Goal: Task Accomplishment & Management: Manage account settings

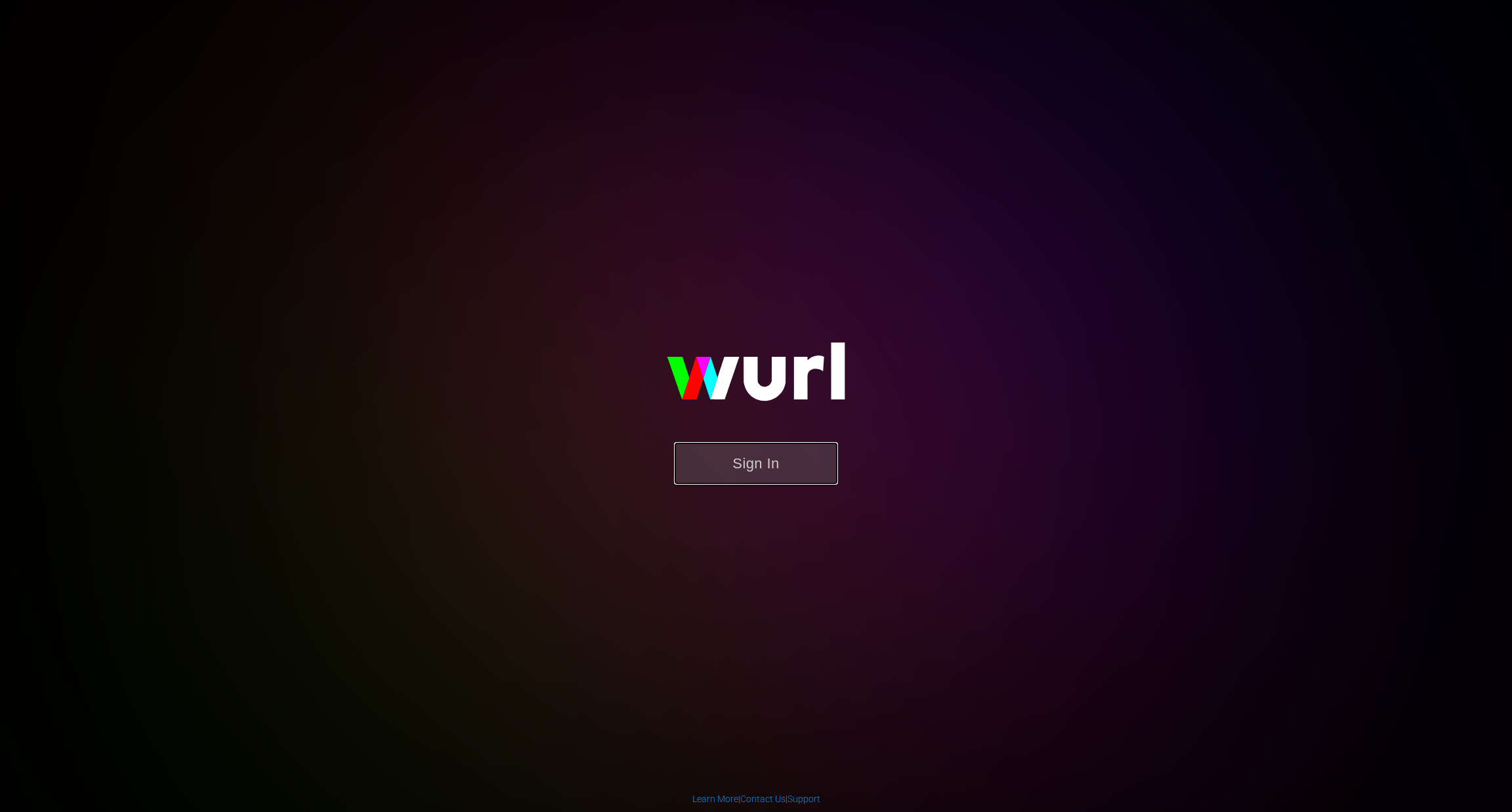
click at [757, 484] on button "Sign In" at bounding box center [756, 463] width 164 height 43
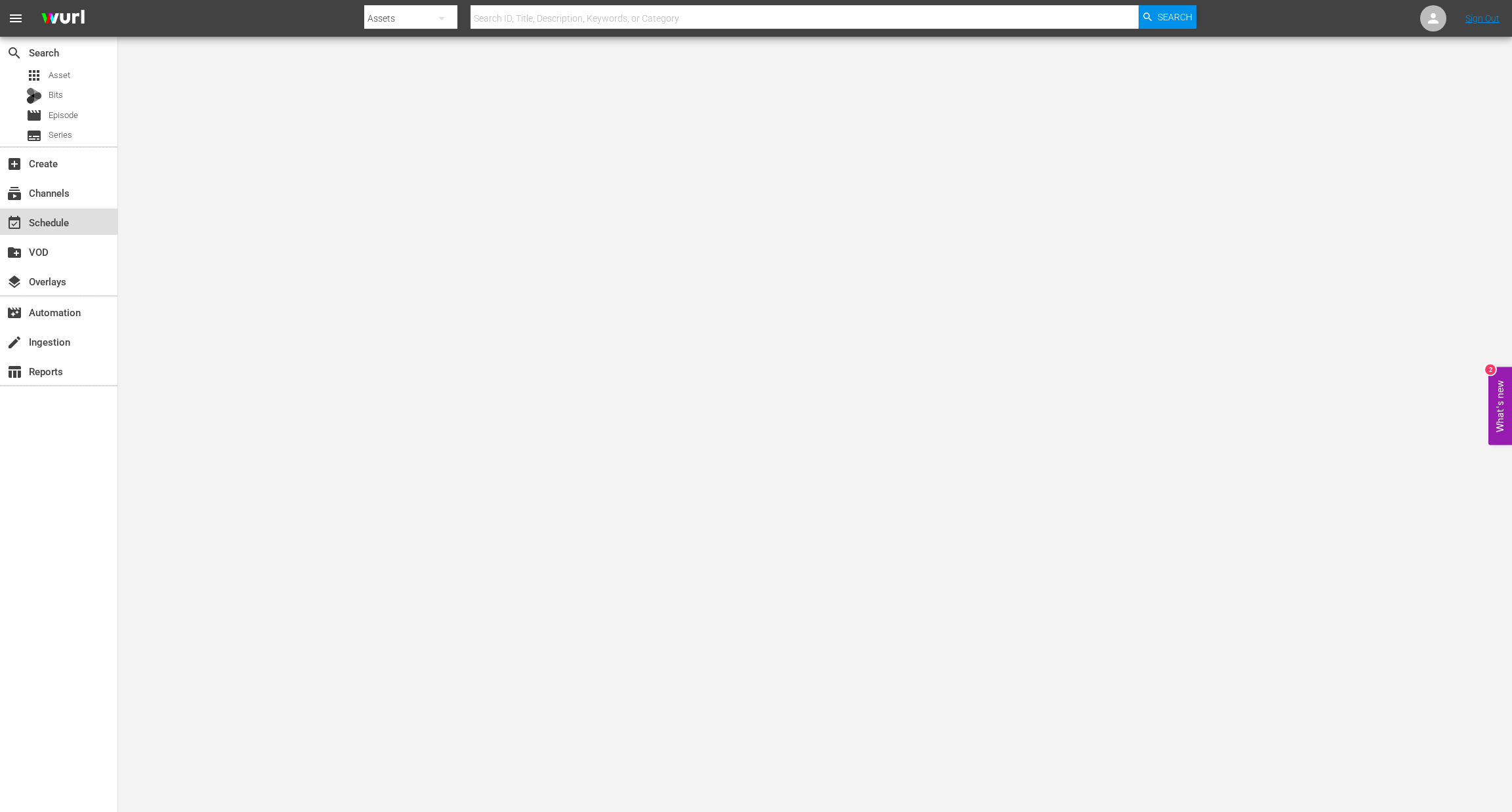
click at [66, 218] on div "event_available Schedule" at bounding box center [37, 220] width 74 height 12
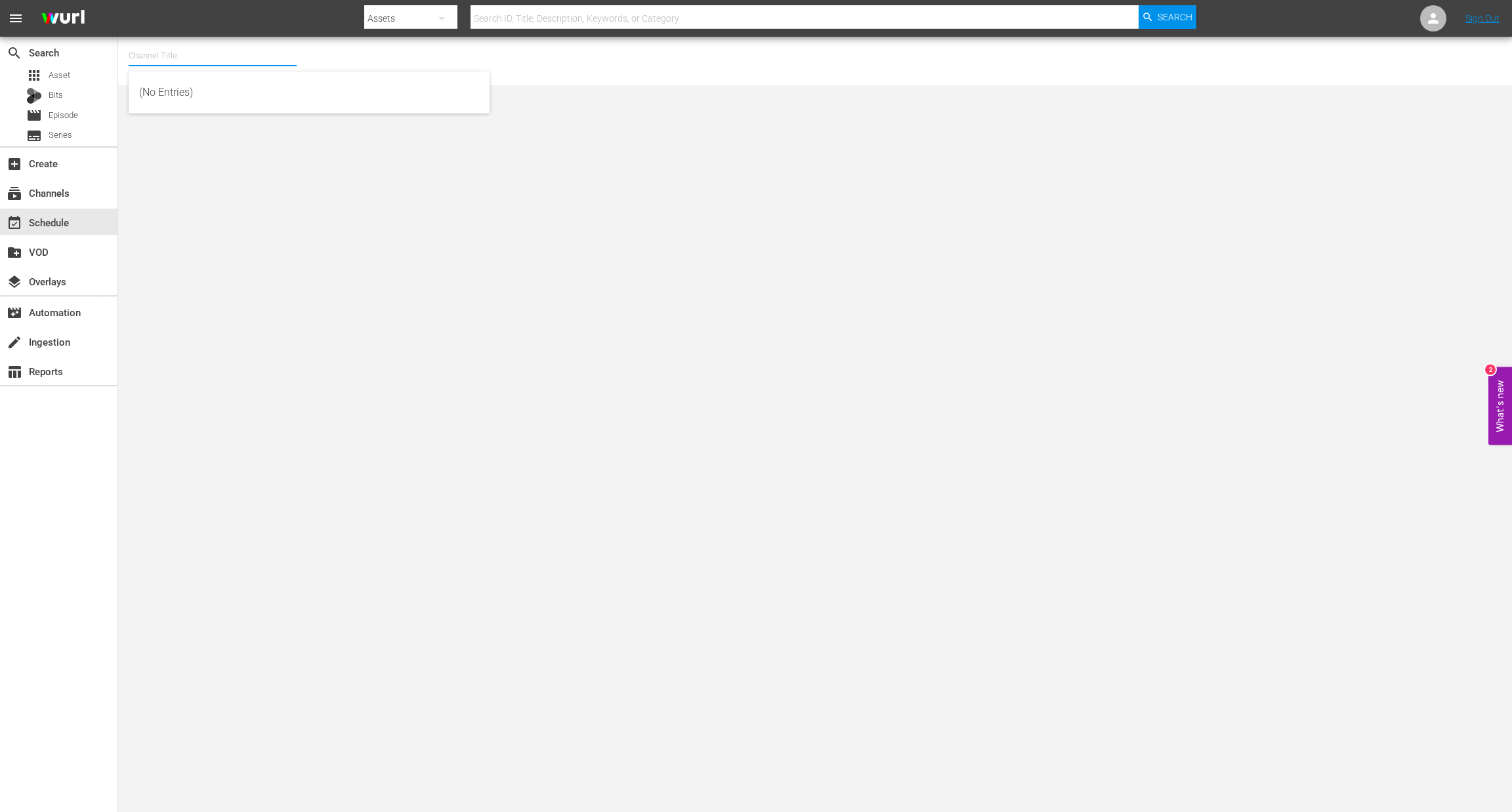
click at [196, 55] on input "text" at bounding box center [213, 56] width 168 height 32
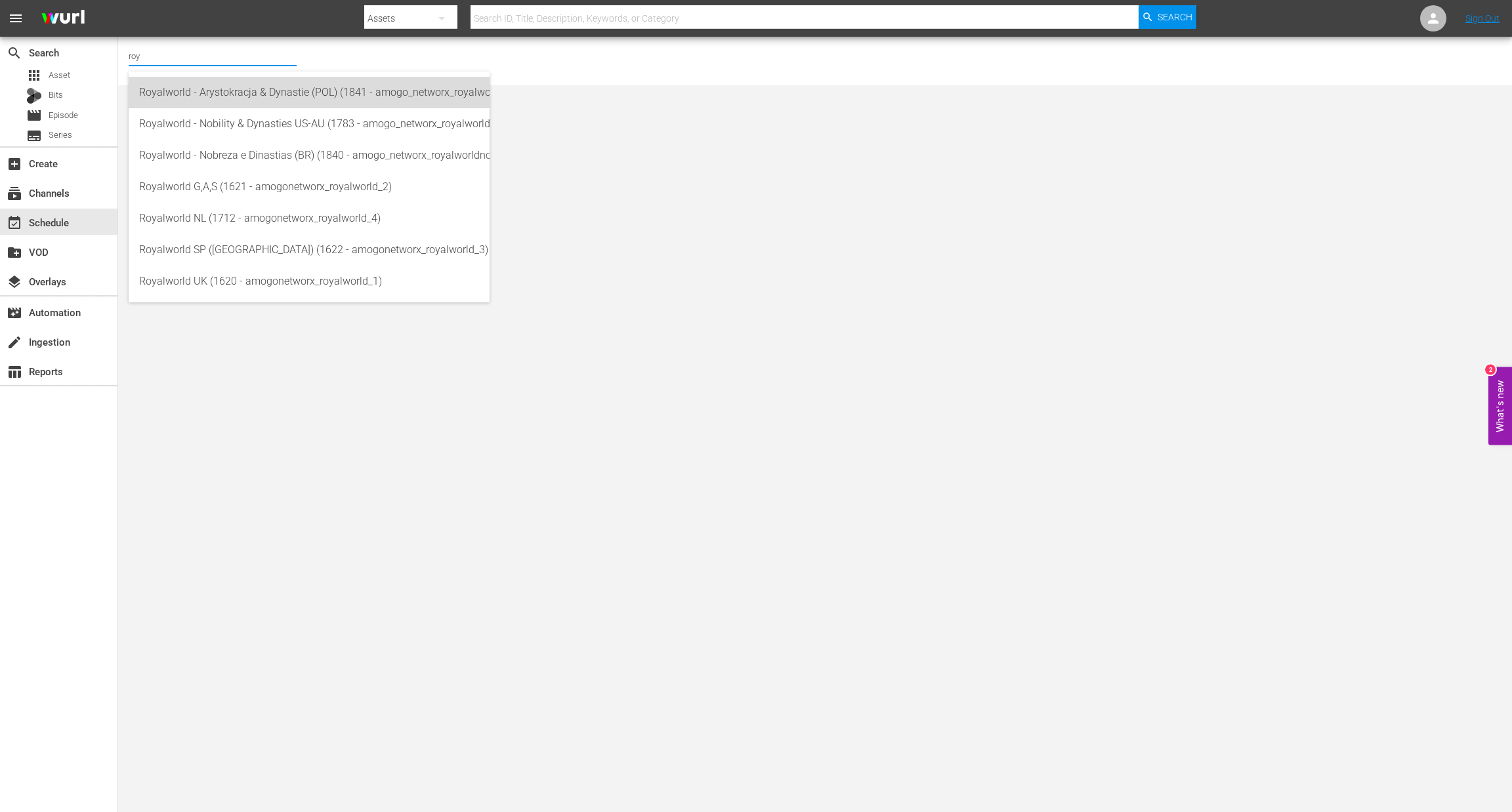
click at [244, 100] on div "Royalworld - Arystokracja & Dynastie (POL) (1841 - amogo_networx_royalworldarys…" at bounding box center [309, 93] width 340 height 32
type input "Royalworld - Arystokracja & Dynastie (POL) (1841 - amogo_networx_royalworldarys…"
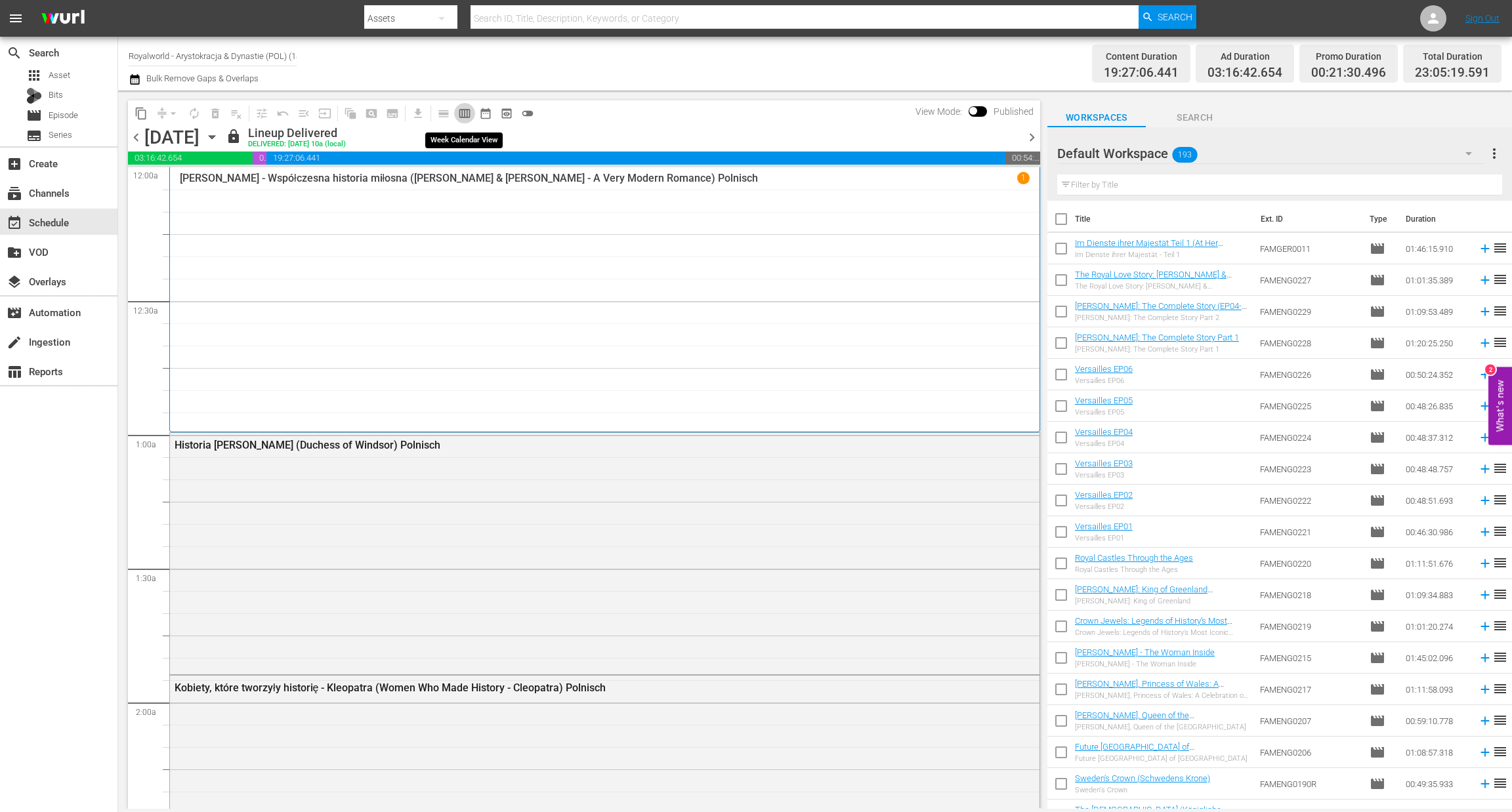
click at [465, 108] on span "calendar_view_week_outlined" at bounding box center [465, 114] width 13 height 13
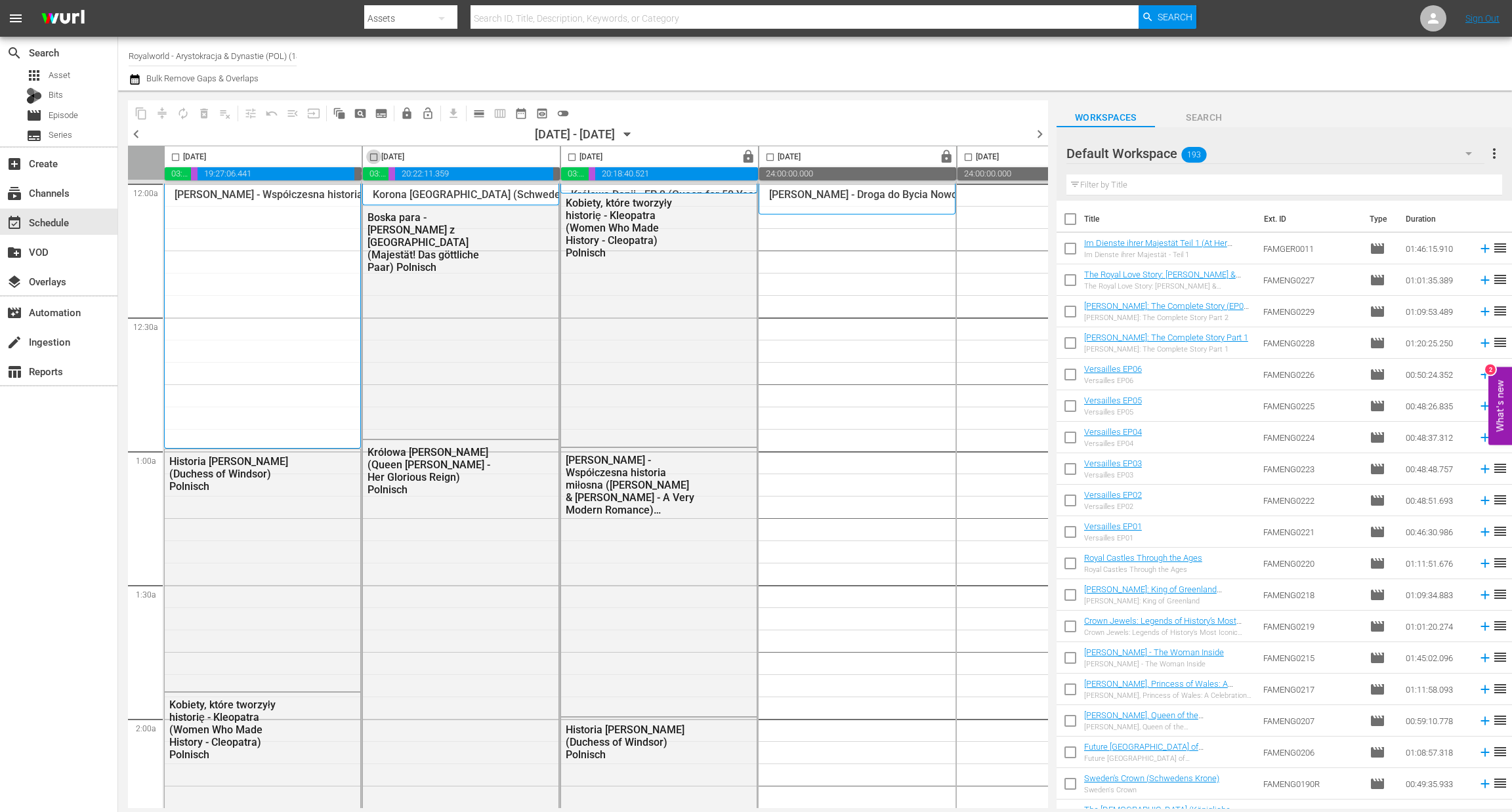
click at [372, 152] on input "checkbox" at bounding box center [373, 160] width 15 height 15
checkbox input "true"
click at [147, 116] on span "content_copy" at bounding box center [141, 114] width 13 height 13
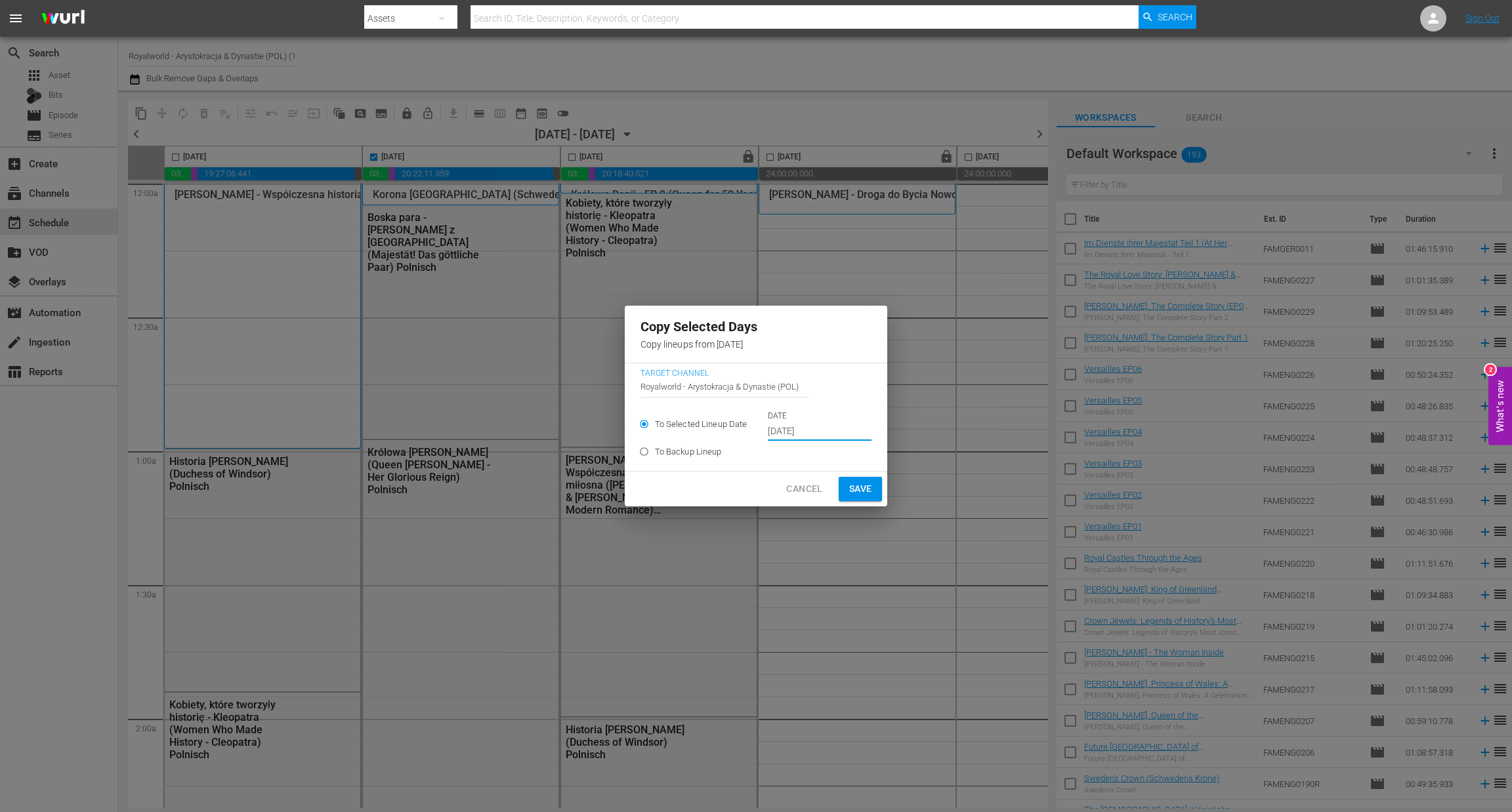
click at [842, 434] on input "Sep 26th 2025" at bounding box center [820, 432] width 104 height 20
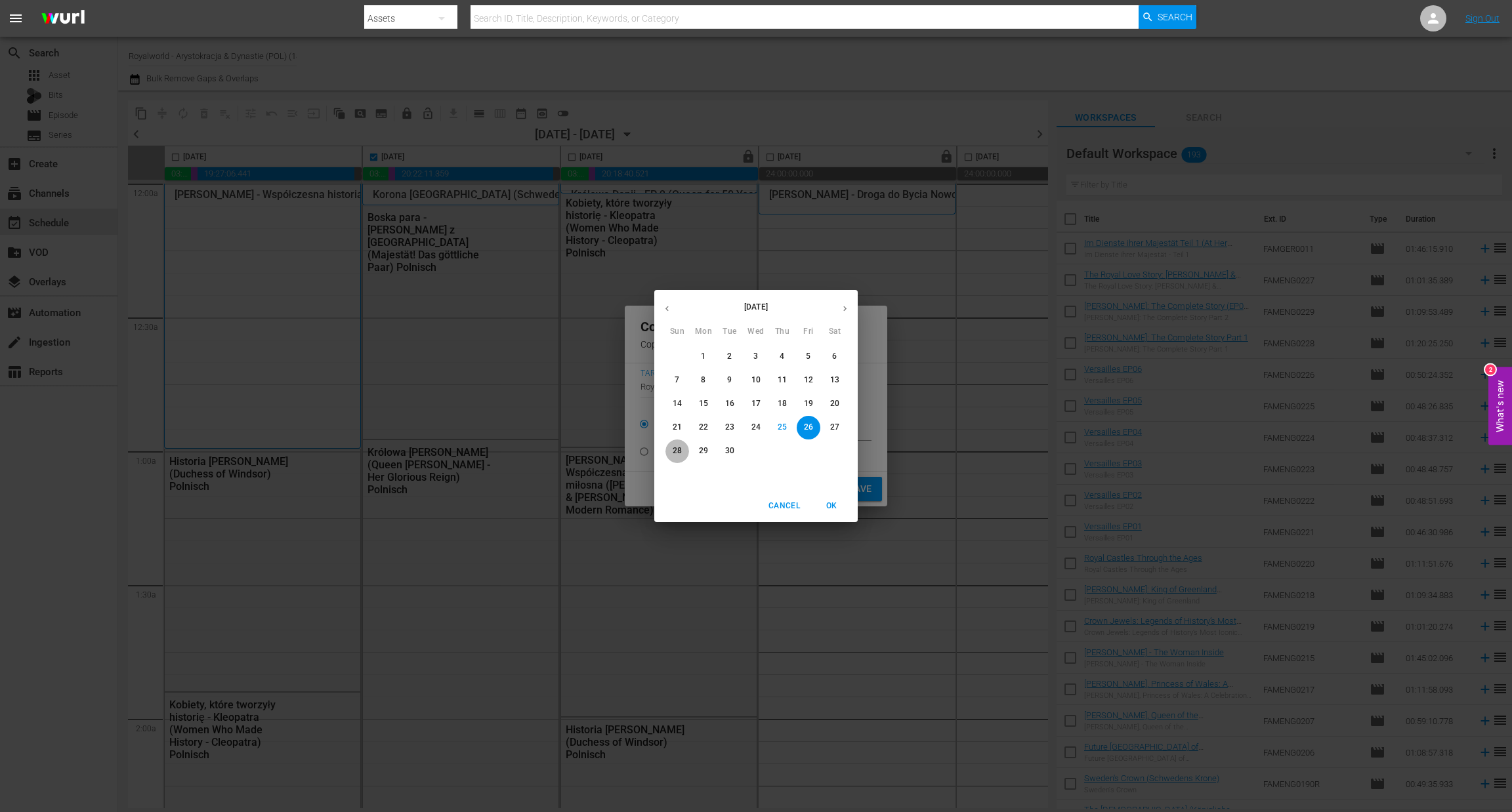
click at [682, 449] on span "28" at bounding box center [677, 450] width 23 height 11
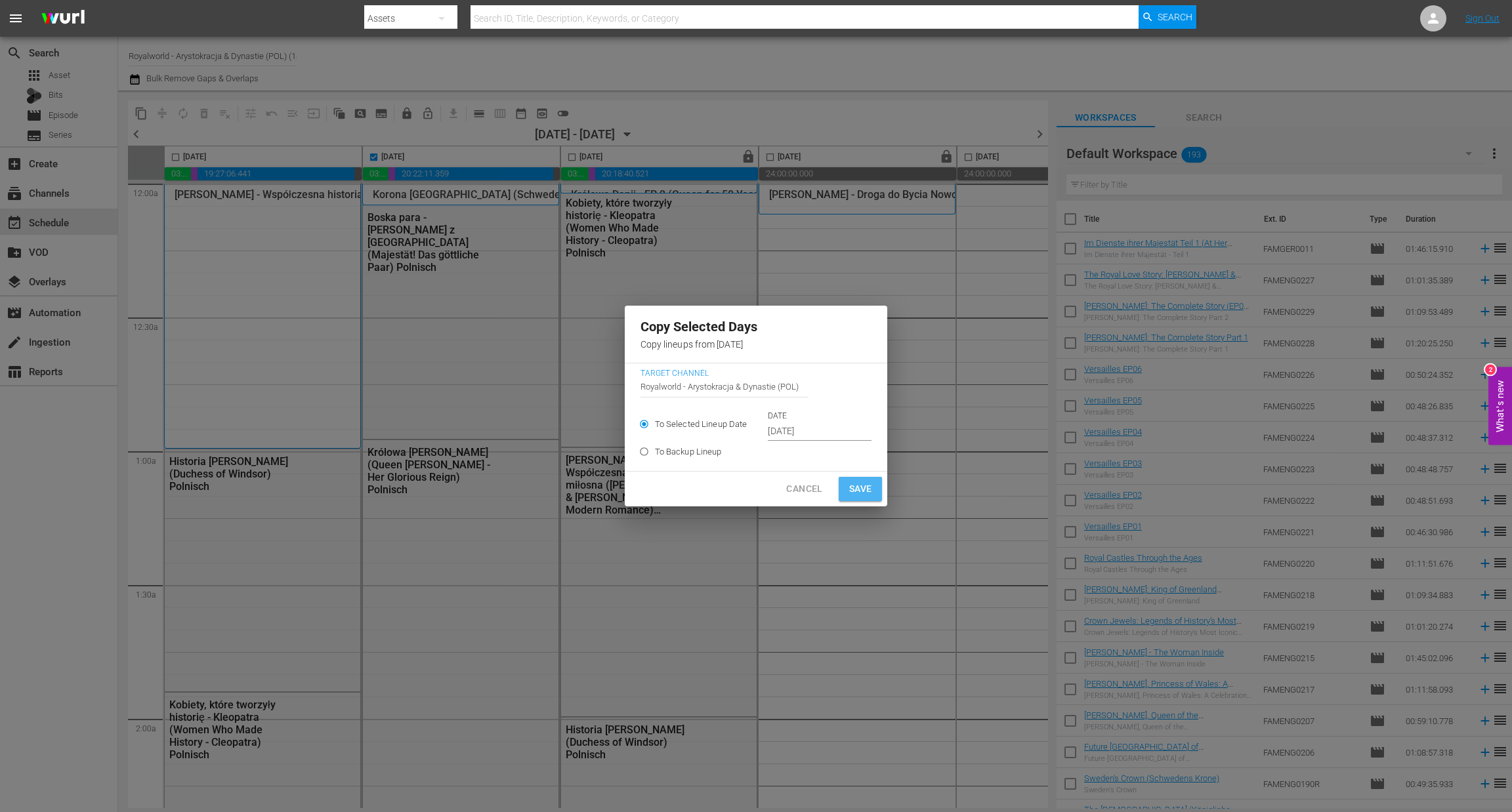
click at [863, 487] on span "Save" at bounding box center [860, 489] width 23 height 17
type input "Sep 26th 2025"
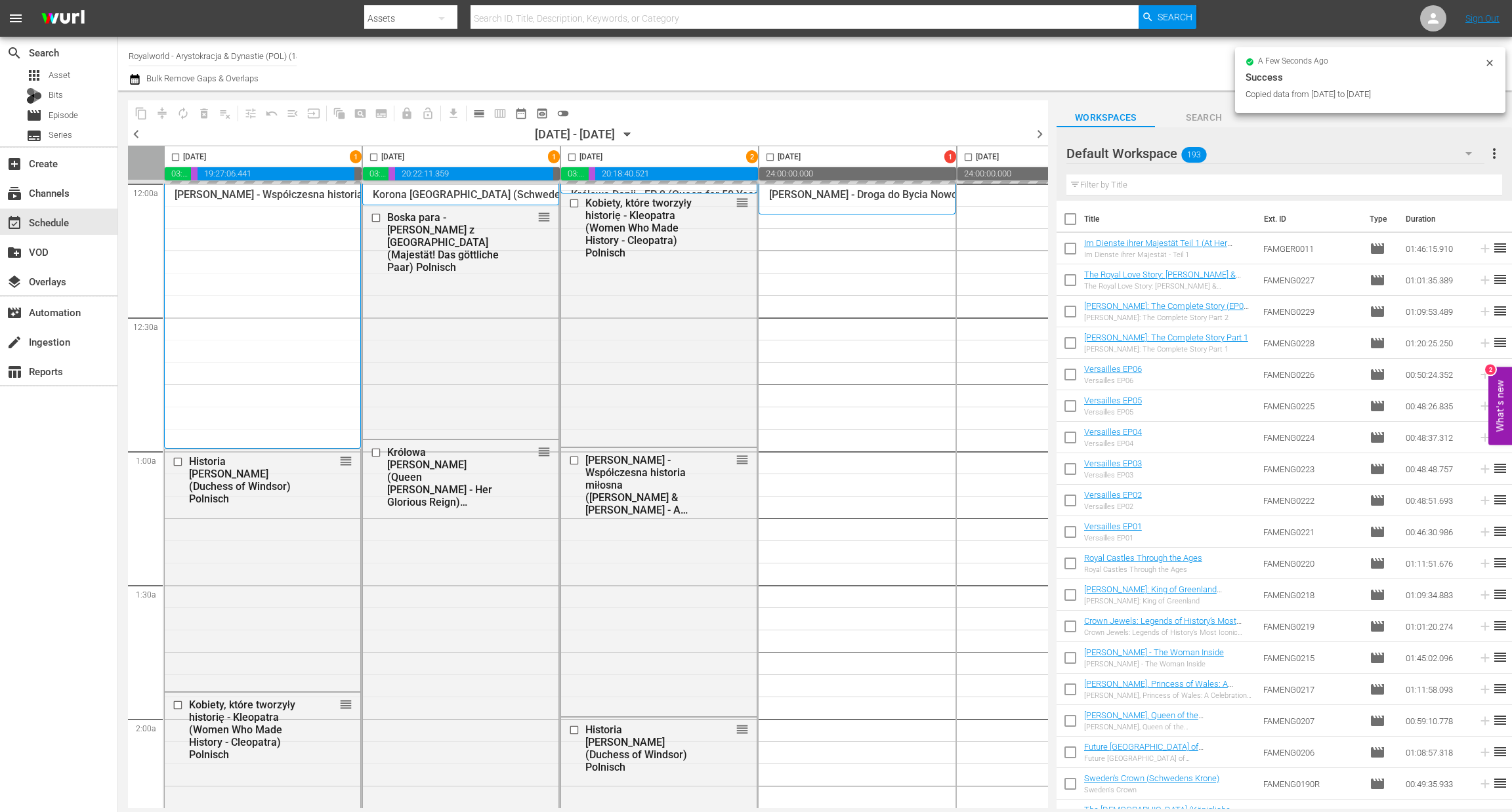
checkbox input "false"
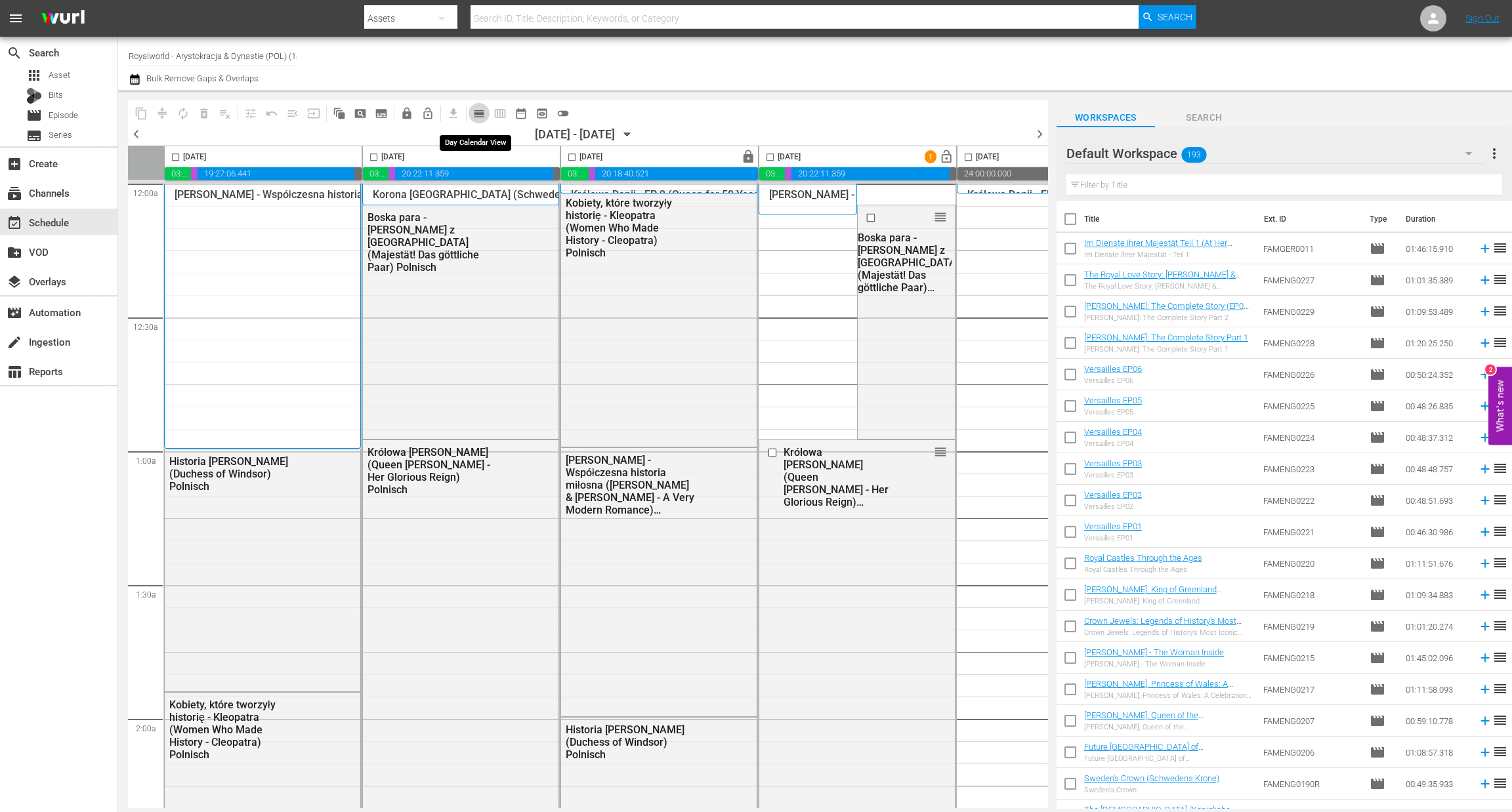
click at [475, 110] on span "calendar_view_day_outlined" at bounding box center [479, 114] width 13 height 13
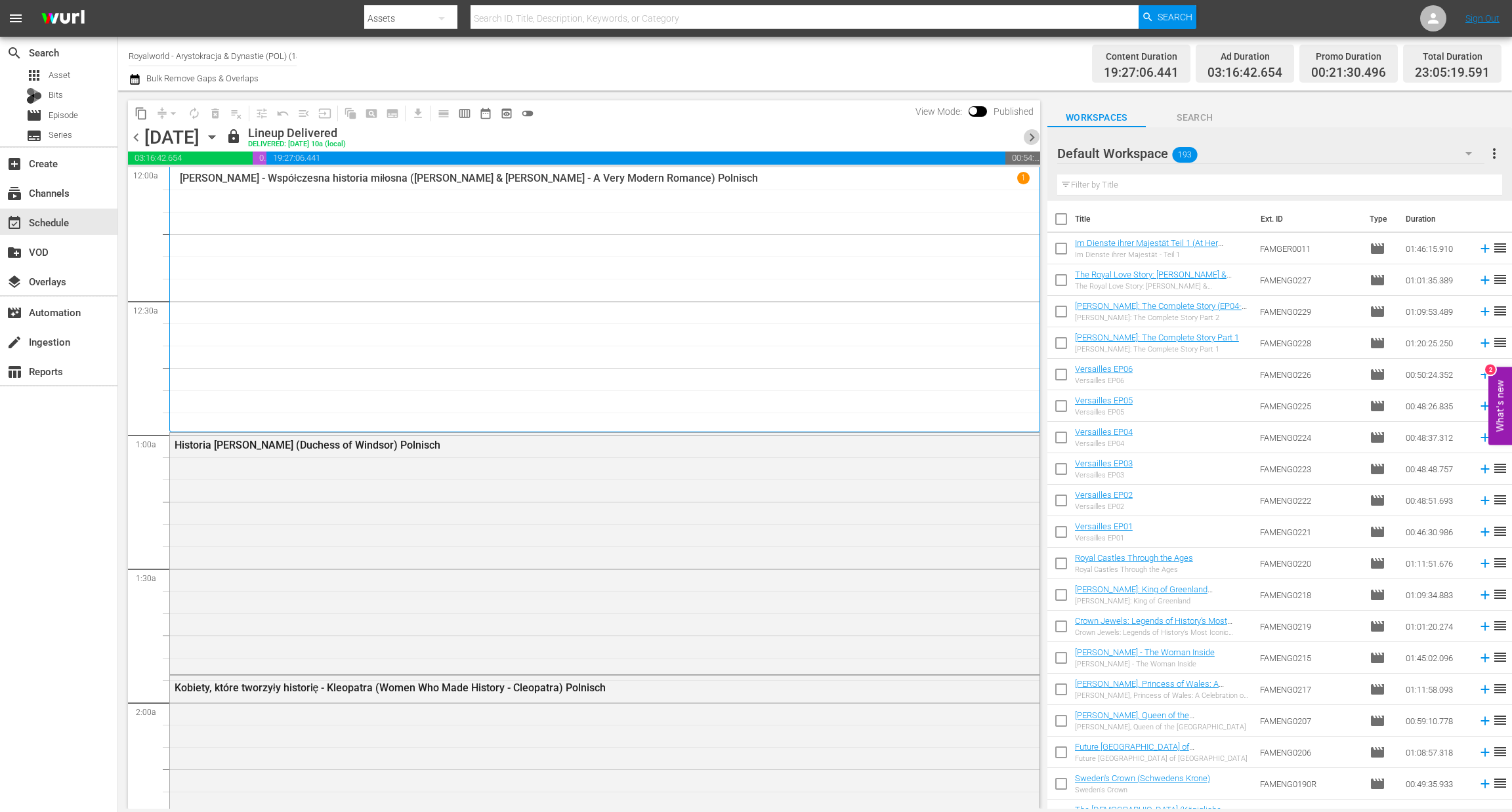
click at [1030, 138] on span "chevron_right" at bounding box center [1032, 137] width 17 height 17
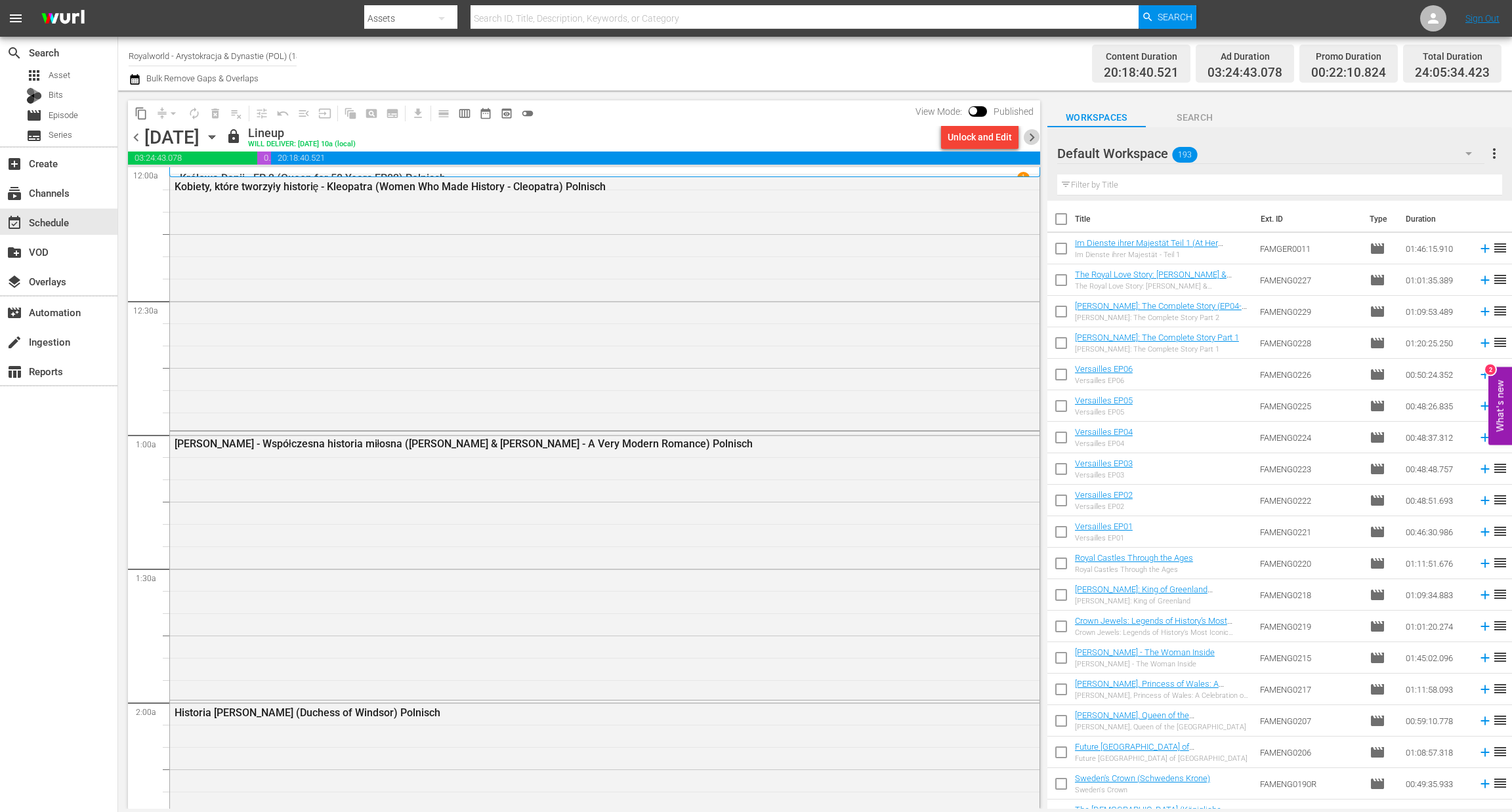
click at [1030, 138] on span "chevron_right" at bounding box center [1032, 137] width 17 height 17
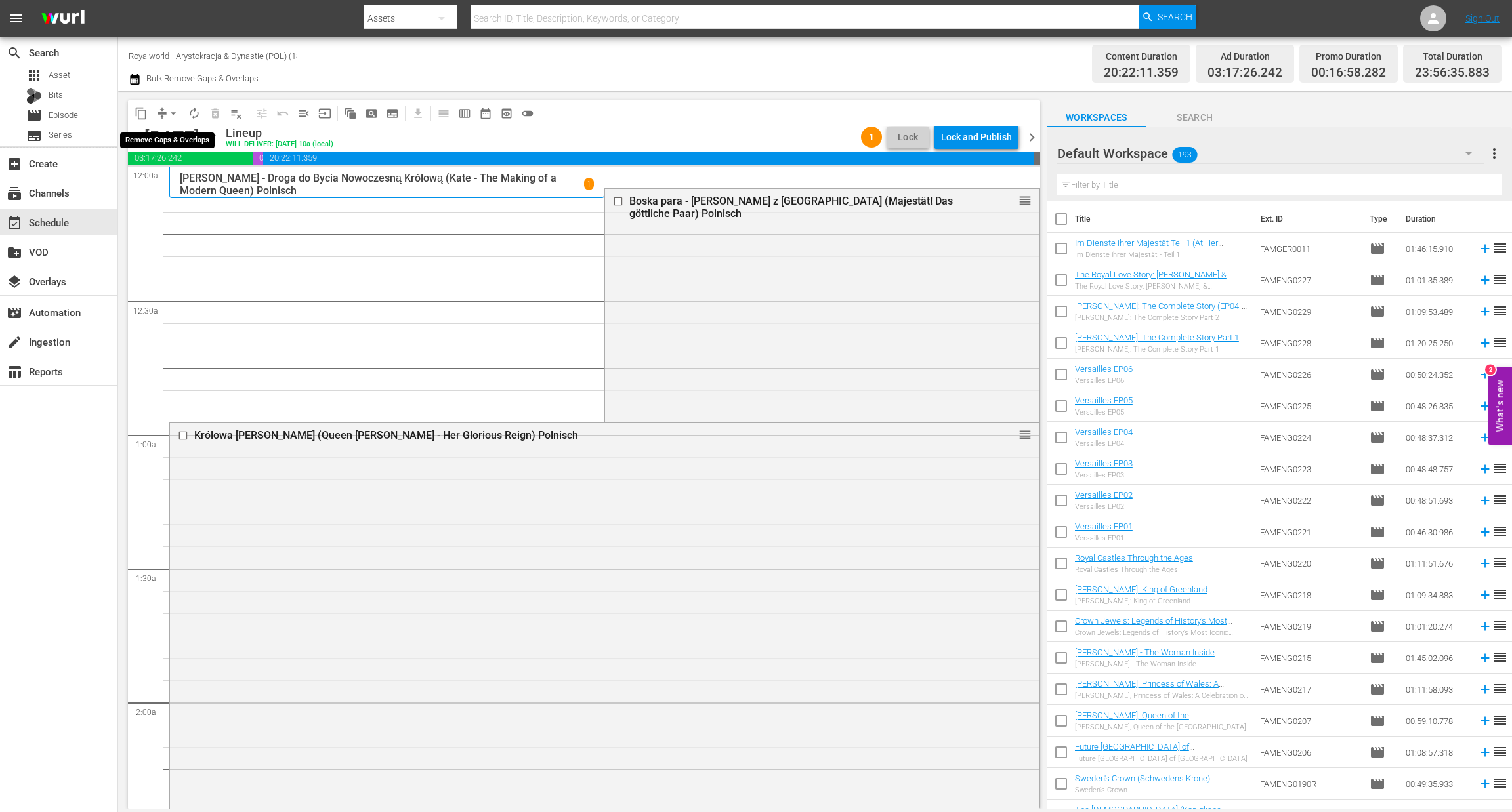
click at [167, 112] on span "arrow_drop_down" at bounding box center [173, 114] width 13 height 13
click at [188, 183] on li "Align to End of Previous Day" at bounding box center [173, 182] width 138 height 22
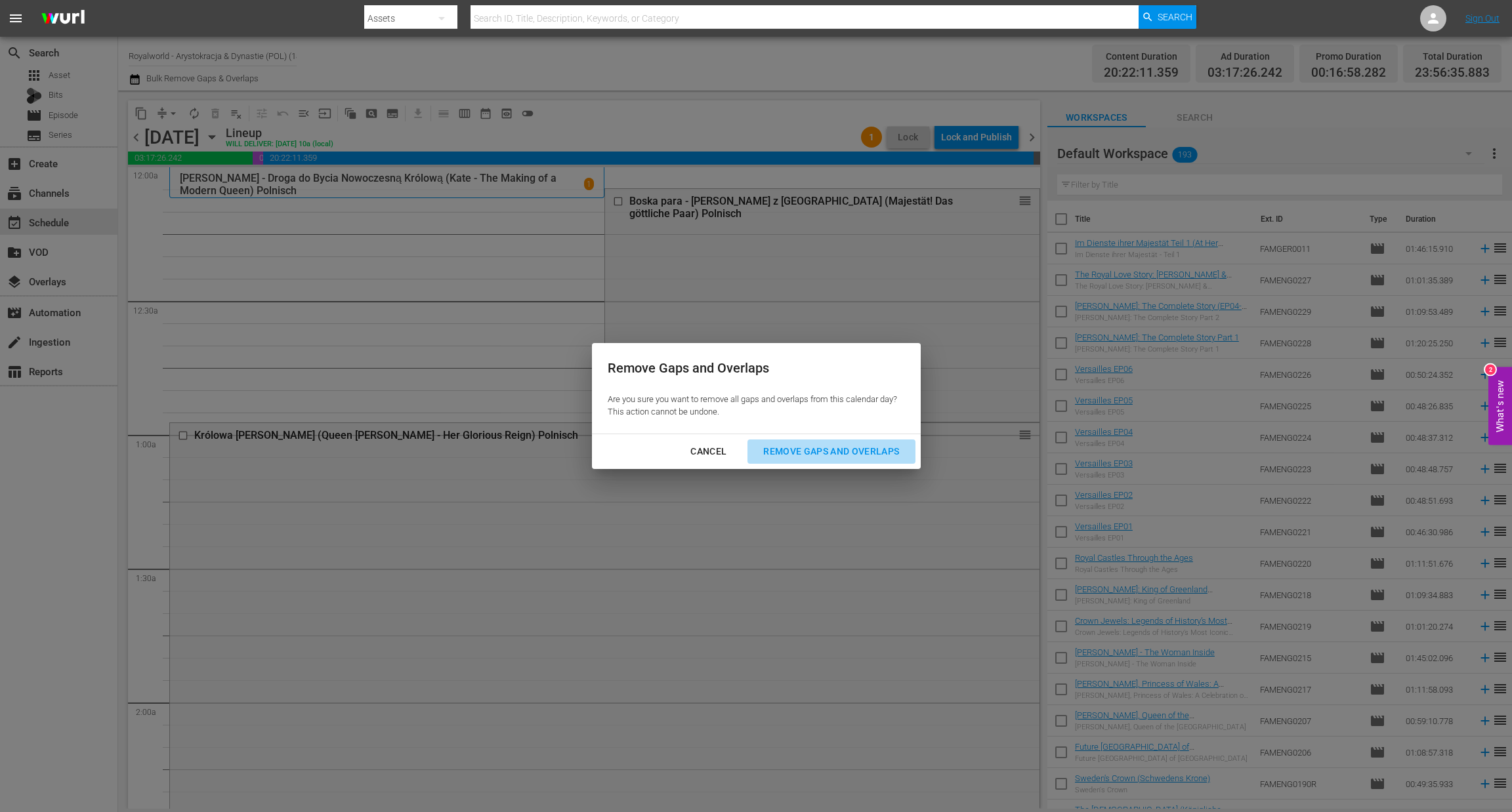
click at [836, 458] on div "Remove Gaps and Overlaps" at bounding box center [831, 452] width 157 height 17
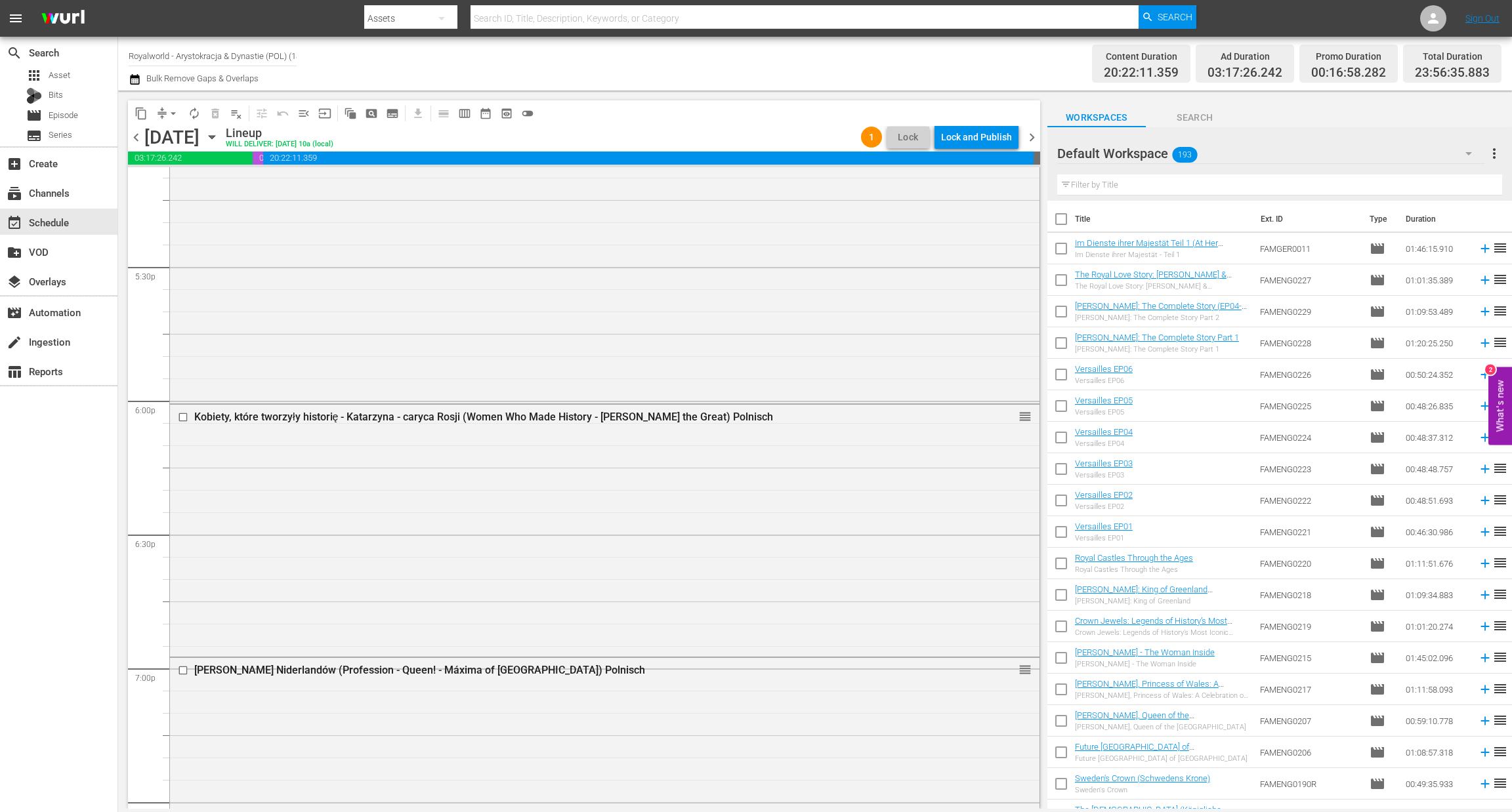
scroll to position [5797, 0]
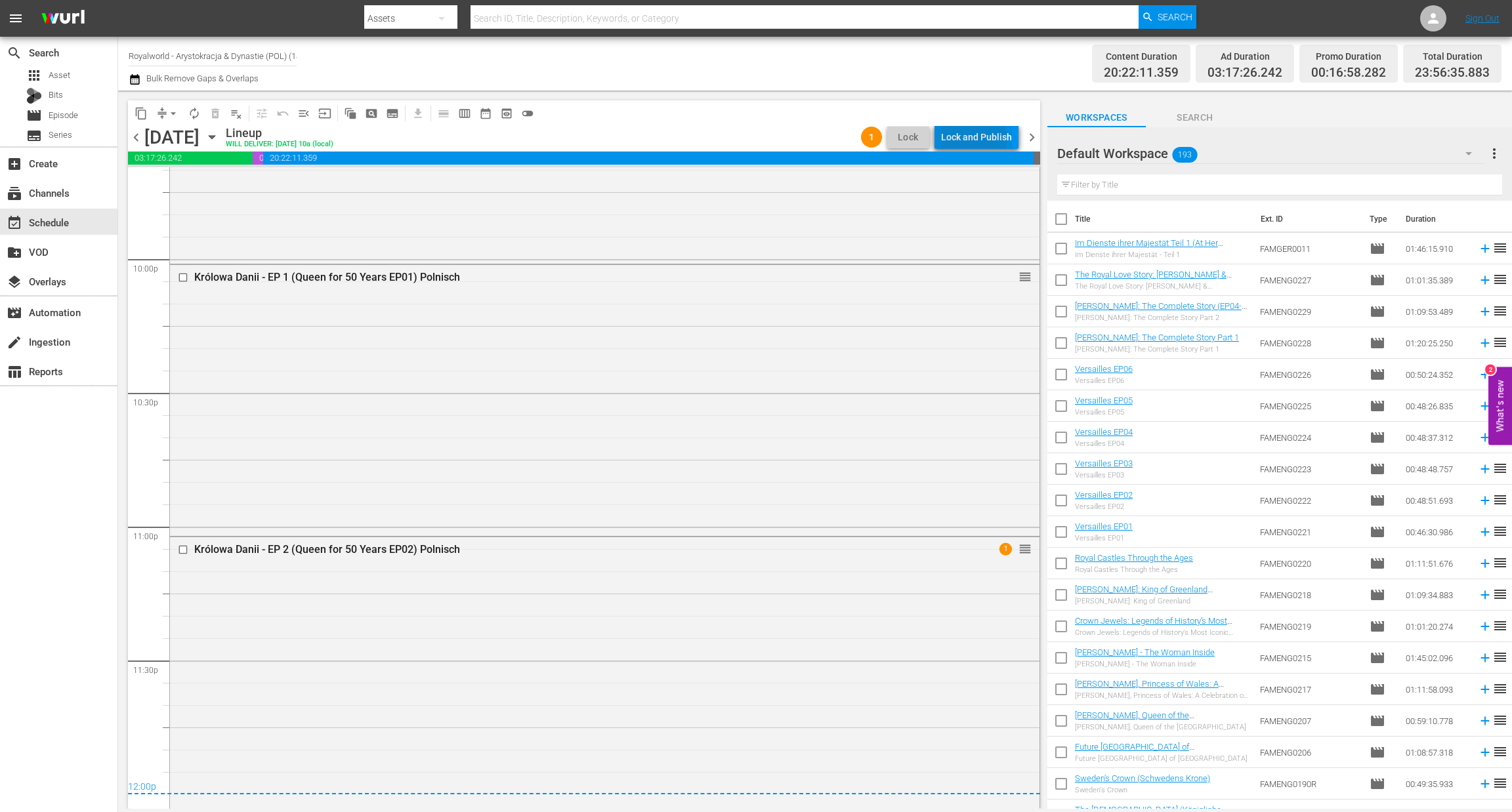
click at [966, 139] on div "Lock and Publish" at bounding box center [976, 137] width 71 height 23
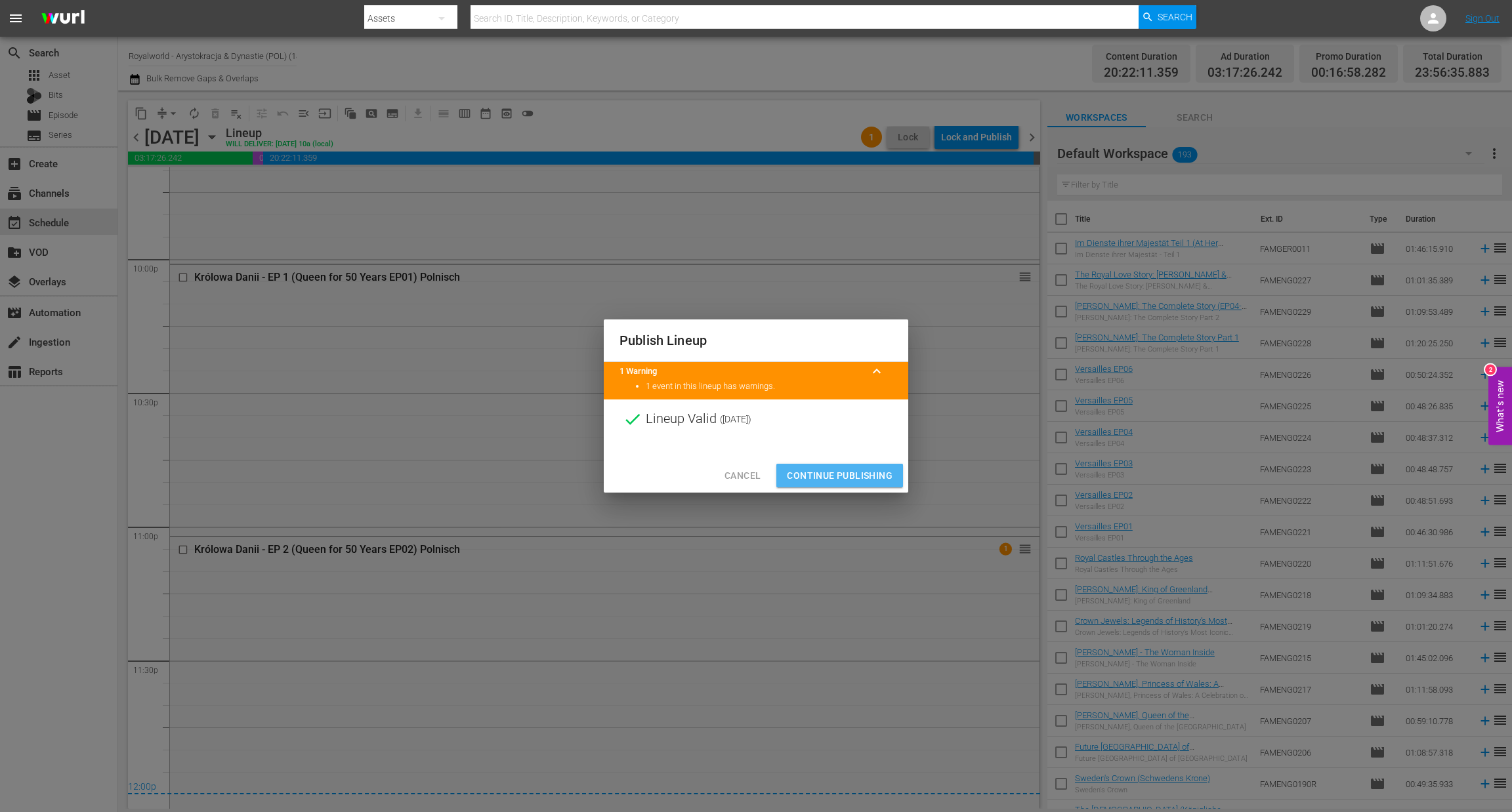
click at [821, 480] on span "Continue Publishing" at bounding box center [840, 476] width 105 height 17
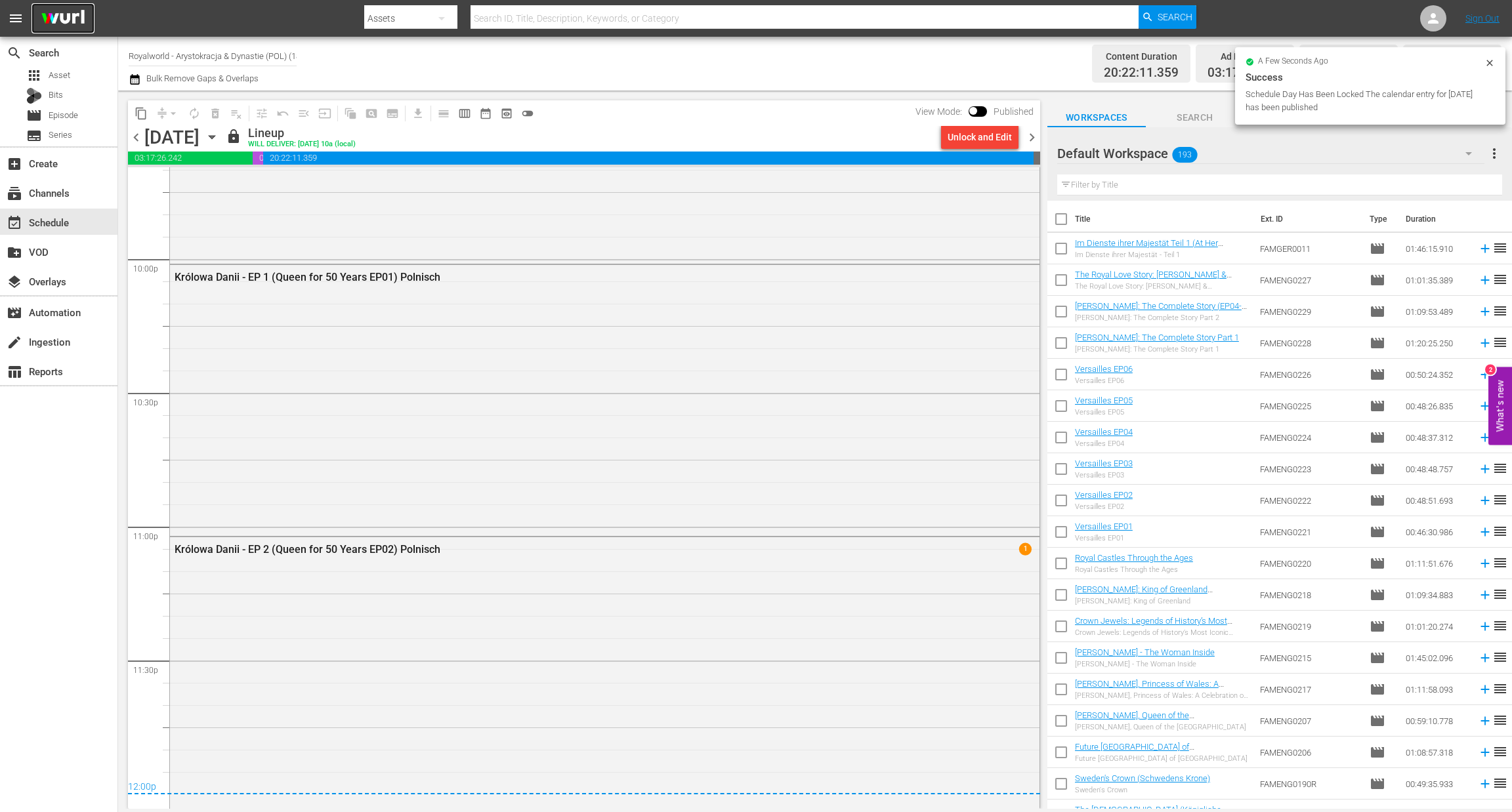
click at [64, 13] on img at bounding box center [63, 18] width 63 height 31
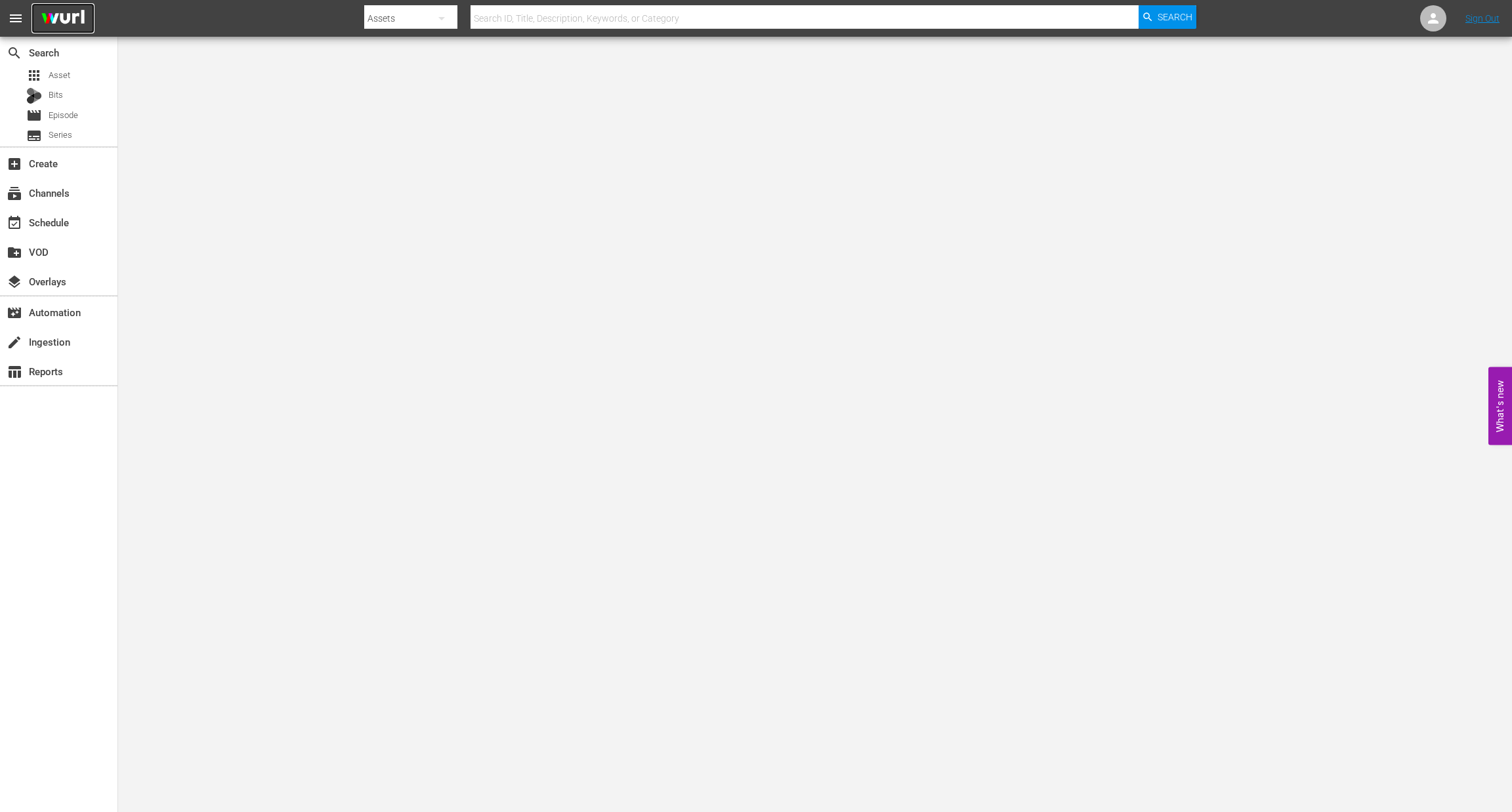
click at [64, 13] on img at bounding box center [63, 18] width 63 height 31
click at [54, 230] on div "event_available Schedule" at bounding box center [59, 221] width 117 height 26
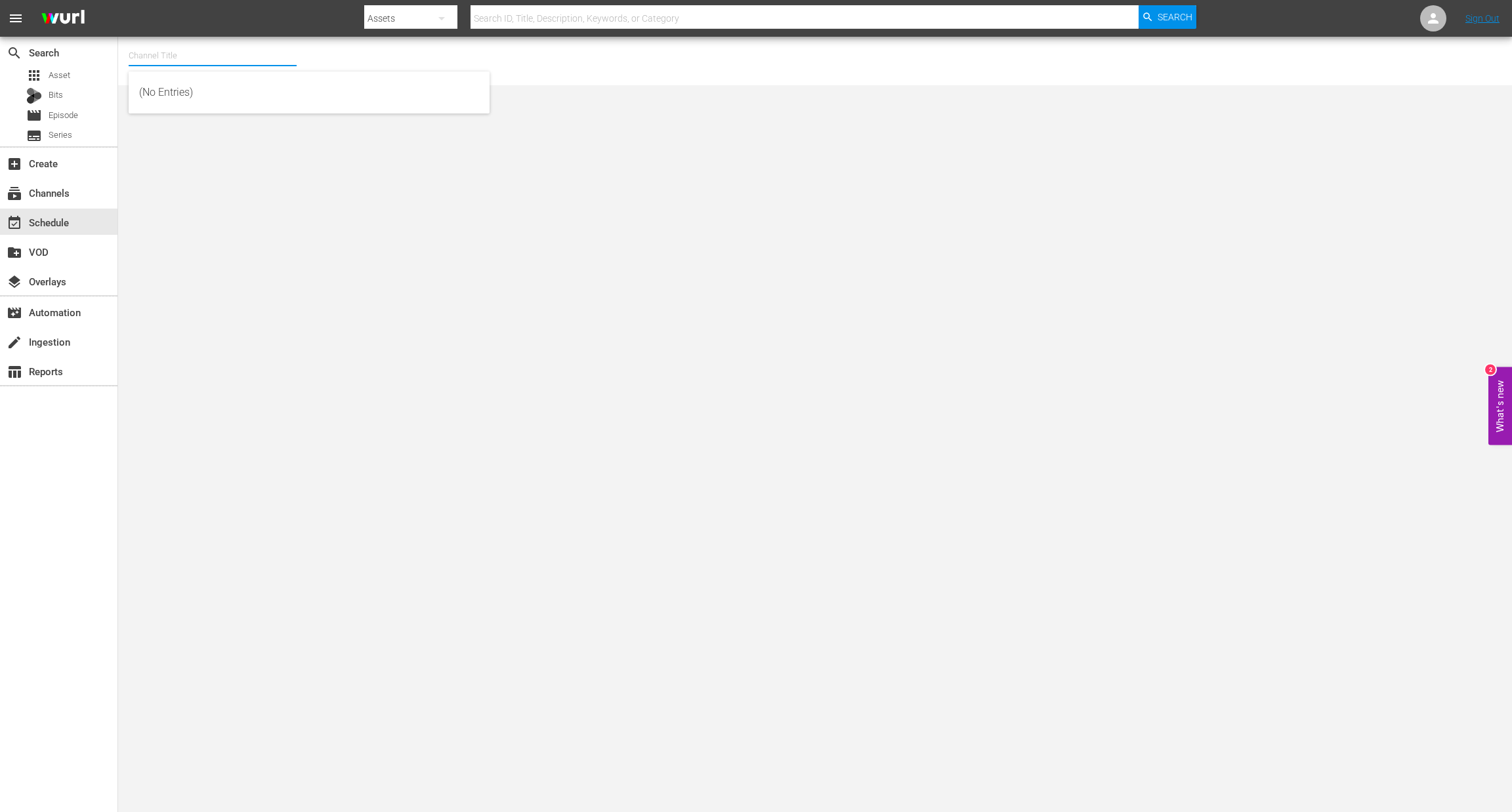
click at [203, 52] on input "text" at bounding box center [213, 56] width 168 height 32
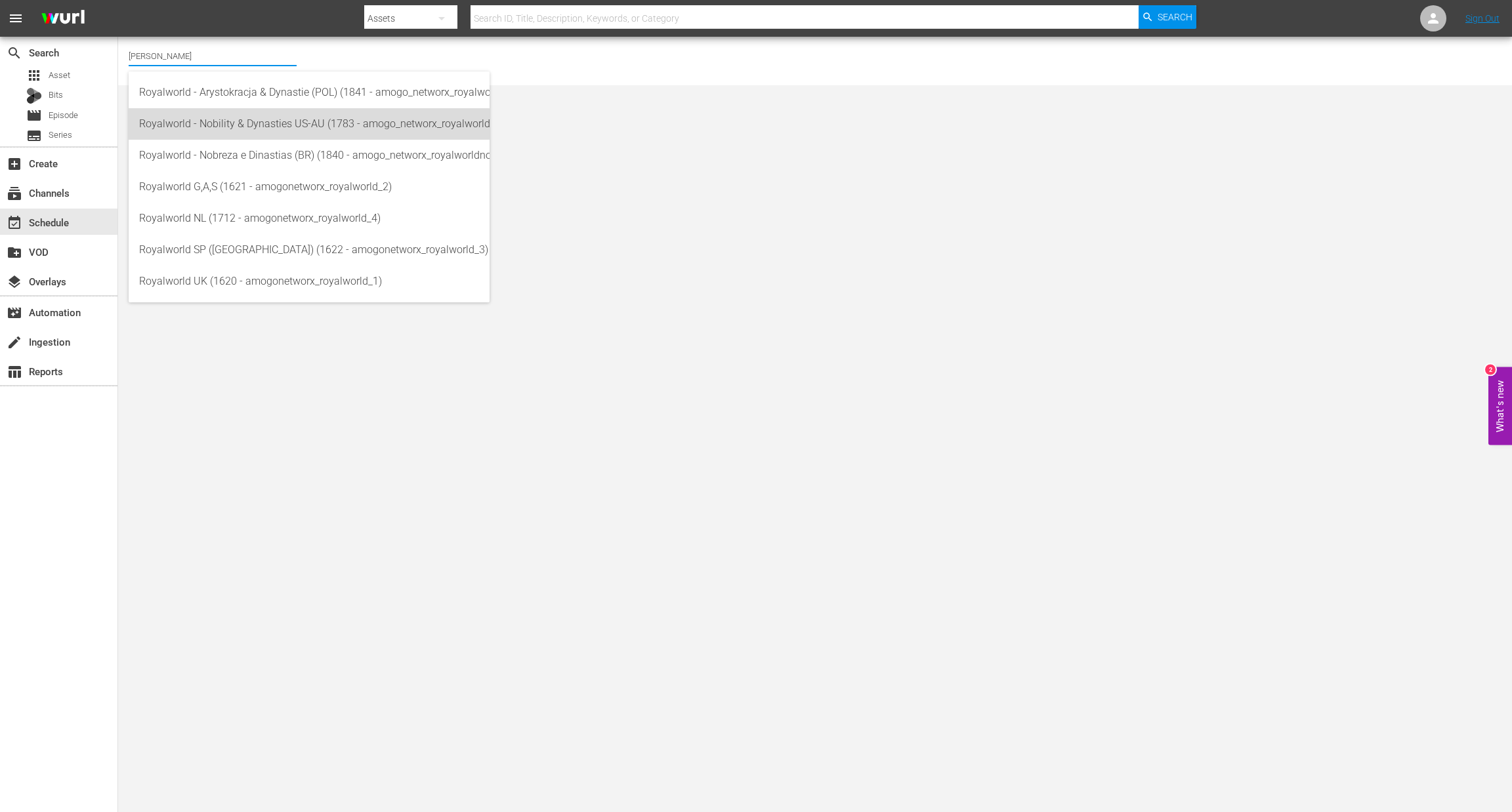
click at [279, 126] on div "Royalworld - Nobility & Dynasties US-AU (1783 - amogo_networx_royalworldnobilit…" at bounding box center [309, 124] width 340 height 32
type input "Royalworld - Nobility & Dynasties US-AU (1783 - amogo_networx_royalworldnobilit…"
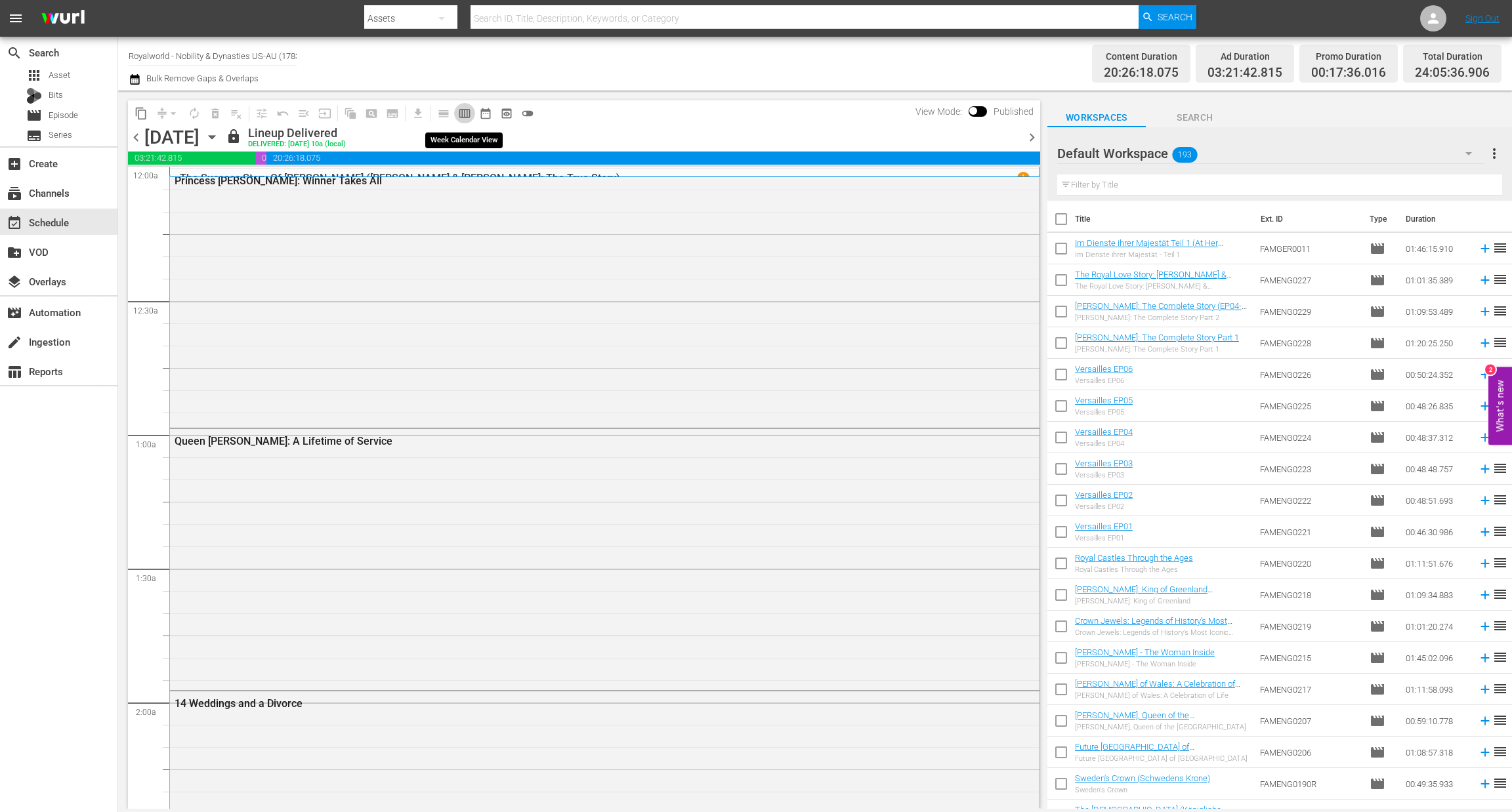
click at [464, 114] on span "calendar_view_week_outlined" at bounding box center [465, 114] width 13 height 13
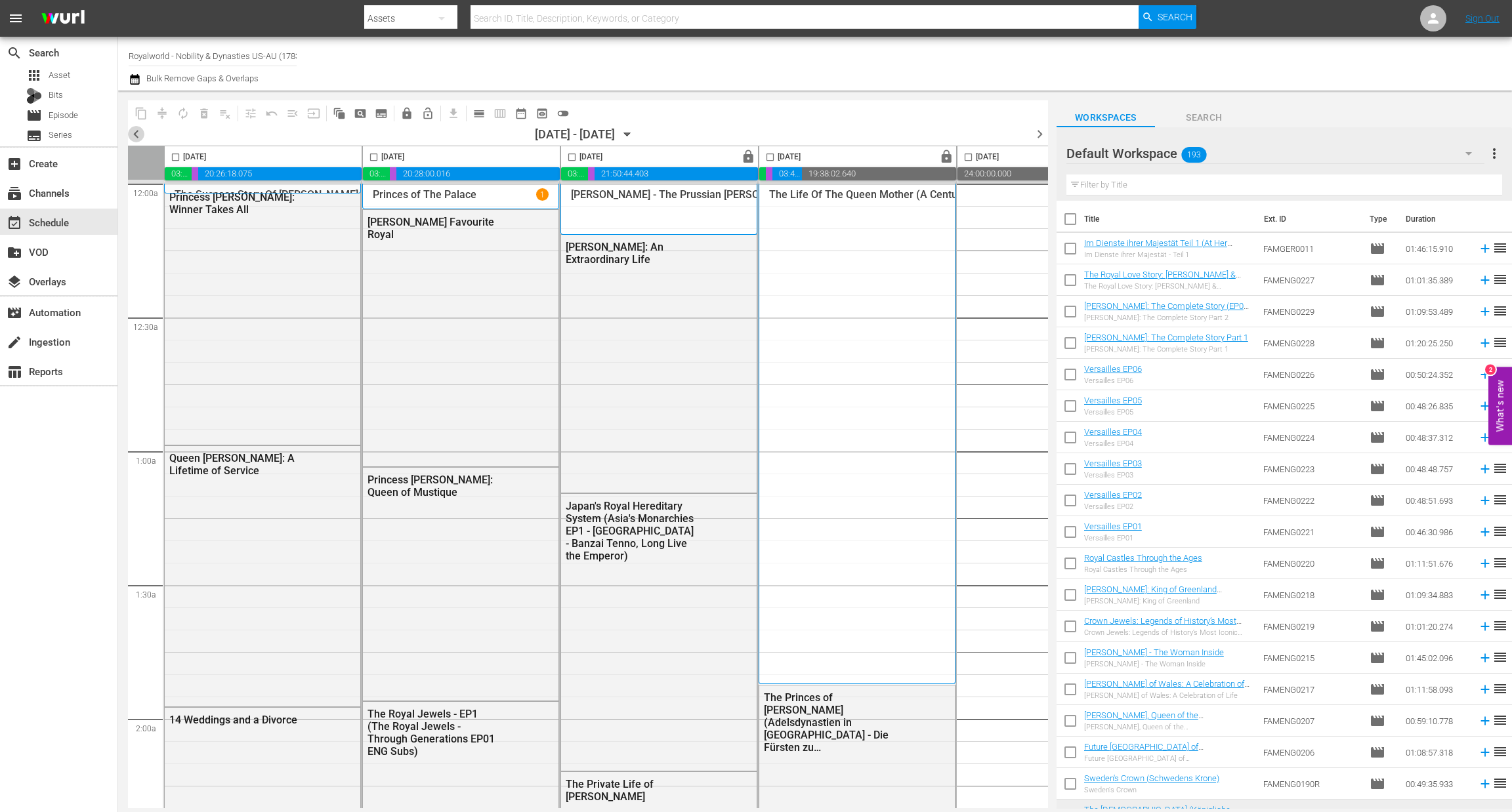
click at [136, 134] on span "chevron_left" at bounding box center [136, 134] width 17 height 17
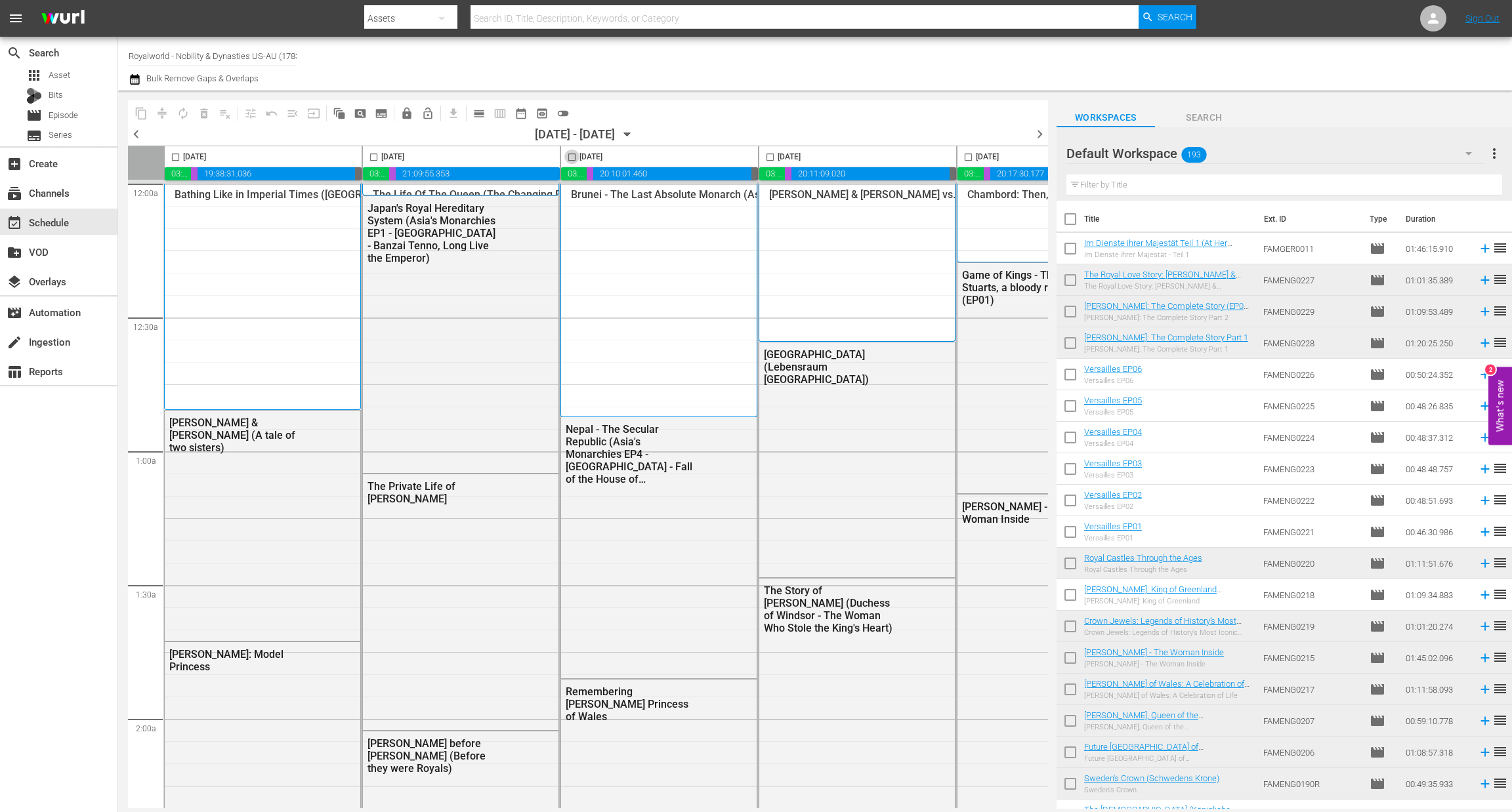
click at [573, 158] on input "checkbox" at bounding box center [572, 160] width 15 height 15
checkbox input "true"
click at [142, 112] on span "content_copy" at bounding box center [141, 114] width 13 height 13
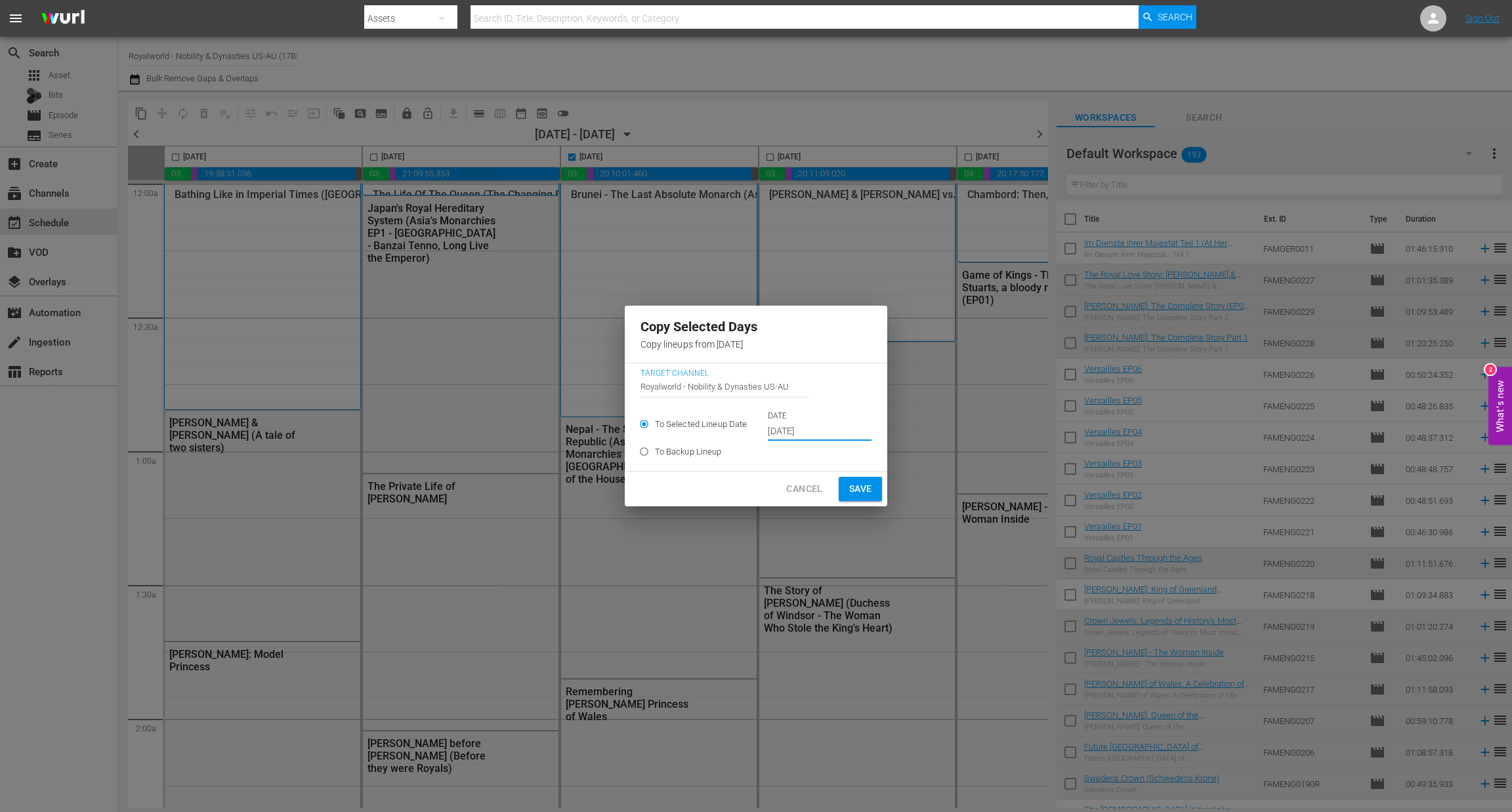
click at [809, 434] on input "Sep 20th 2025" at bounding box center [820, 432] width 104 height 20
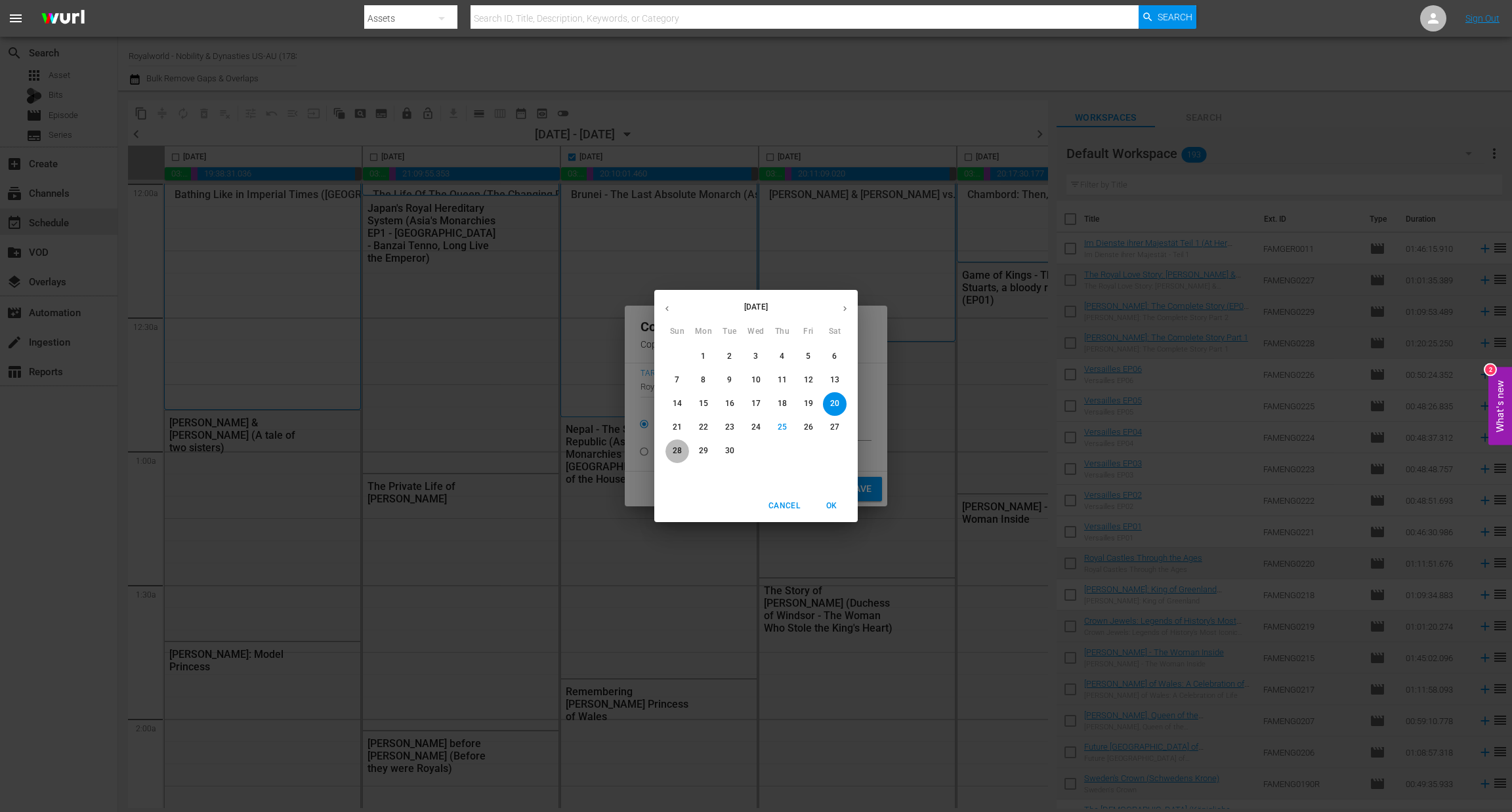
click at [679, 445] on p "28" at bounding box center [676, 450] width 9 height 11
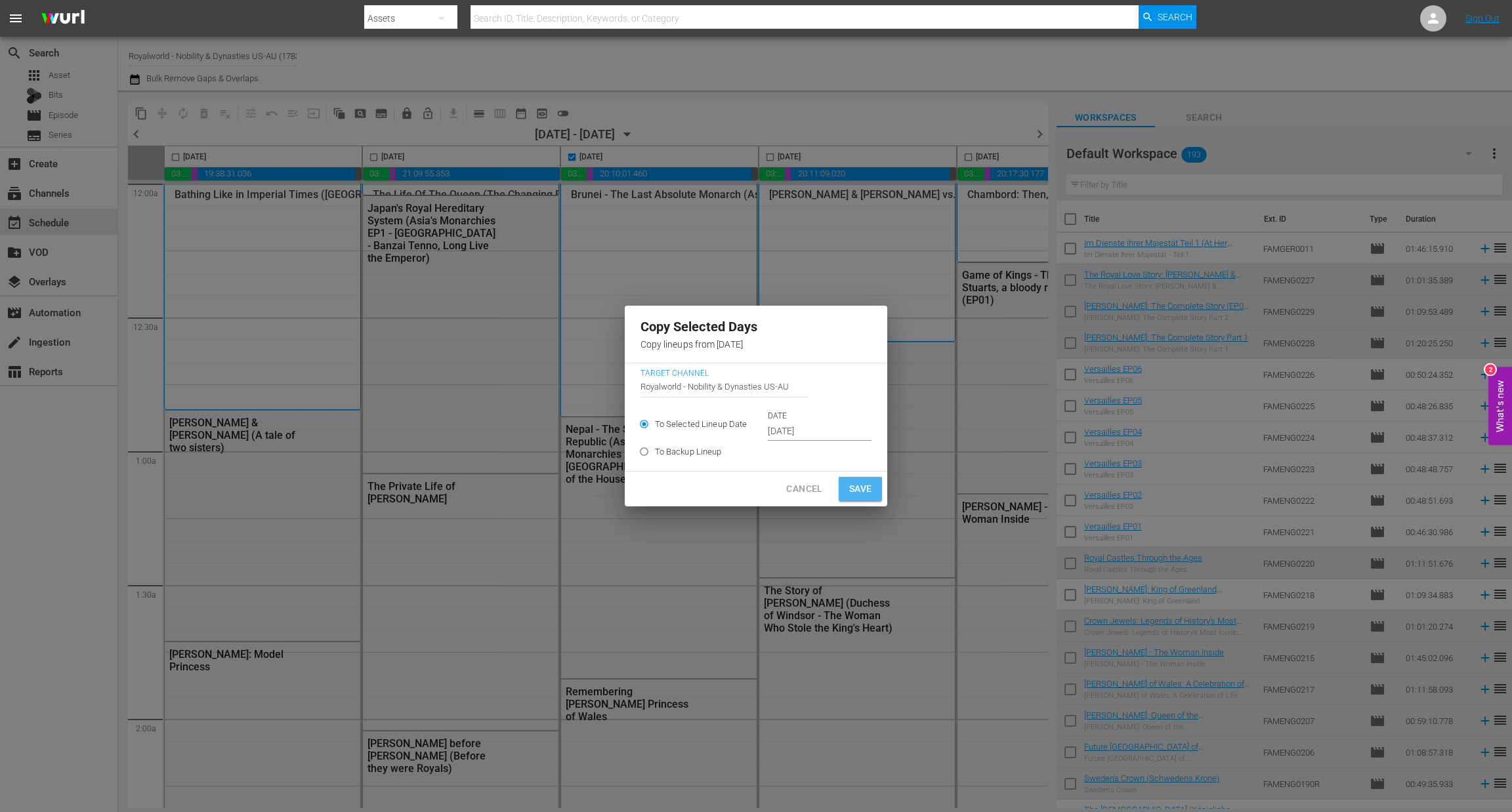
click at [869, 490] on span "Save" at bounding box center [860, 489] width 23 height 17
type input "Sep 20th 2025"
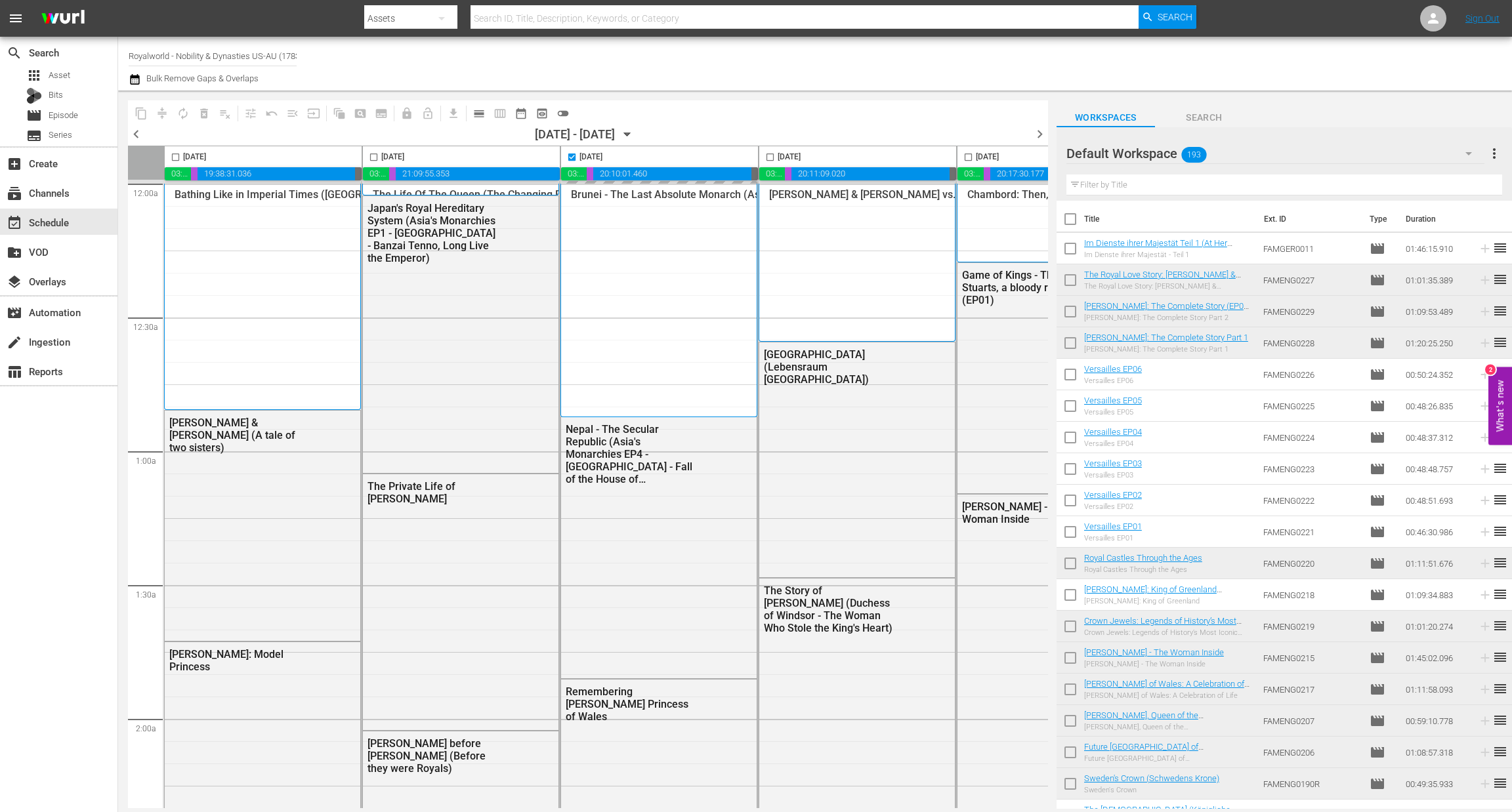
click at [1041, 138] on span "chevron_right" at bounding box center [1040, 134] width 17 height 17
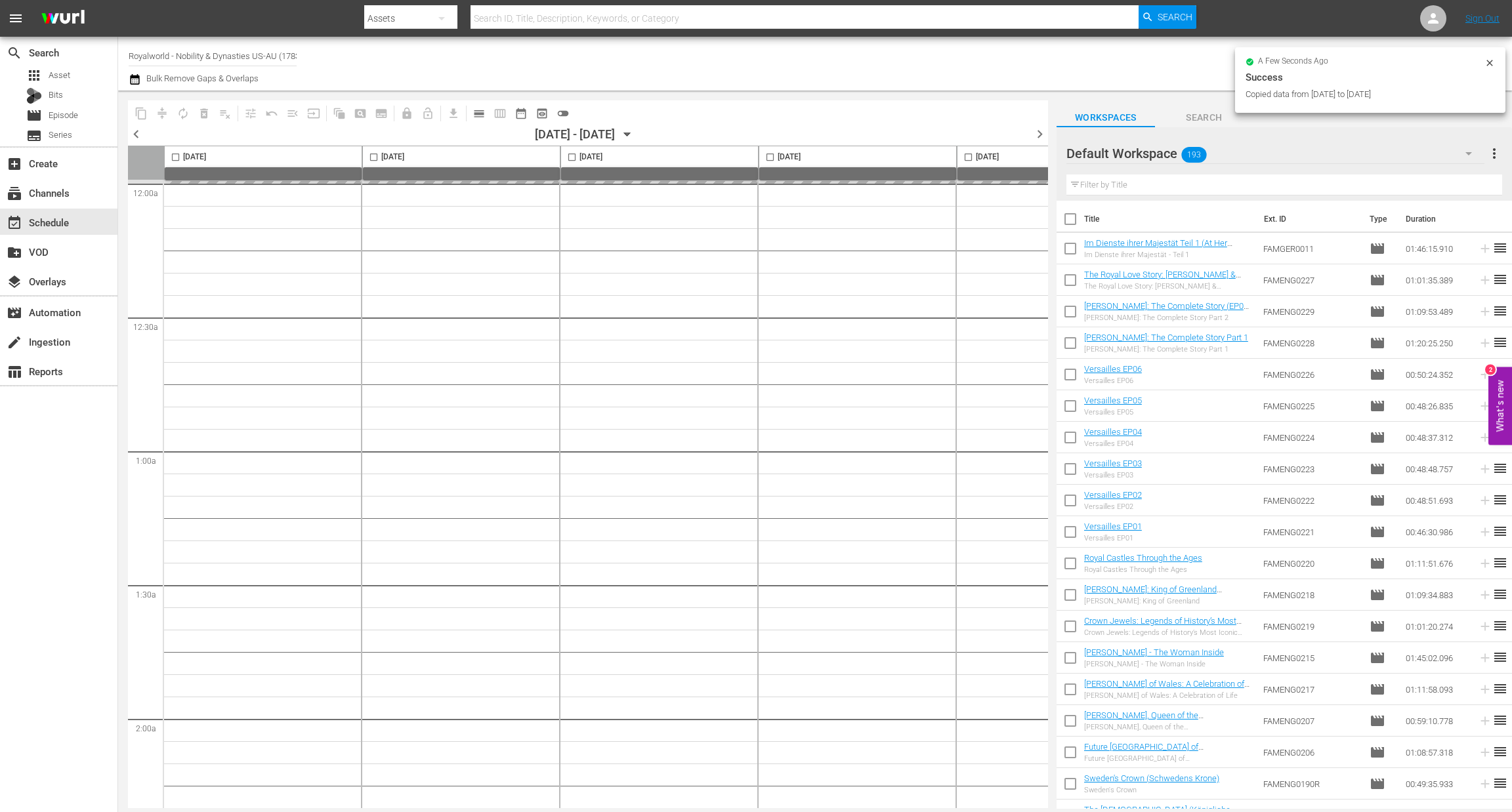
checkbox input "false"
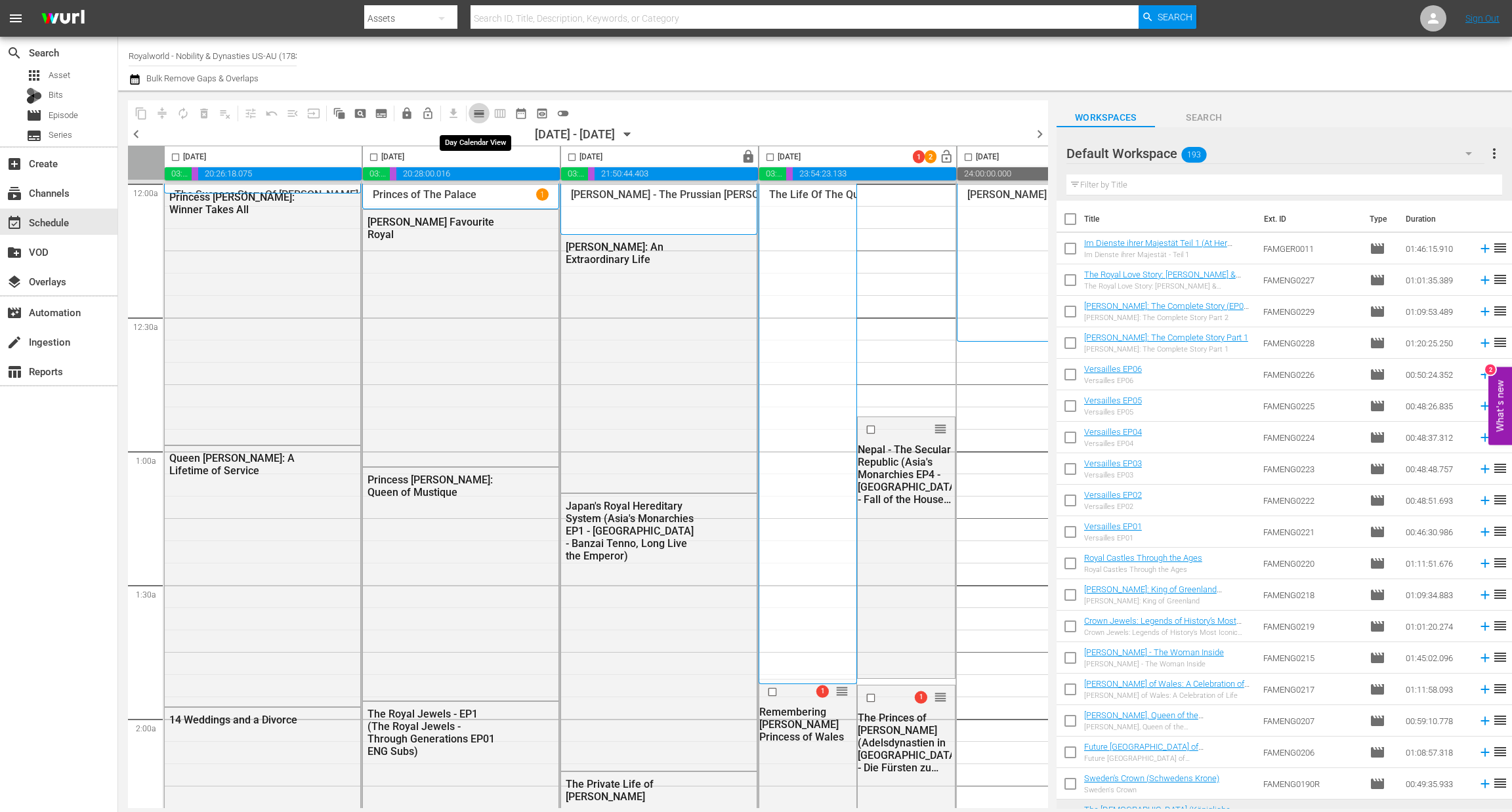
click at [477, 110] on span "calendar_view_day_outlined" at bounding box center [479, 114] width 13 height 13
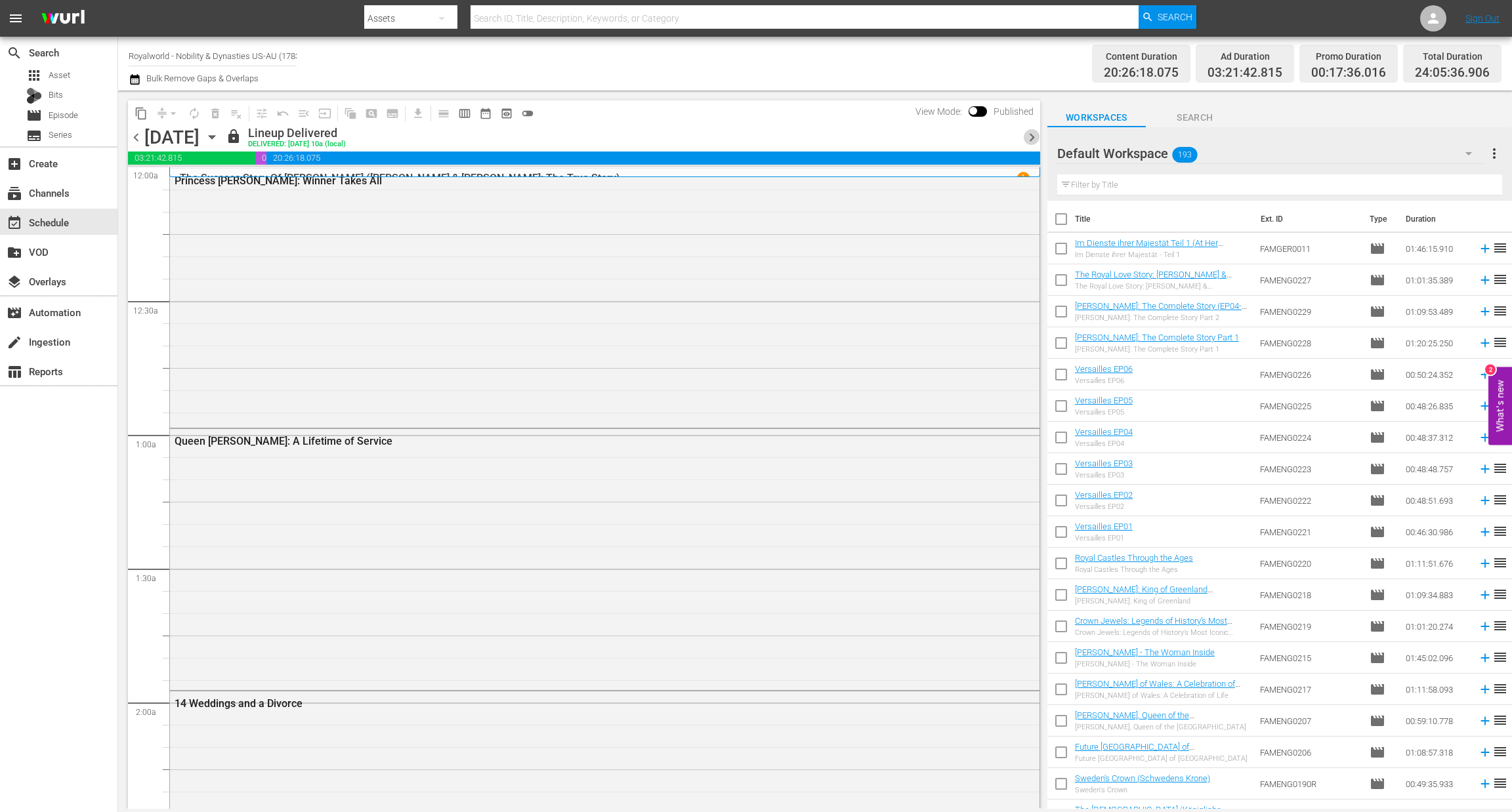
click at [1033, 139] on span "chevron_right" at bounding box center [1032, 137] width 17 height 17
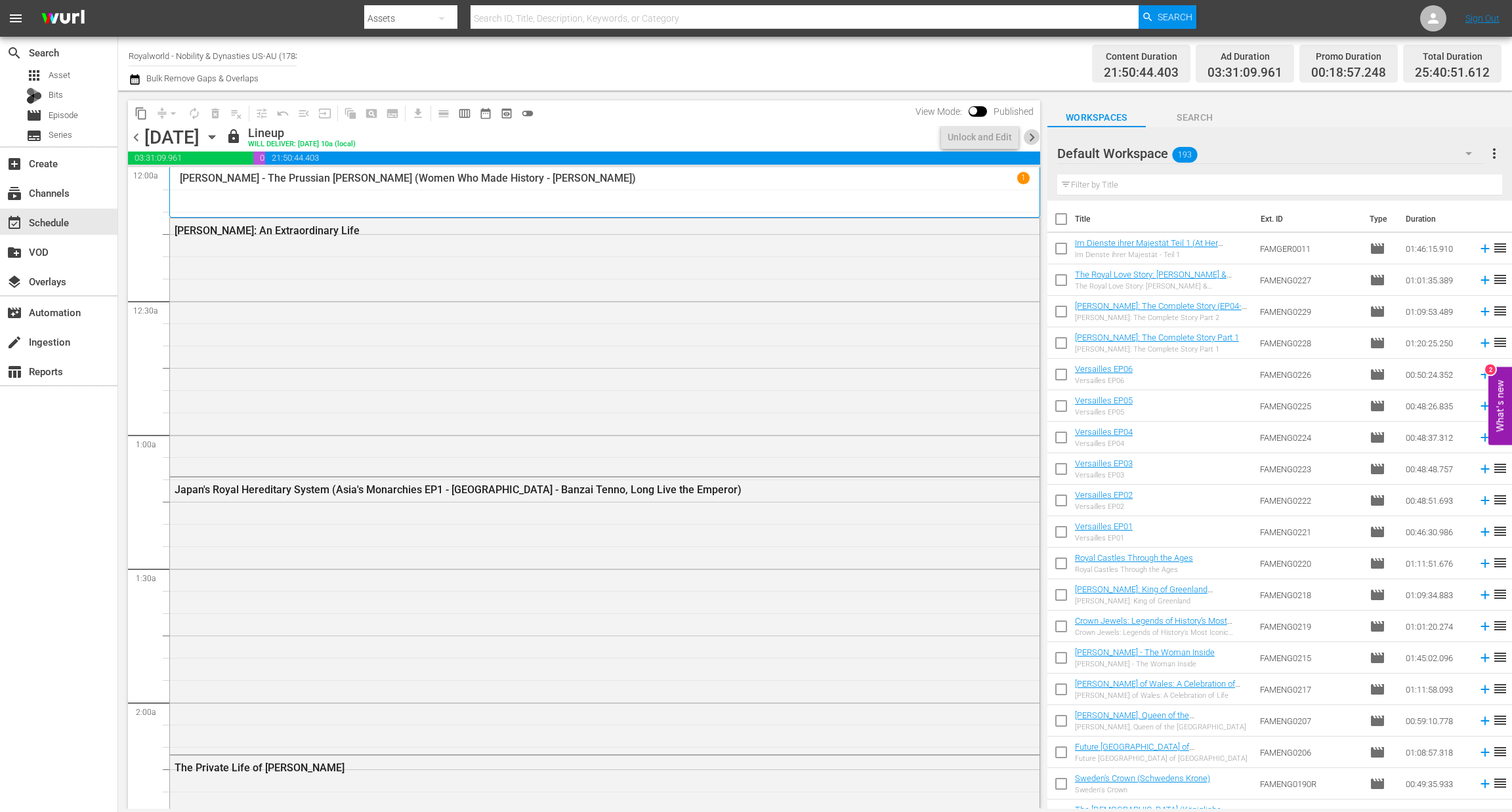
click at [1033, 139] on span "chevron_right" at bounding box center [1032, 137] width 17 height 17
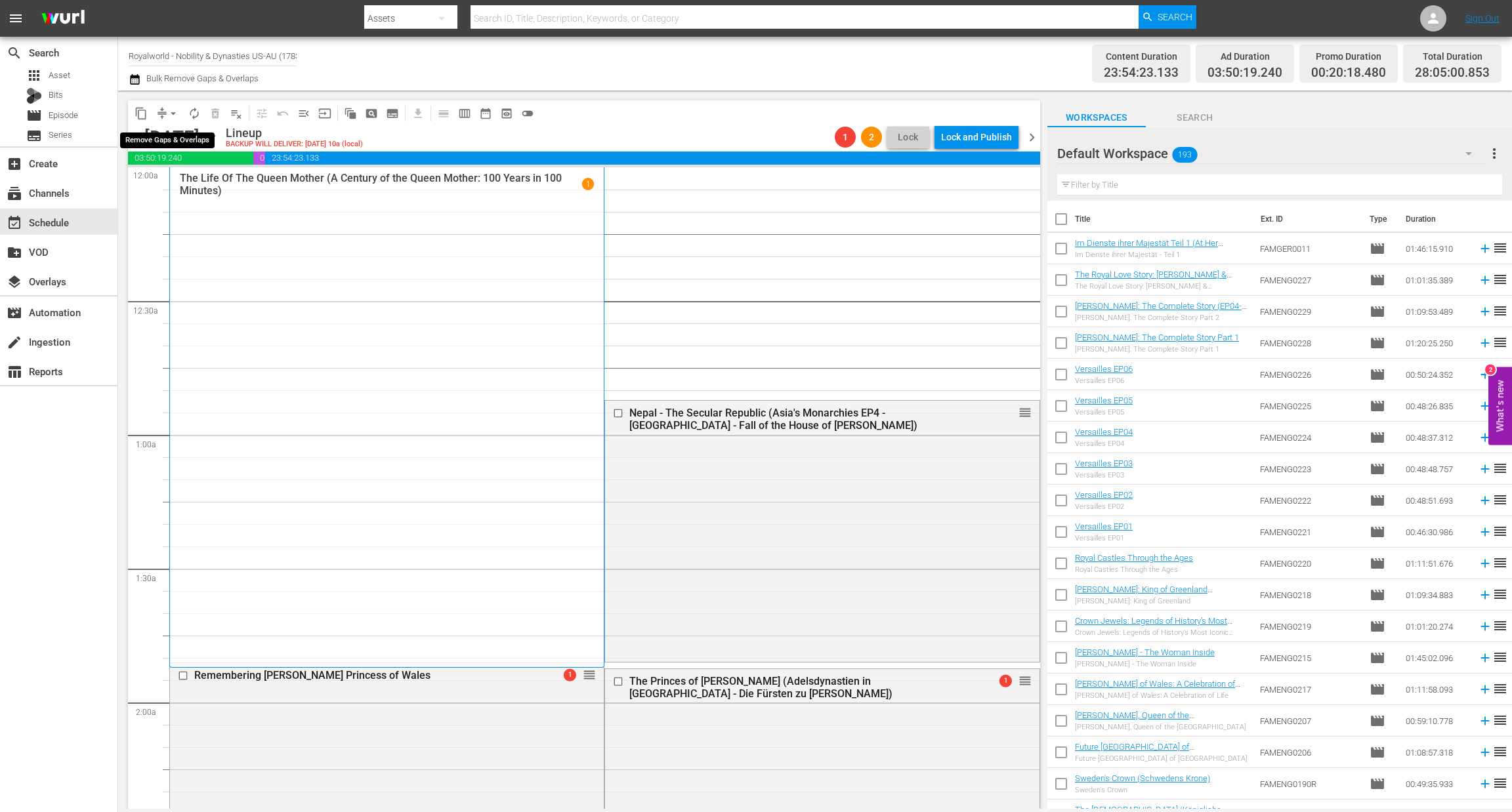
click at [172, 110] on span "arrow_drop_down" at bounding box center [173, 114] width 13 height 13
click at [186, 183] on li "Align to End of Previous Day" at bounding box center [173, 182] width 138 height 22
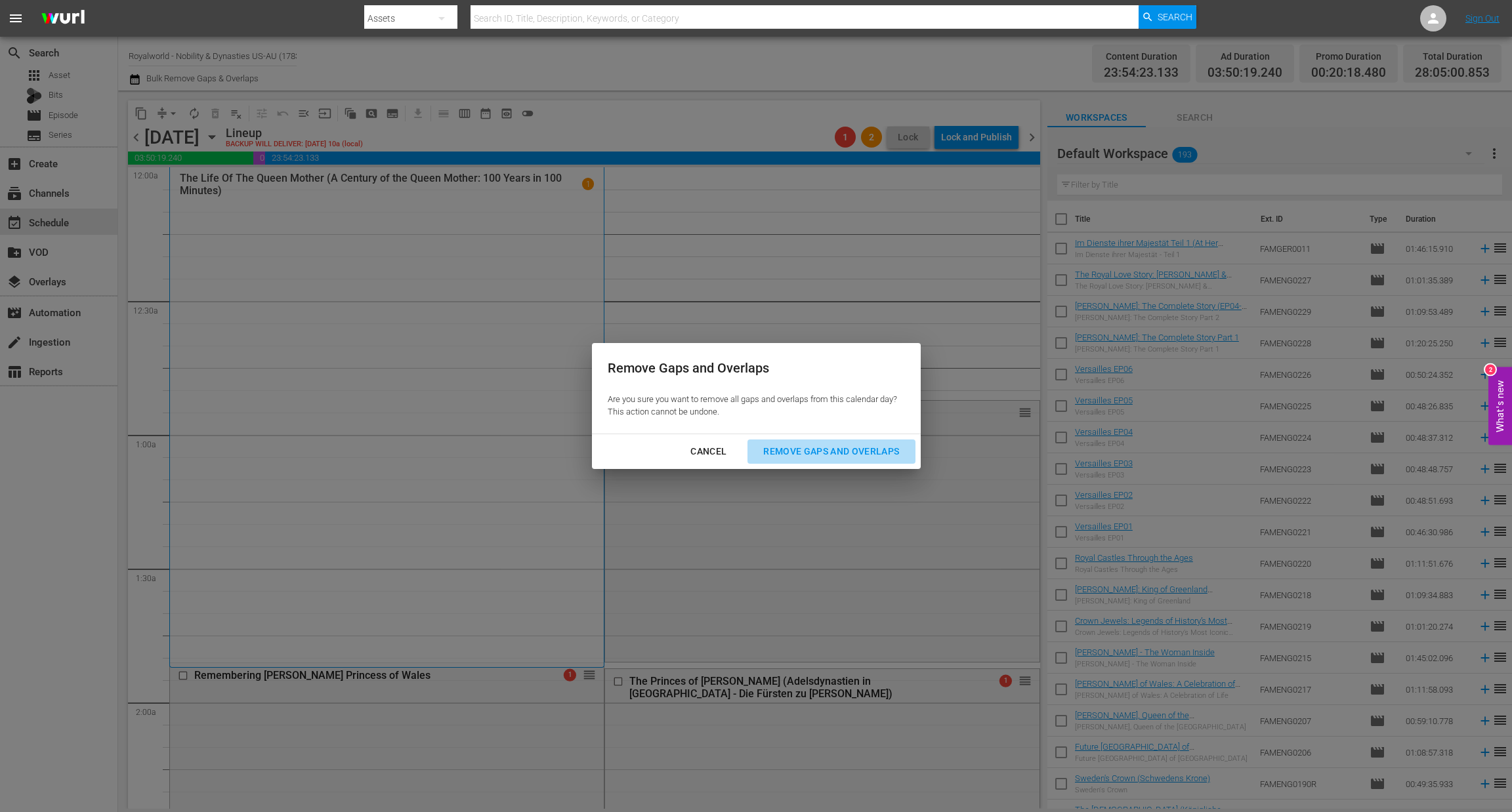
click at [800, 449] on div "Remove Gaps and Overlaps" at bounding box center [831, 452] width 157 height 17
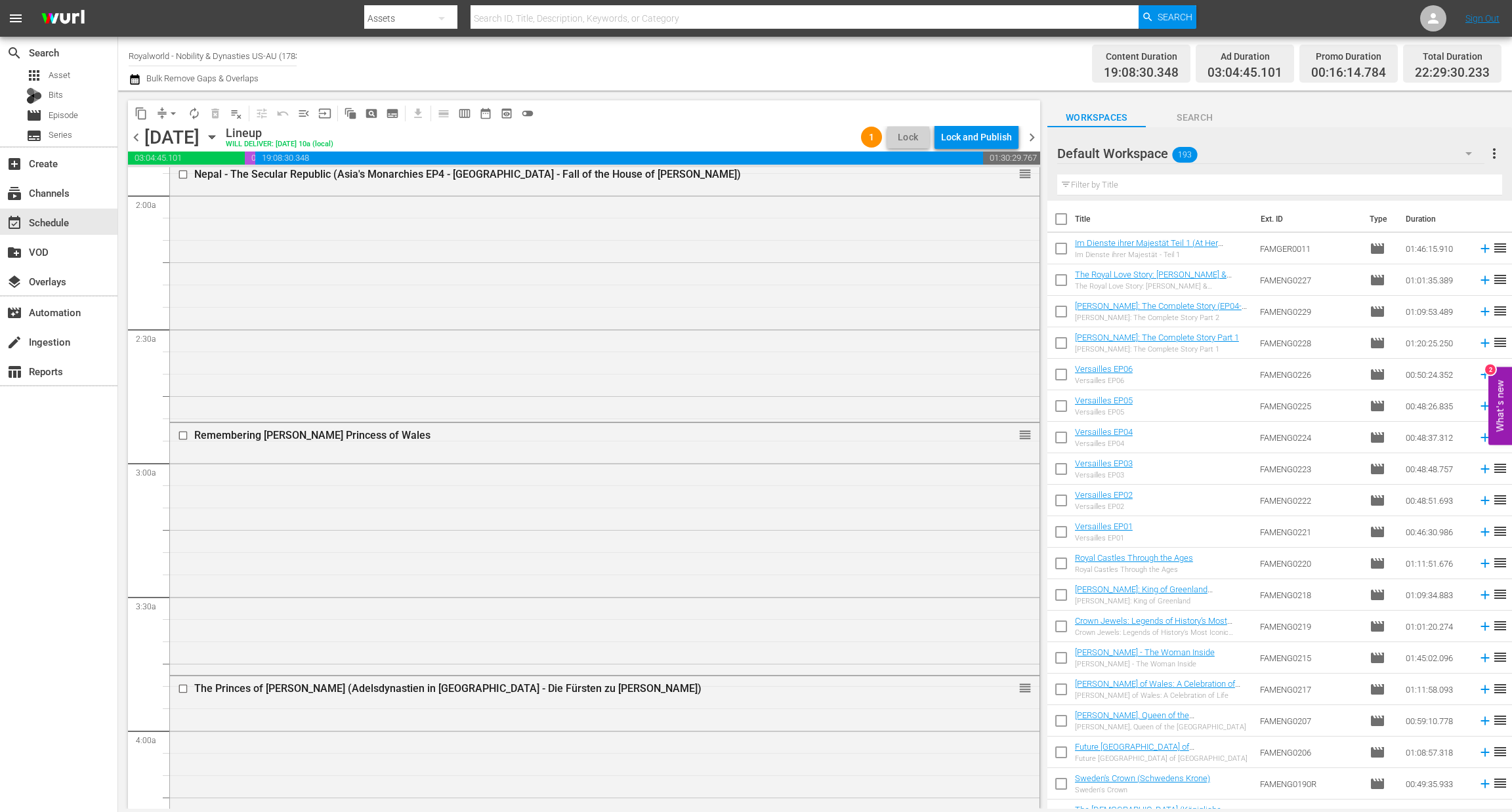
scroll to position [511, 0]
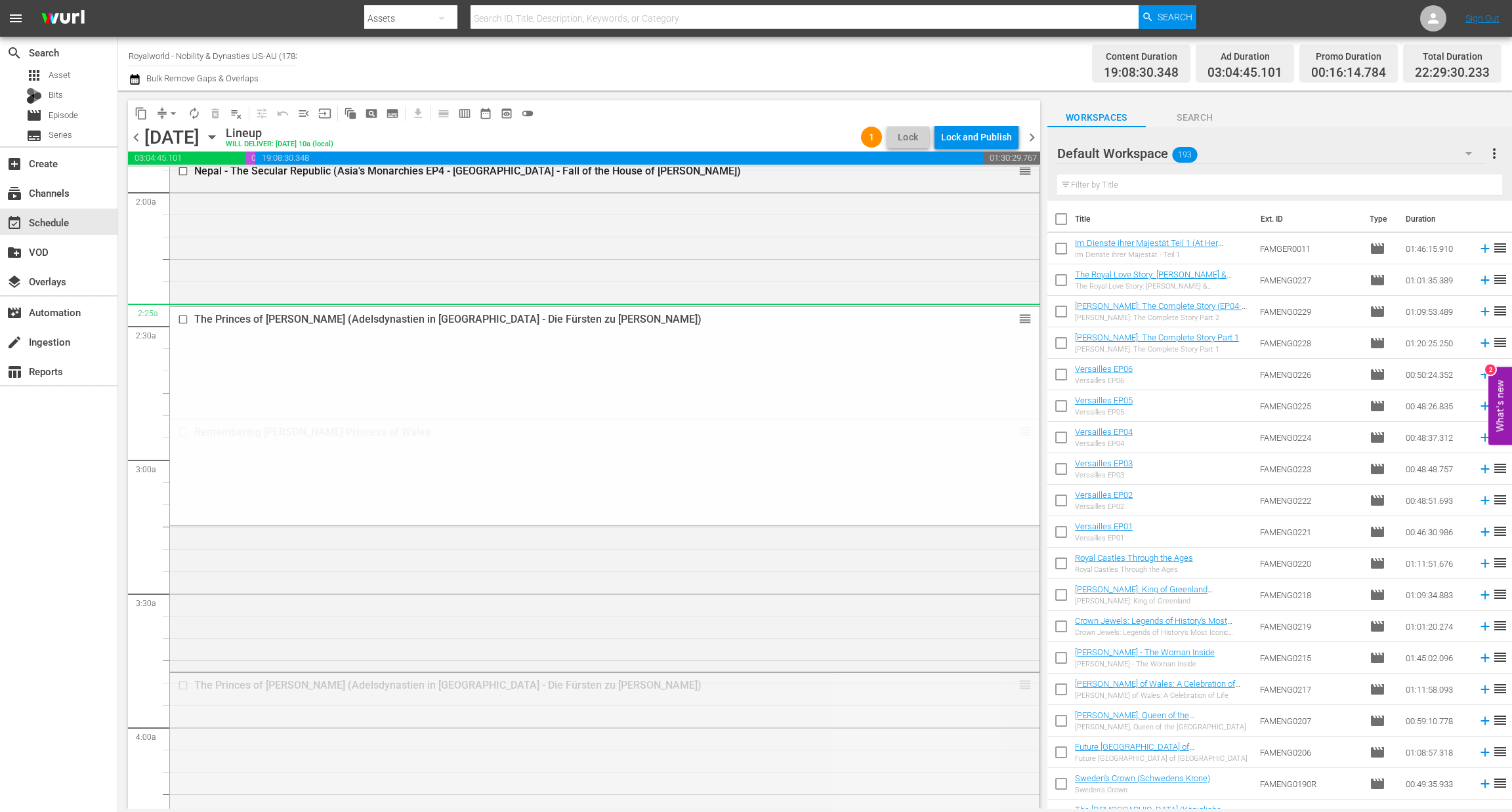
drag, startPoint x: 1011, startPoint y: 689, endPoint x: 944, endPoint y: 292, distance: 402.6
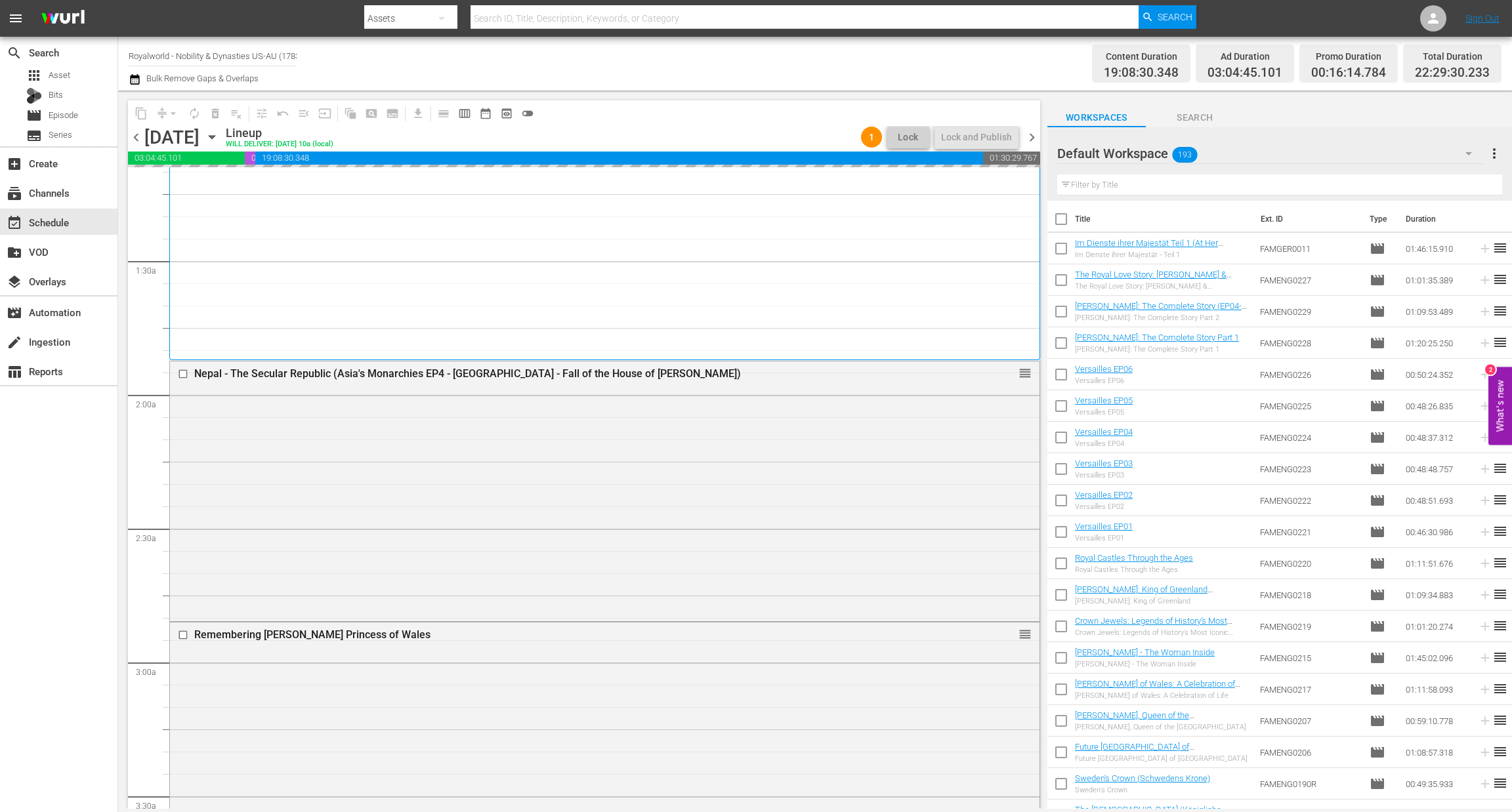
scroll to position [306, 0]
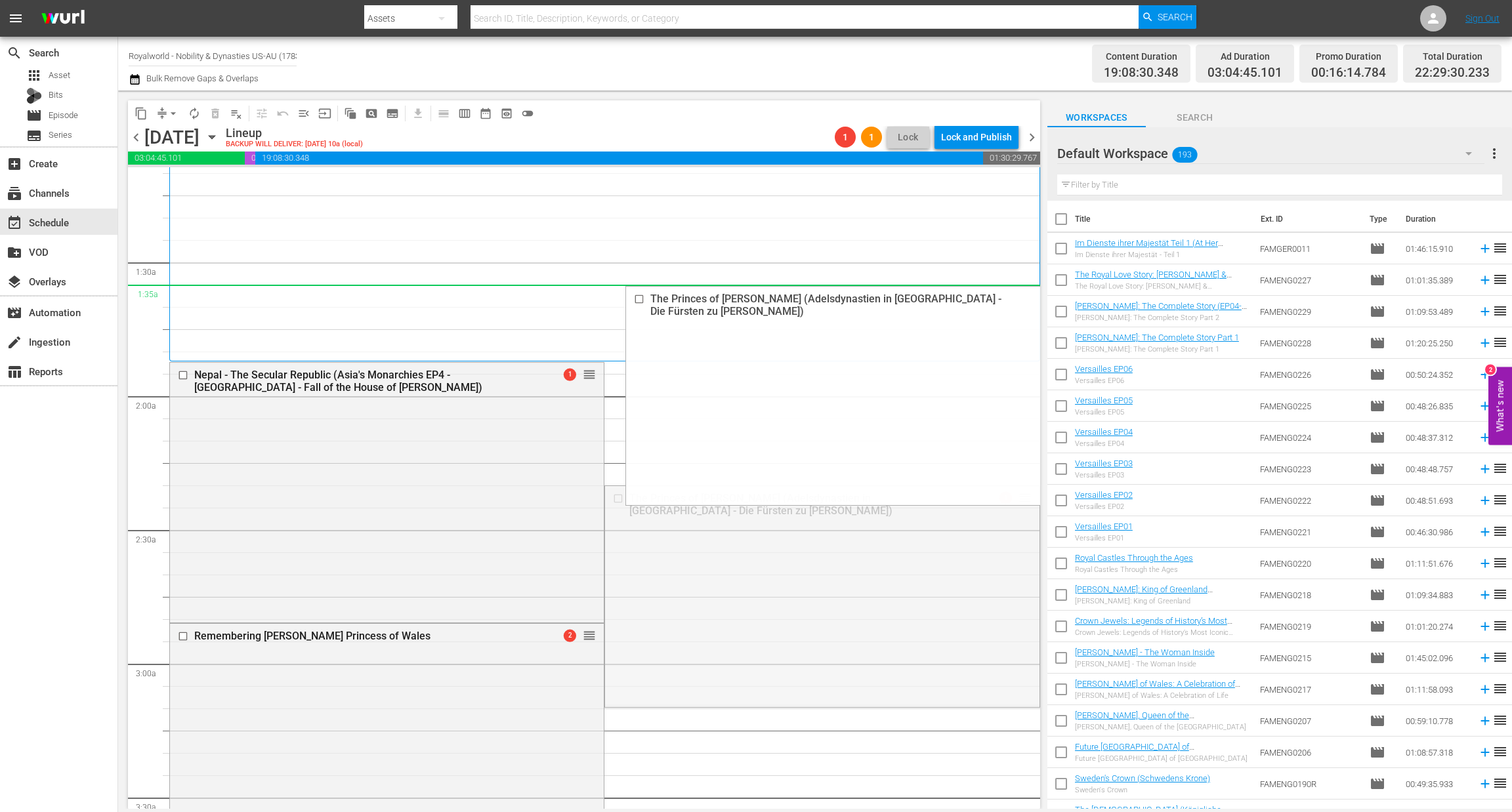
drag, startPoint x: 1011, startPoint y: 497, endPoint x: 687, endPoint y: 18, distance: 578.3
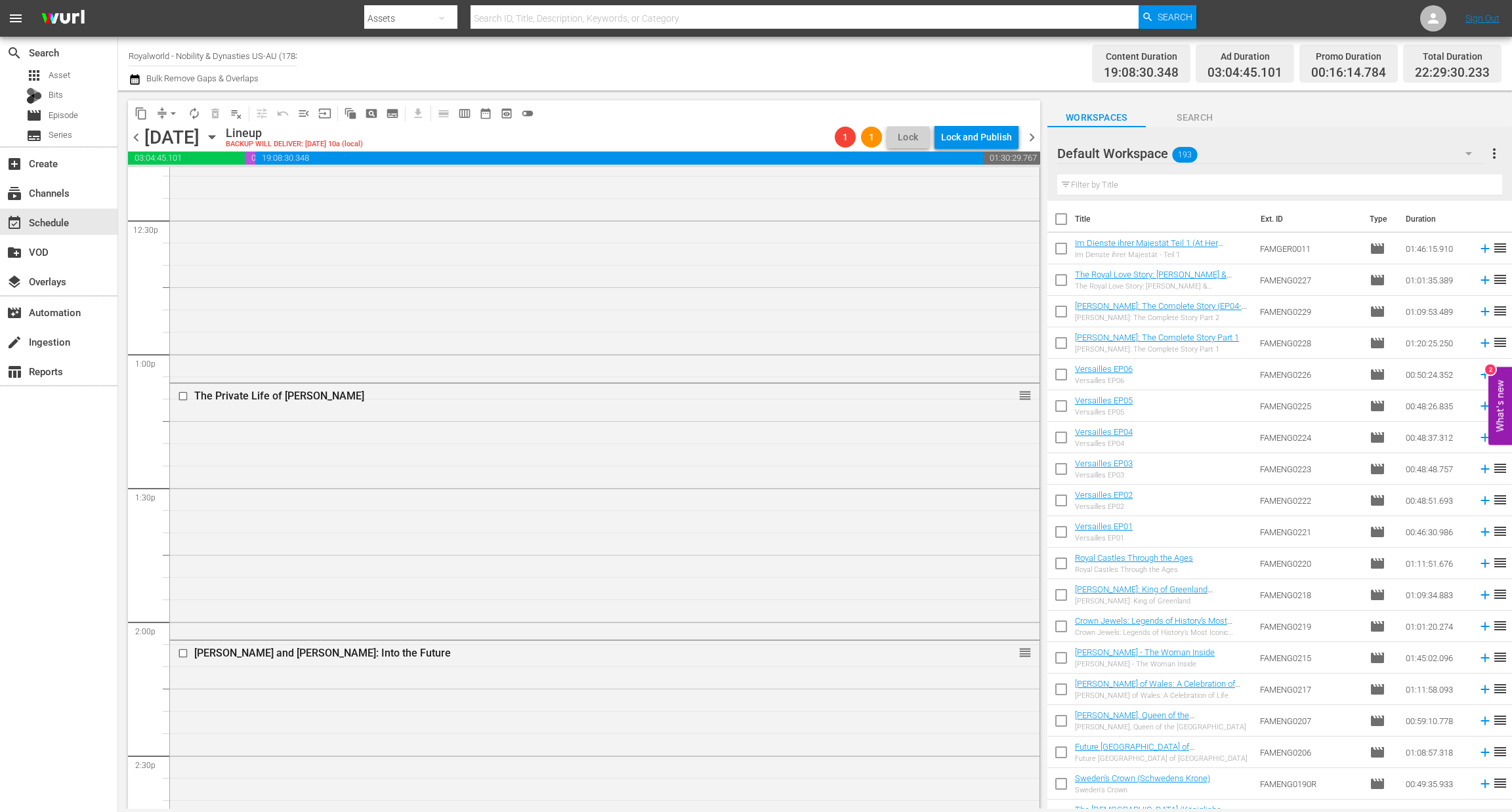
scroll to position [3293, 0]
click at [179, 397] on input "checkbox" at bounding box center [184, 395] width 13 height 11
click at [211, 111] on span "delete_forever_outlined" at bounding box center [215, 114] width 13 height 13
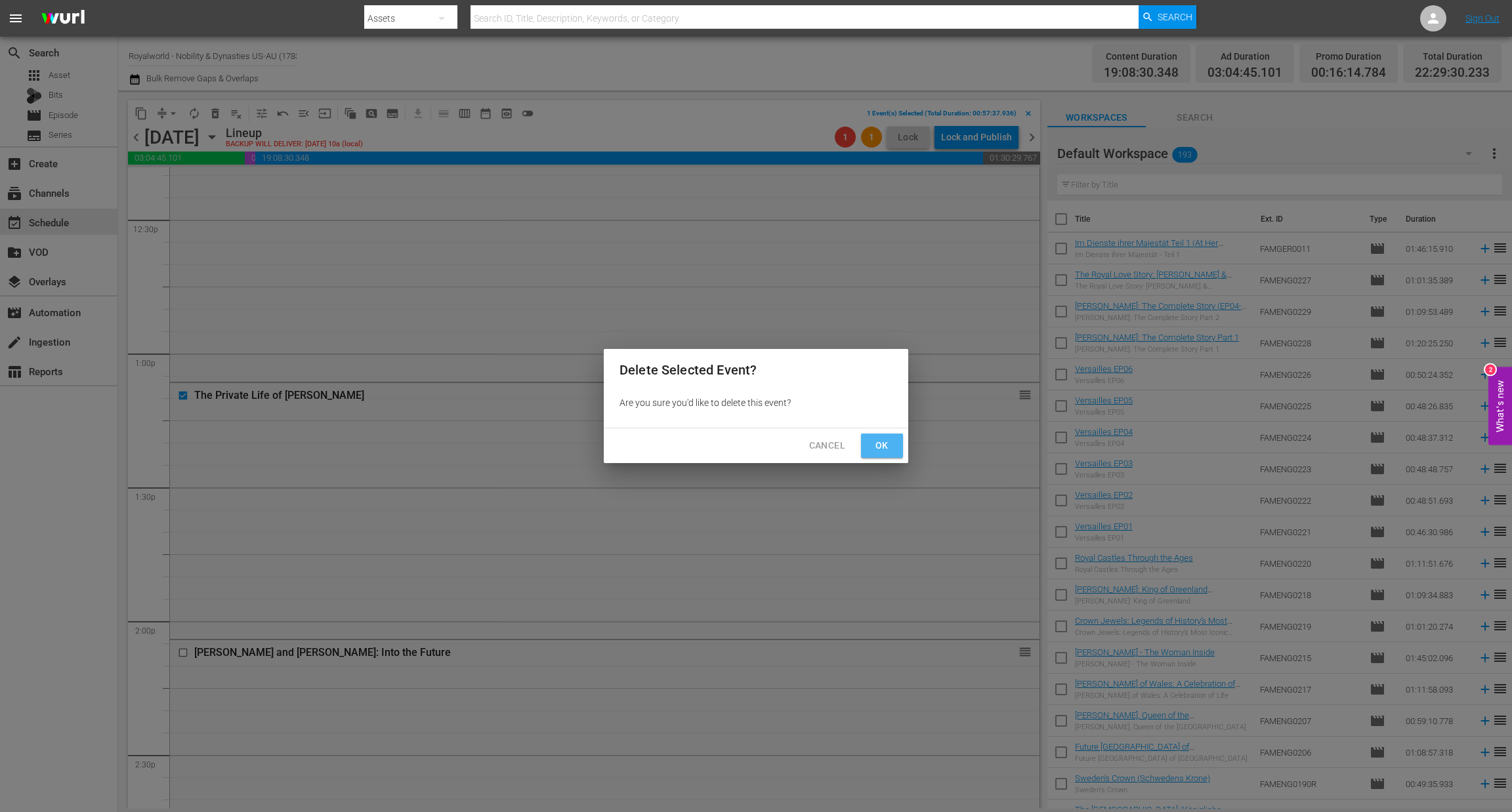
click at [878, 439] on span "Ok" at bounding box center [882, 446] width 21 height 17
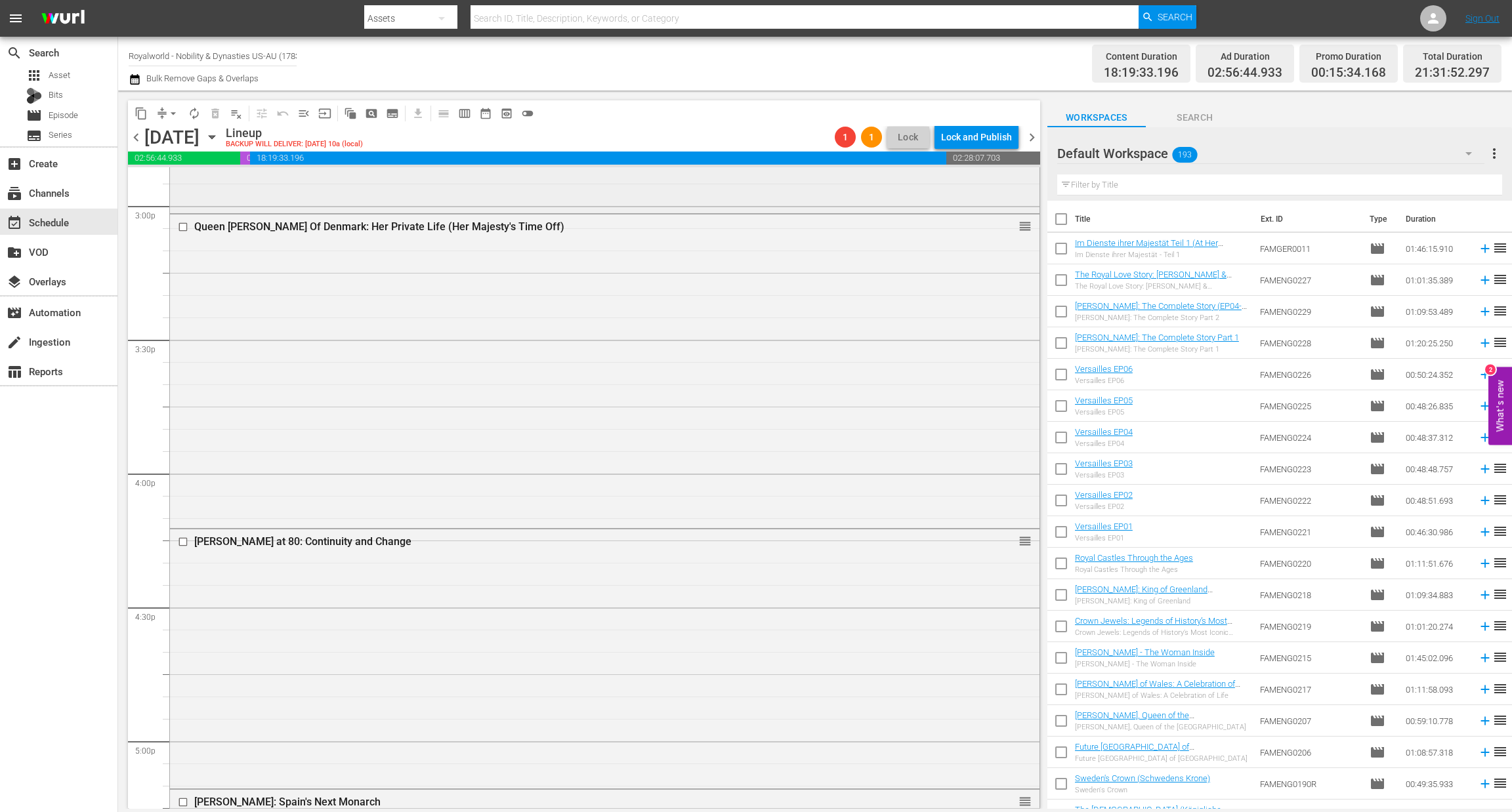
scroll to position [3980, 0]
click at [172, 110] on span "arrow_drop_down" at bounding box center [173, 114] width 13 height 13
click at [187, 188] on li "Align to End of Previous Day" at bounding box center [173, 182] width 138 height 22
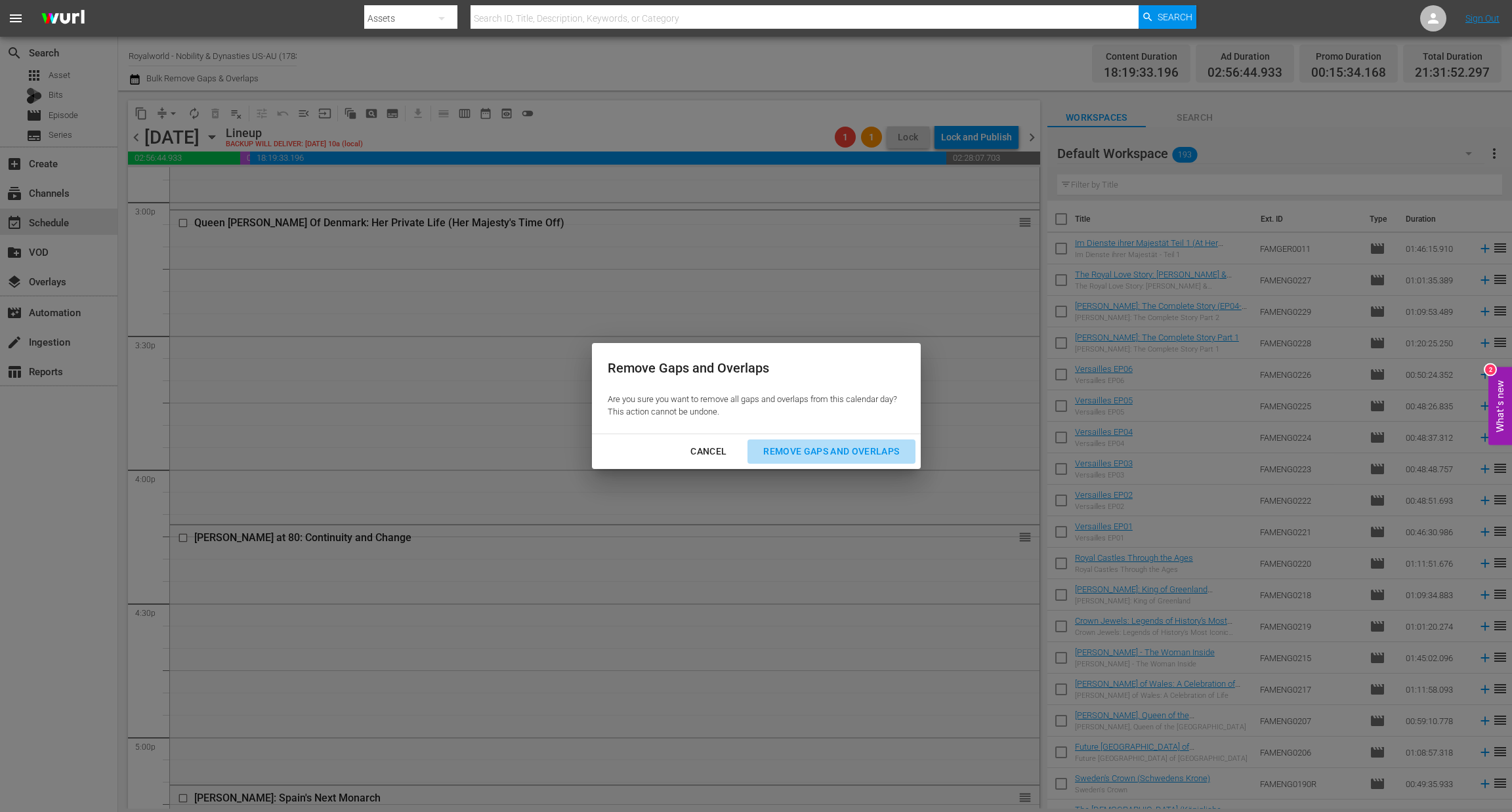
click at [792, 453] on div "Remove Gaps and Overlaps" at bounding box center [831, 452] width 157 height 17
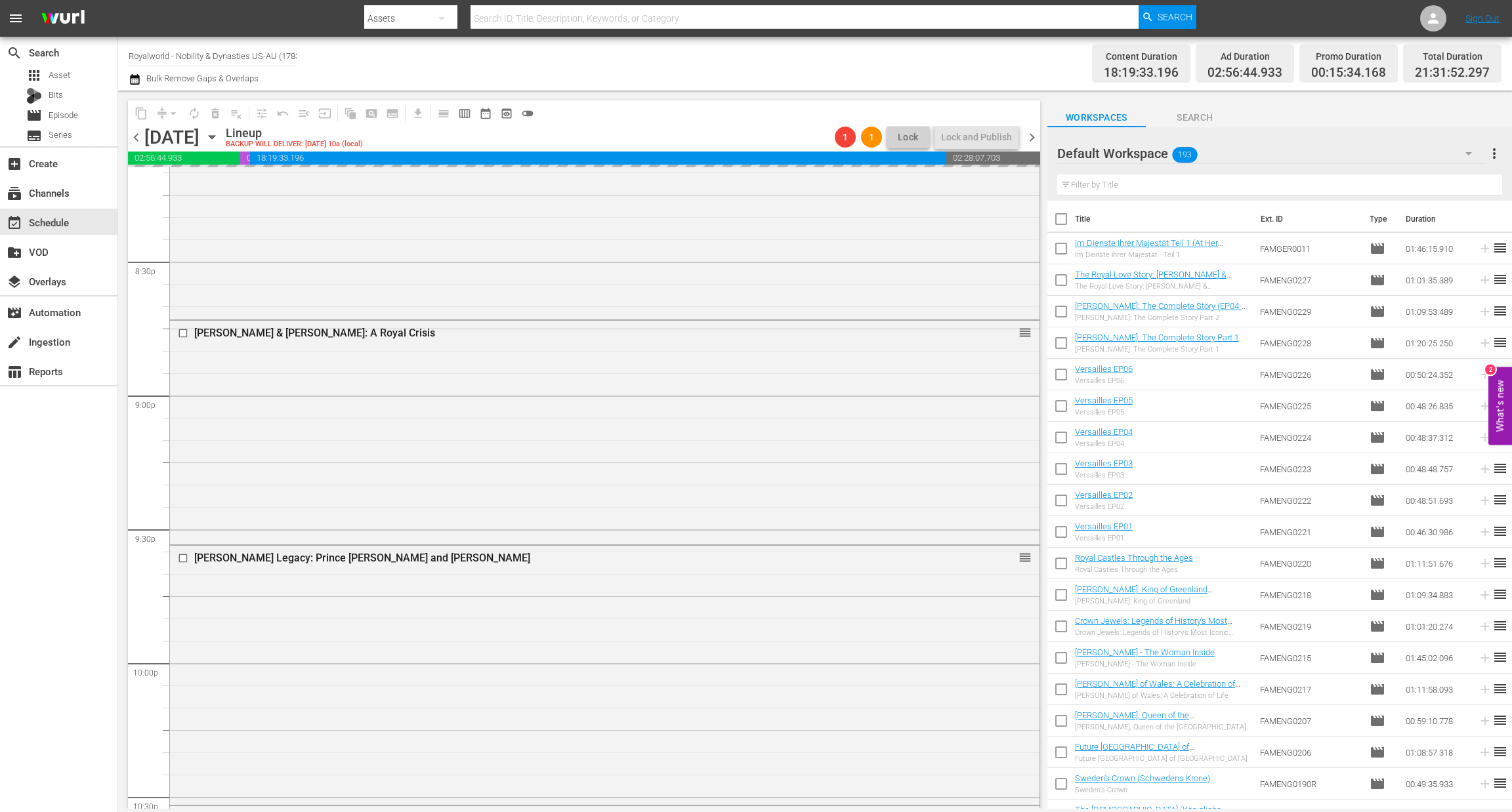
scroll to position [5878, 0]
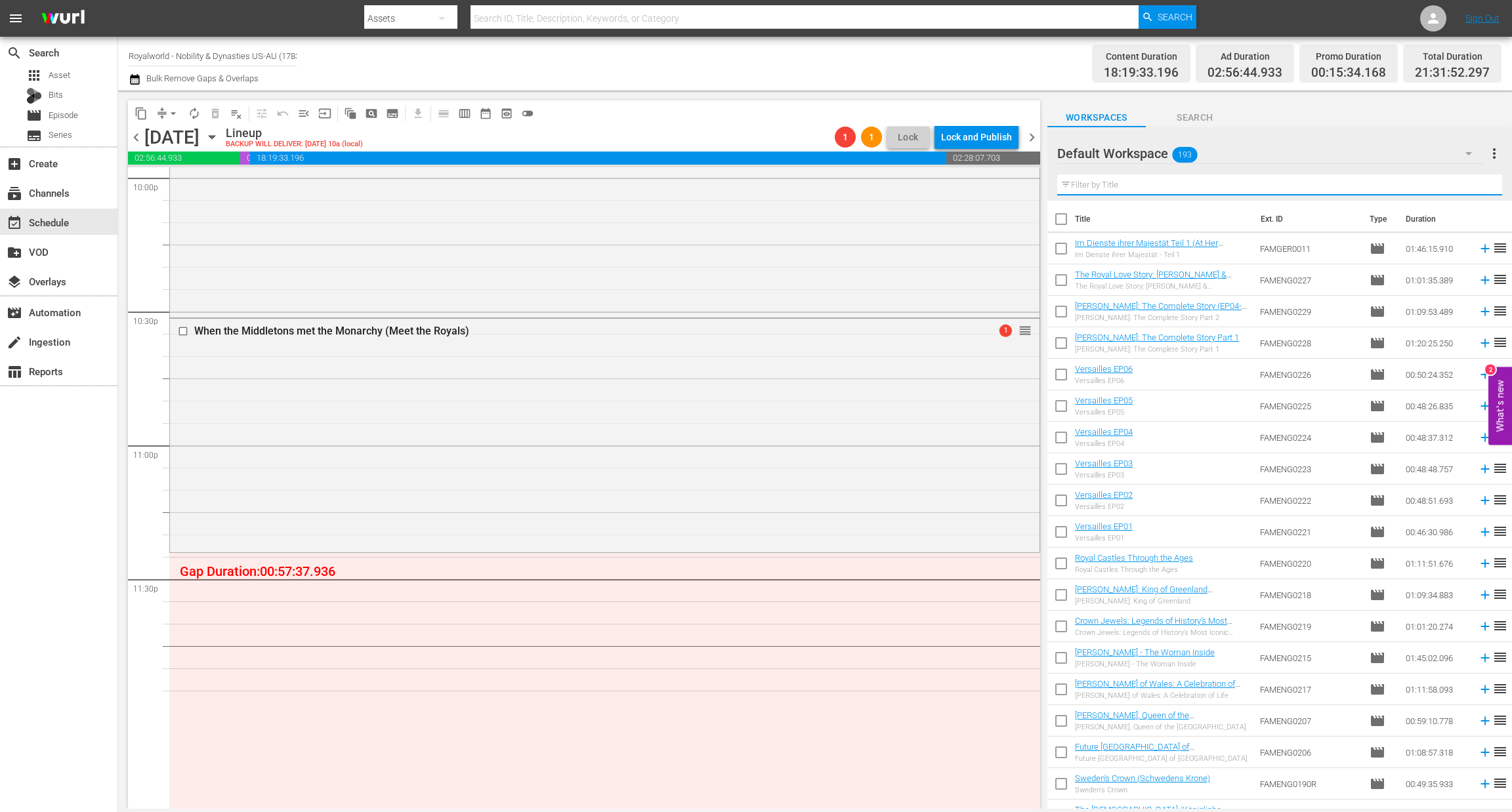
click at [1108, 184] on input "text" at bounding box center [1279, 184] width 445 height 21
paste input "Royal Britain - An Aerial History of the Monarchy"
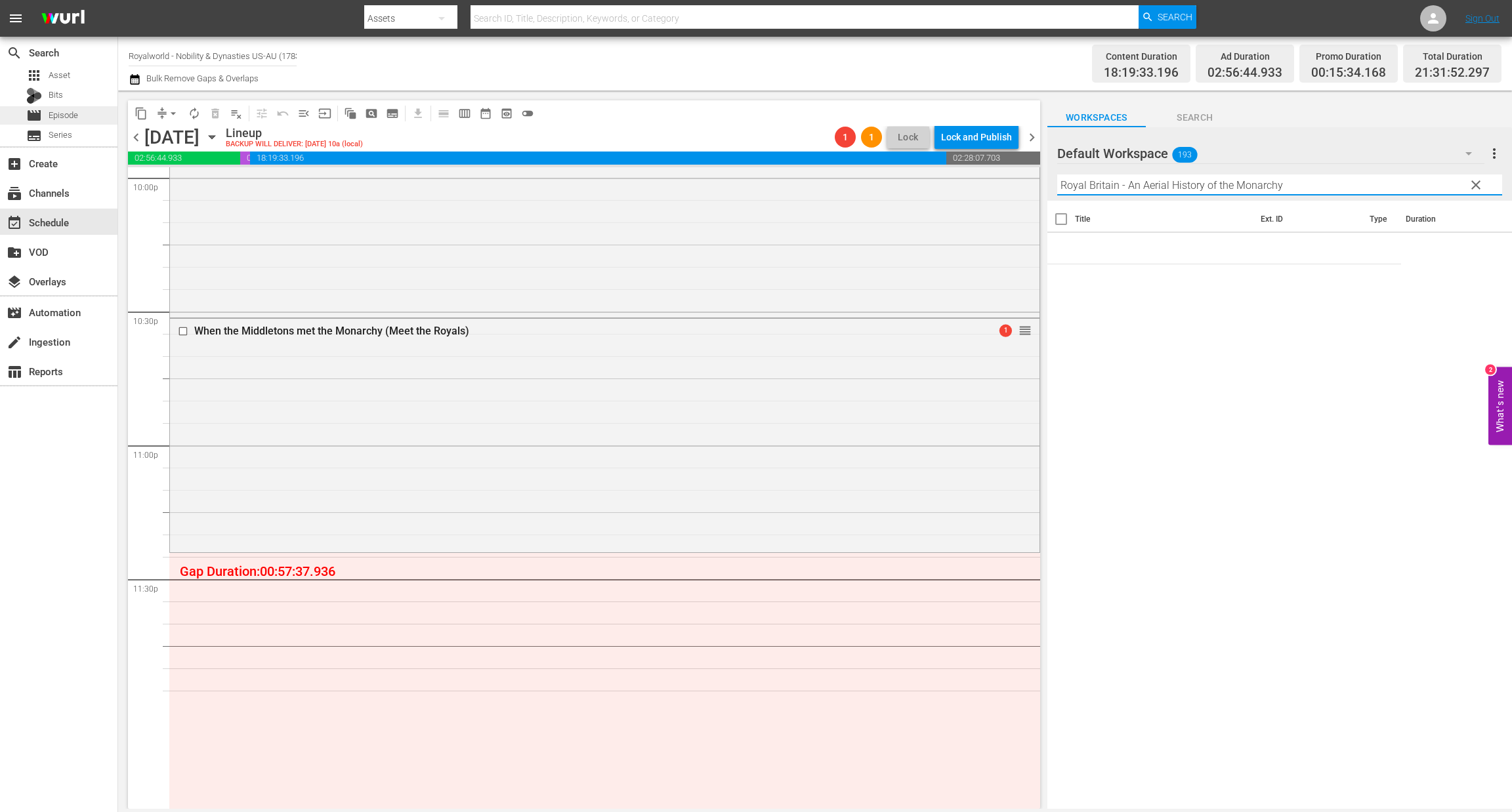
type input "Royal Britain - An Aerial History of the Monarchy"
click at [75, 106] on div "movie Episode" at bounding box center [52, 116] width 52 height 18
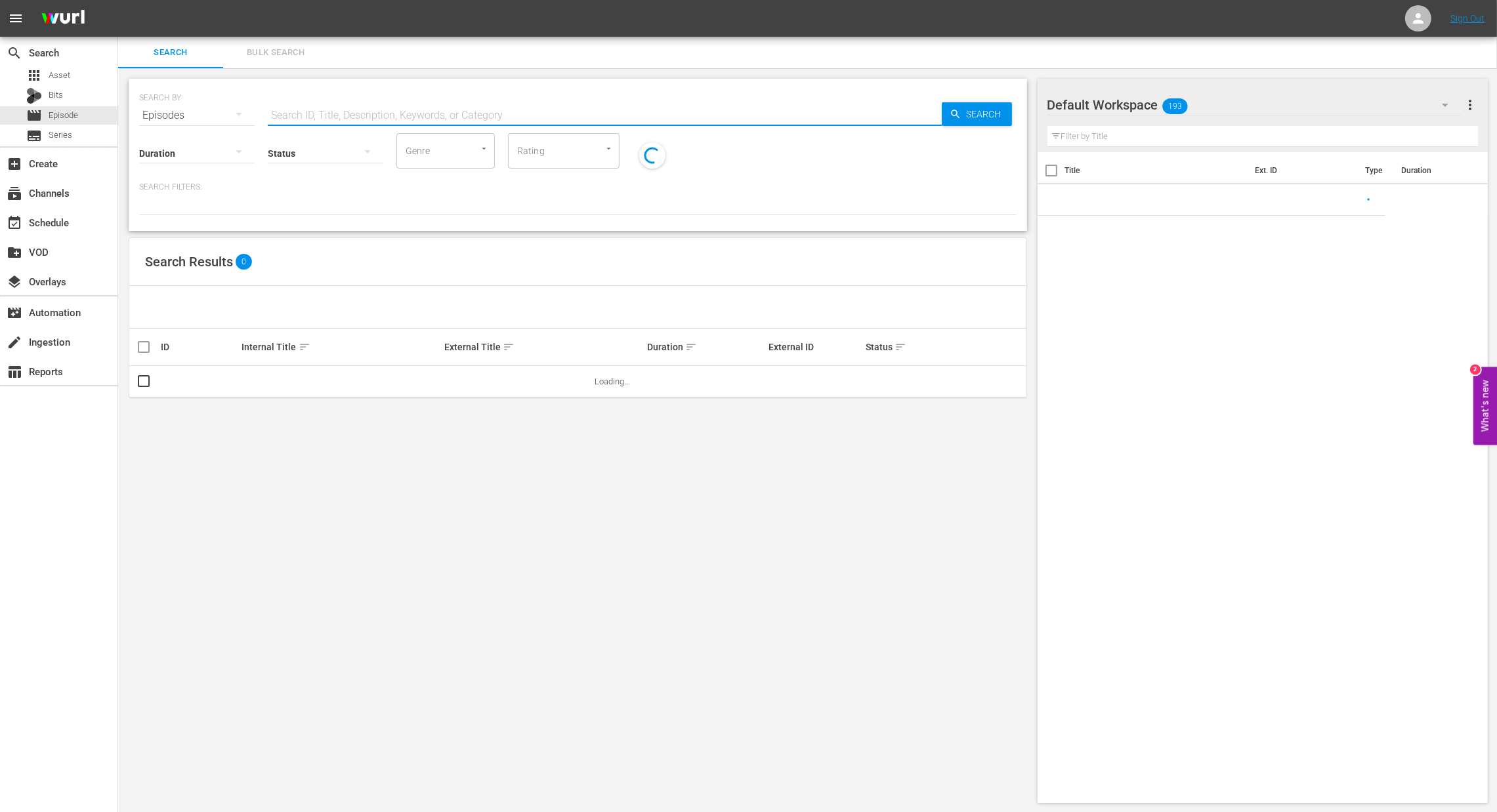
click at [471, 120] on input "text" at bounding box center [604, 116] width 674 height 32
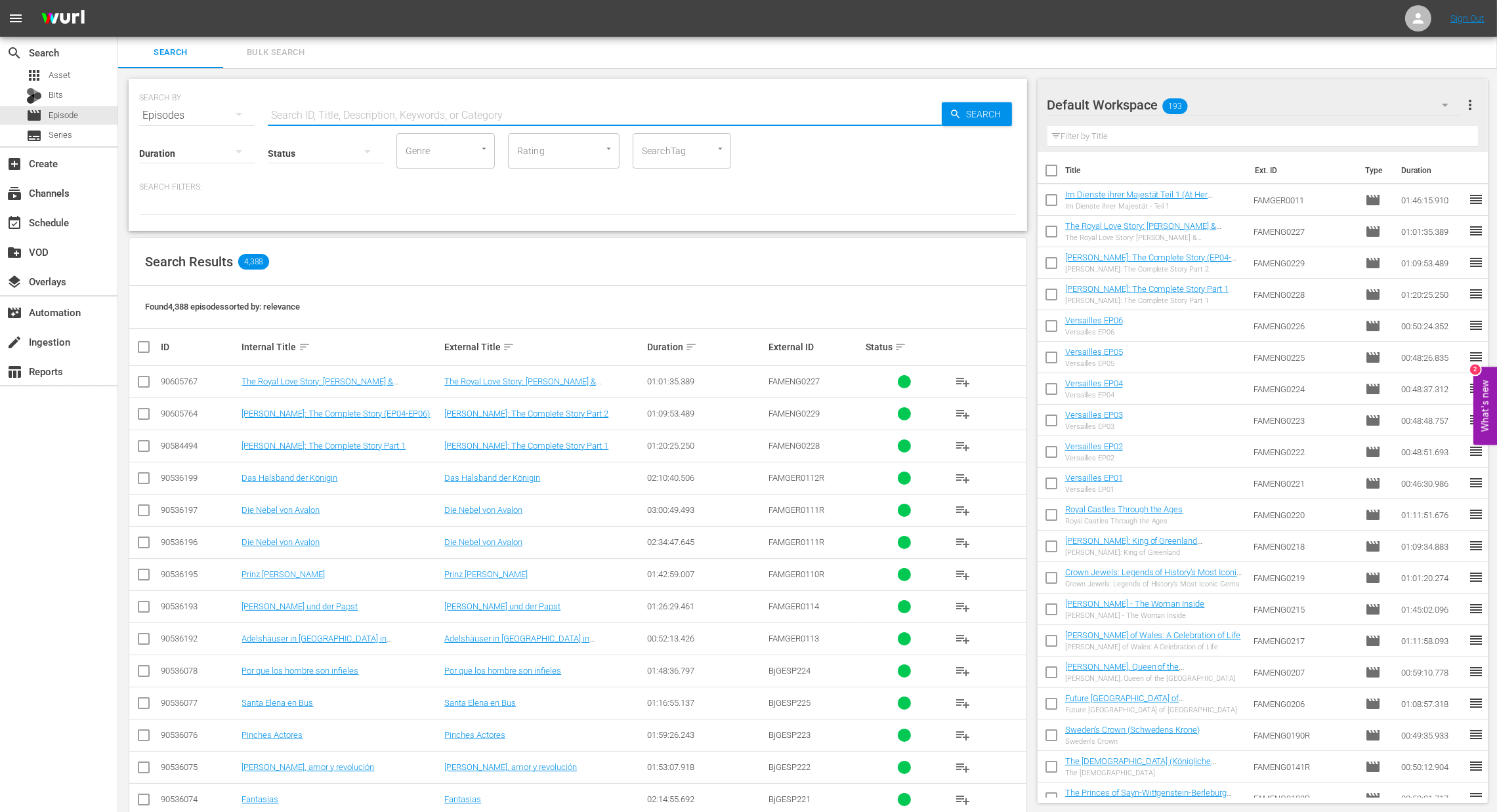
paste input "Royal Britain - An Aerial History of the Monarchy"
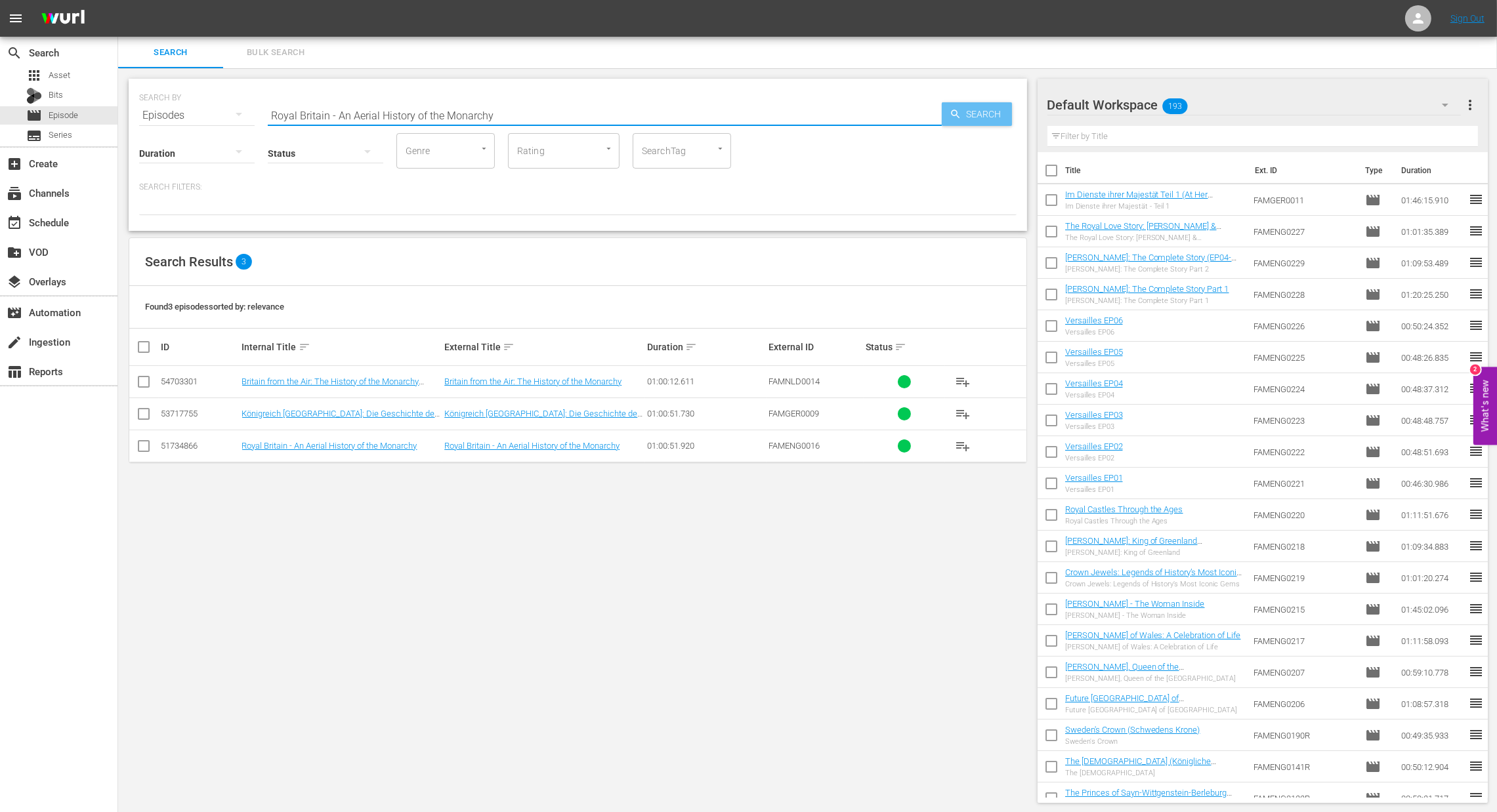
type input "Royal Britain - An Aerial History of the Monarchy"
click at [973, 114] on span "Search" at bounding box center [986, 114] width 50 height 23
click at [966, 446] on span "playlist_add" at bounding box center [962, 446] width 16 height 16
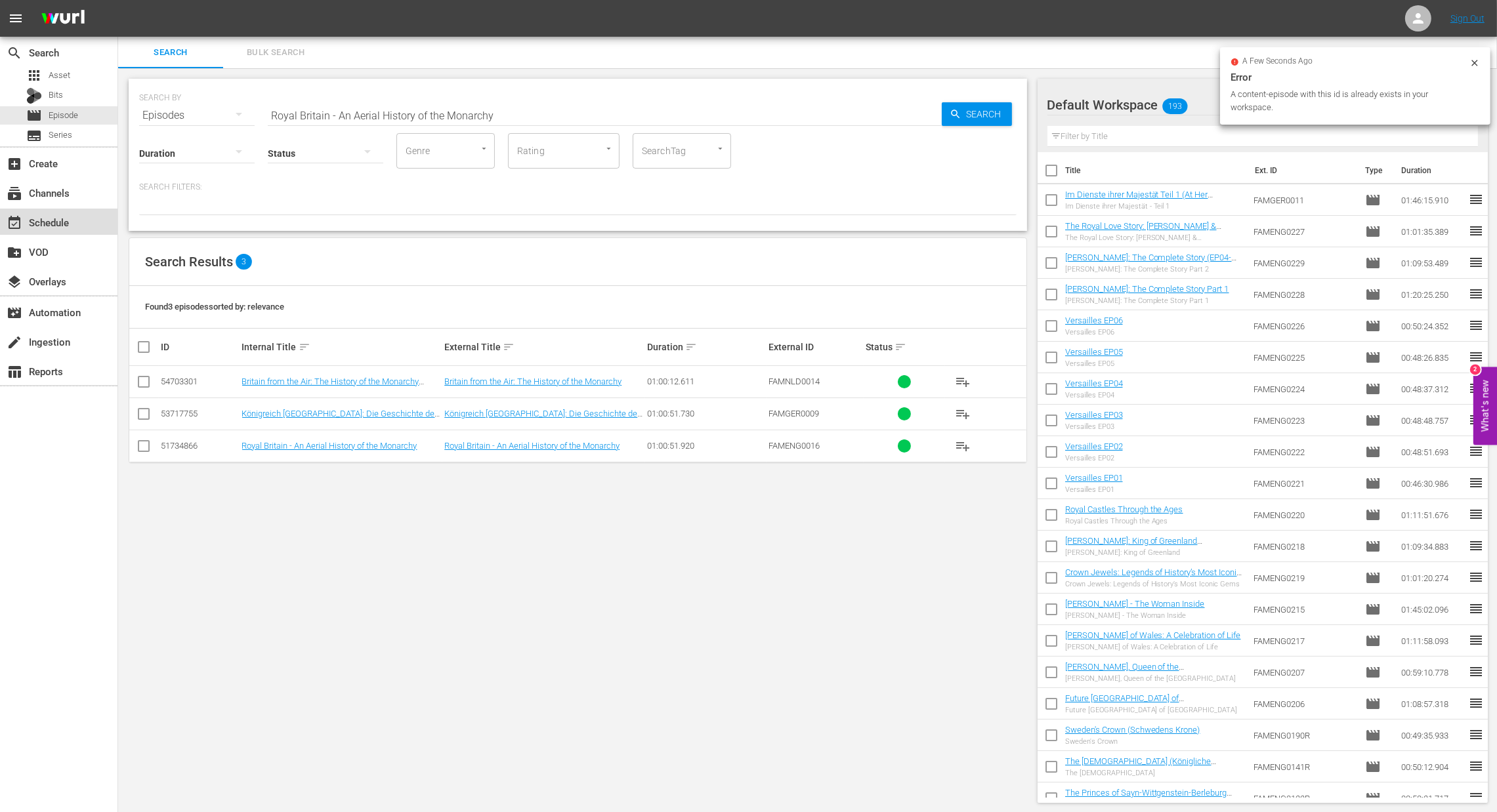
click at [64, 225] on div "event_available Schedule" at bounding box center [37, 220] width 74 height 12
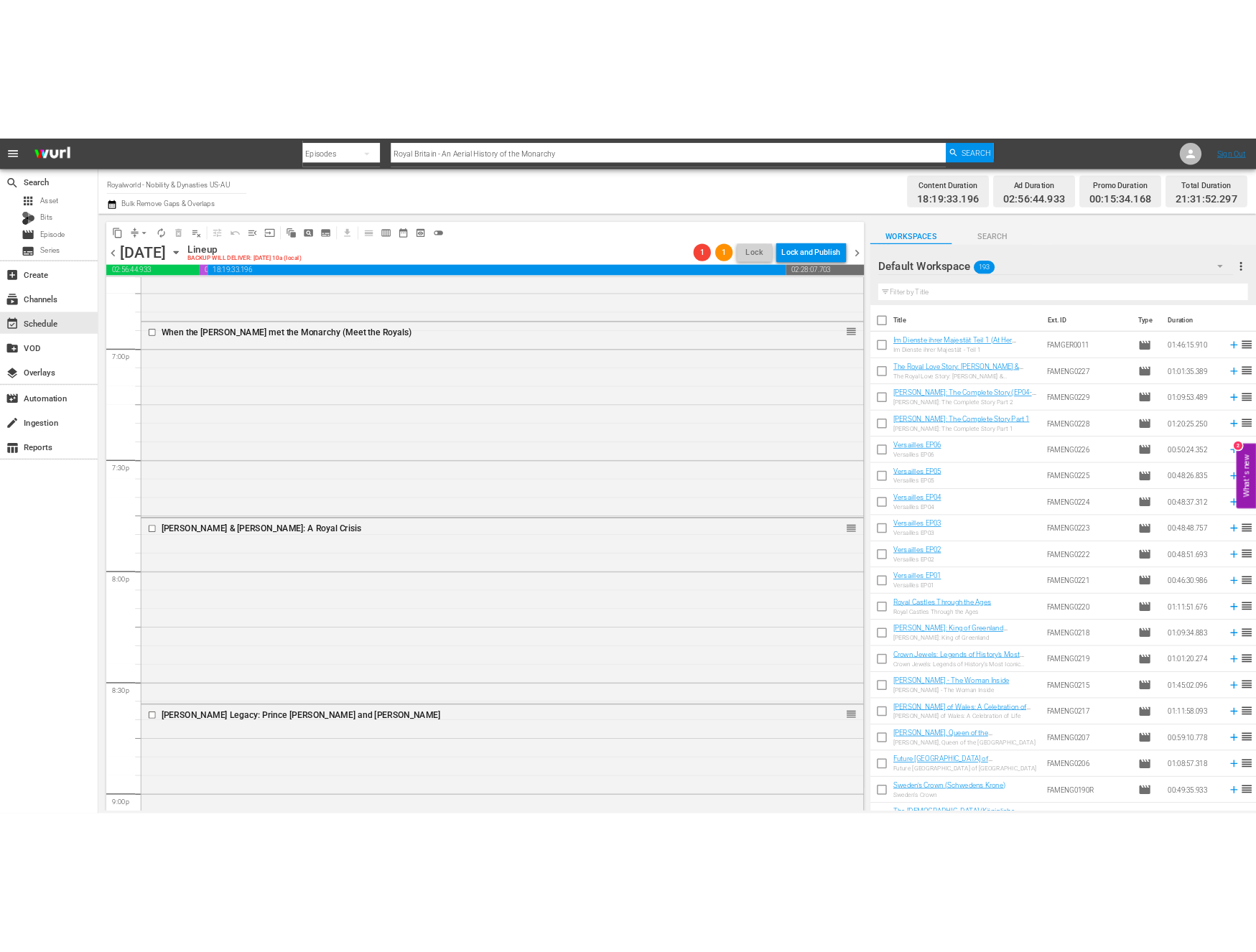
scroll to position [6434, 0]
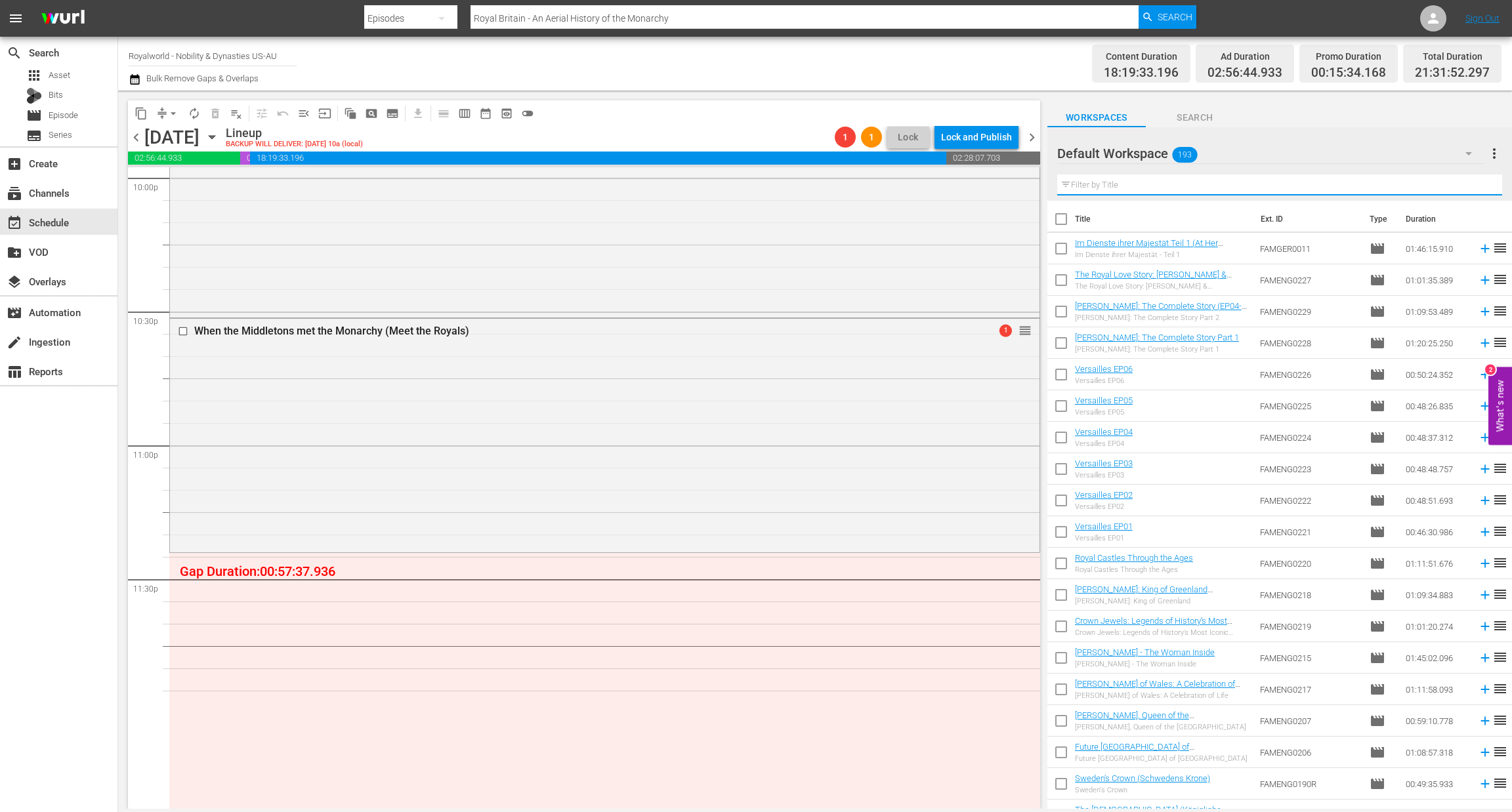
click at [1124, 182] on input "text" at bounding box center [1279, 184] width 445 height 21
paste input "Royal Britain - An Aerial History of the Monarchy"
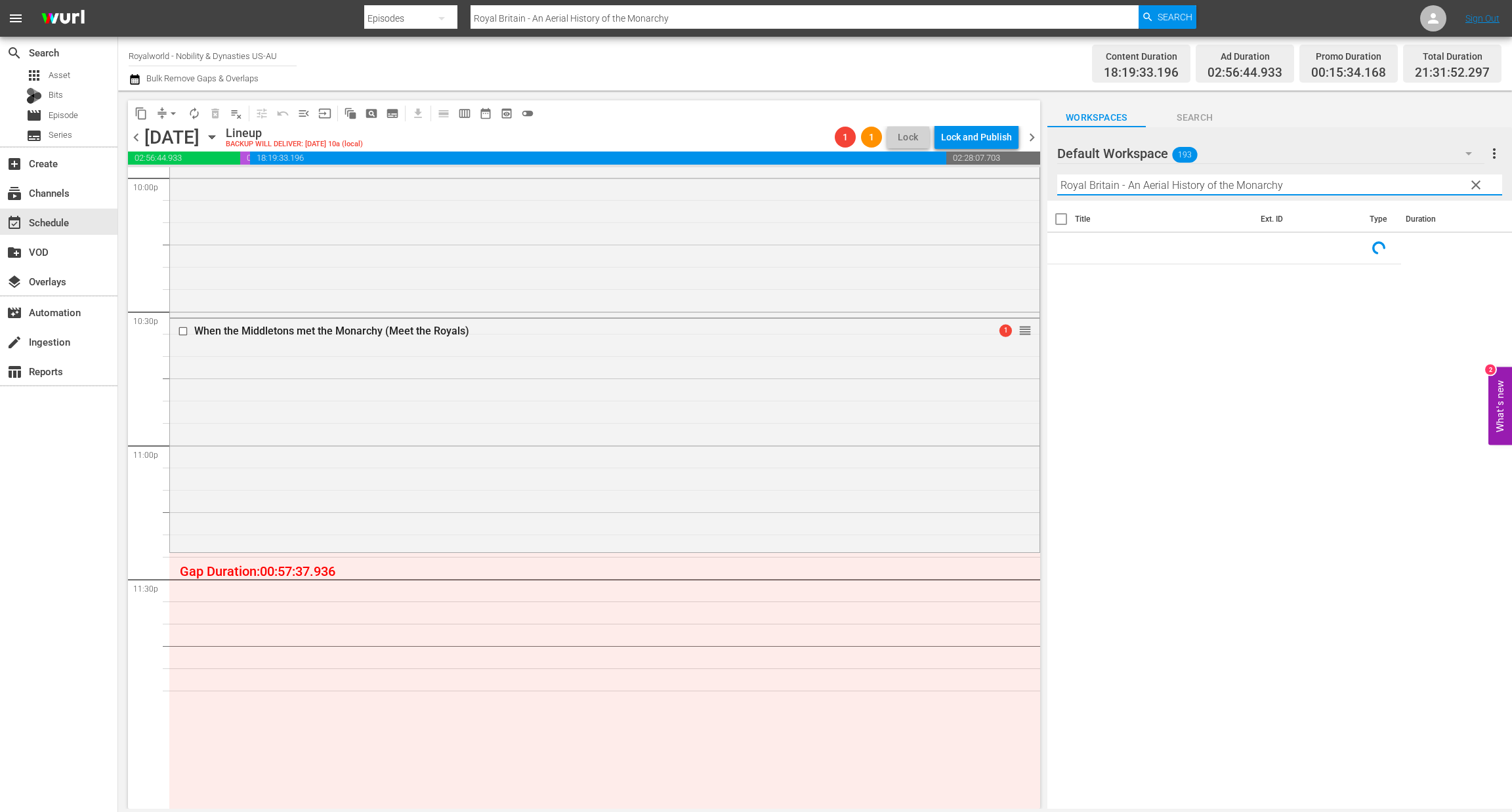
drag, startPoint x: 1119, startPoint y: 188, endPoint x: 1353, endPoint y: 162, distance: 235.4
click at [1353, 162] on div "Default Workspace 193 Default more_vert clear Filter by Title Royal Britain - A…" at bounding box center [1279, 164] width 465 height 74
type input "Royal Britain - An Aerial History of the Monarchy"
click at [1353, 162] on div "Default Workspace 193" at bounding box center [1271, 153] width 427 height 37
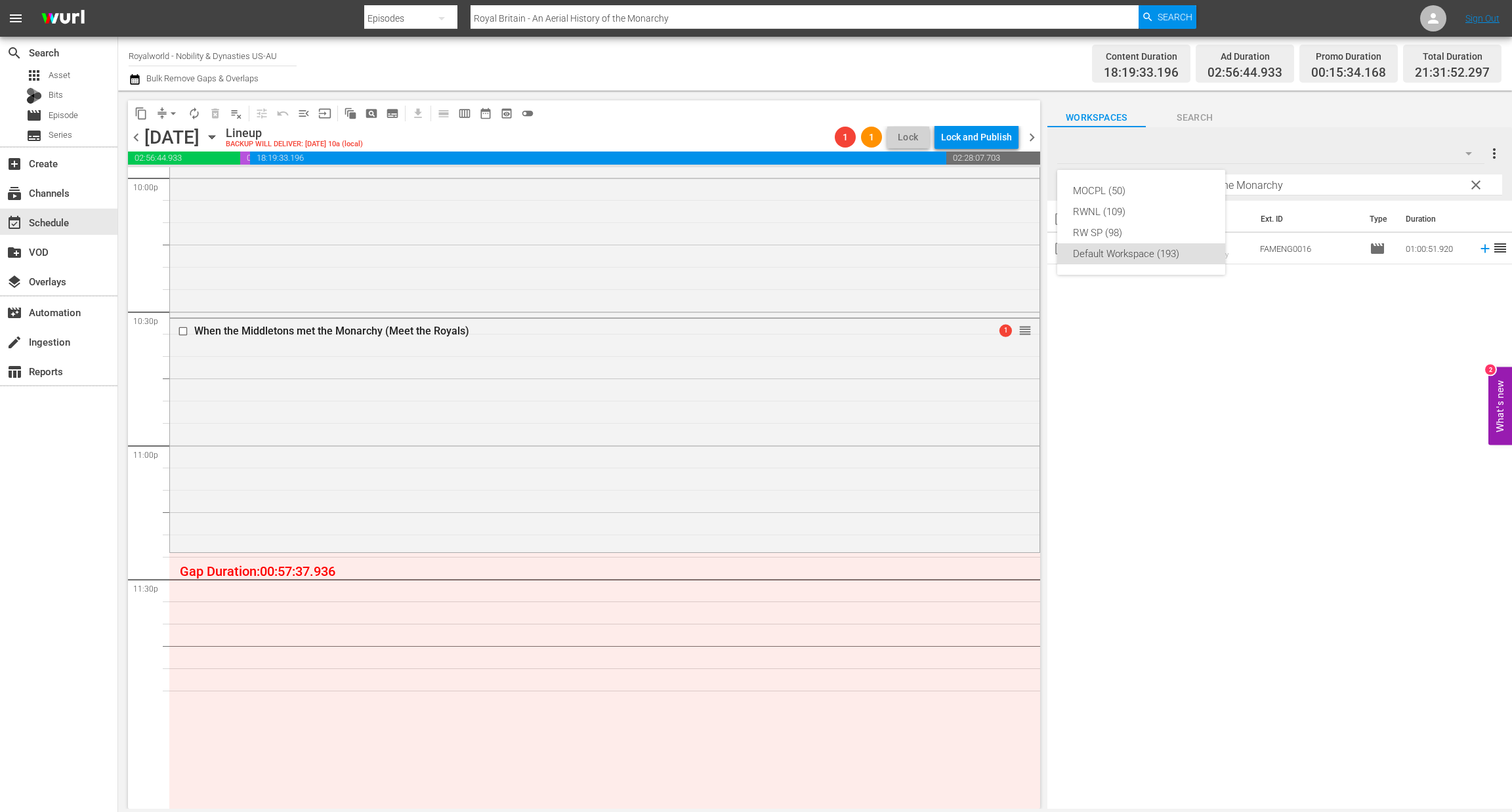
click at [1300, 188] on div "MOCPL (50) RWNL (109) RW SP (98) Default Workspace (193)" at bounding box center [756, 406] width 1512 height 812
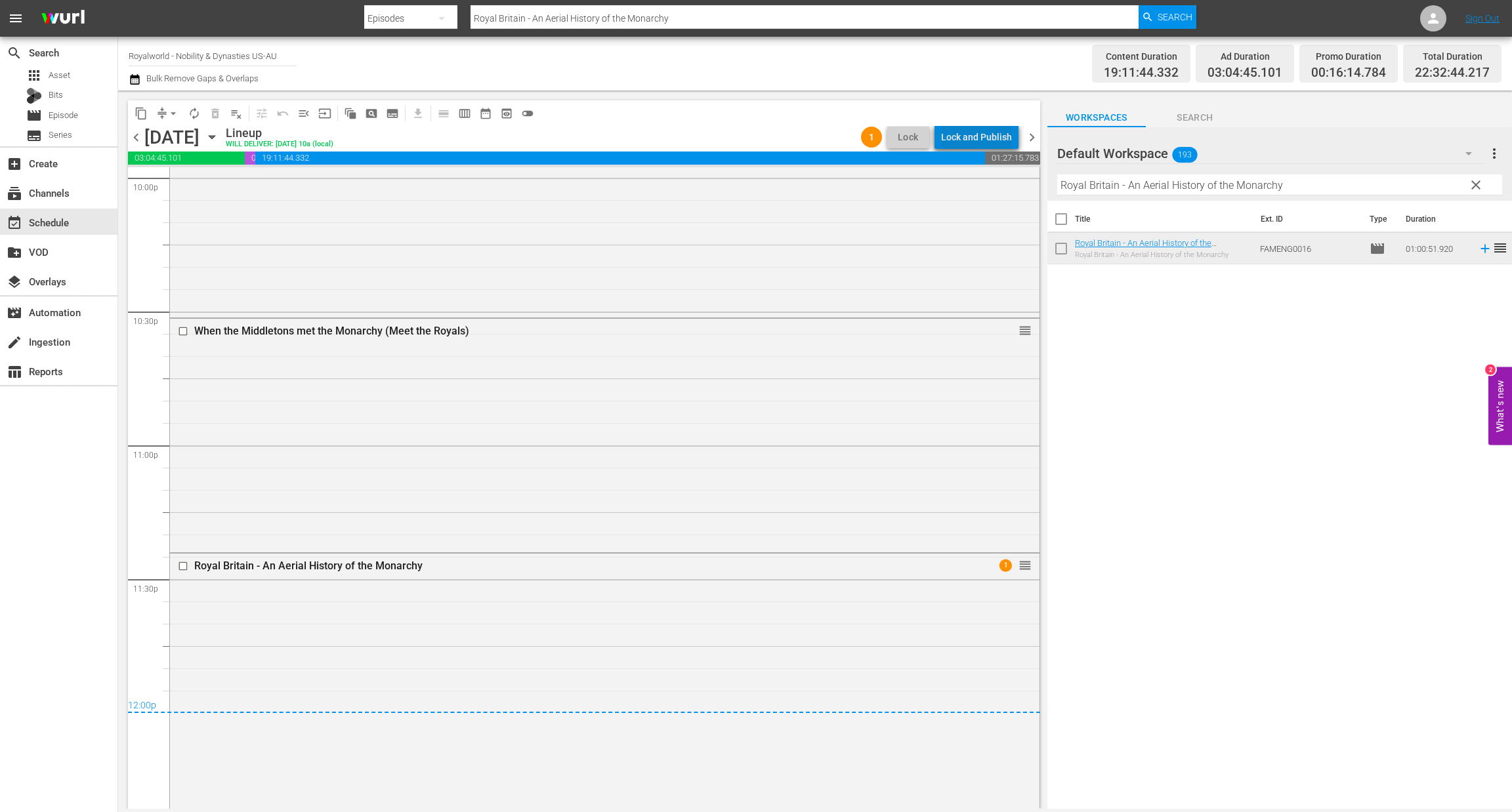
click at [986, 140] on div "Lock and Publish" at bounding box center [976, 137] width 71 height 23
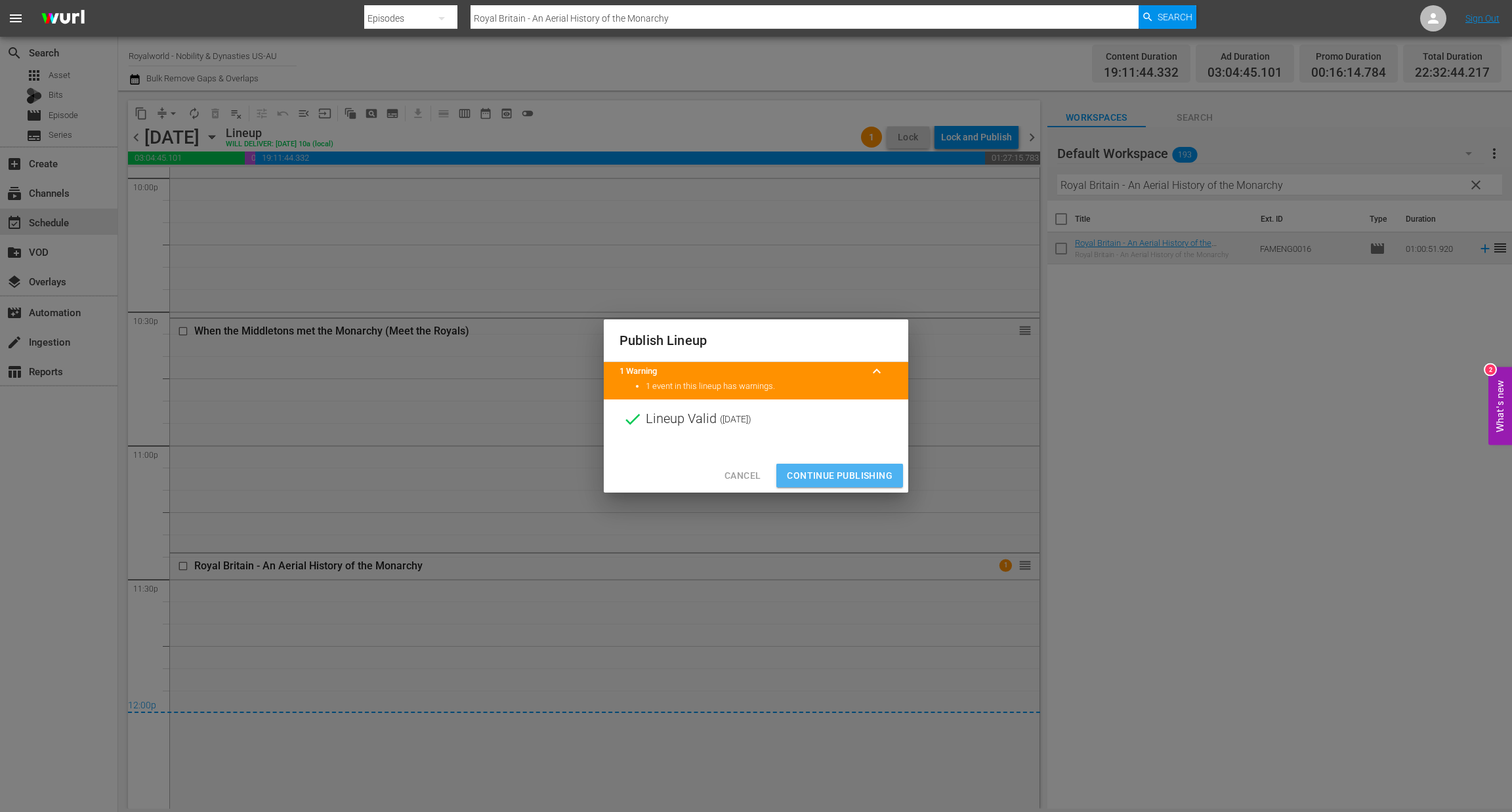
click at [827, 473] on span "Continue Publishing" at bounding box center [840, 476] width 105 height 17
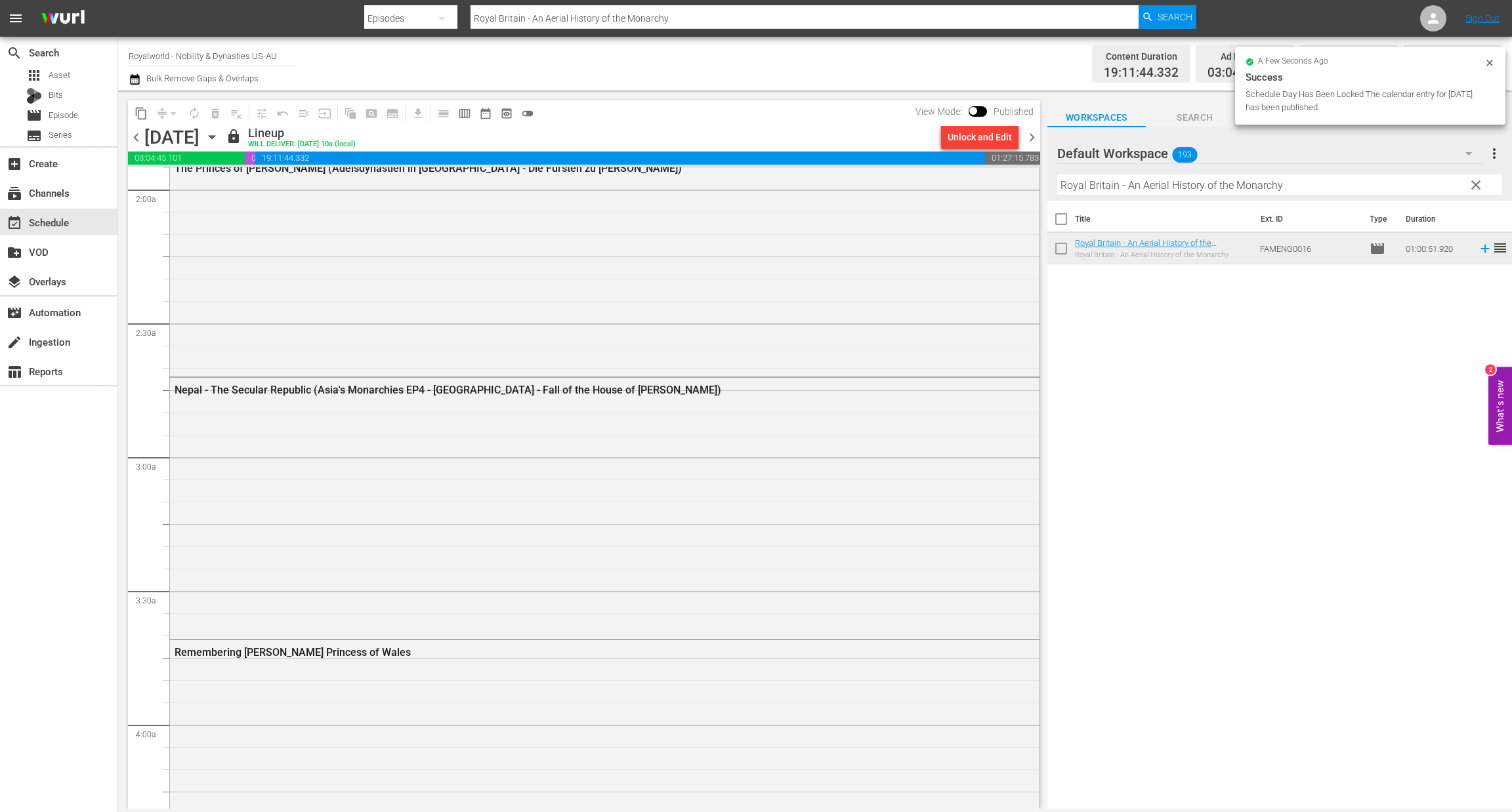
scroll to position [0, 0]
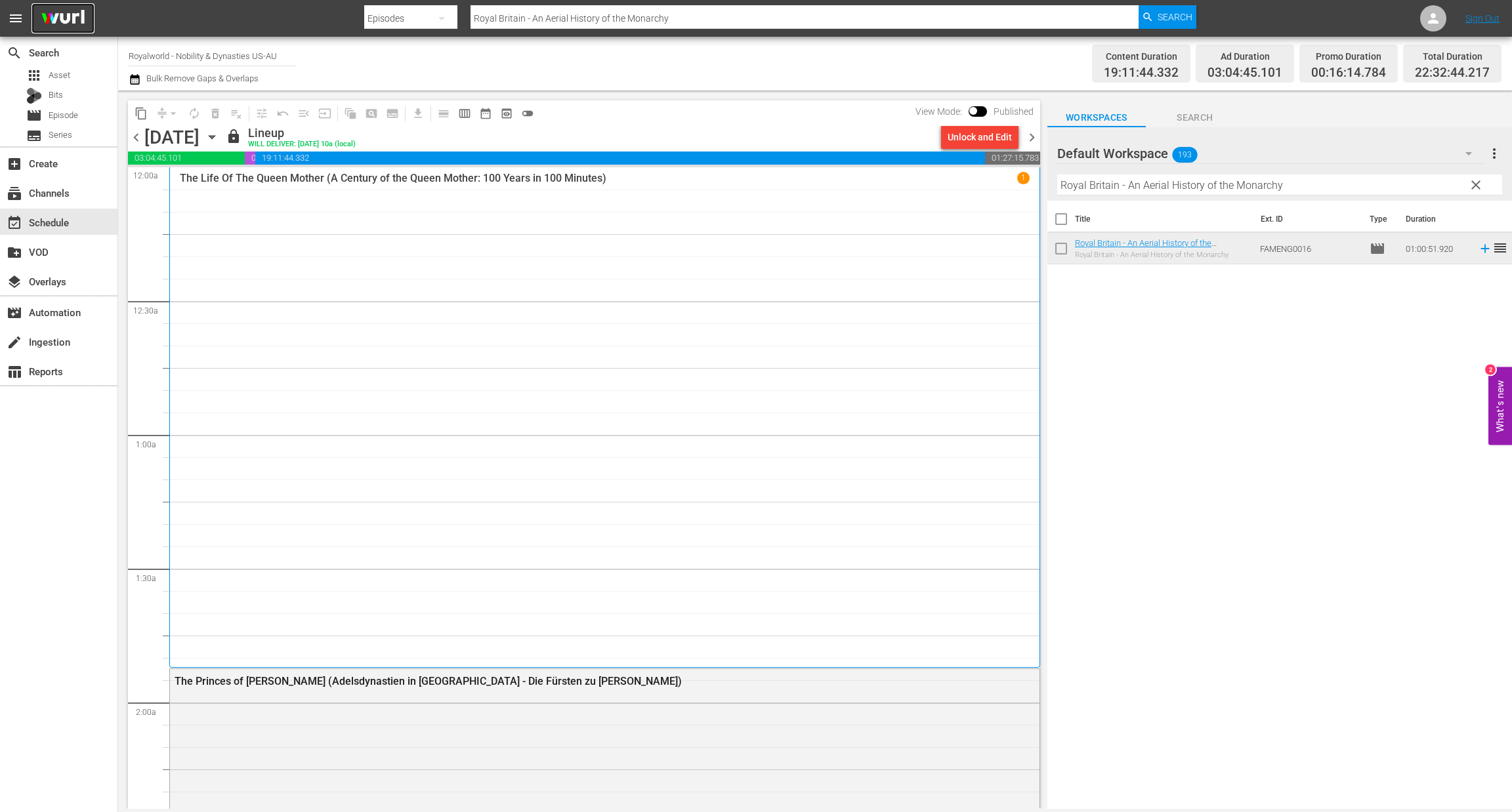
click at [56, 11] on img at bounding box center [63, 18] width 63 height 31
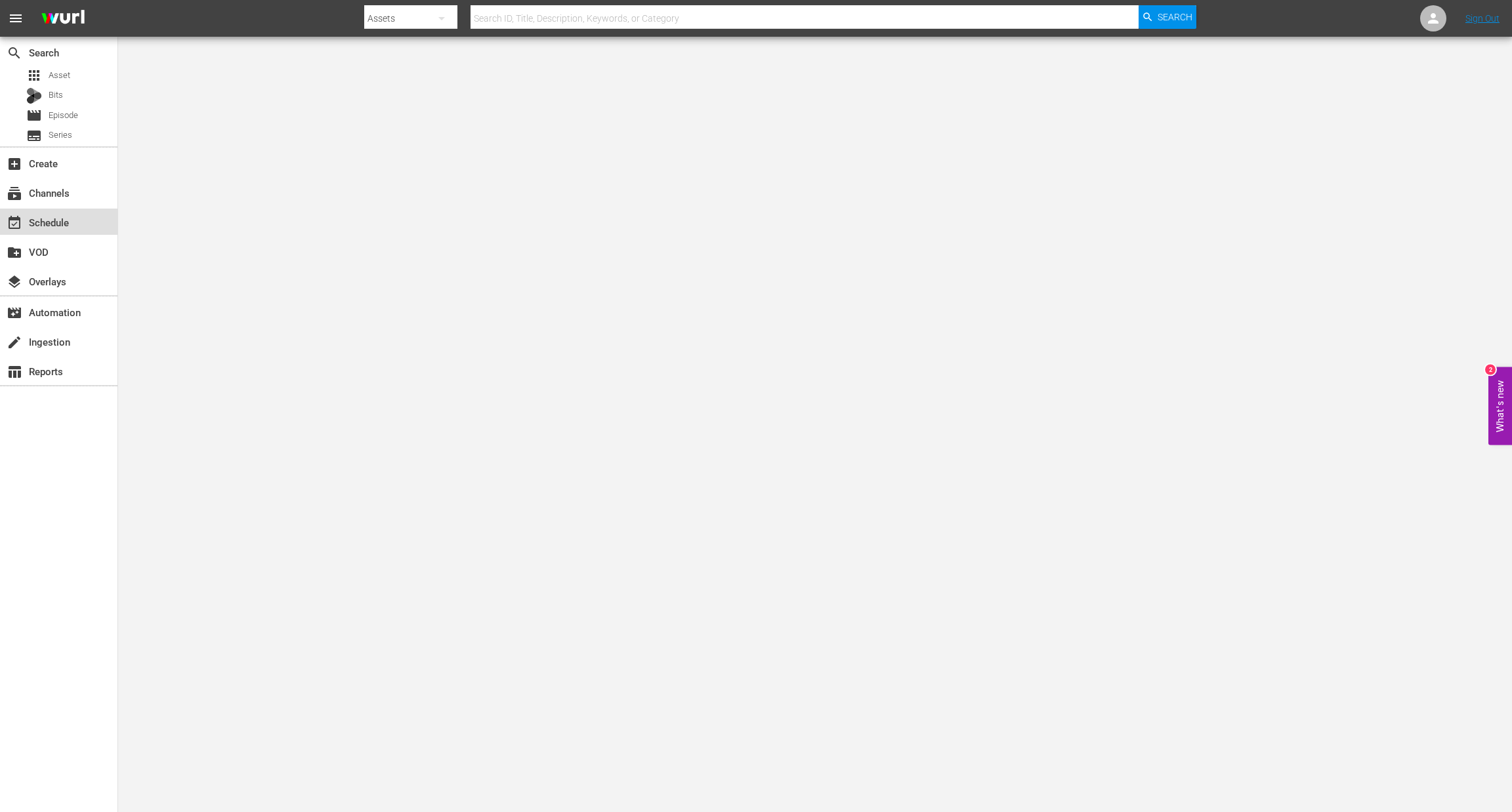
click at [56, 211] on div "event_available Schedule" at bounding box center [59, 221] width 117 height 26
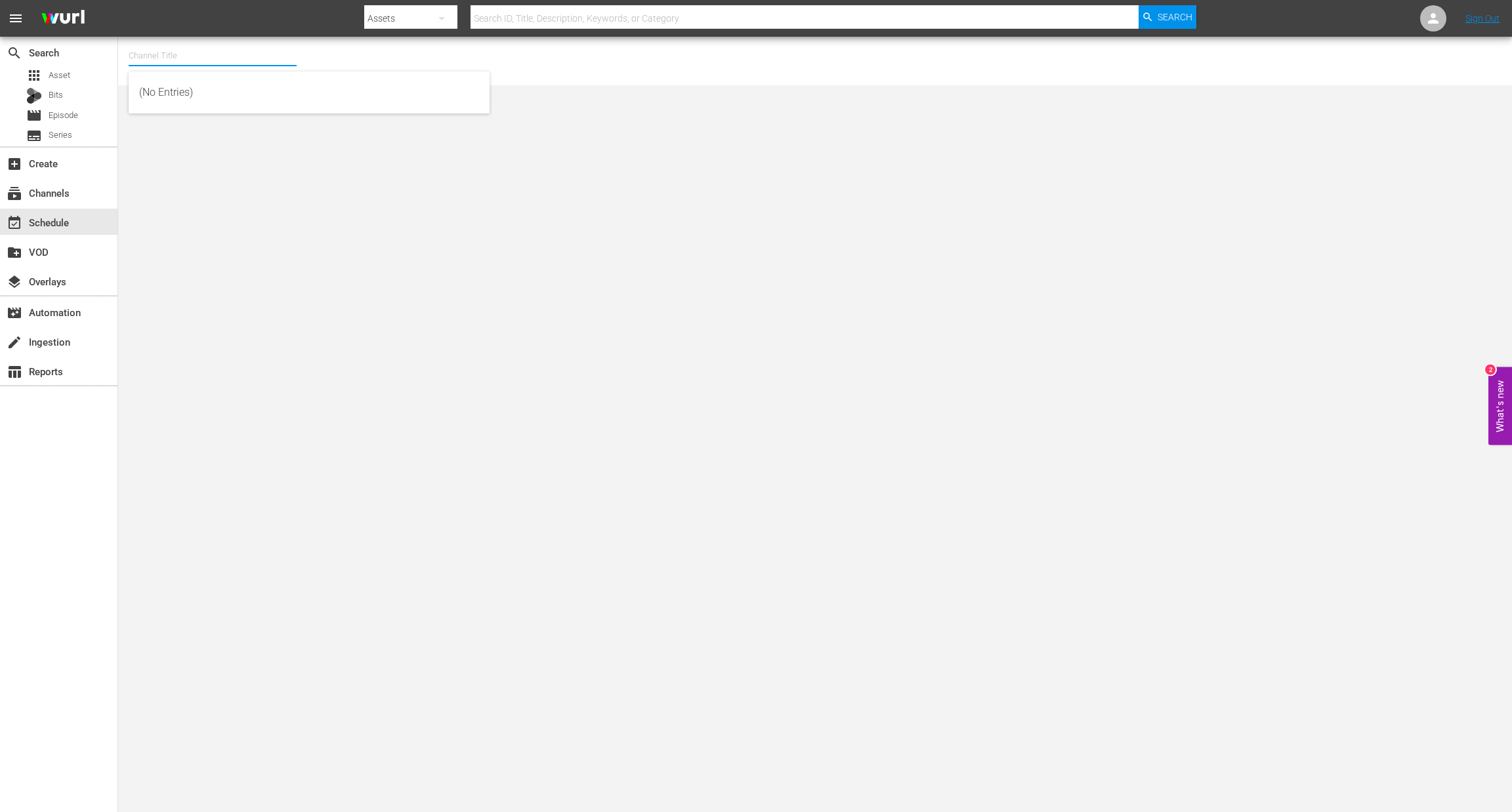
click at [224, 54] on input "text" at bounding box center [213, 56] width 168 height 32
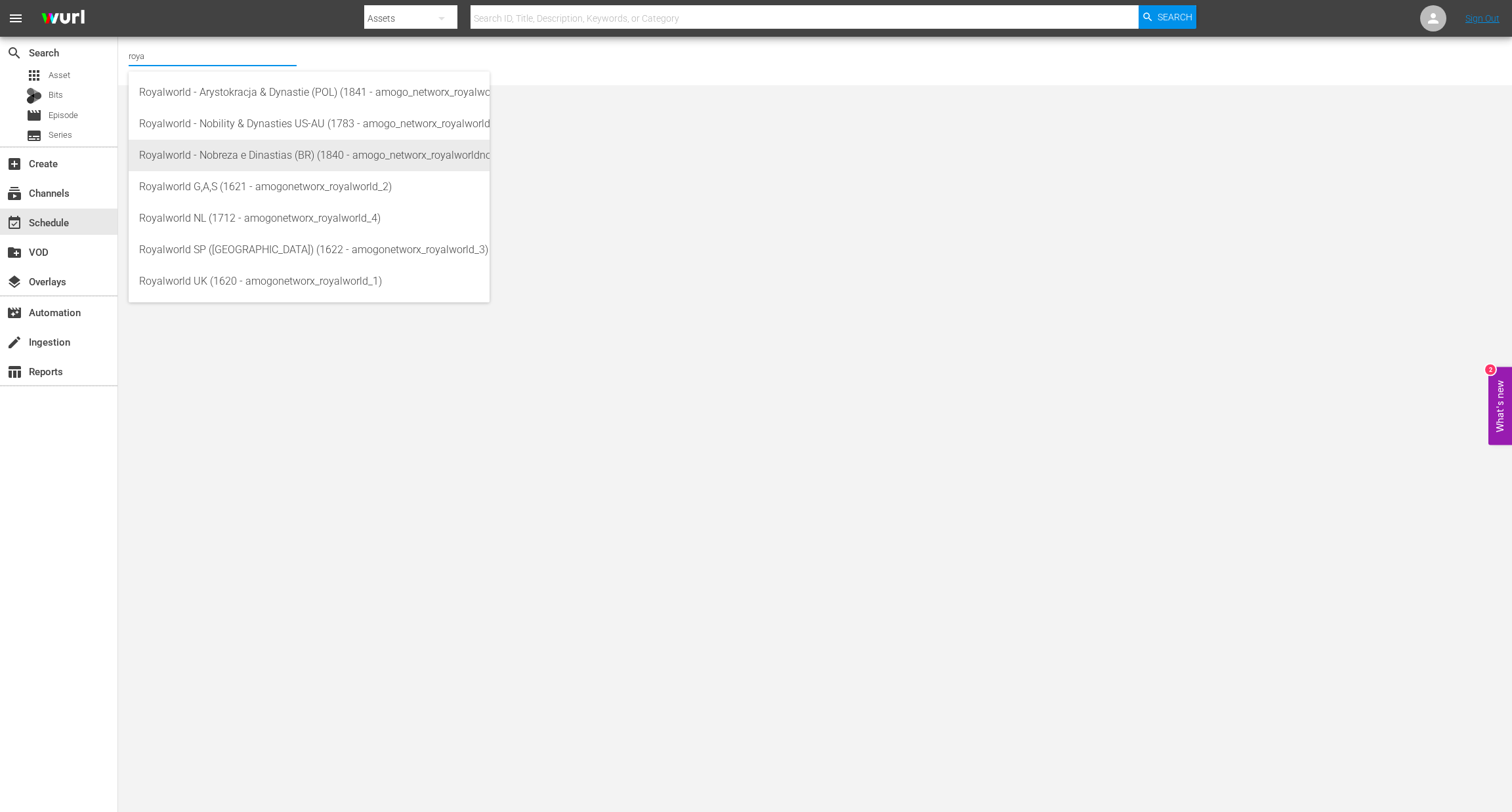
click at [275, 154] on div "Royalworld - Nobreza e Dinastias (BR) (1840 - amogo_networx_royalworldnobrezaed…" at bounding box center [309, 156] width 340 height 32
type input "Royalworld - Nobreza e Dinastias (BR) (1840 - amogo_networx_royalworldnobrezaed…"
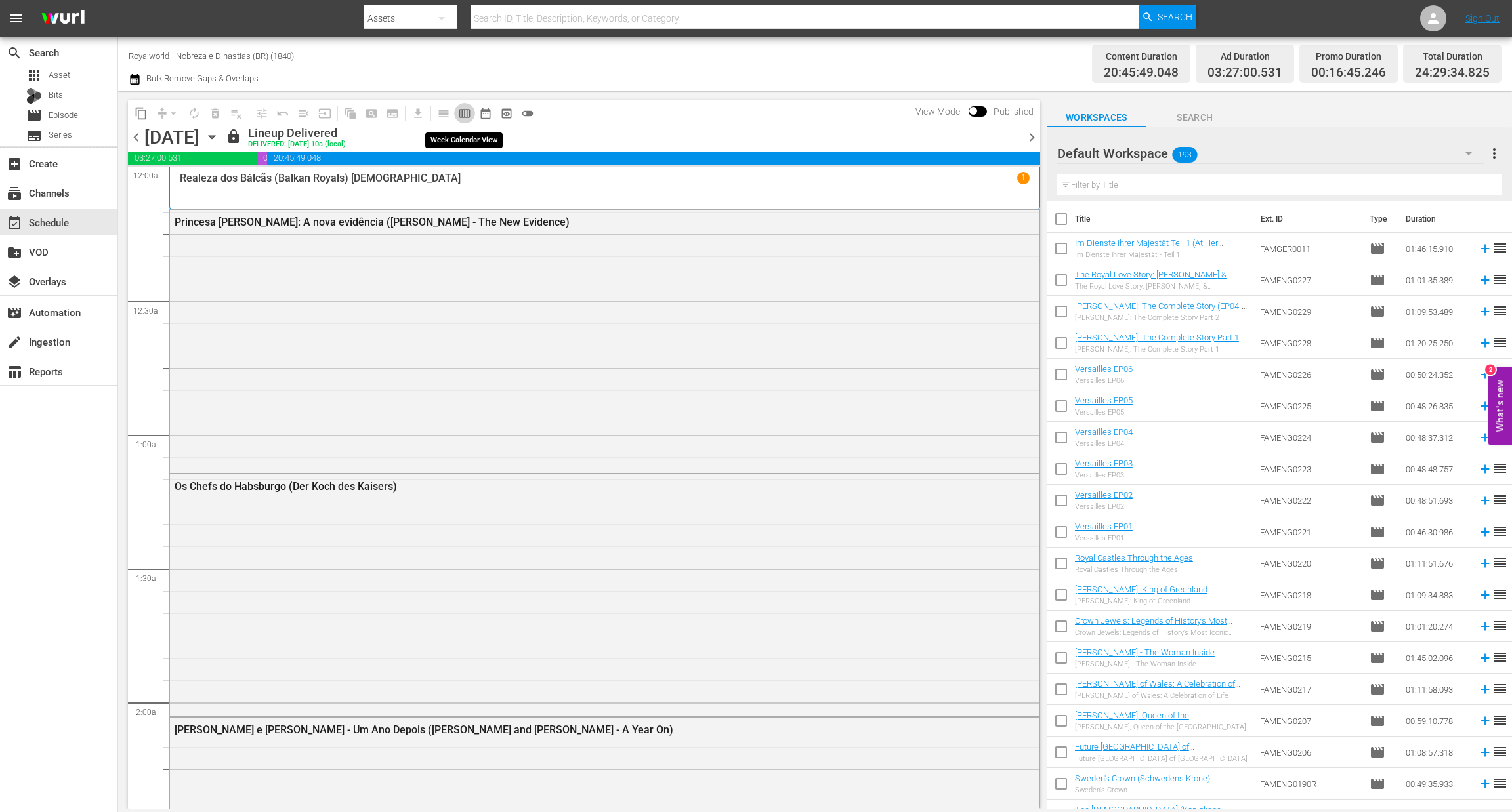
click at [465, 118] on span "calendar_view_week_outlined" at bounding box center [465, 114] width 13 height 13
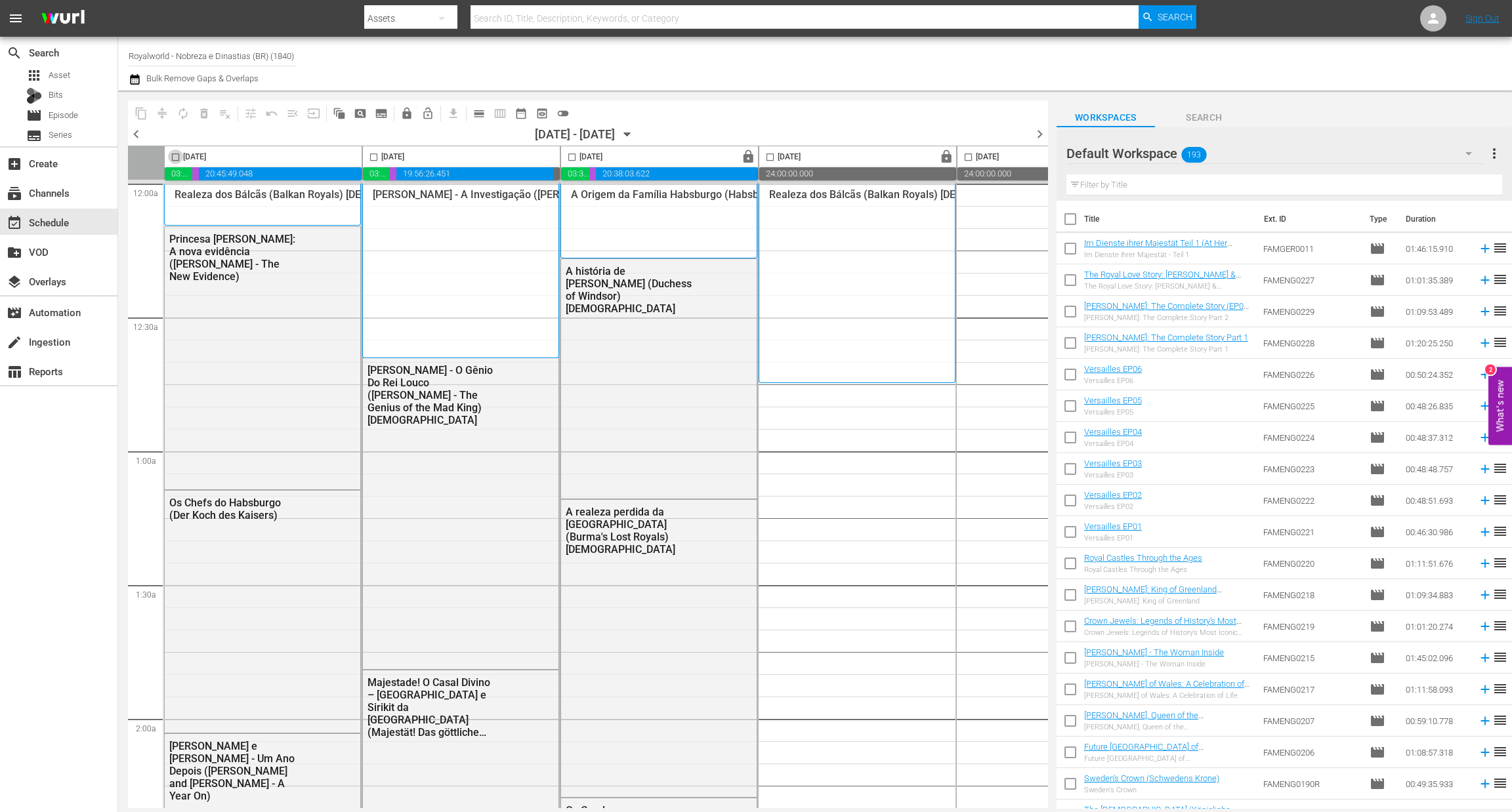
click at [174, 159] on input "checkbox" at bounding box center [176, 160] width 15 height 15
checkbox input "true"
click at [144, 110] on span "content_copy" at bounding box center [141, 114] width 13 height 13
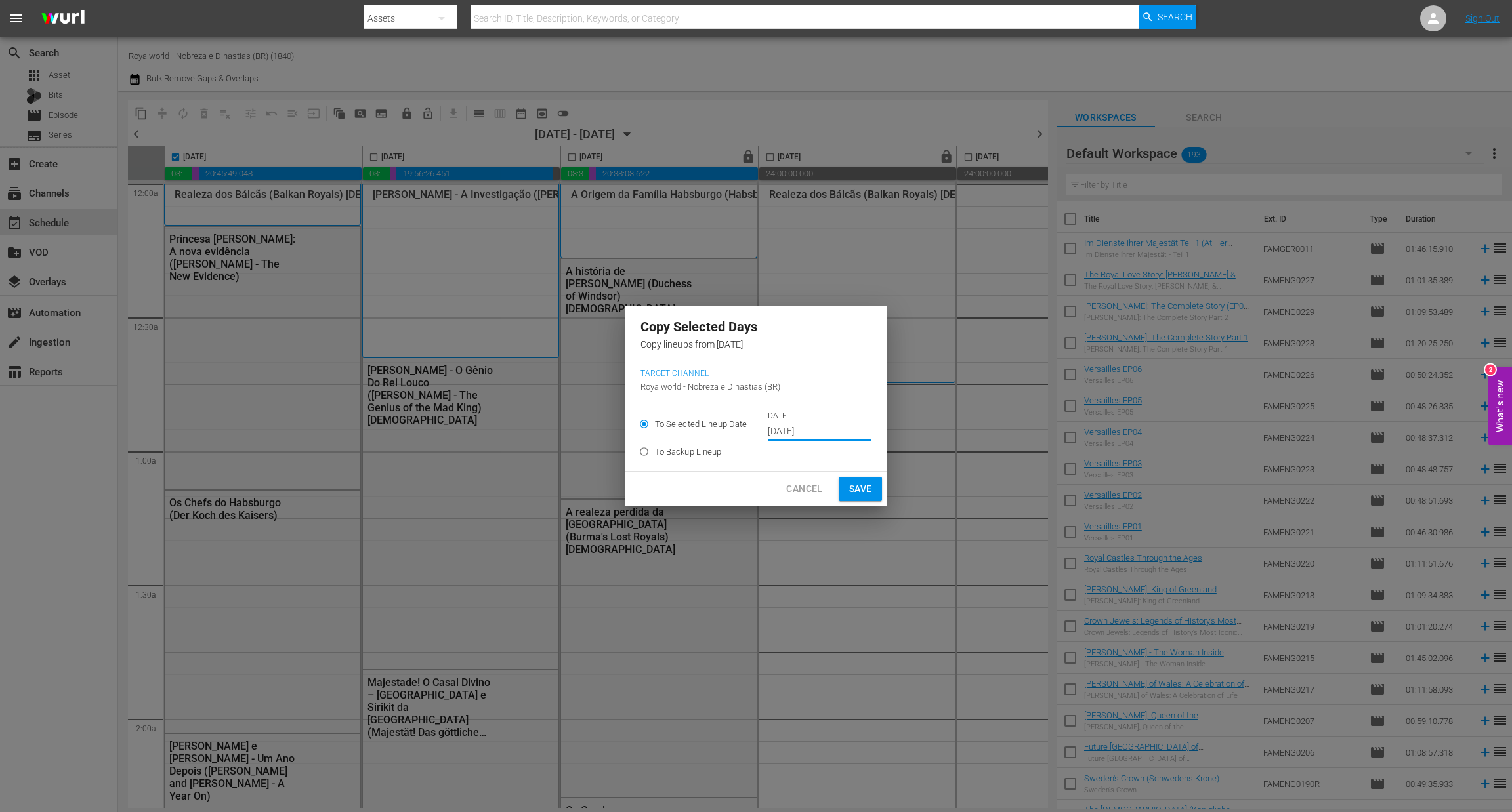
click at [817, 438] on input "Sep 25th 2025" at bounding box center [820, 432] width 104 height 20
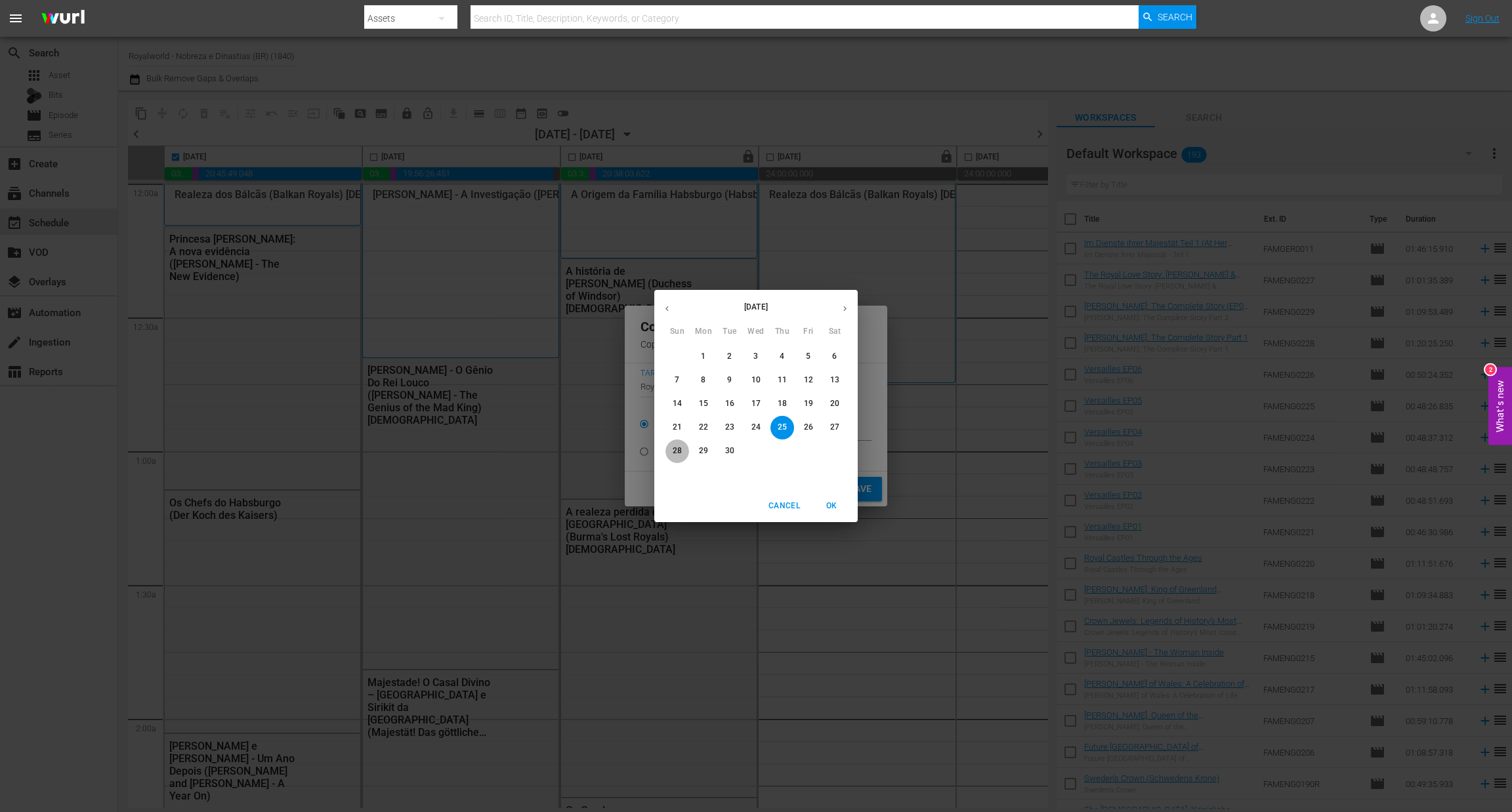
click at [678, 450] on p "28" at bounding box center [676, 450] width 9 height 11
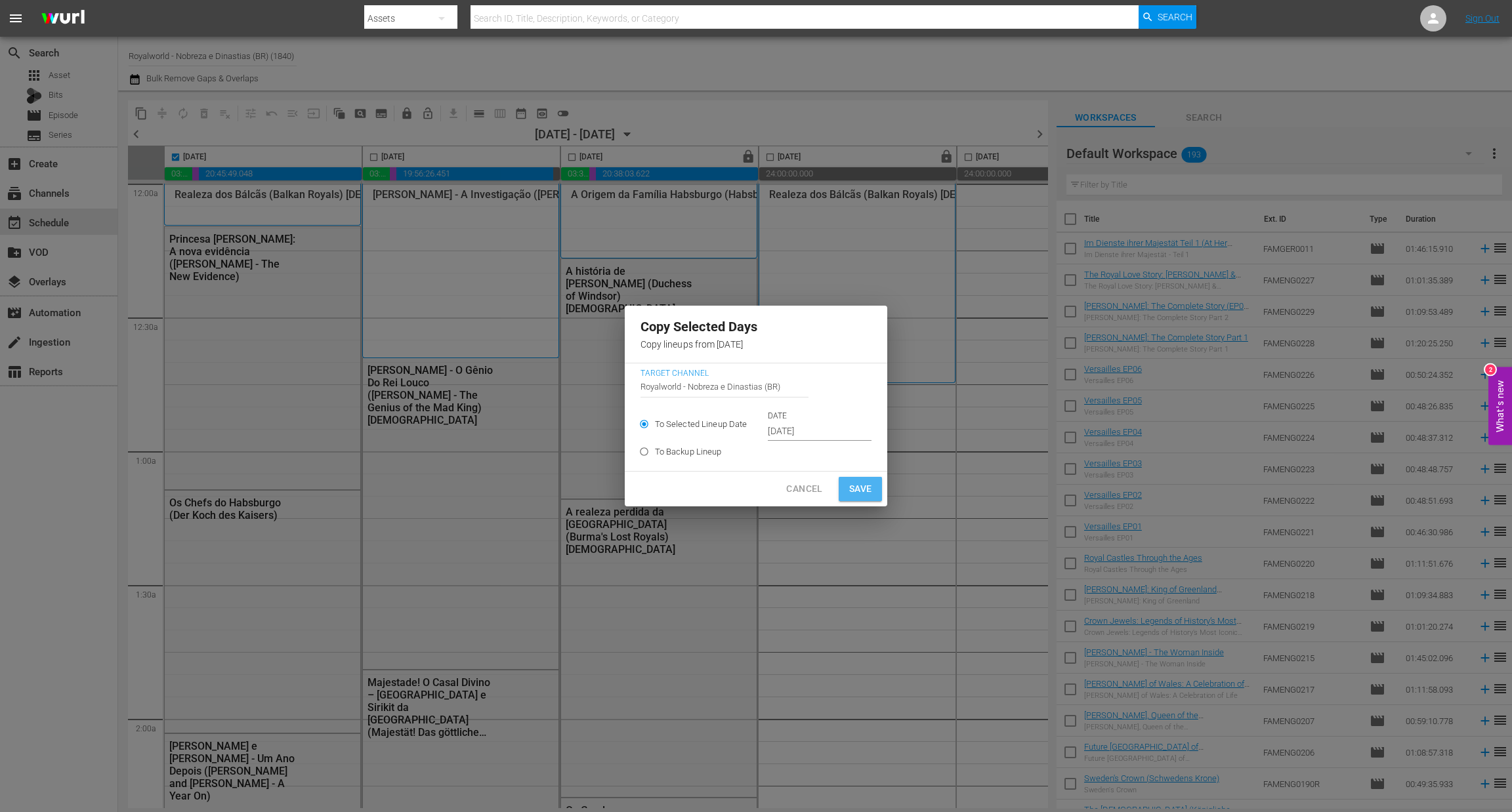
click at [855, 496] on span "Save" at bounding box center [860, 489] width 23 height 17
type input "Sep 25th 2025"
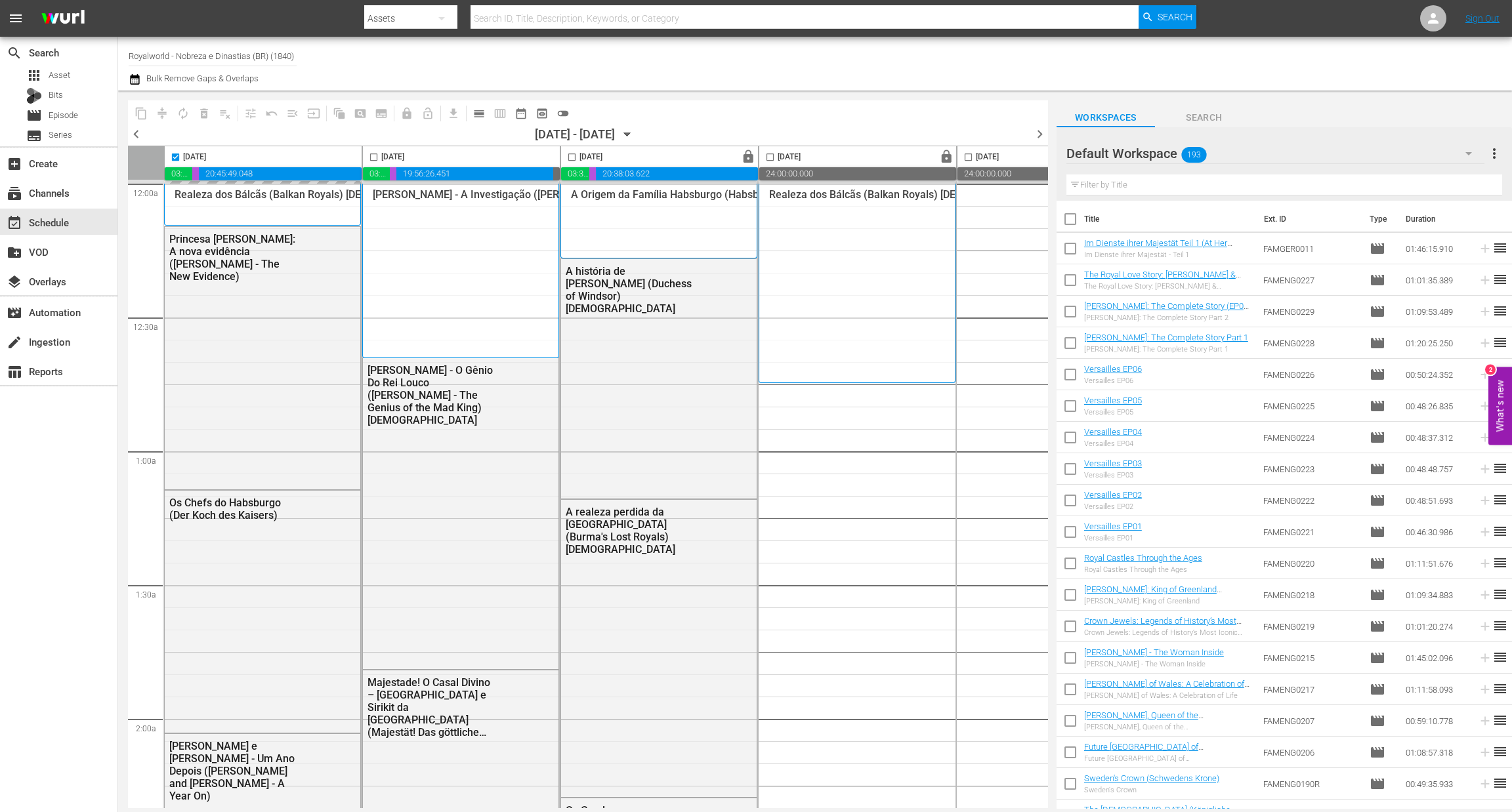
checkbox input "false"
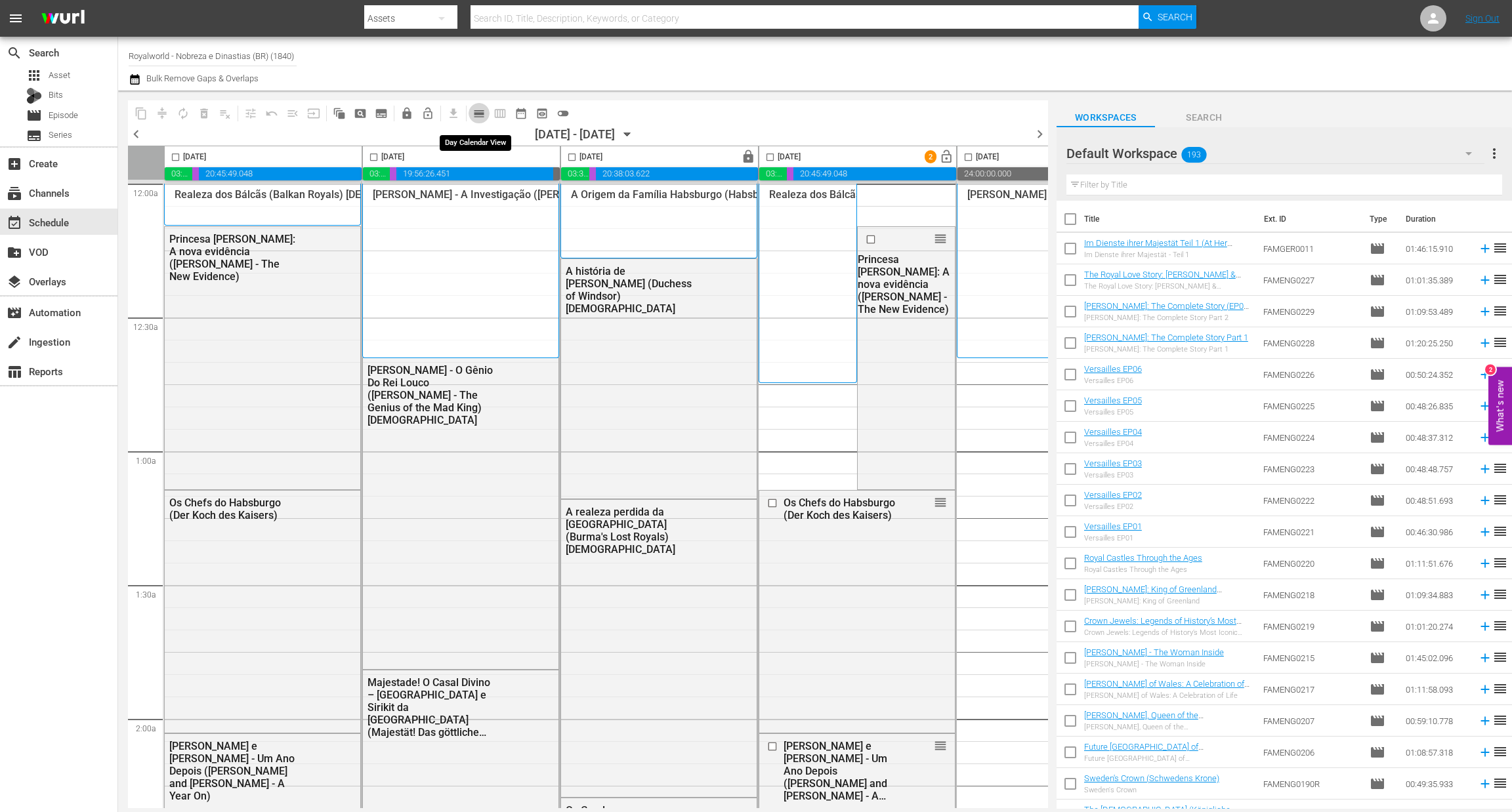
click at [478, 108] on span "calendar_view_day_outlined" at bounding box center [479, 114] width 13 height 13
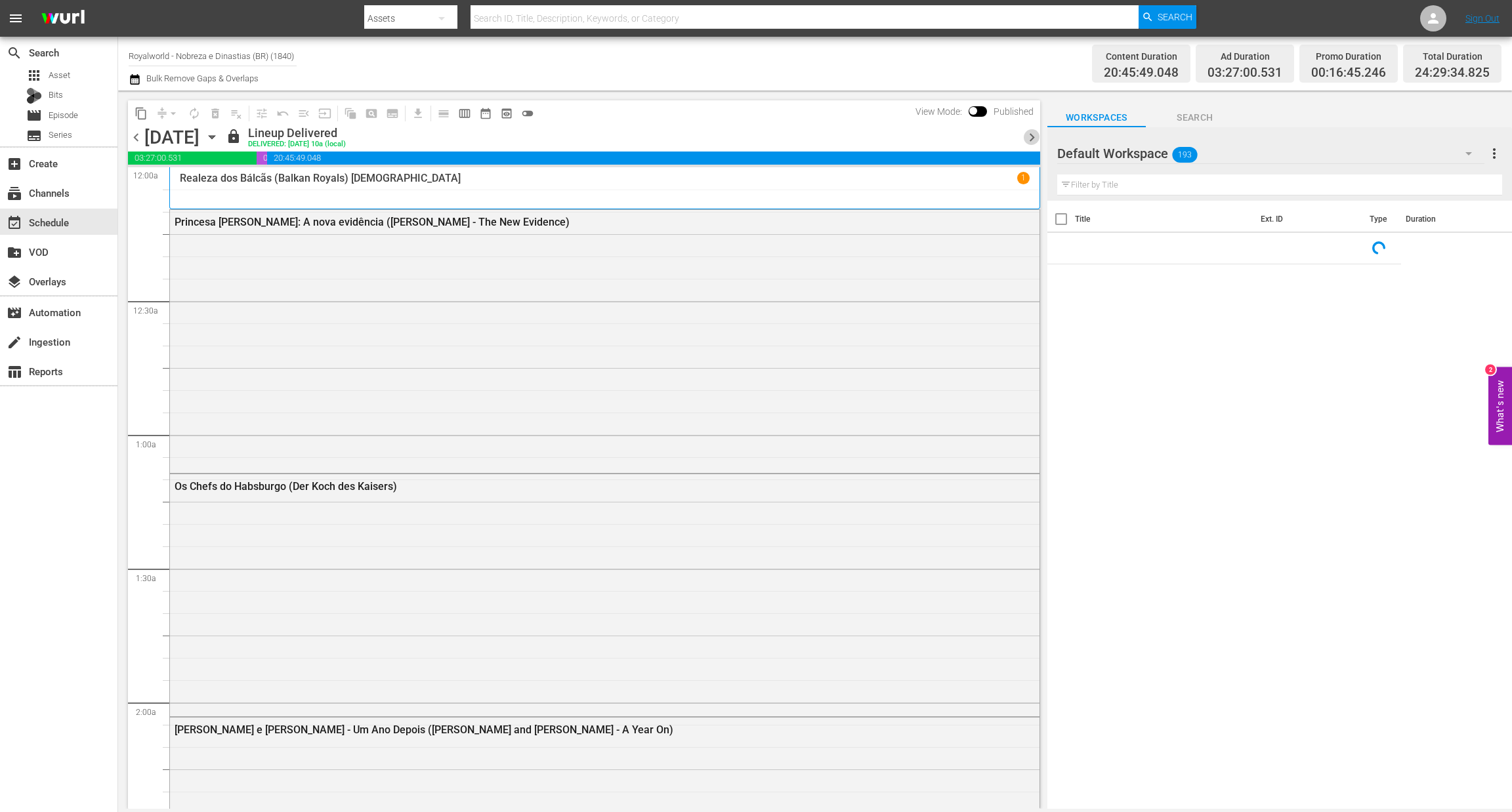
click at [1033, 139] on span "chevron_right" at bounding box center [1032, 137] width 17 height 17
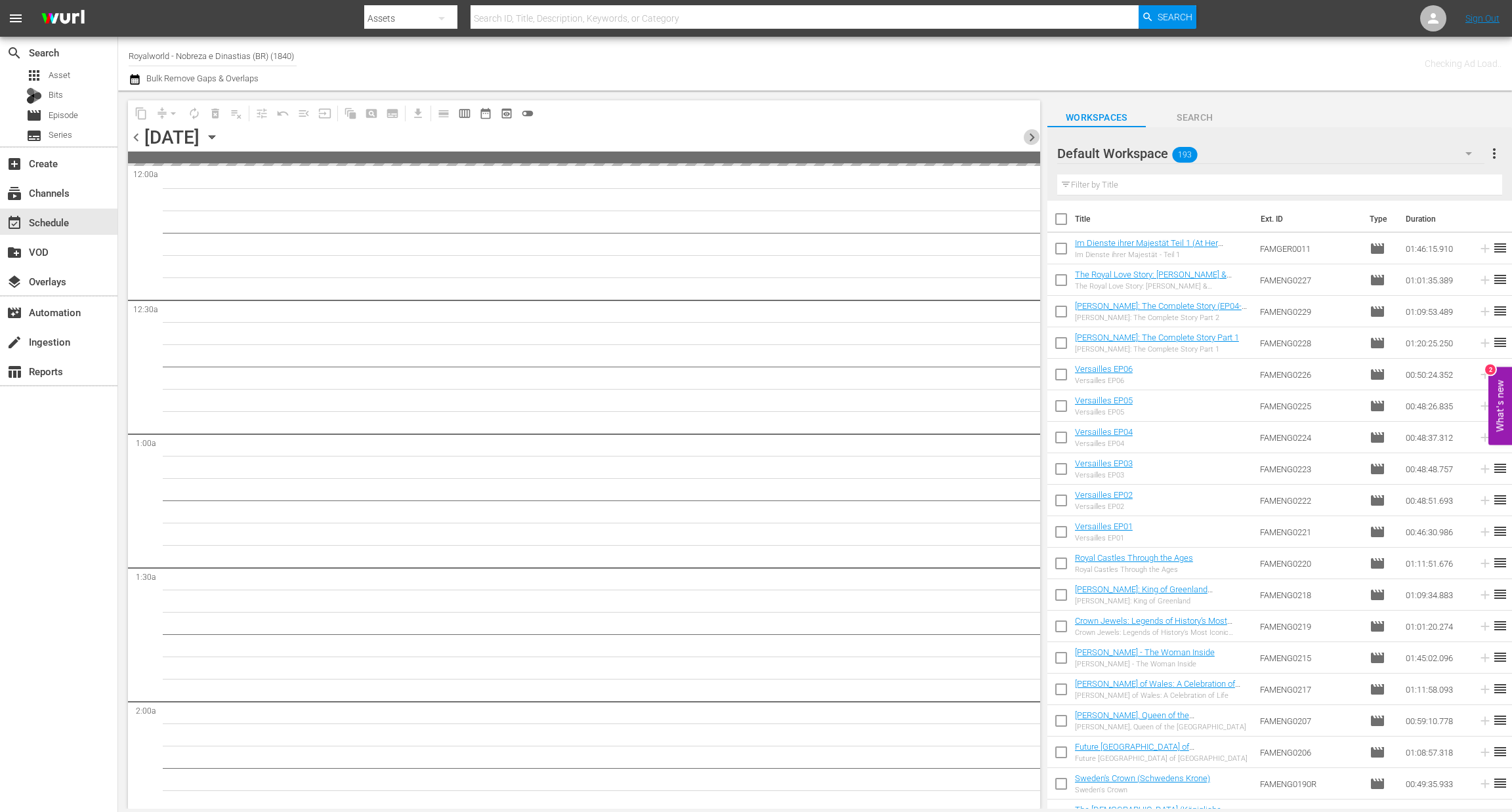
click at [1033, 139] on span "chevron_right" at bounding box center [1032, 137] width 17 height 17
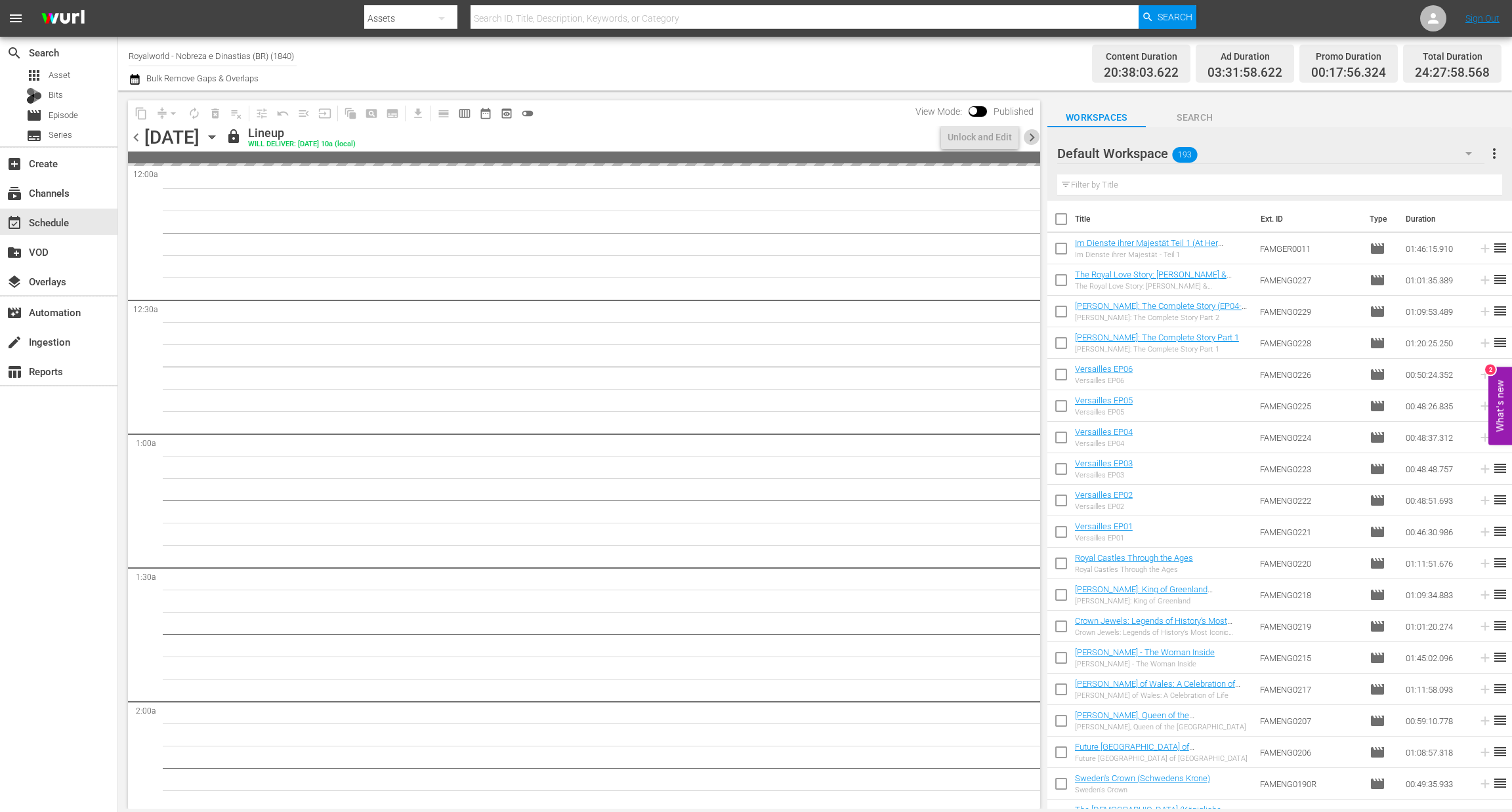
click at [1033, 139] on span "chevron_right" at bounding box center [1032, 137] width 17 height 17
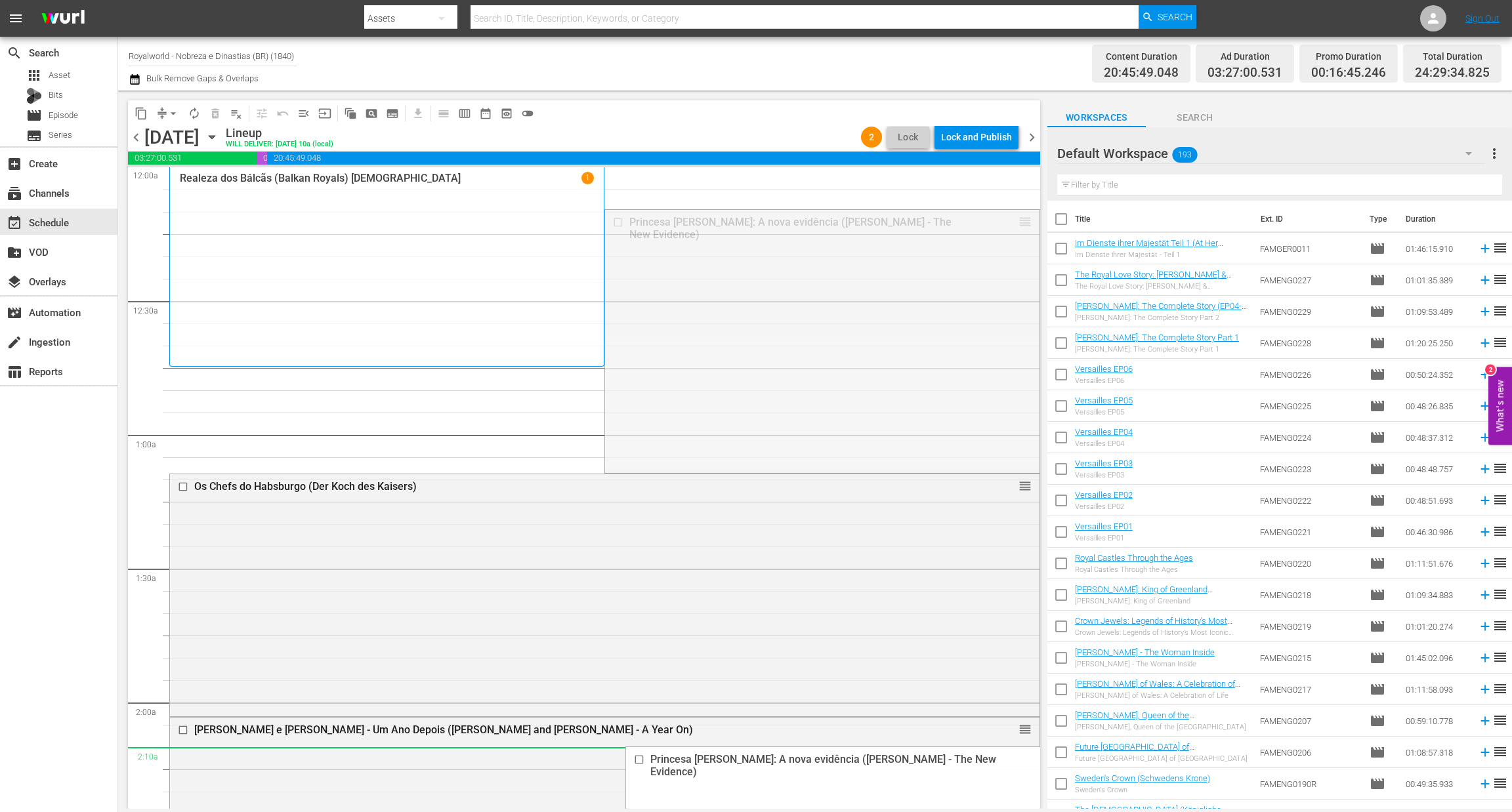
drag, startPoint x: 1011, startPoint y: 223, endPoint x: 755, endPoint y: 764, distance: 598.5
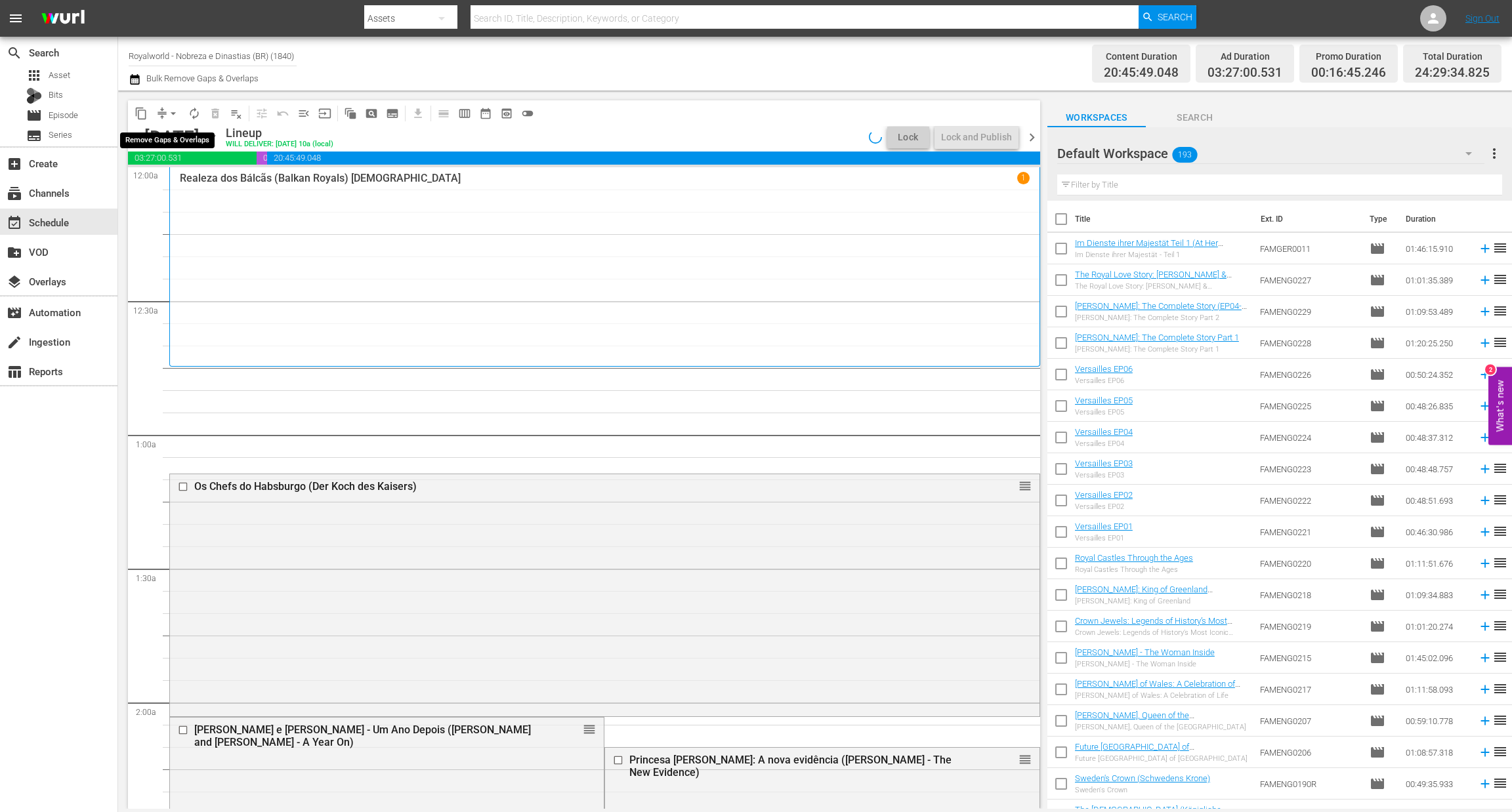
click at [175, 111] on span "arrow_drop_down" at bounding box center [173, 114] width 13 height 13
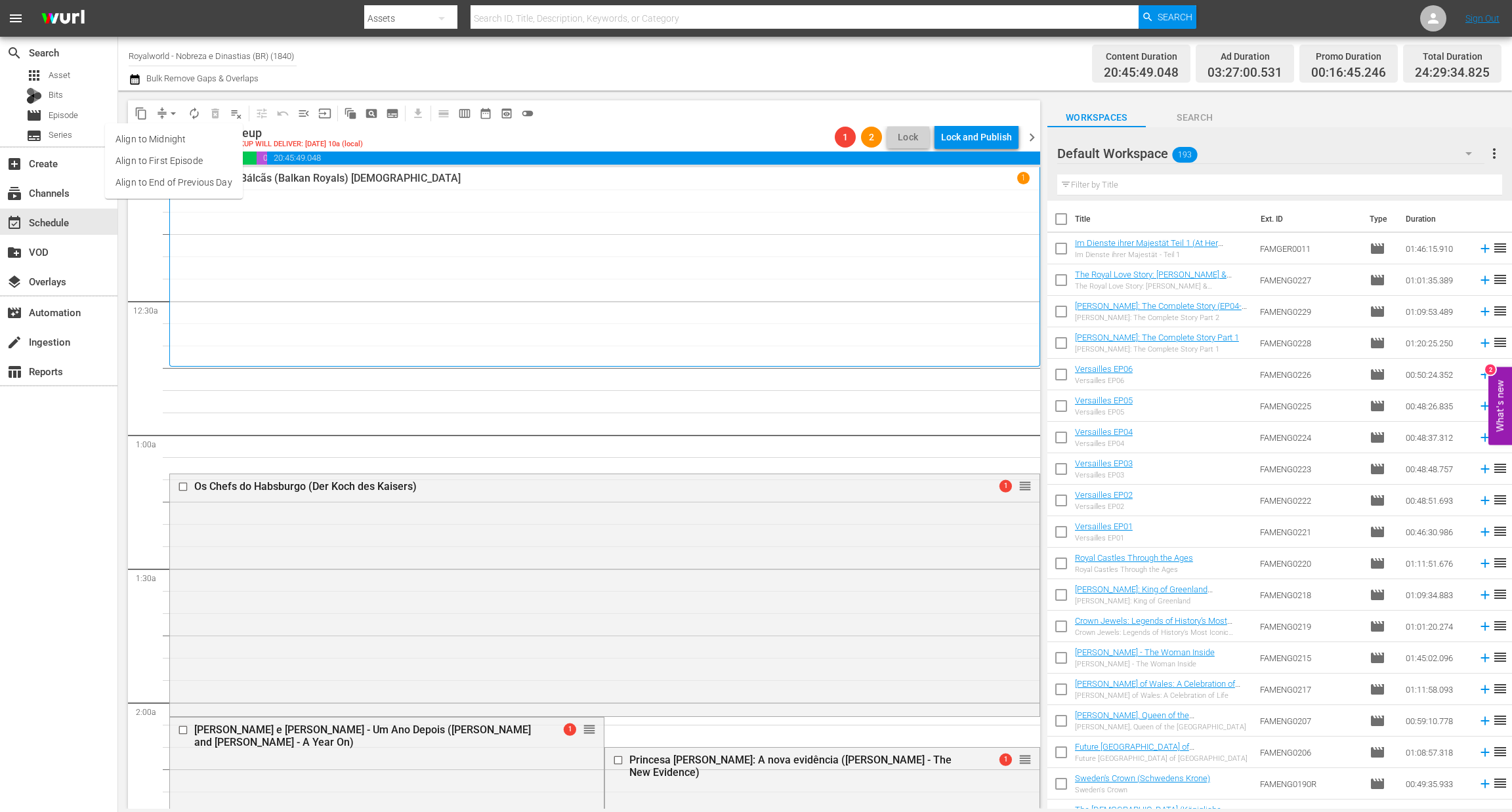
click at [183, 175] on li "Align to End of Previous Day" at bounding box center [173, 182] width 138 height 22
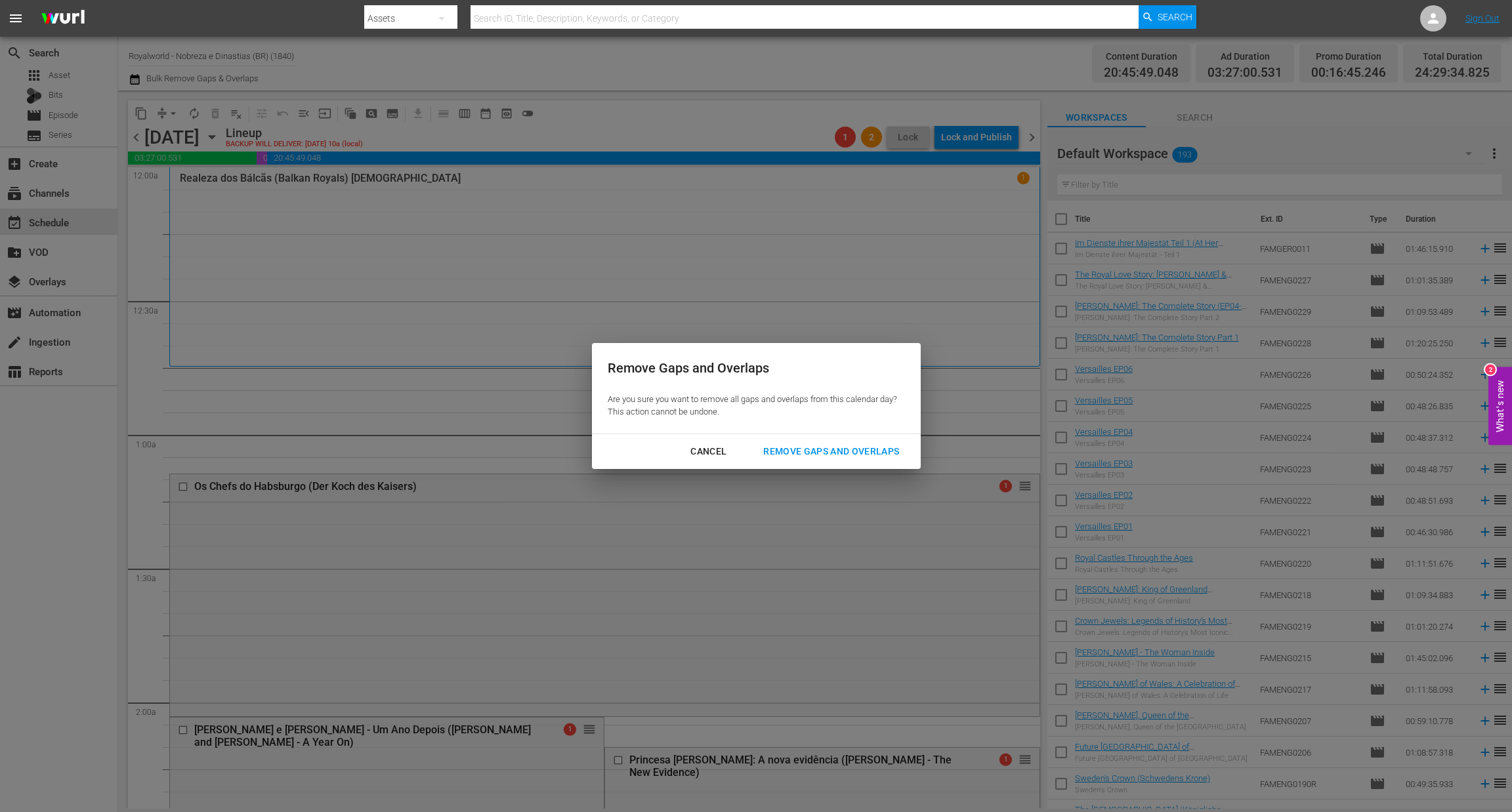
click at [820, 454] on div "Remove Gaps and Overlaps" at bounding box center [831, 452] width 157 height 17
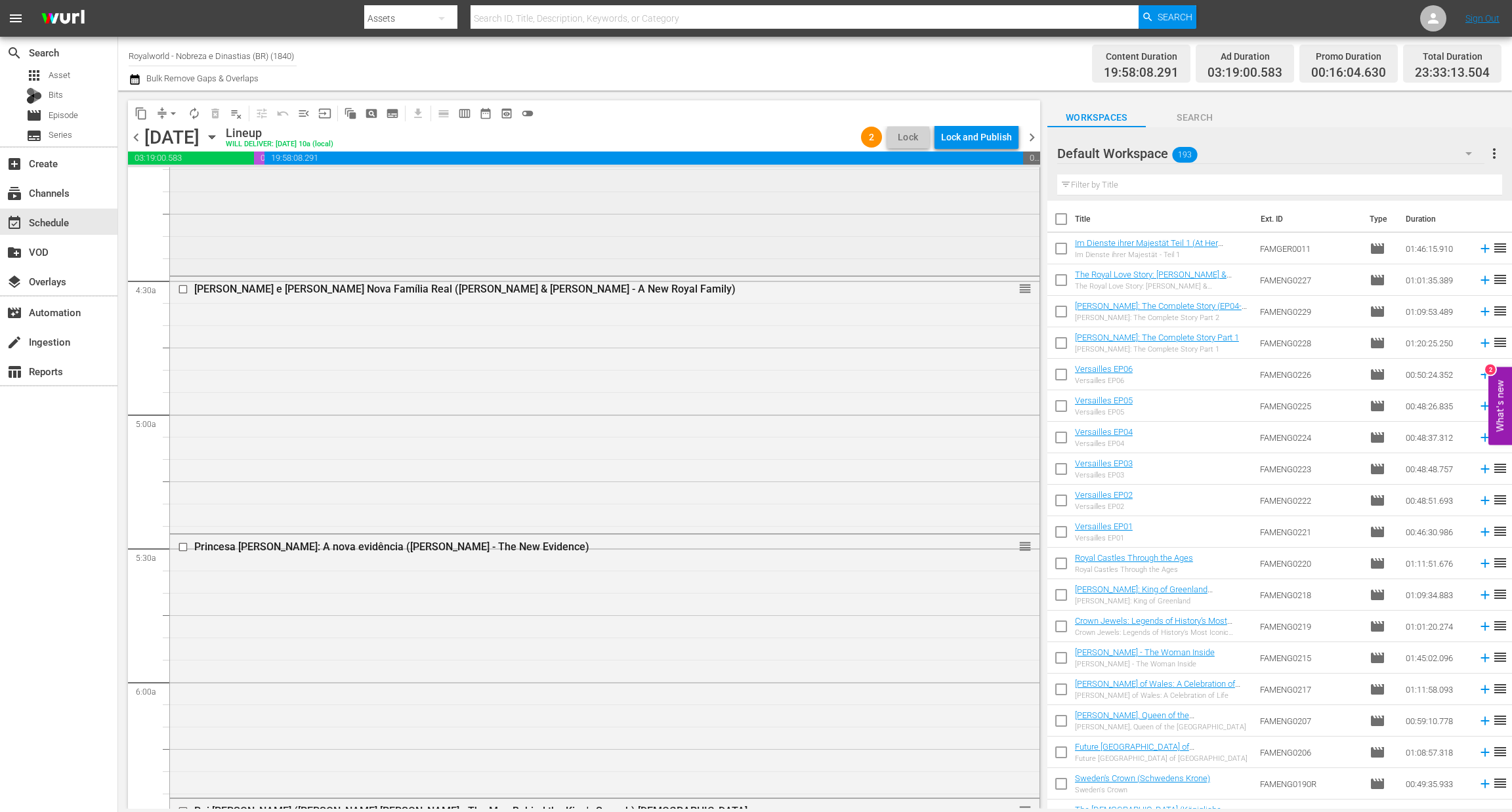
scroll to position [1092, 0]
click at [181, 543] on input "checkbox" at bounding box center [184, 545] width 13 height 11
click at [217, 115] on span "delete_forever_outlined" at bounding box center [215, 114] width 13 height 13
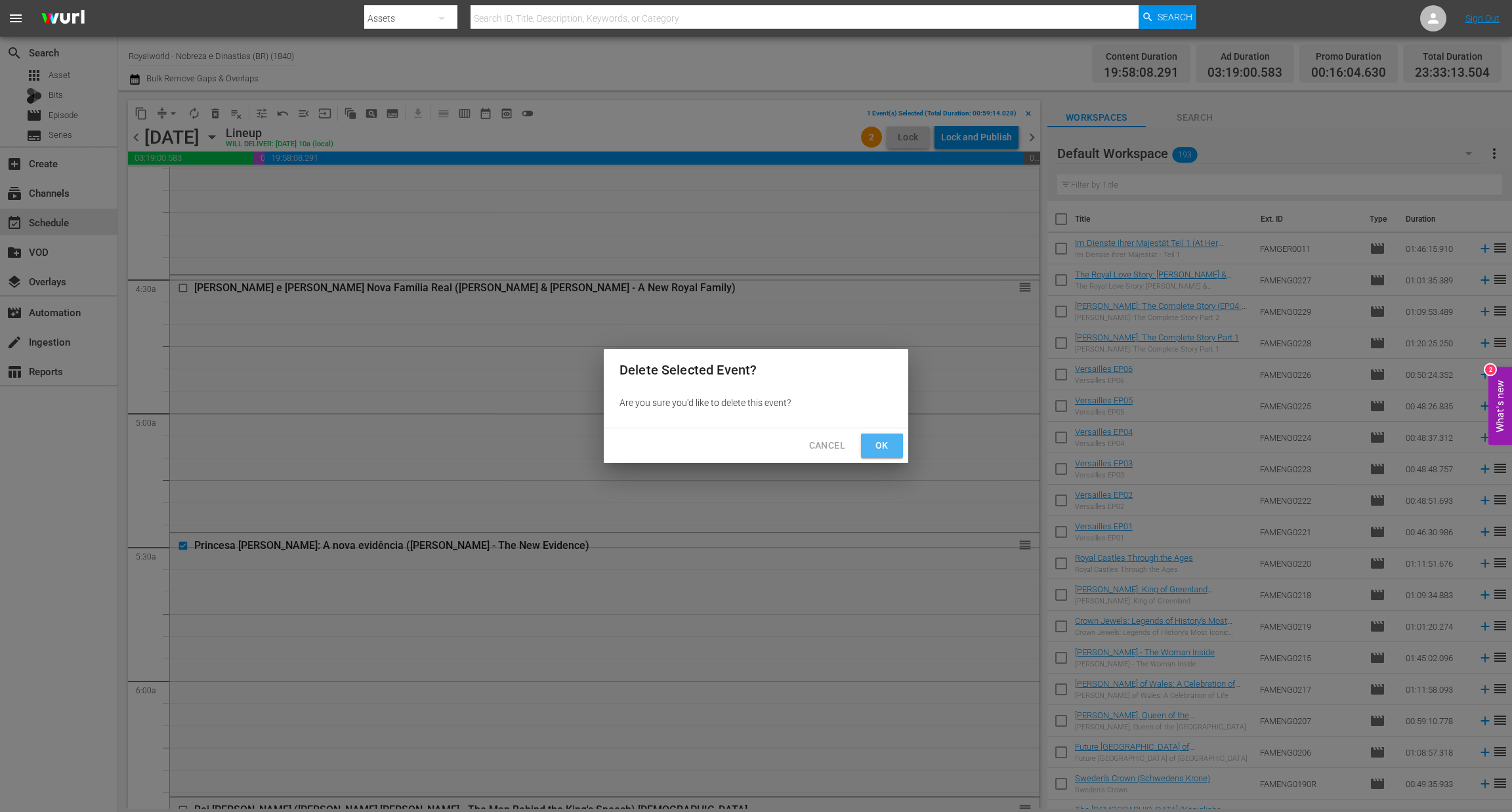
click at [875, 445] on span "Ok" at bounding box center [882, 446] width 21 height 17
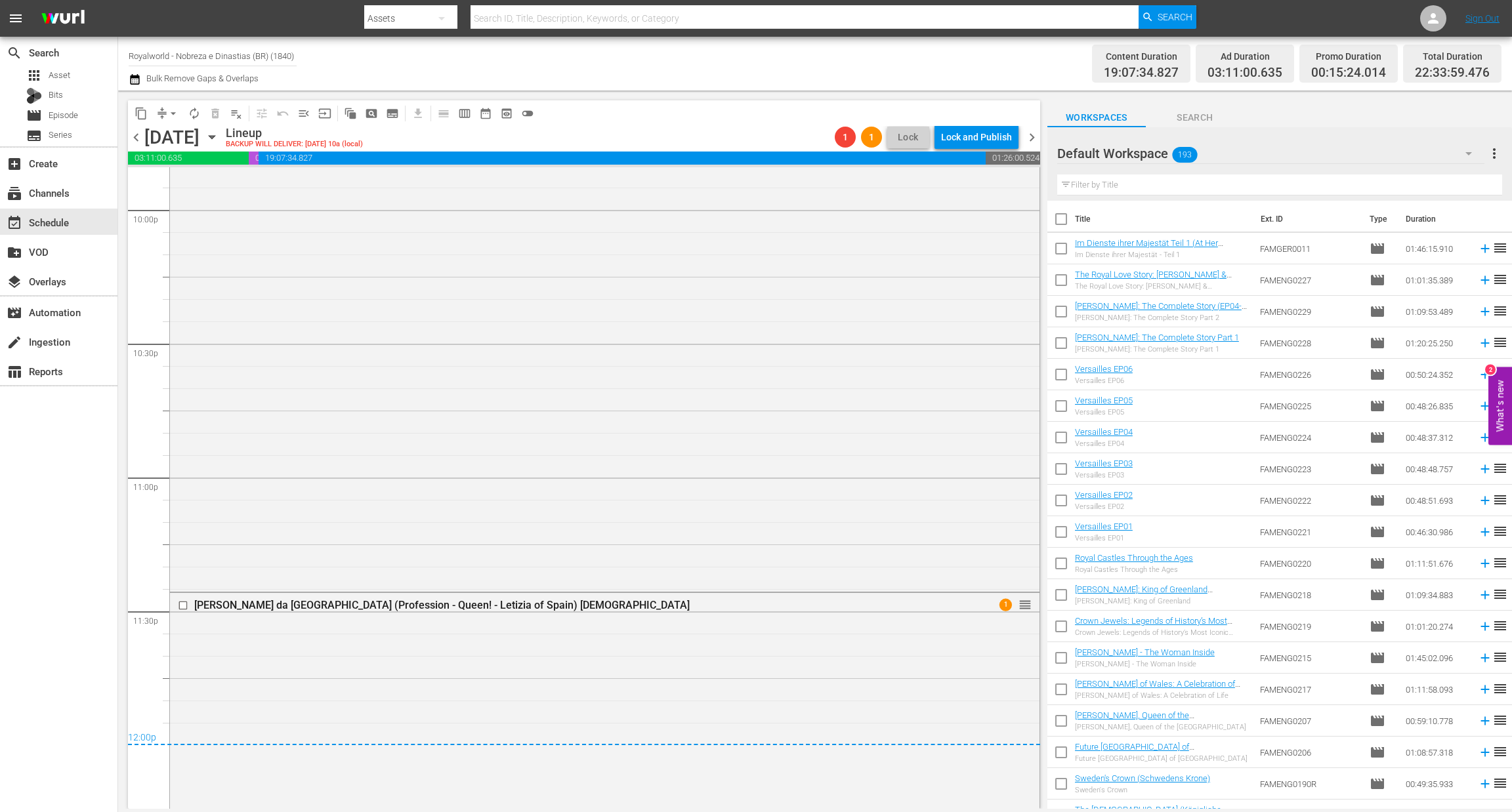
scroll to position [5861, 0]
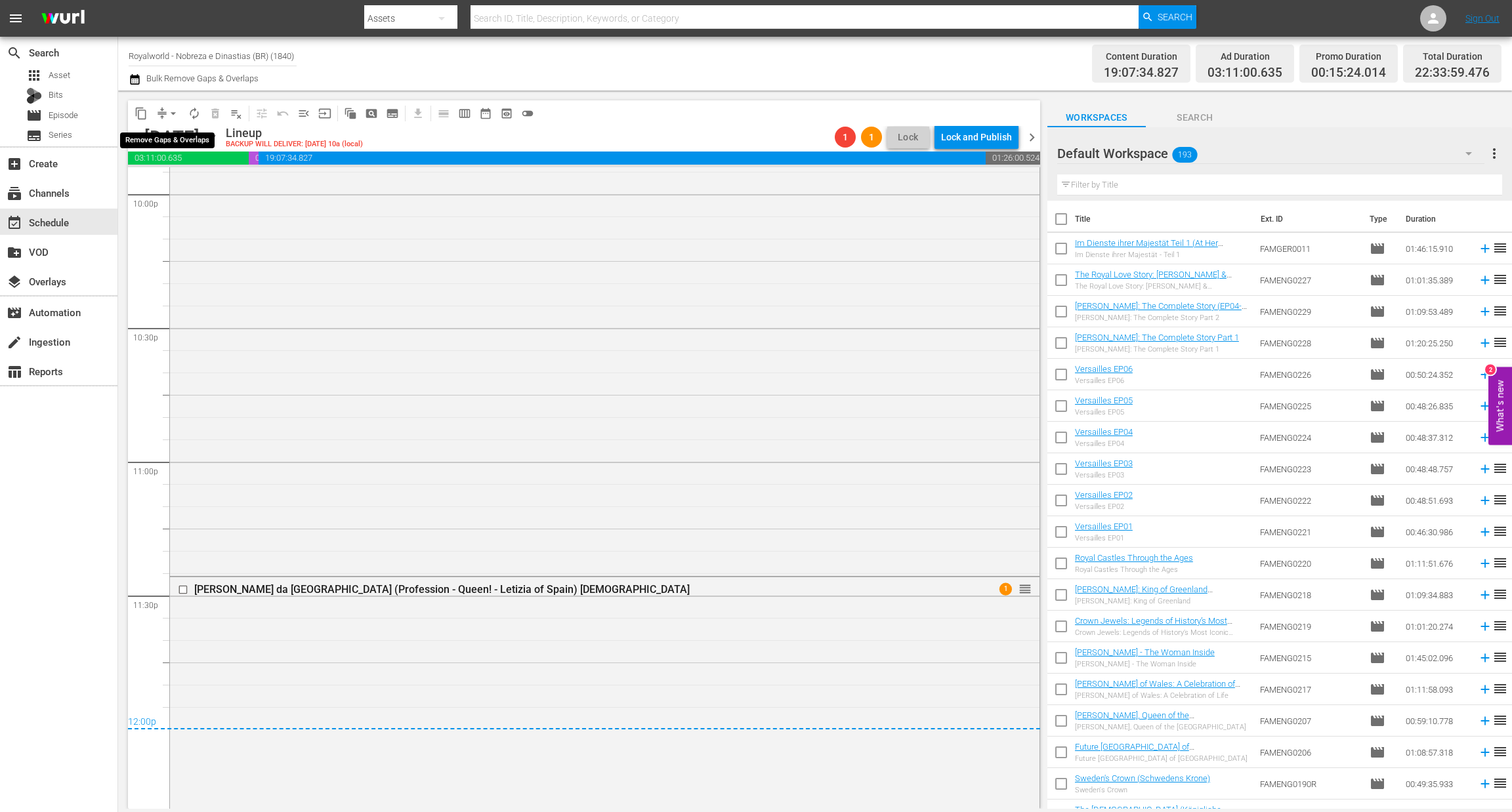
click at [174, 114] on span "arrow_drop_down" at bounding box center [173, 114] width 13 height 13
click at [172, 182] on li "Align to End of Previous Day" at bounding box center [173, 182] width 138 height 22
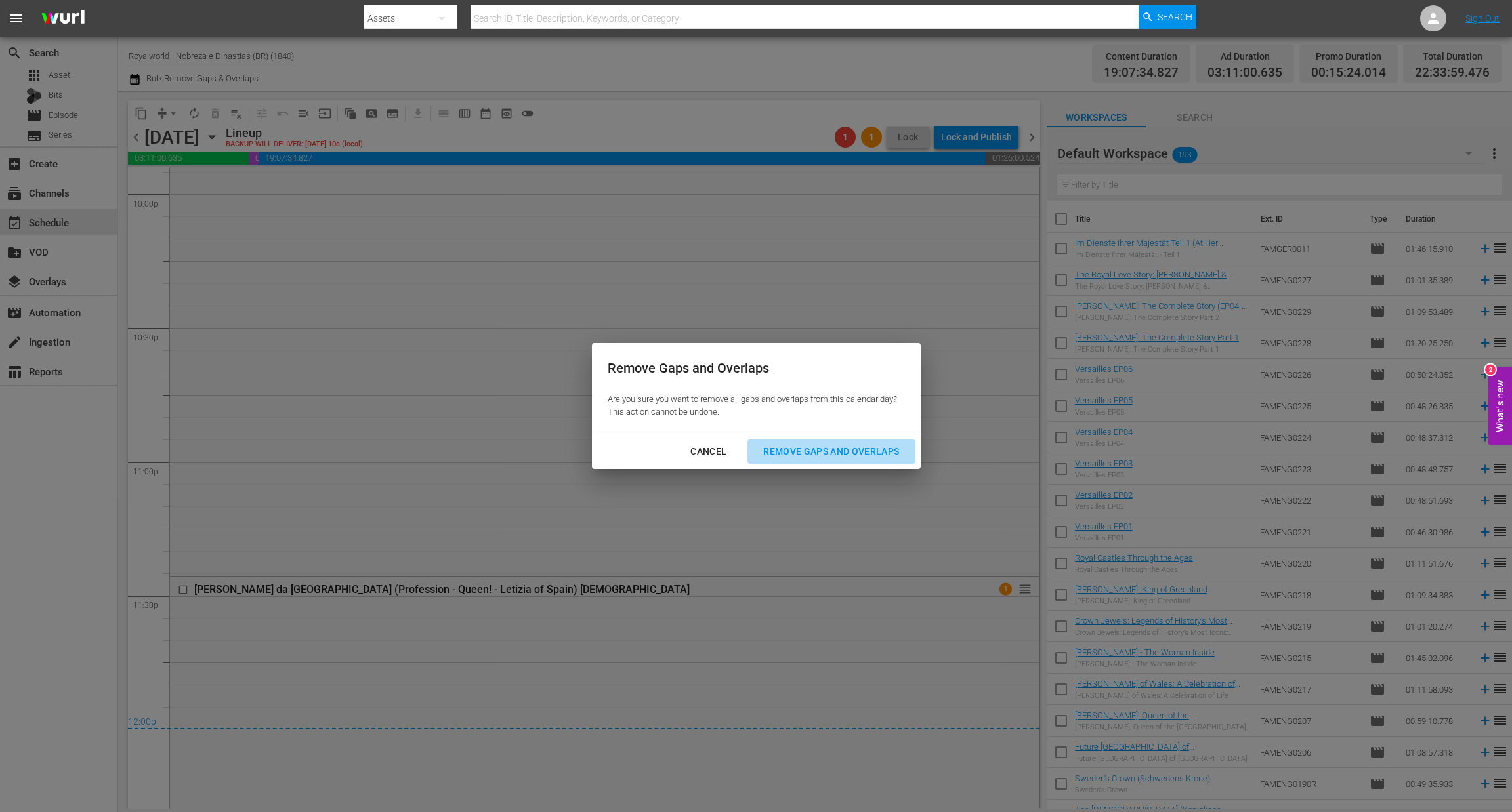
click at [846, 460] on button "Remove Gaps and Overlaps" at bounding box center [831, 451] width 167 height 24
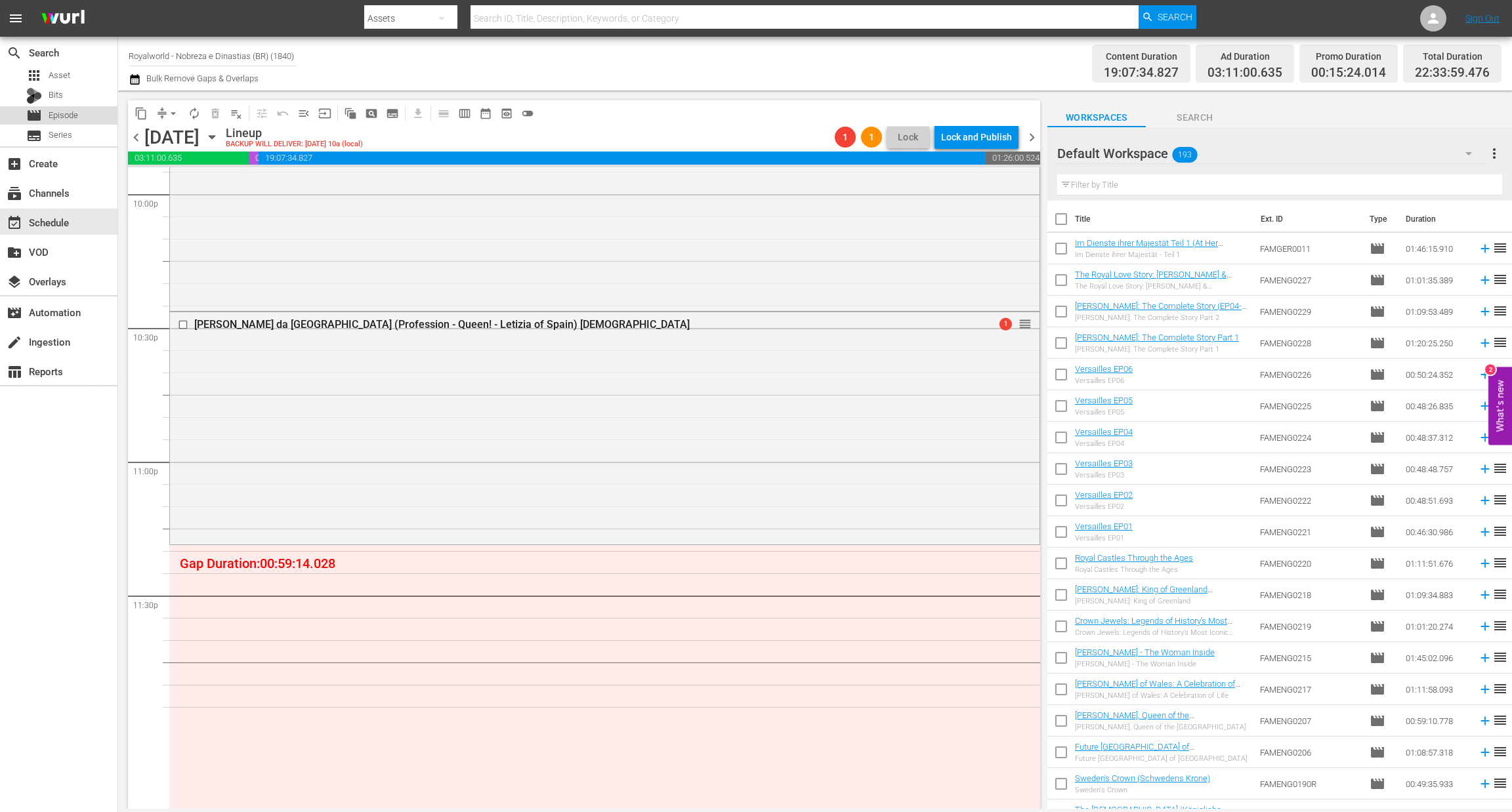
click at [87, 110] on div "movie Episode" at bounding box center [59, 116] width 117 height 18
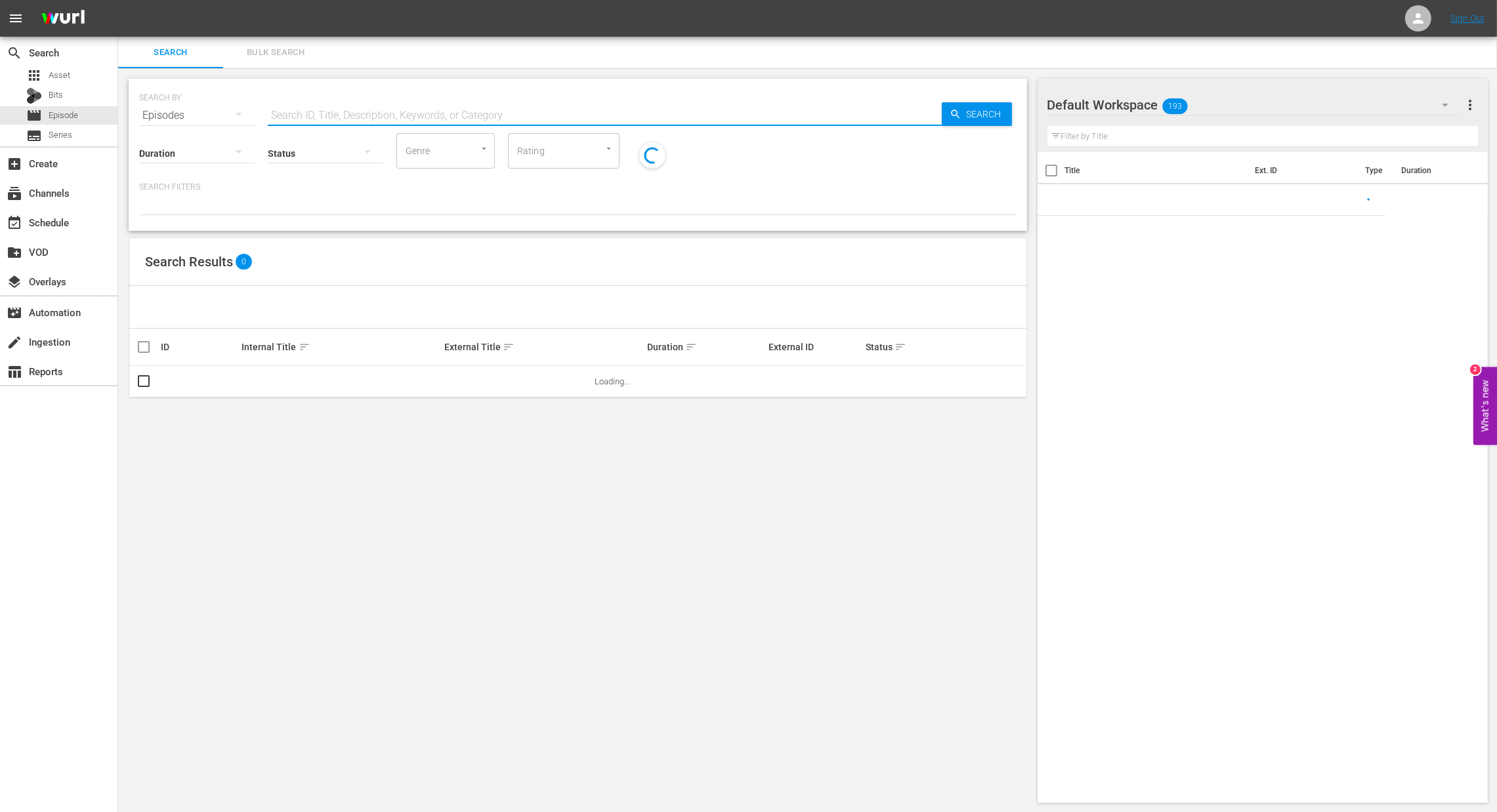
click at [368, 118] on input "text" at bounding box center [604, 116] width 674 height 32
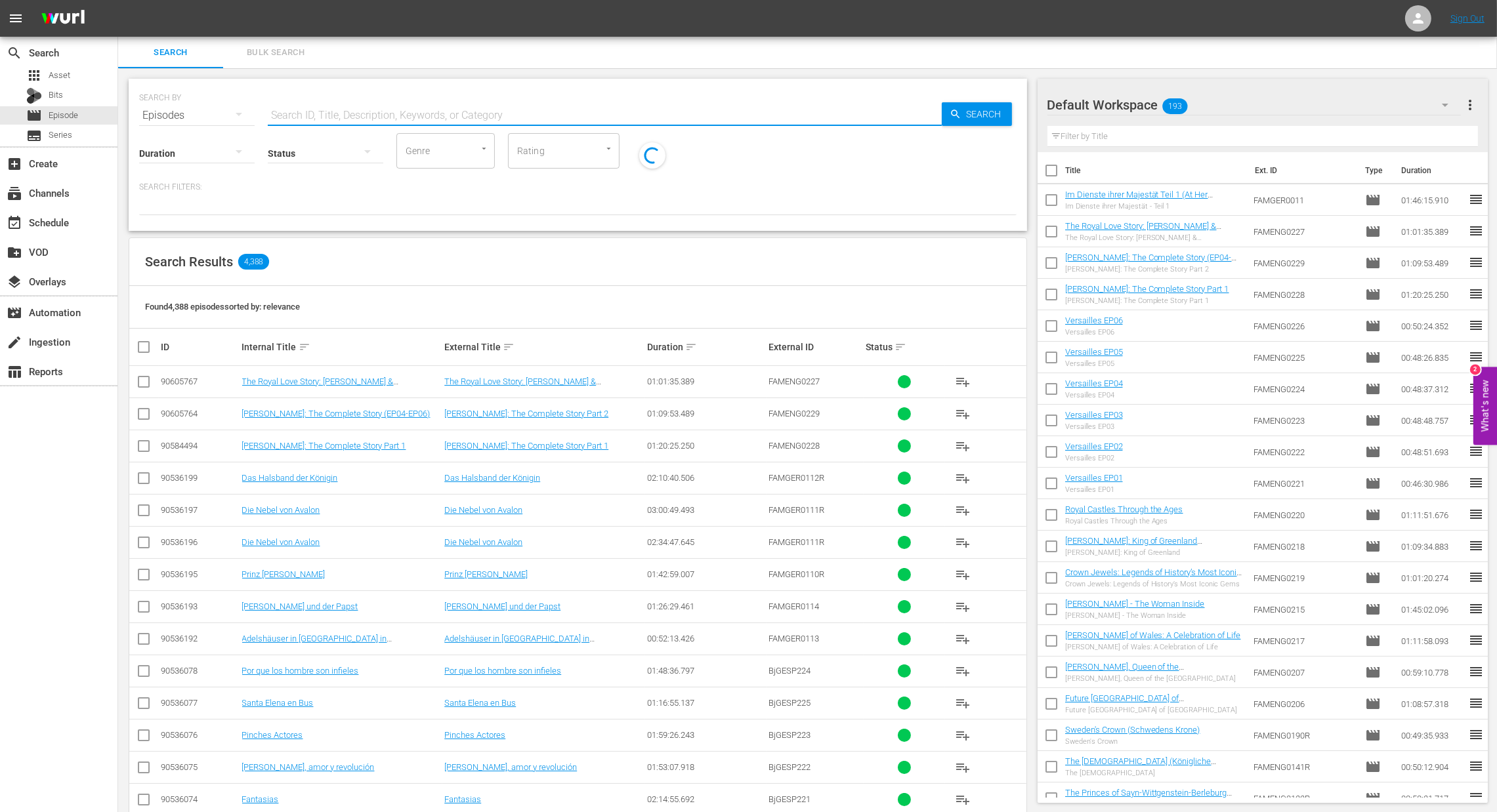
paste input "Diana - A investigação (Diana - The Inquest)"
type input "Diana - A investigação (Diana - The Inquest)"
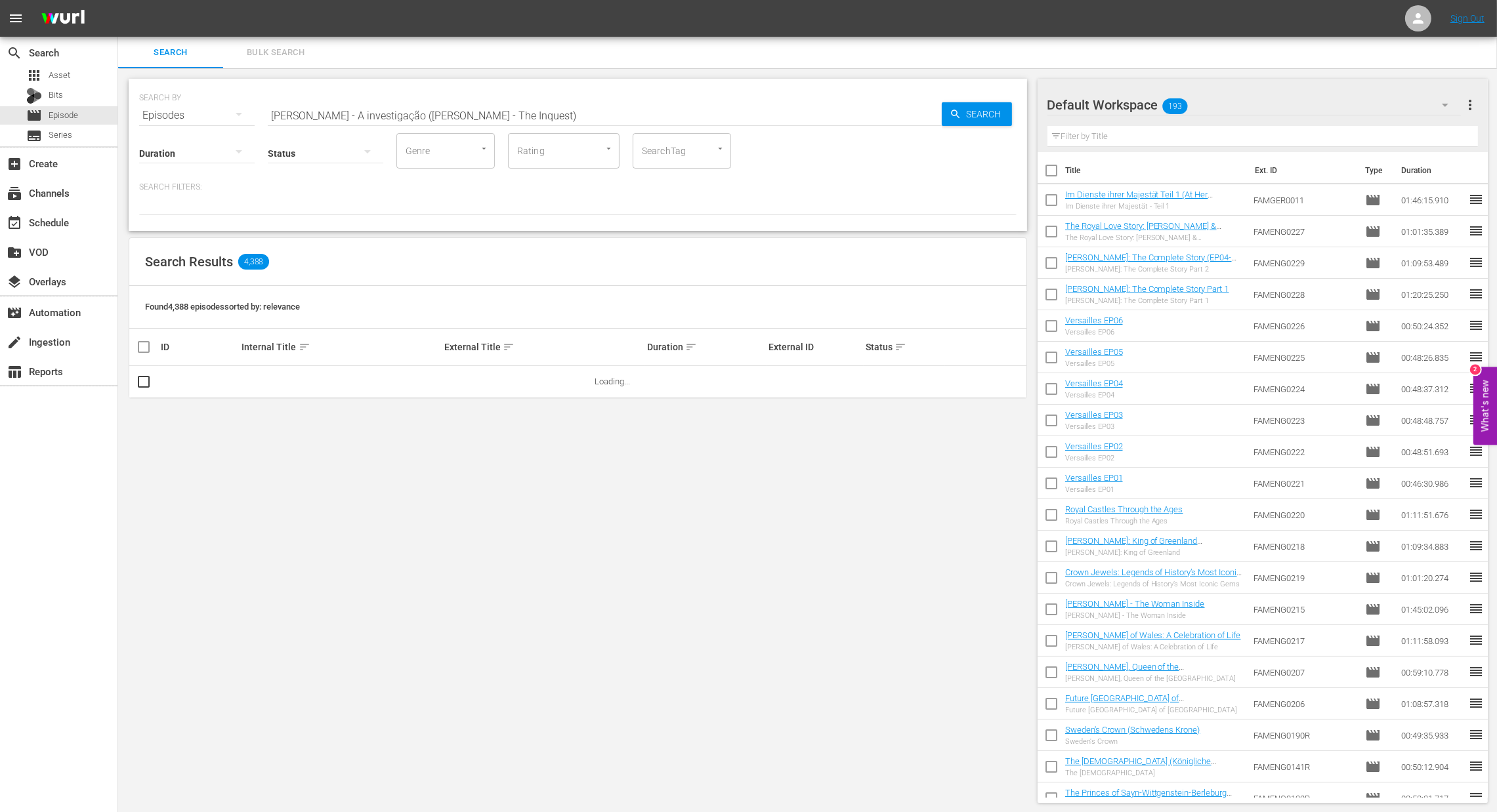
click at [979, 100] on div "SEARCH BY Search By Episodes Search ID, Title, Description, Keywords, or Catego…" at bounding box center [578, 107] width 877 height 47
click at [965, 379] on span "playlist_add" at bounding box center [962, 382] width 16 height 16
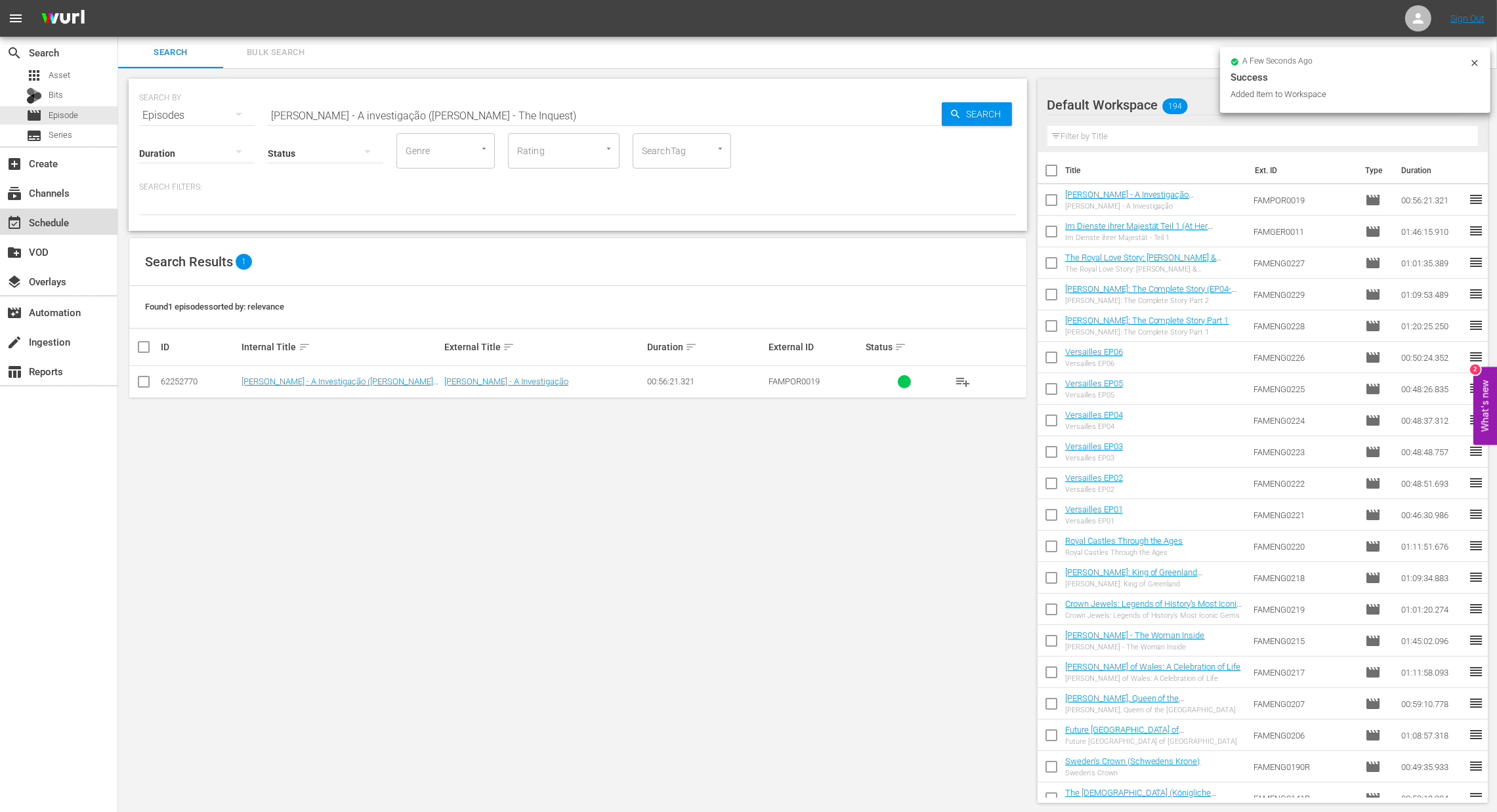
click at [38, 224] on div "event_available Schedule" at bounding box center [37, 220] width 74 height 12
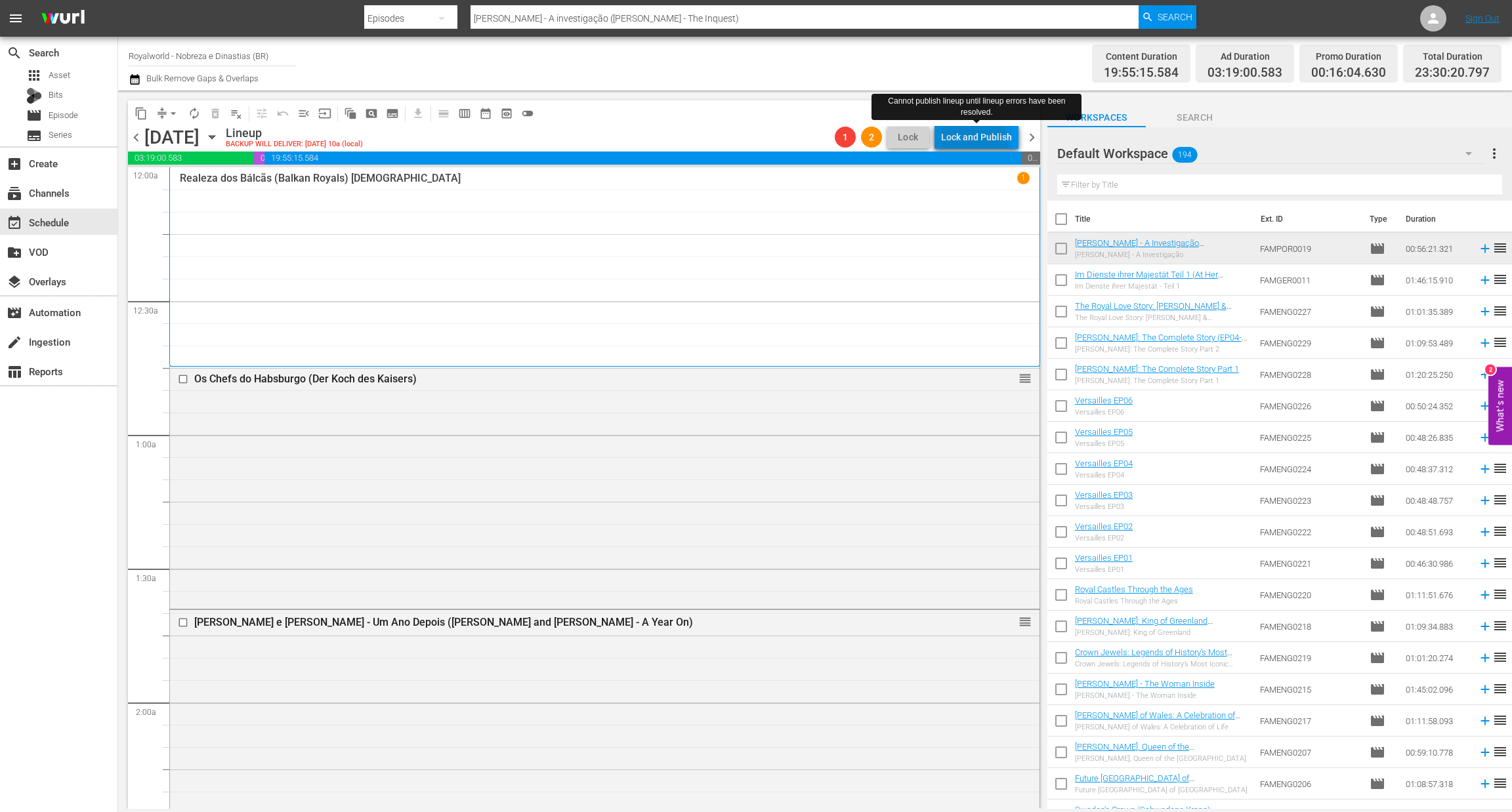
click at [964, 143] on div "Lock and Publish" at bounding box center [976, 137] width 71 height 23
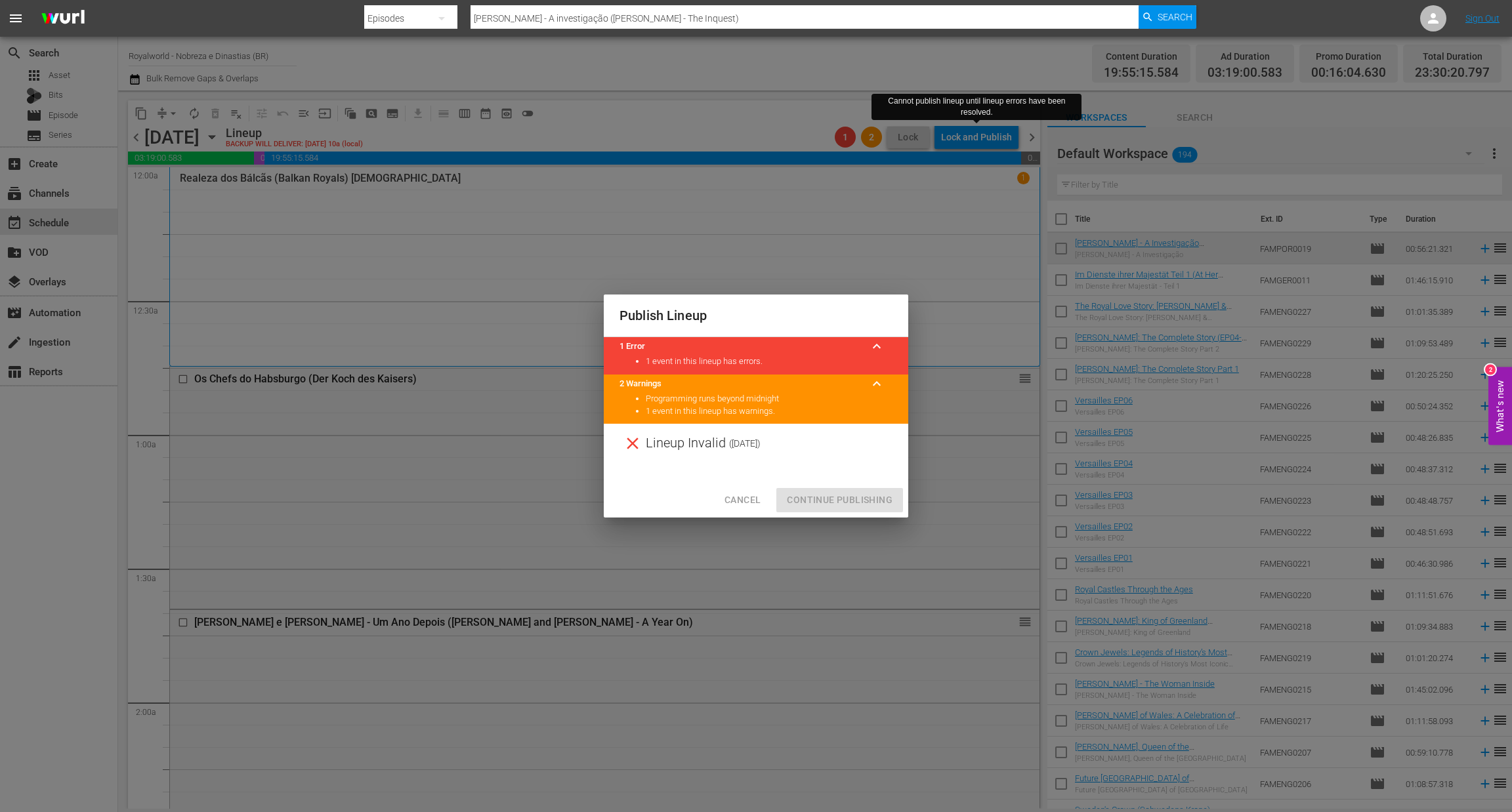
click at [741, 502] on span "Cancel" at bounding box center [742, 501] width 36 height 17
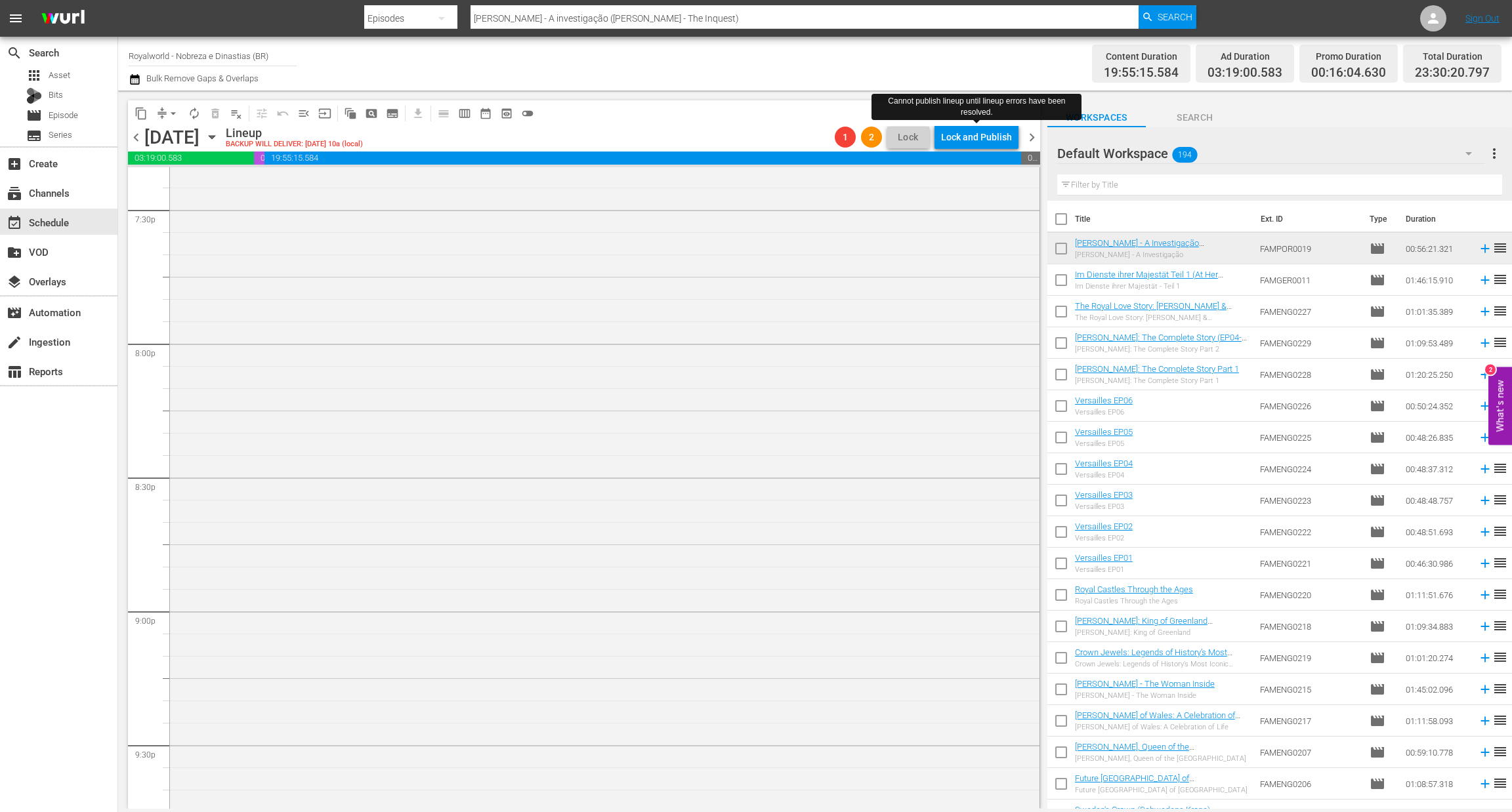
scroll to position [5850, 0]
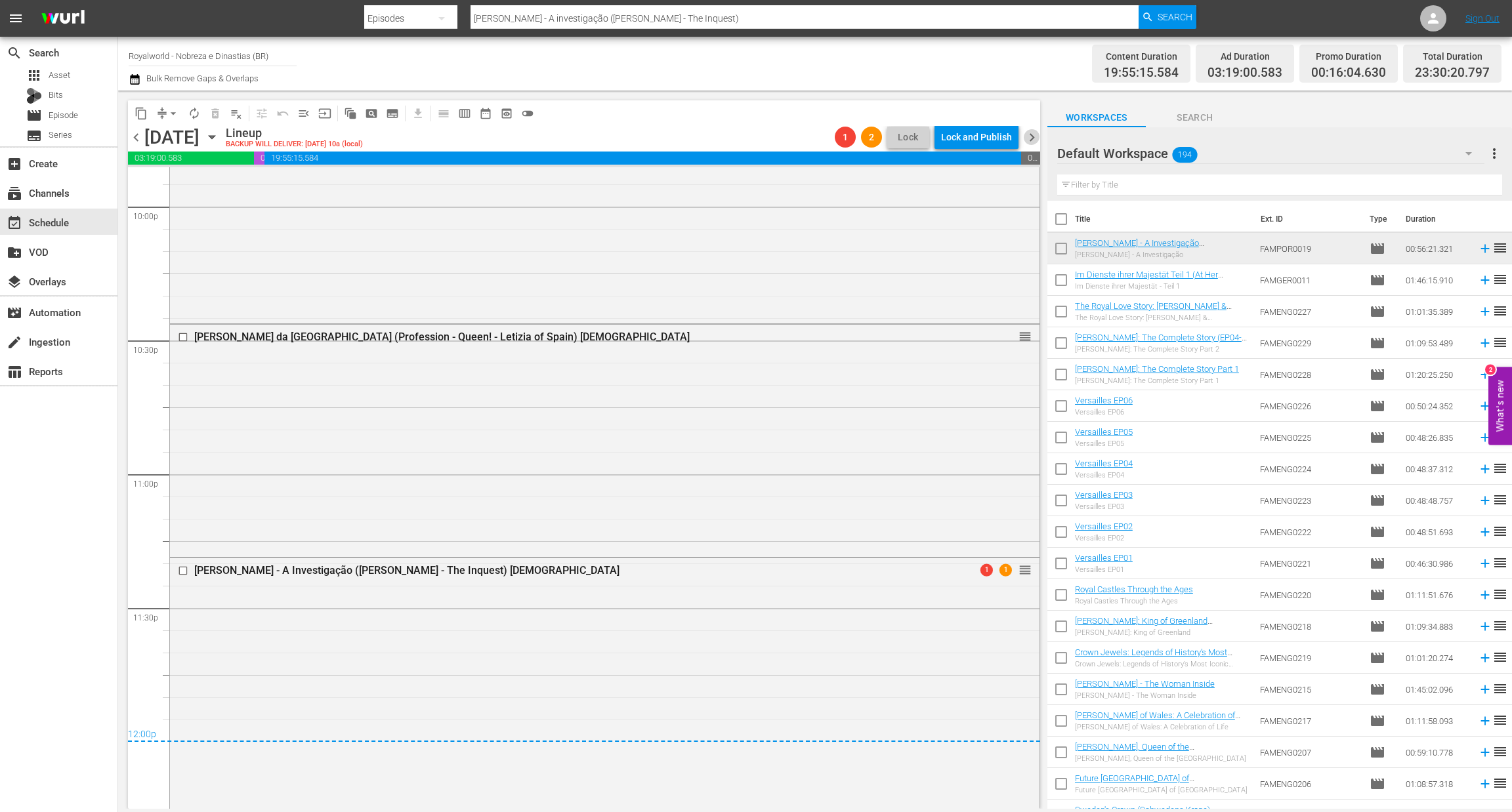
click at [1031, 136] on span "chevron_right" at bounding box center [1032, 137] width 17 height 17
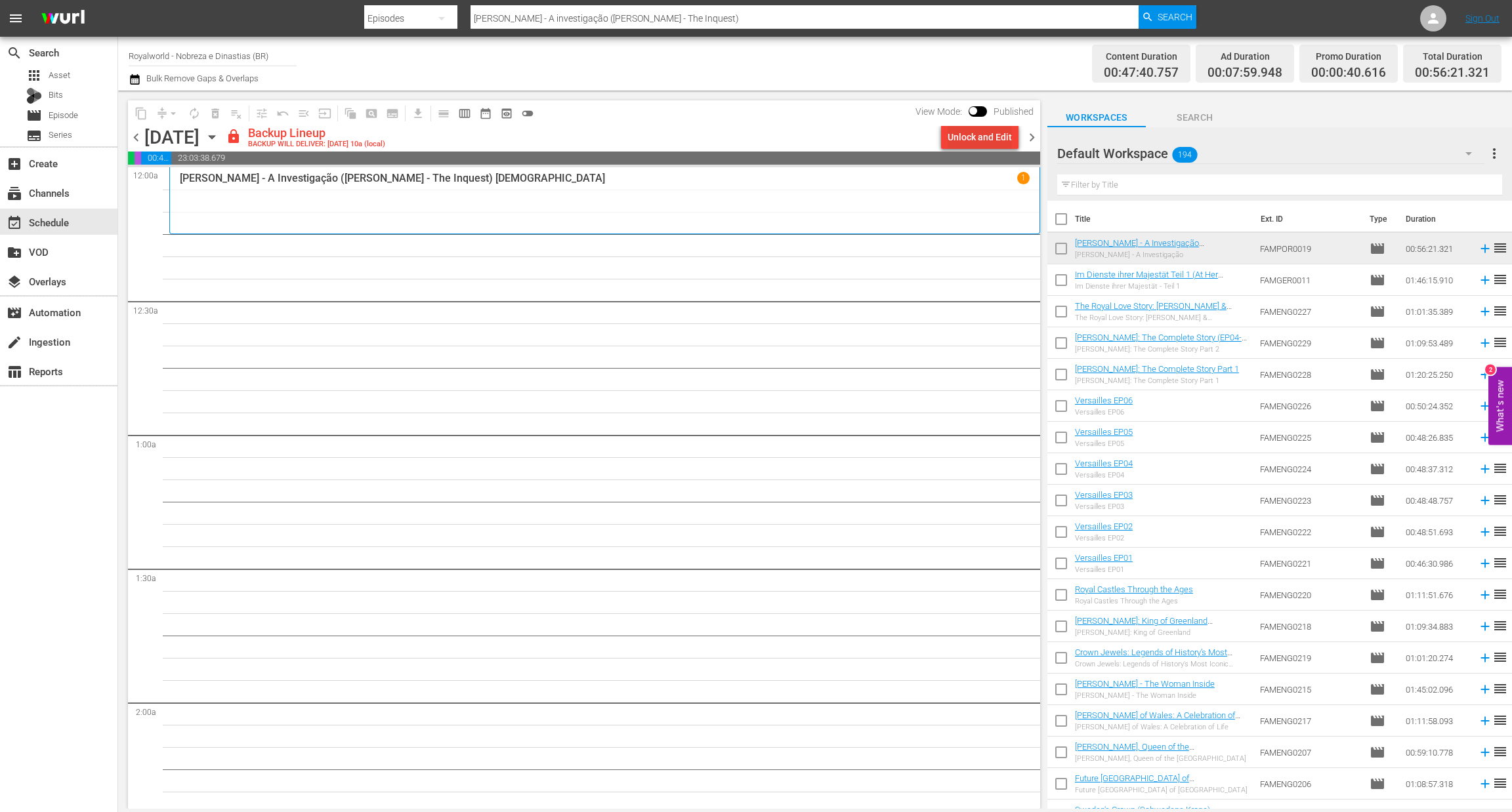
click at [979, 131] on div "Unlock and Edit" at bounding box center [980, 137] width 64 height 23
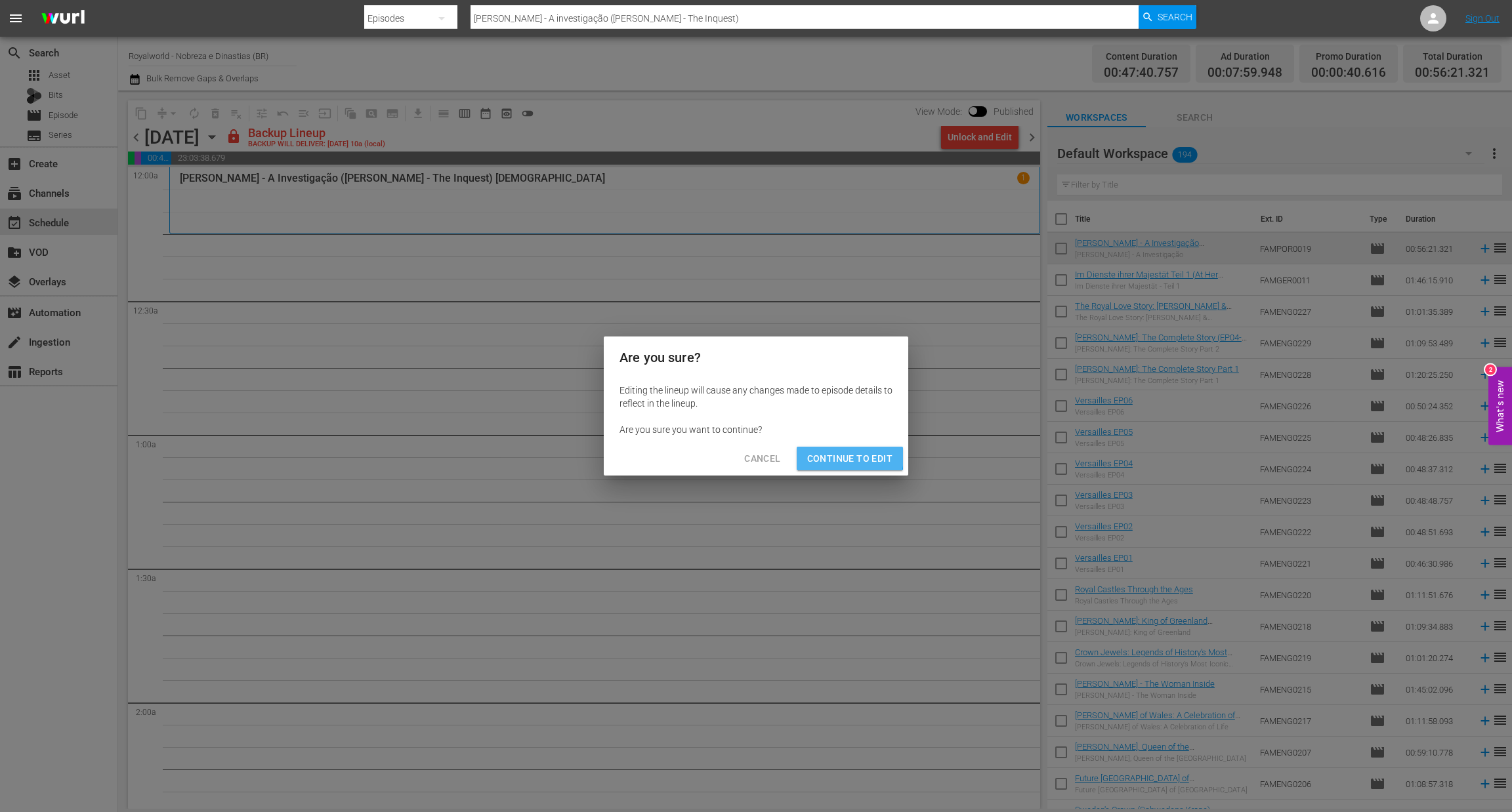
click at [838, 456] on span "Continue to Edit" at bounding box center [850, 459] width 85 height 17
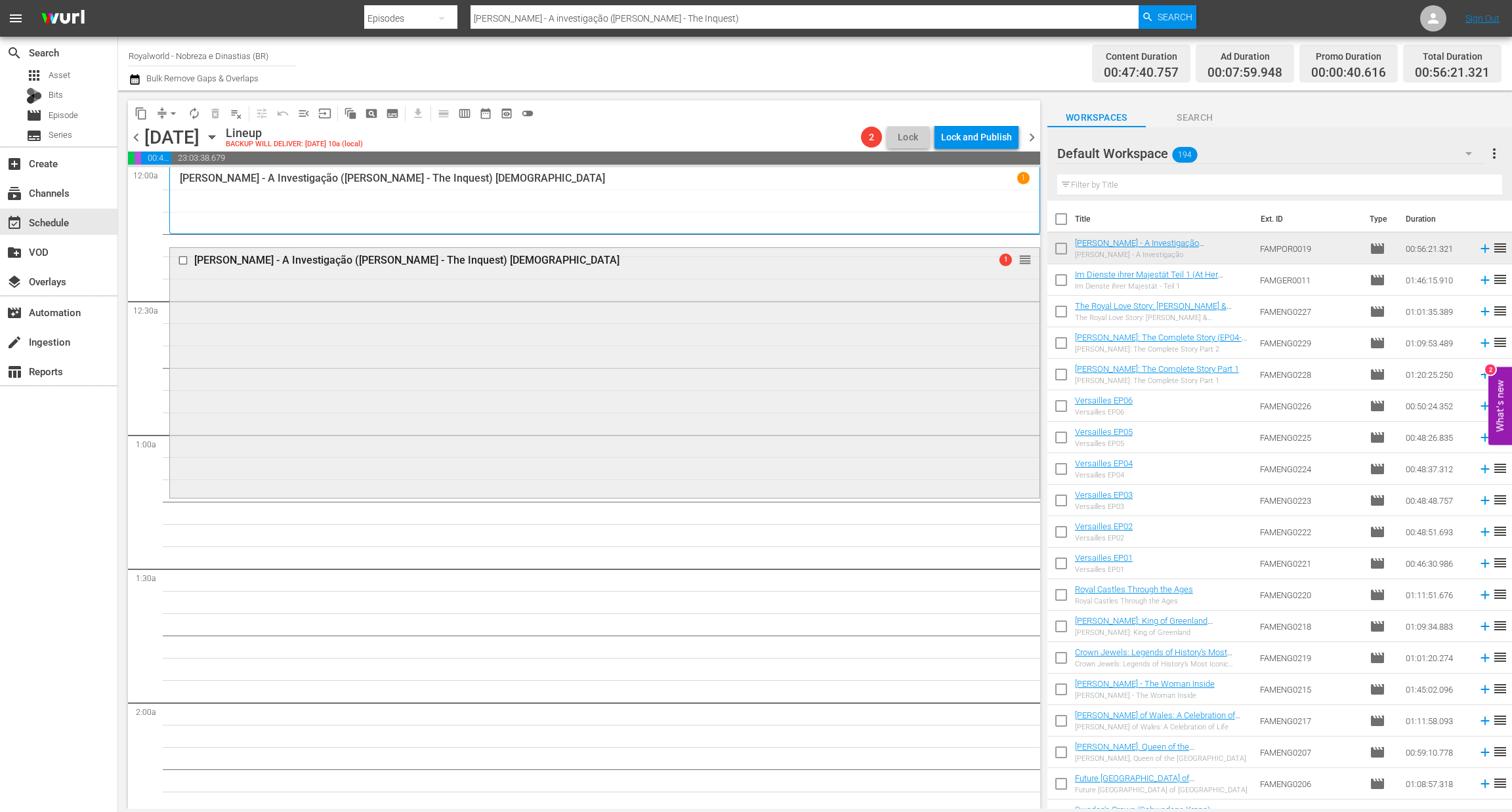
click at [177, 261] on input "checkbox" at bounding box center [184, 260] width 13 height 11
click at [214, 116] on span "delete_forever_outlined" at bounding box center [215, 114] width 13 height 13
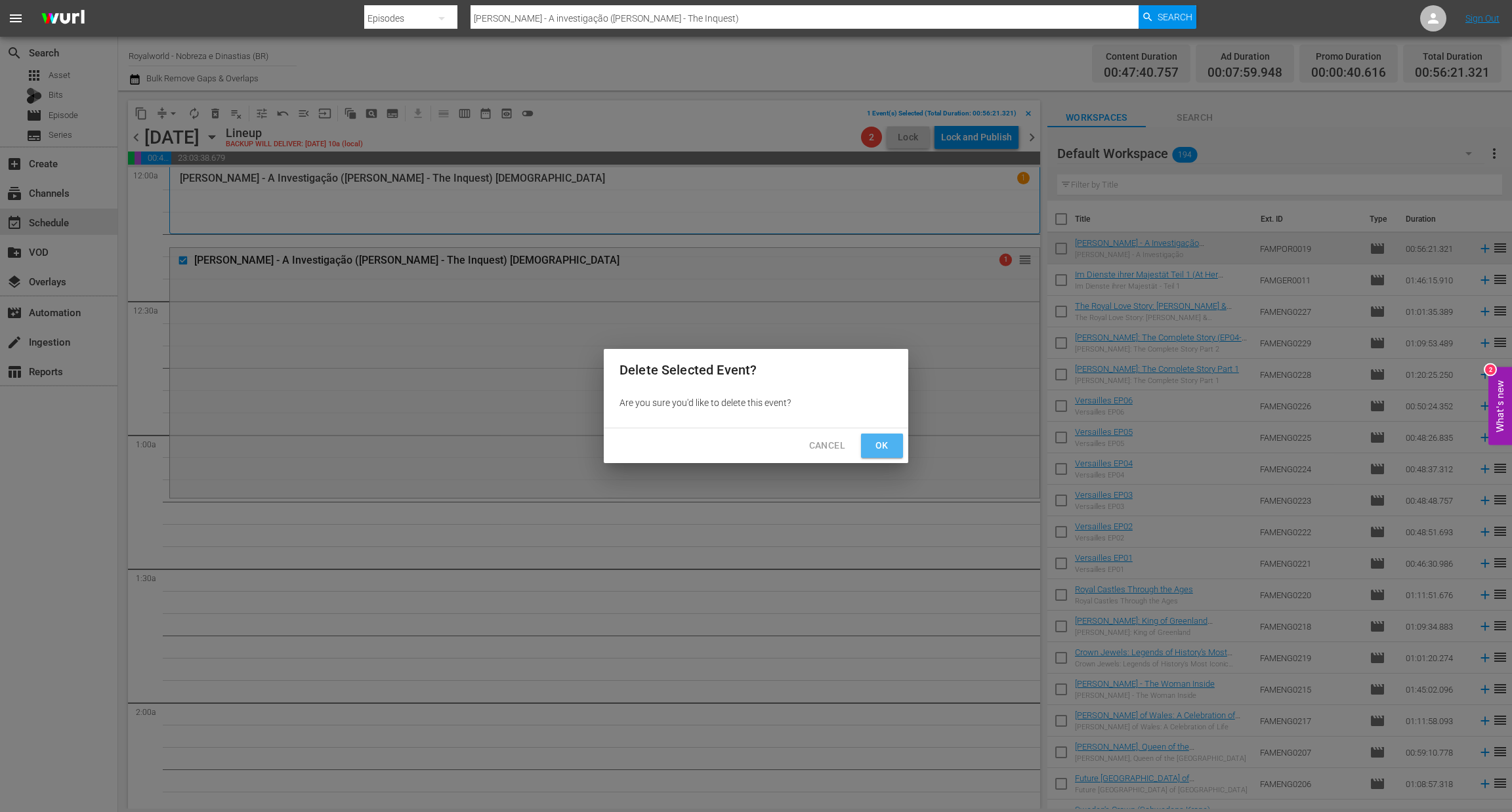
click at [881, 442] on span "Ok" at bounding box center [882, 446] width 21 height 17
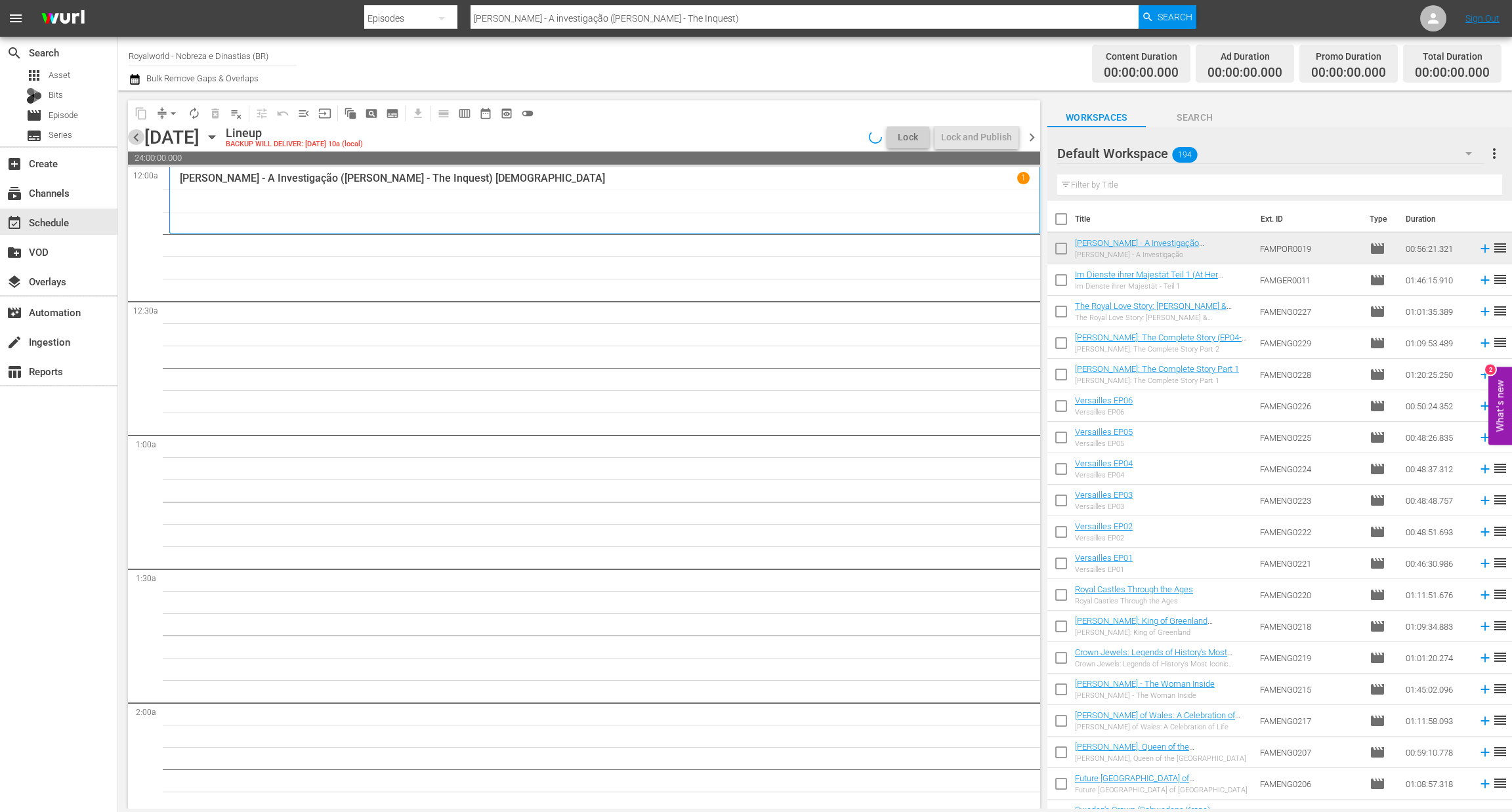
click at [135, 142] on span "chevron_left" at bounding box center [136, 137] width 17 height 17
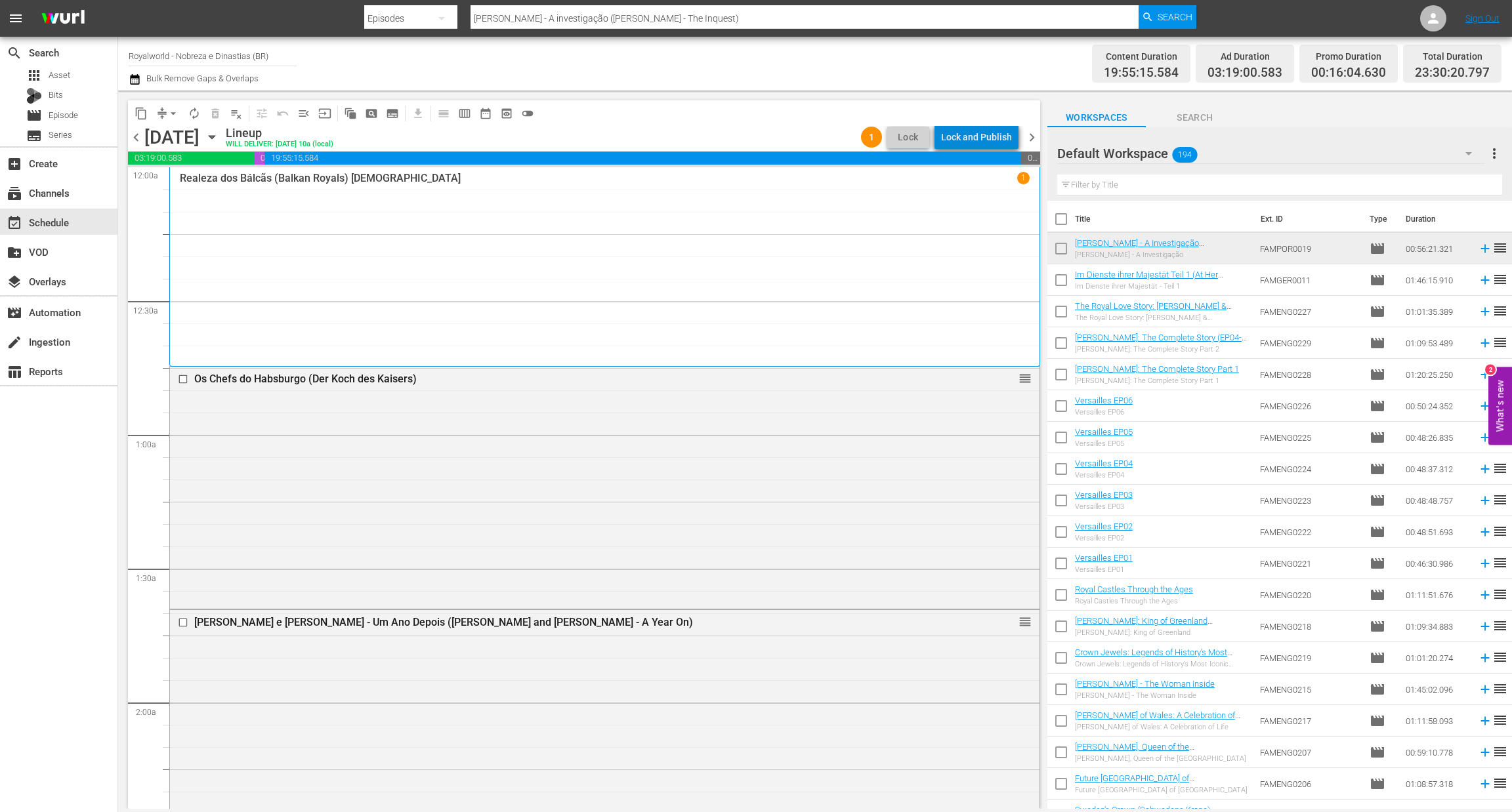
click at [995, 141] on div "Lock and Publish" at bounding box center [976, 137] width 71 height 23
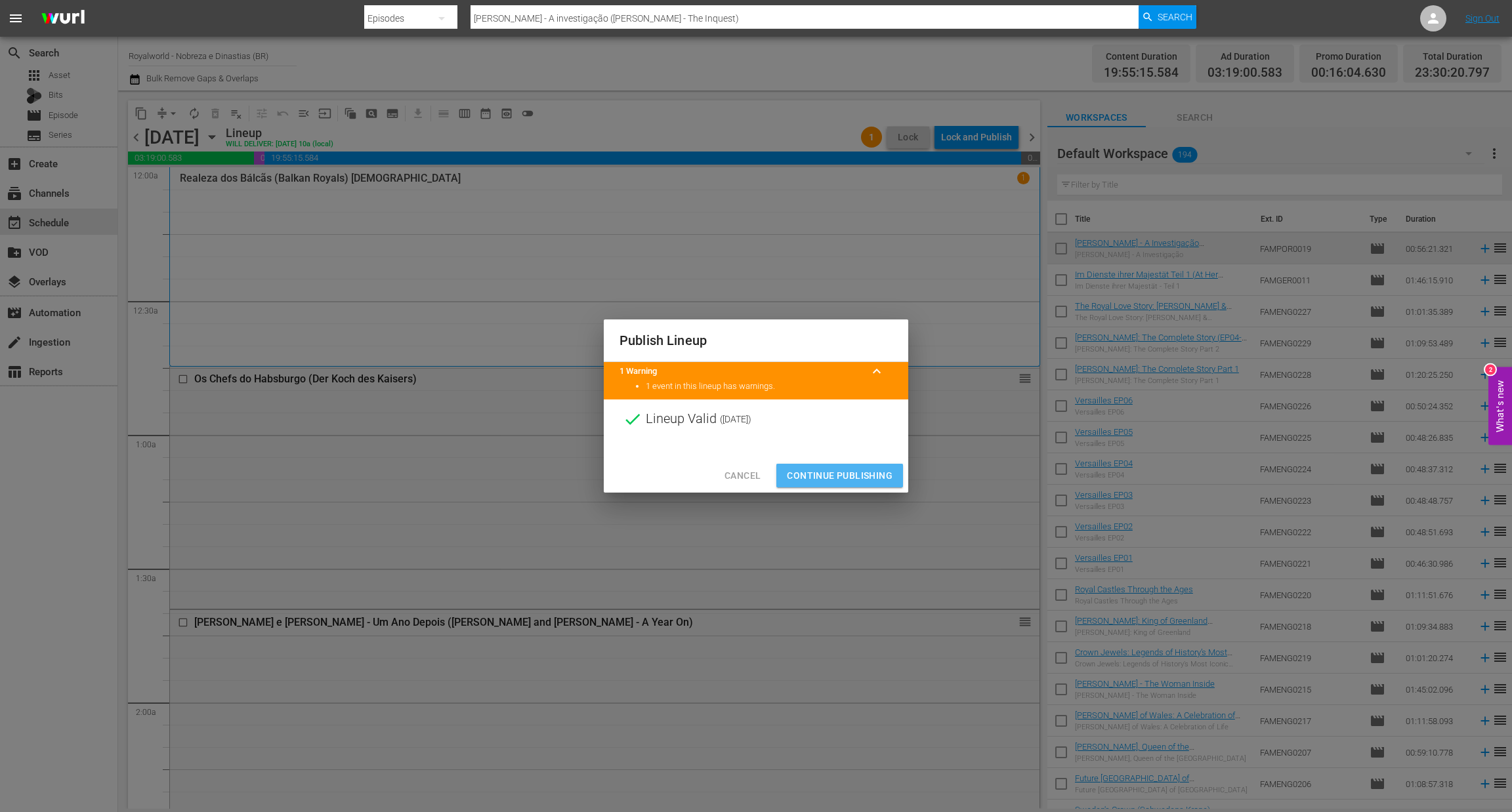
click at [855, 478] on span "Continue Publishing" at bounding box center [840, 476] width 105 height 17
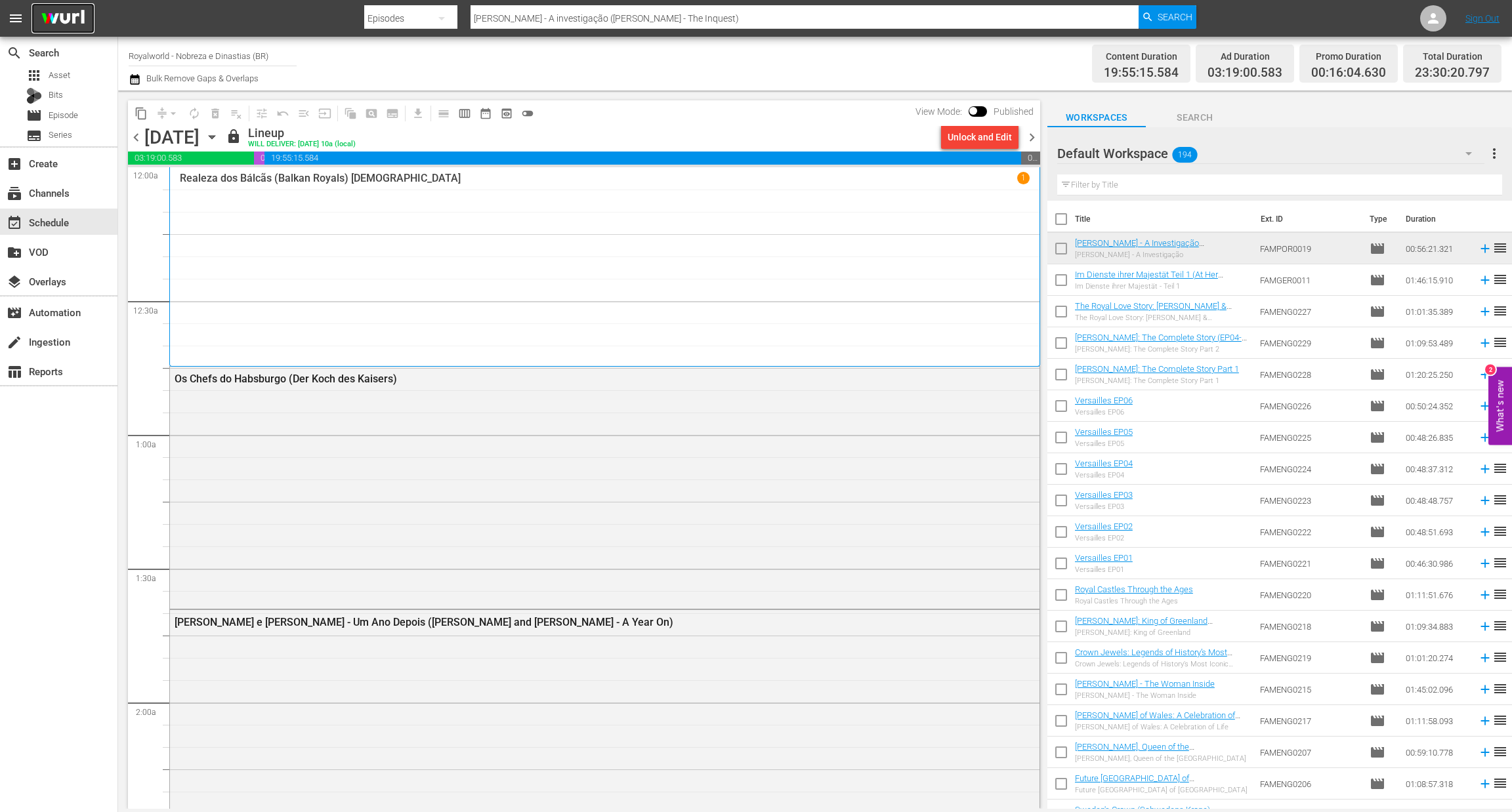
click at [75, 11] on img at bounding box center [63, 18] width 63 height 31
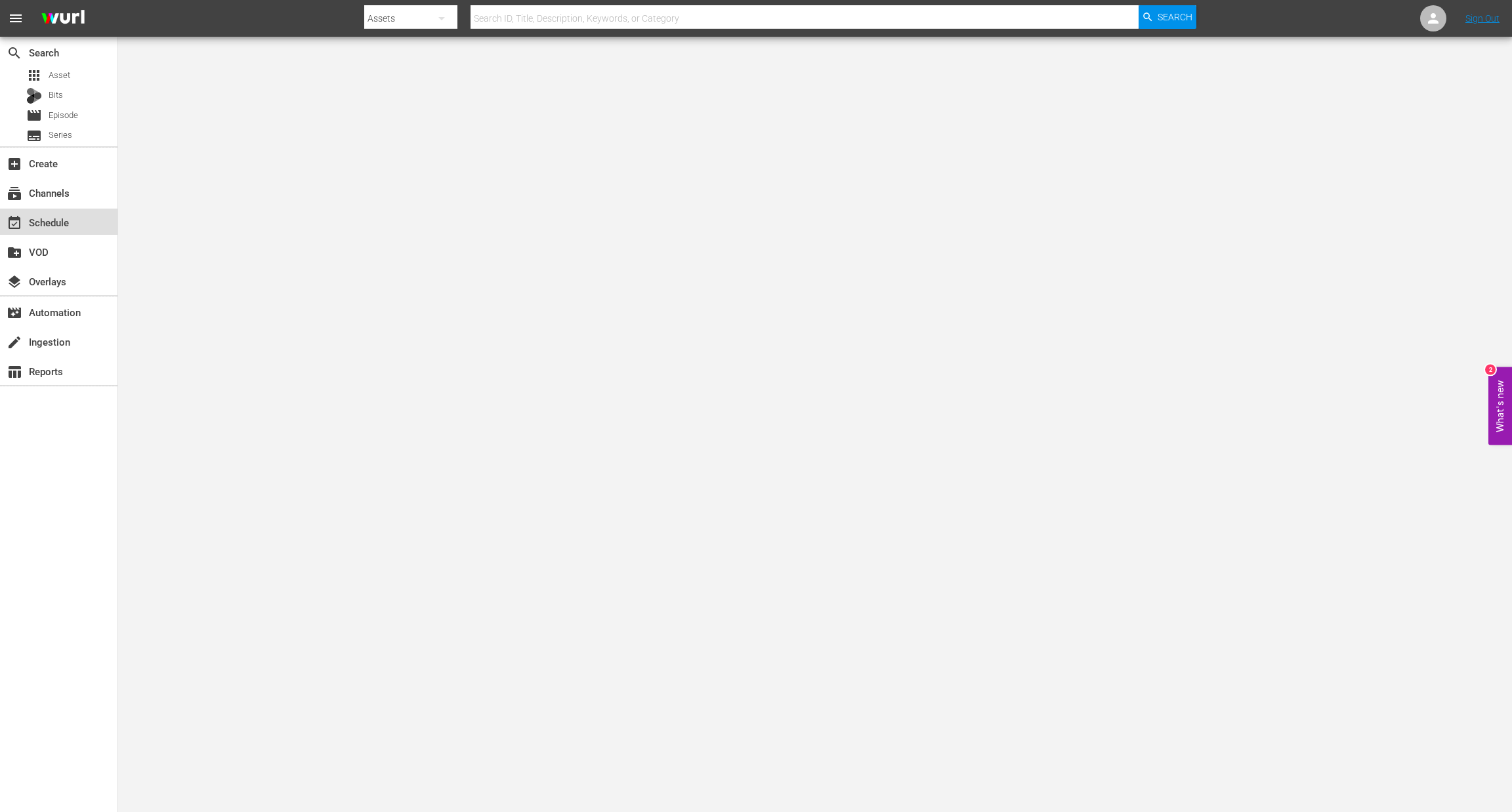
click at [65, 225] on div "event_available Schedule" at bounding box center [37, 220] width 74 height 12
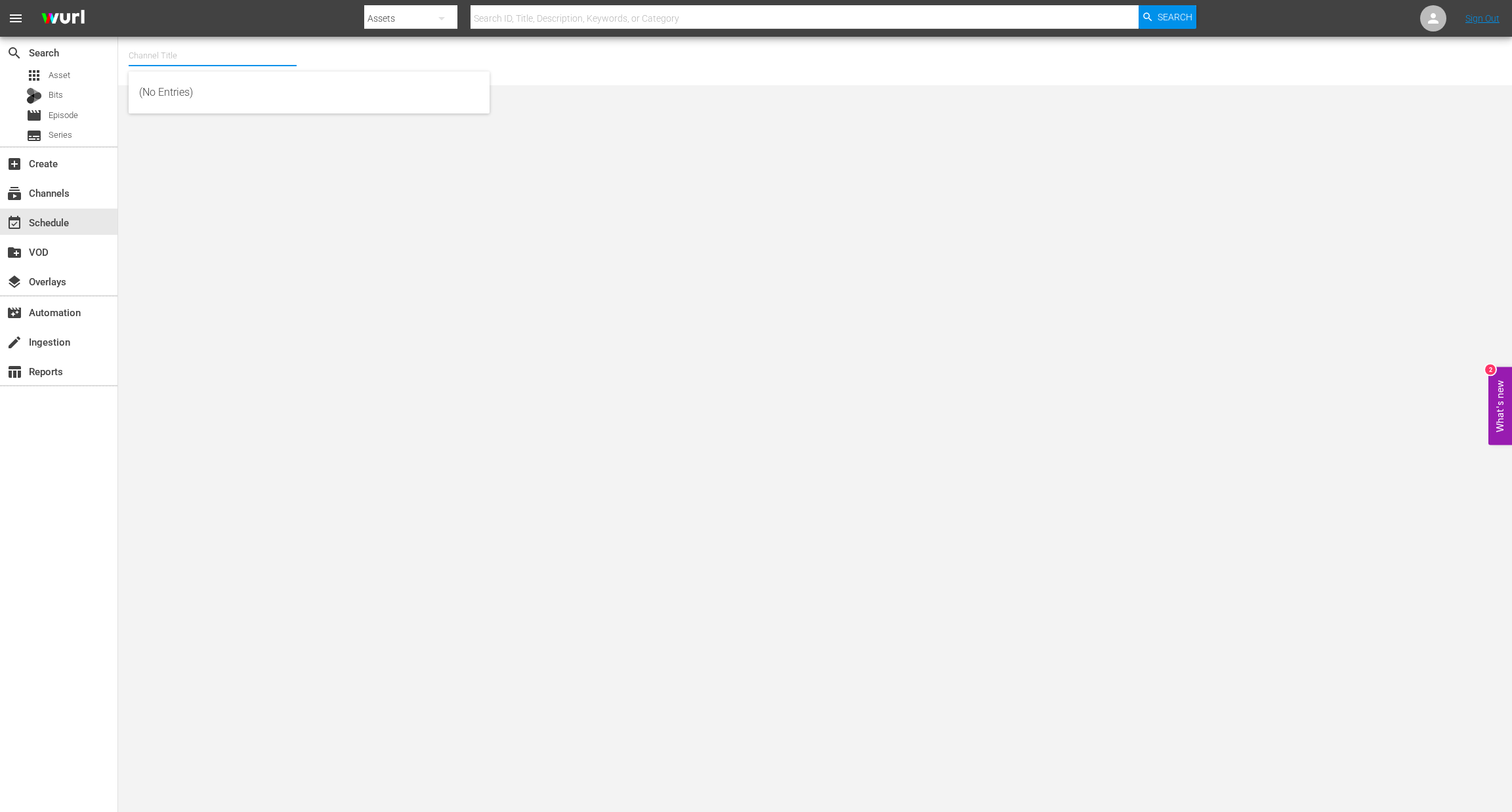
click at [184, 54] on input "text" at bounding box center [213, 56] width 168 height 32
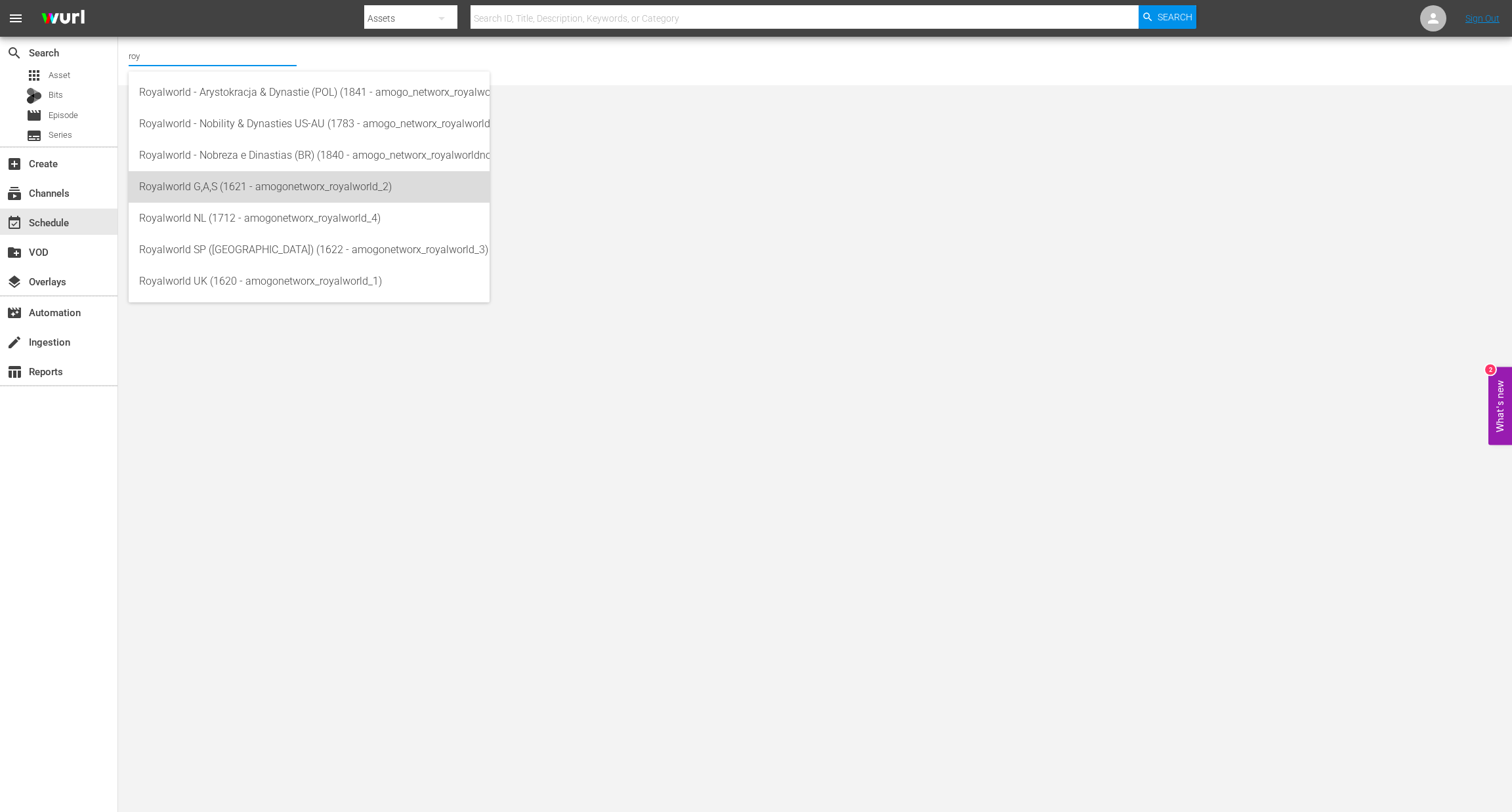
click at [260, 185] on div "Royalworld G,A,S (1621 - amogonetworx_royalworld_2)" at bounding box center [309, 188] width 340 height 32
type input "Royalworld G,A,S (1621 - amogonetworx_royalworld_2)"
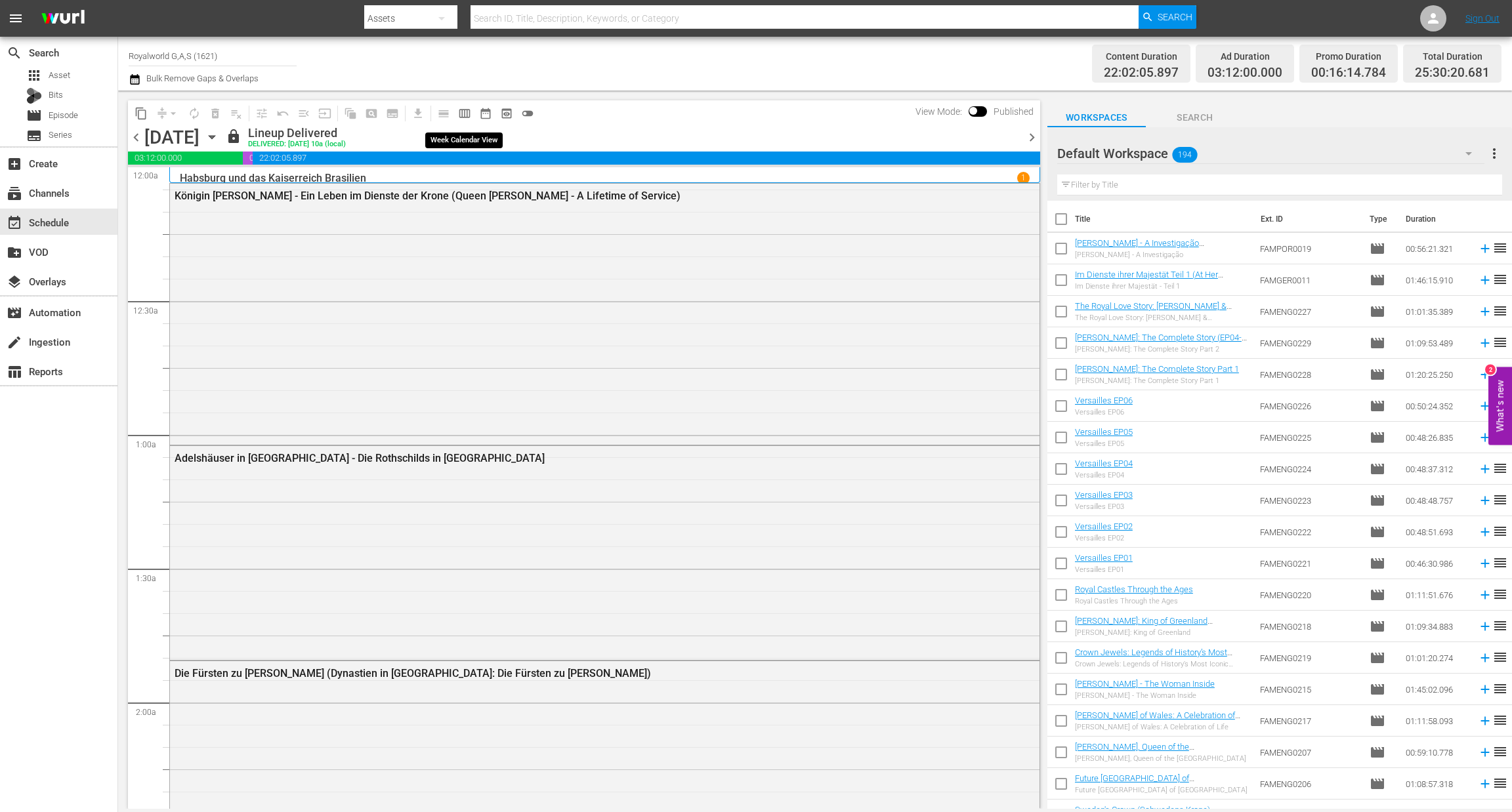
click at [463, 114] on span "calendar_view_week_outlined" at bounding box center [465, 114] width 13 height 13
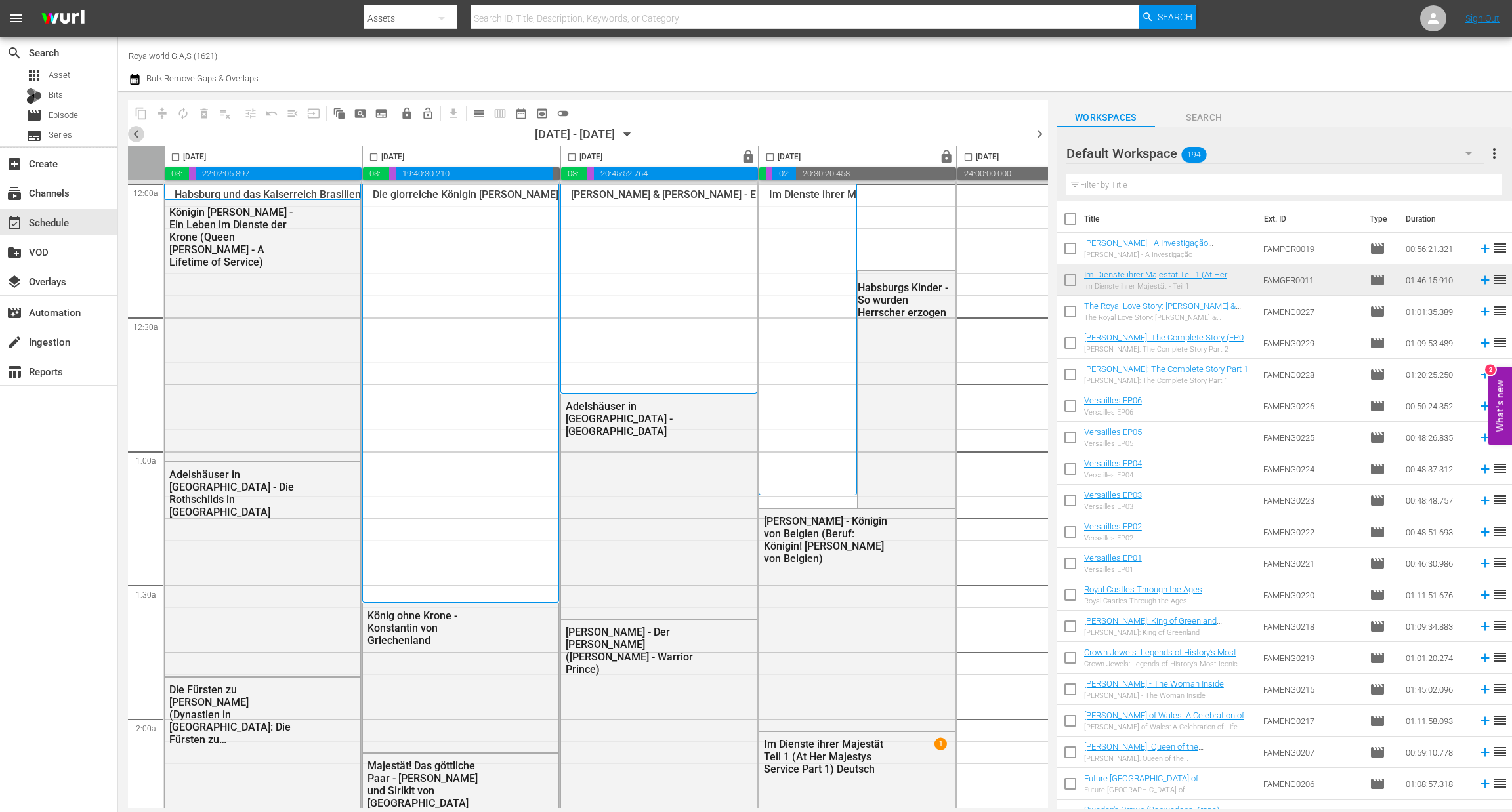
click at [136, 137] on span "chevron_left" at bounding box center [136, 134] width 17 height 17
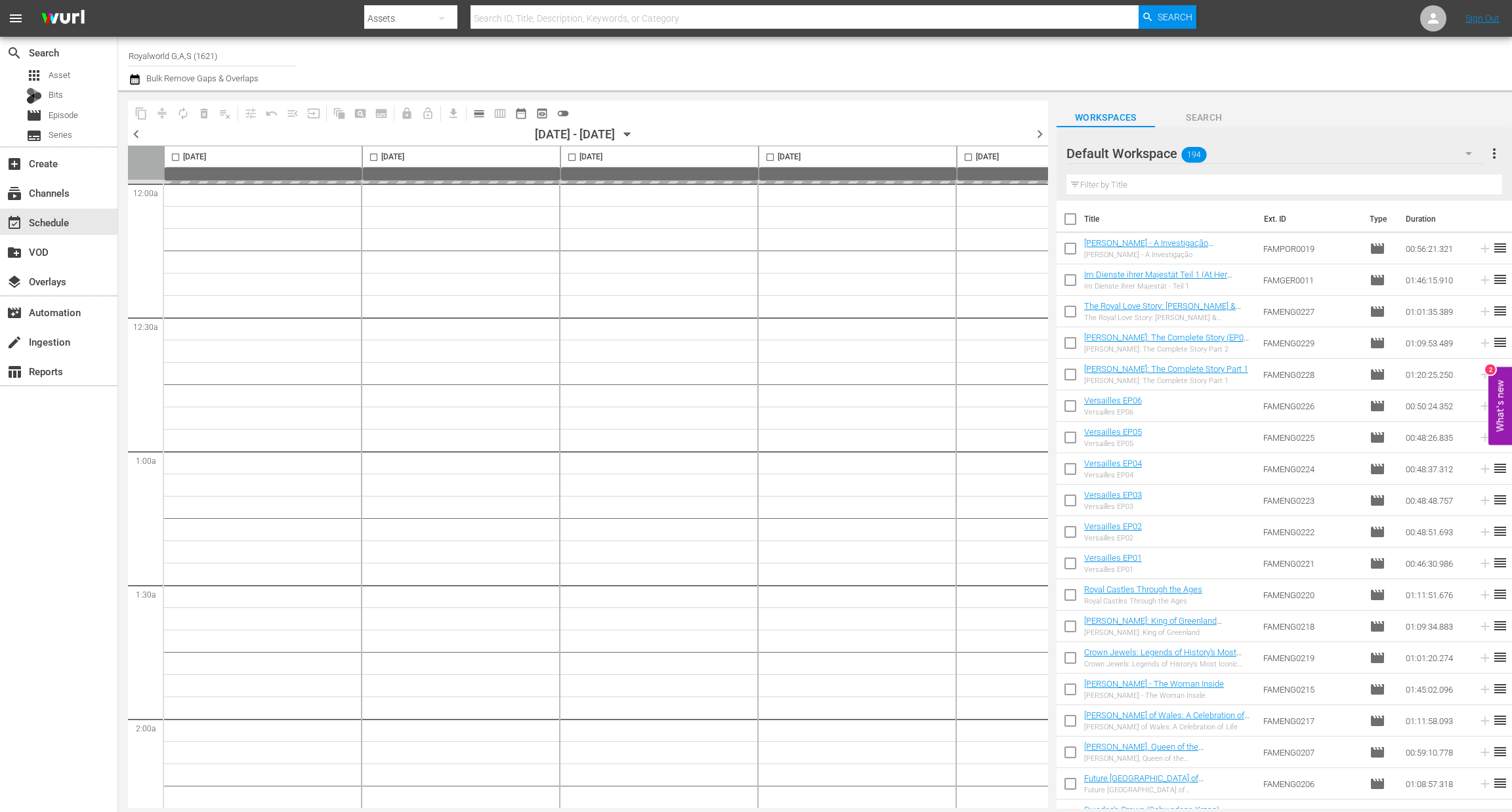
click at [769, 157] on input "checkbox" at bounding box center [770, 160] width 15 height 15
checkbox input "true"
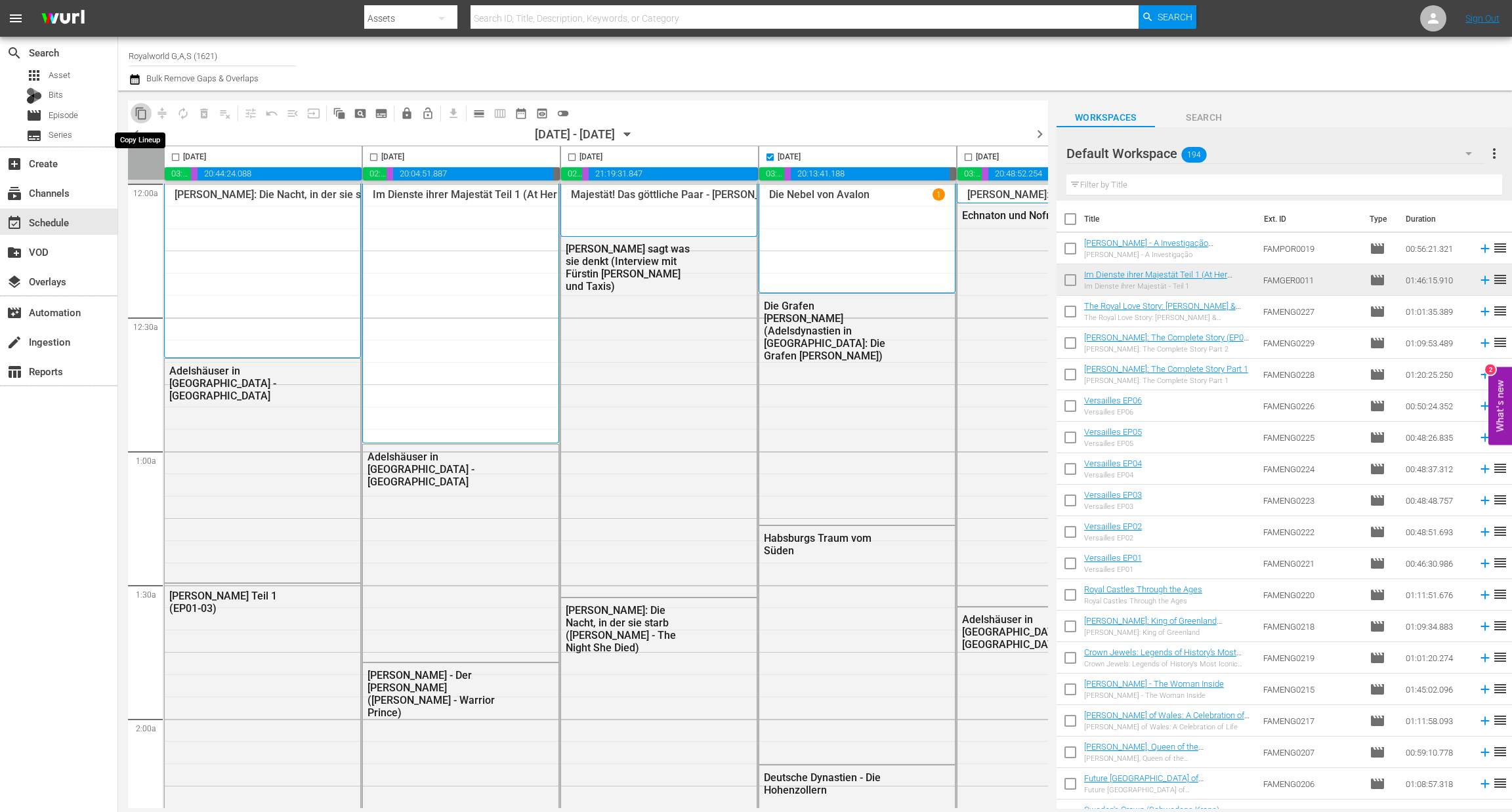
click at [138, 110] on span "content_copy" at bounding box center [141, 114] width 13 height 13
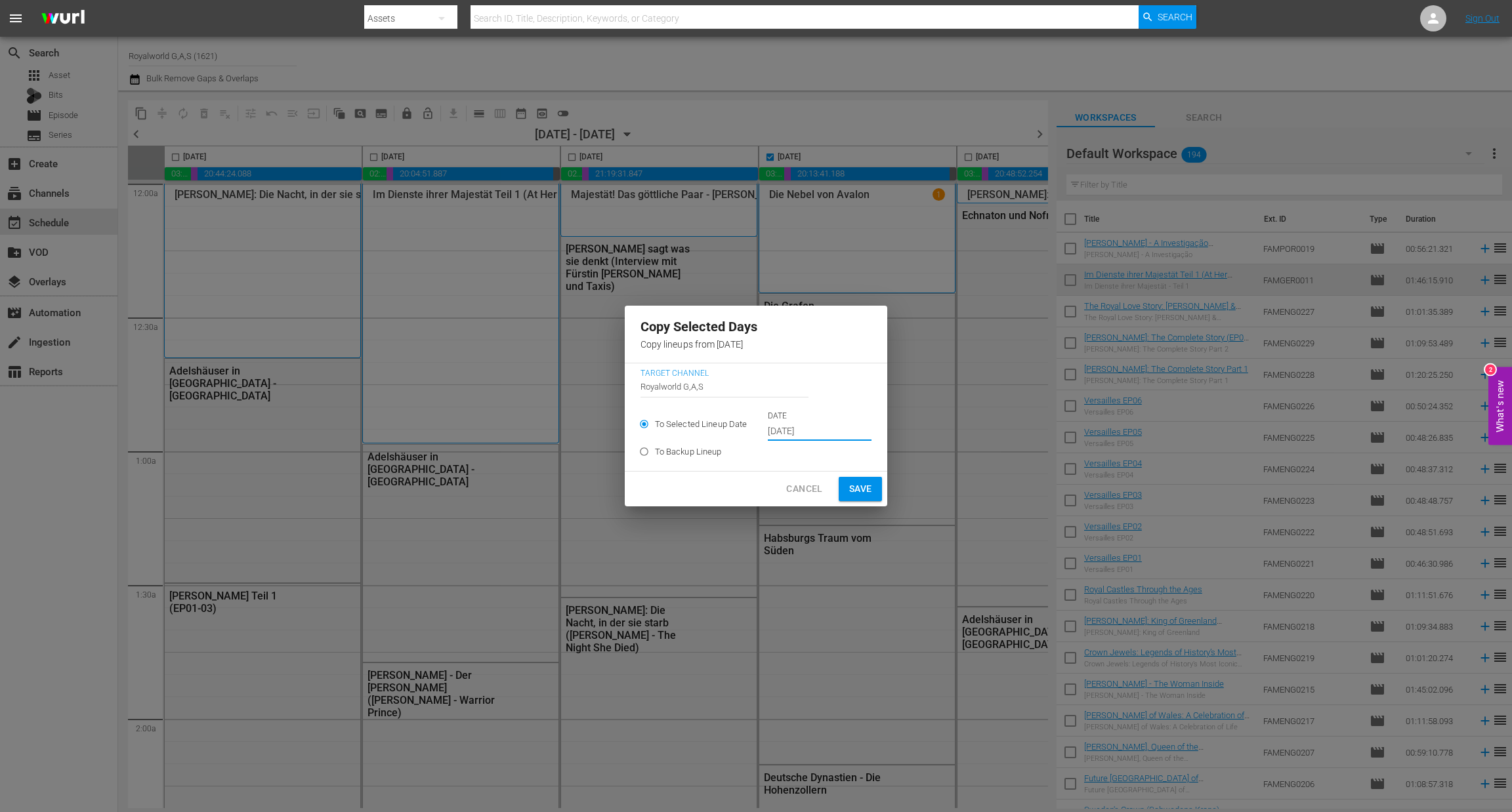
click at [817, 436] on input "[DATE]" at bounding box center [820, 432] width 104 height 20
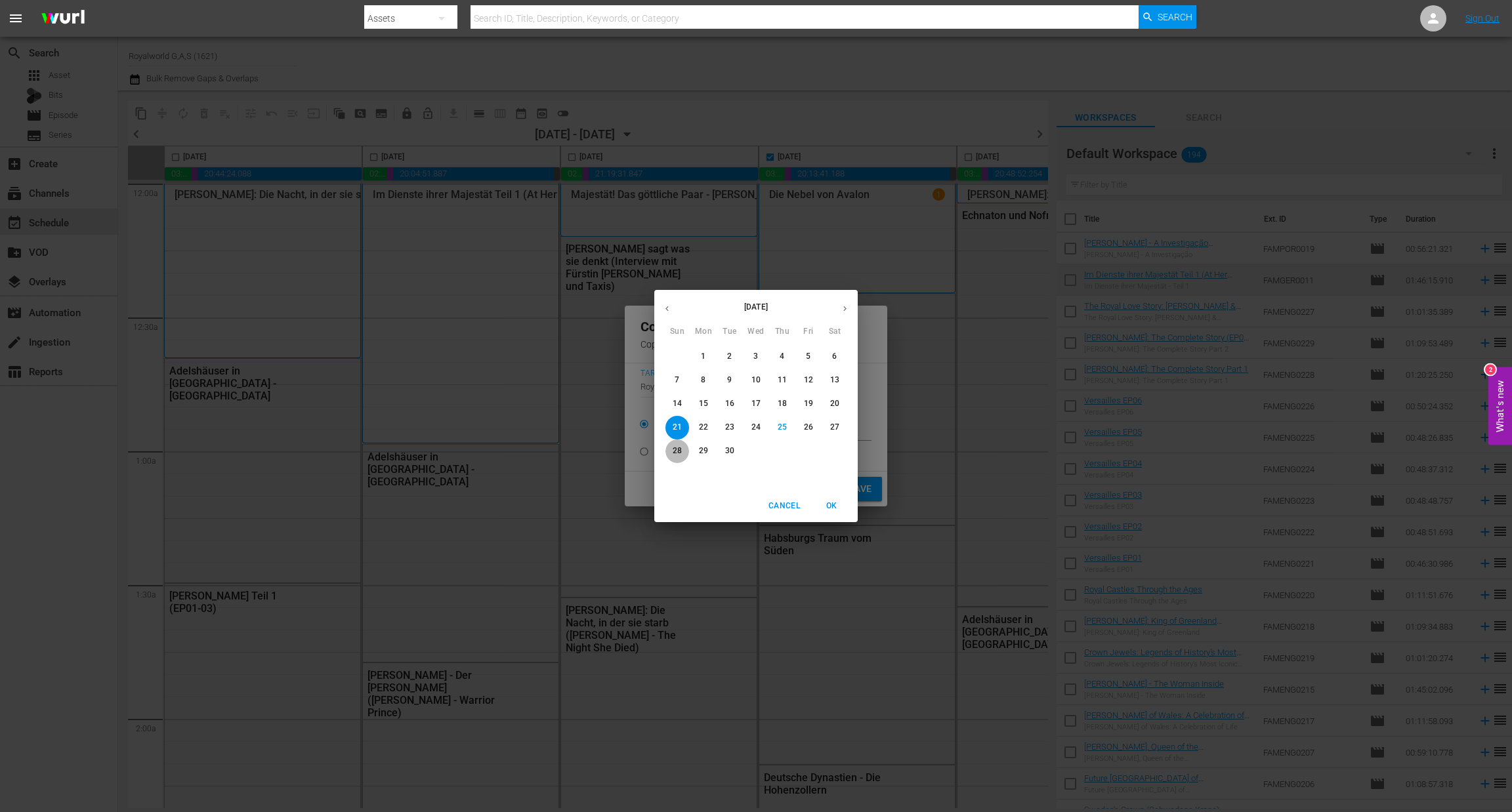
click at [671, 448] on span "28" at bounding box center [677, 450] width 23 height 11
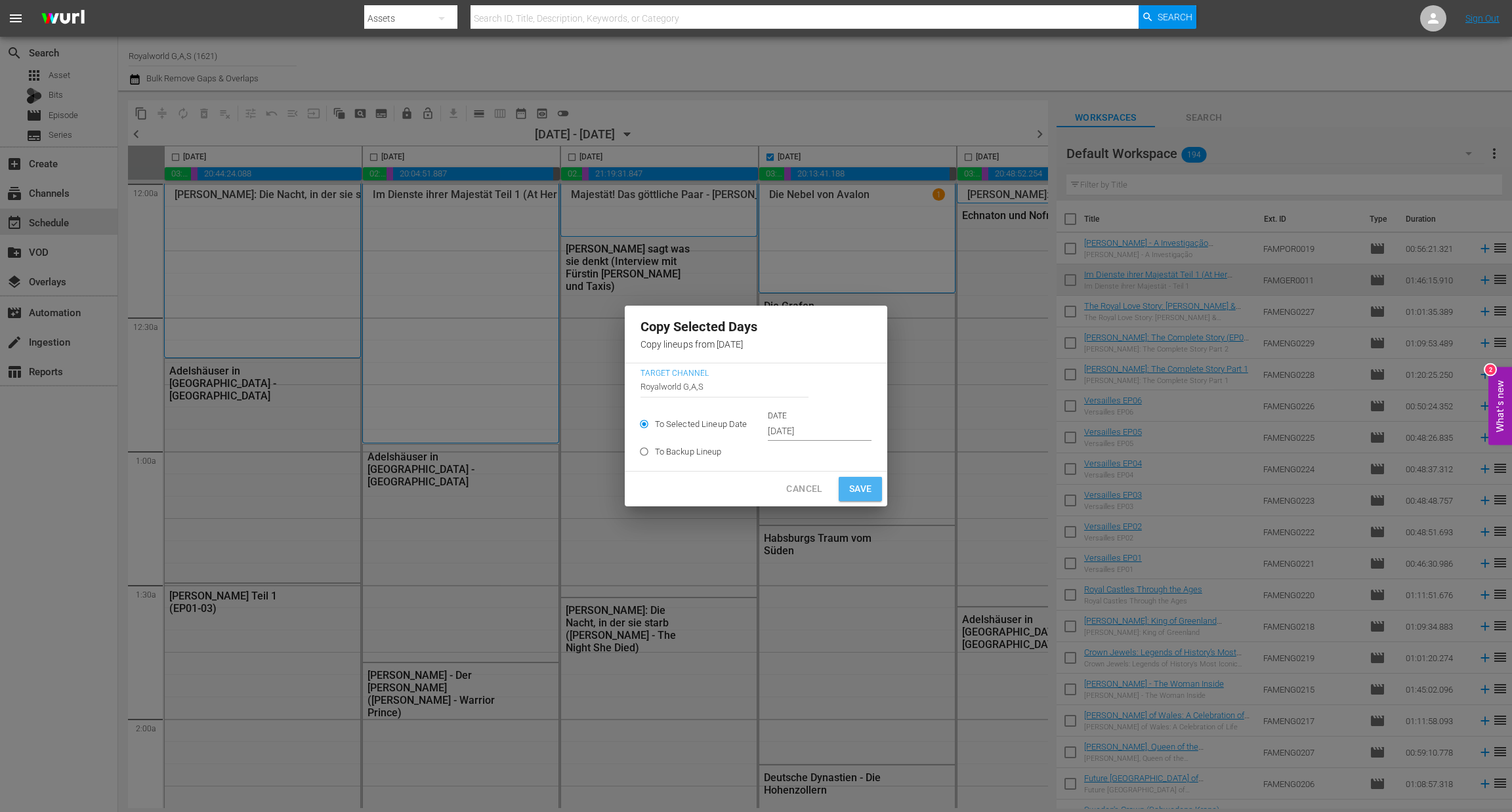
click at [860, 496] on span "Save" at bounding box center [860, 489] width 23 height 17
type input "[DATE]"
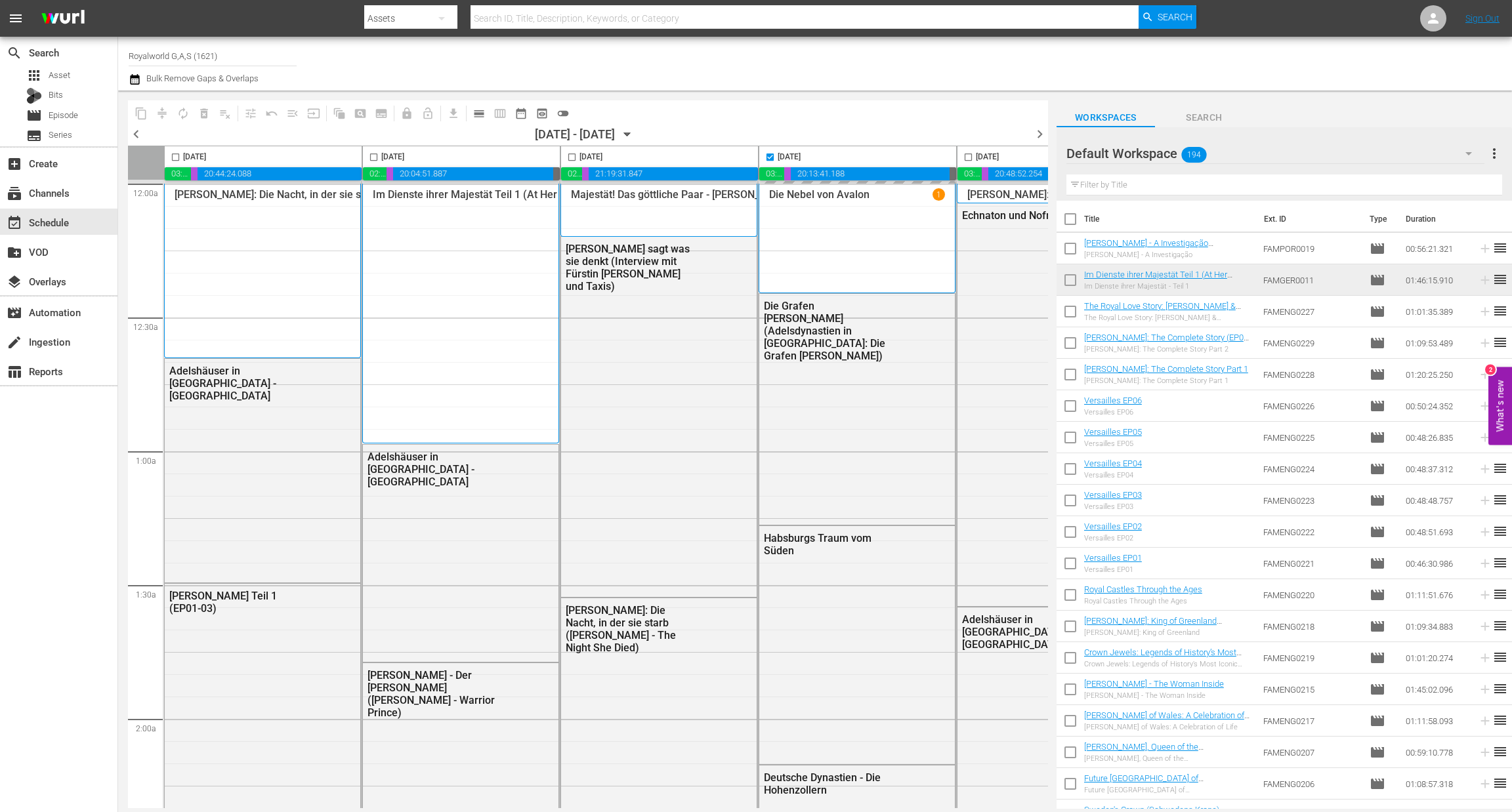
checkbox input "false"
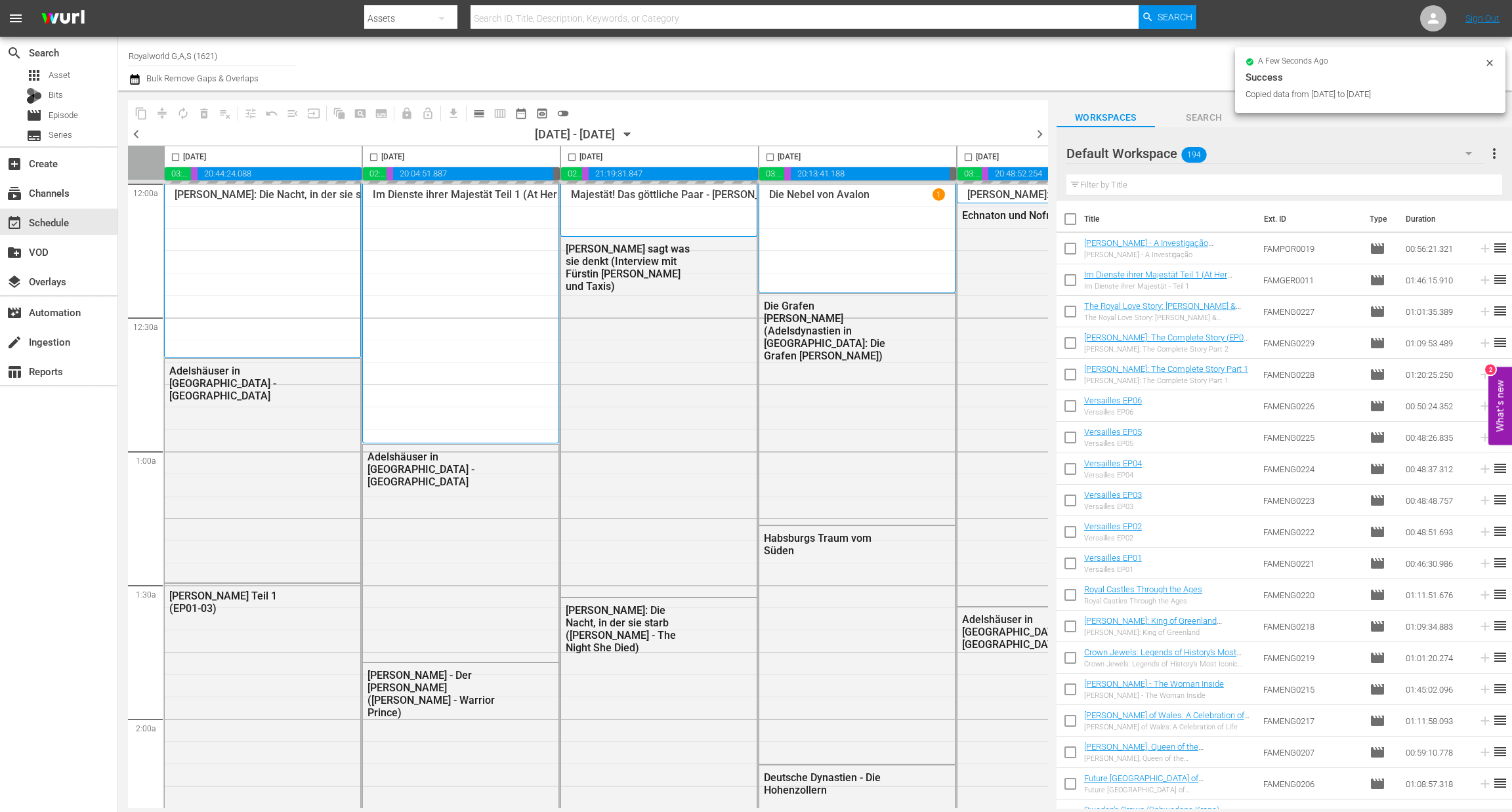
scroll to position [0, 175]
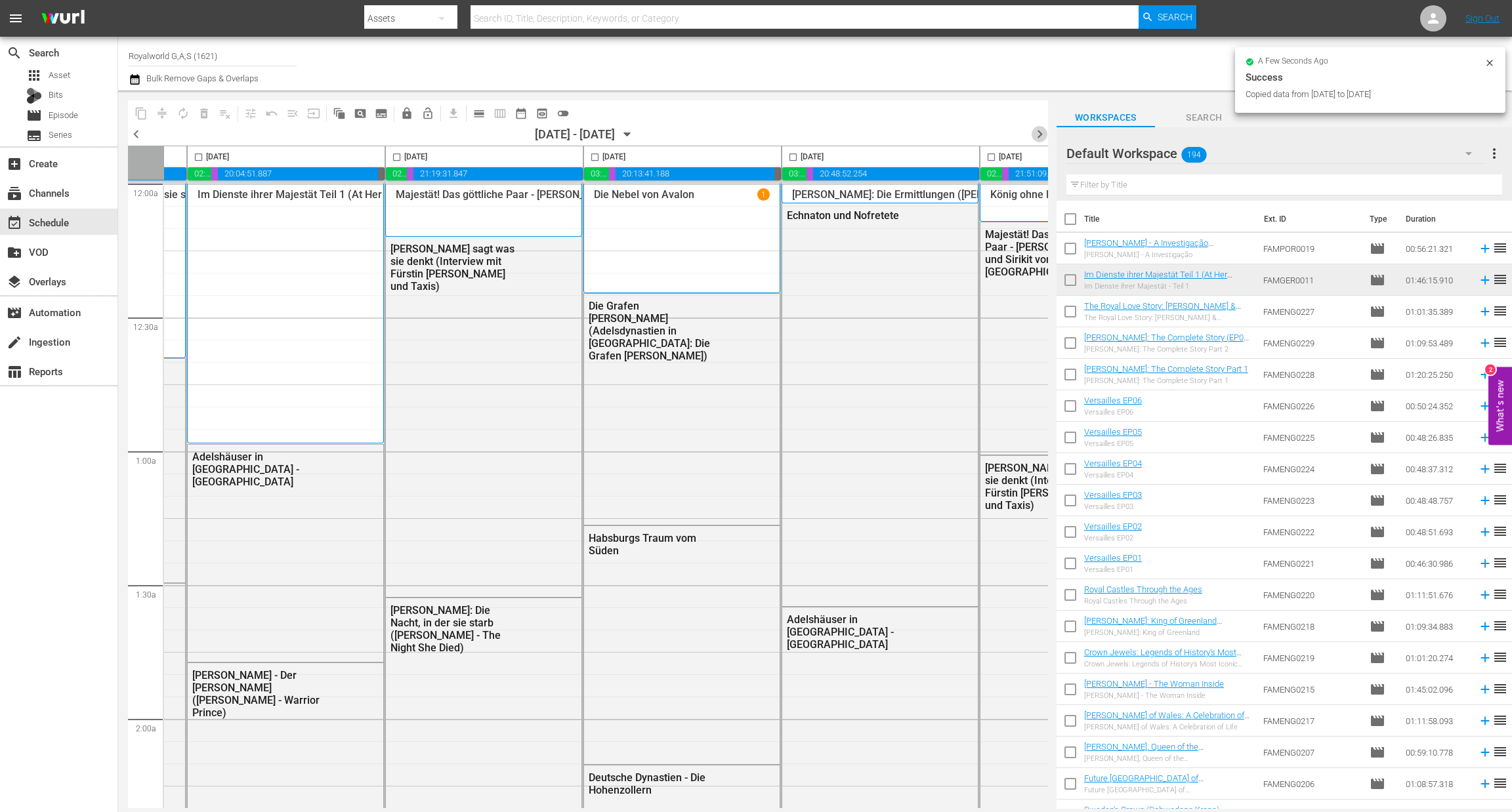
click at [1038, 130] on span "chevron_right" at bounding box center [1040, 134] width 17 height 17
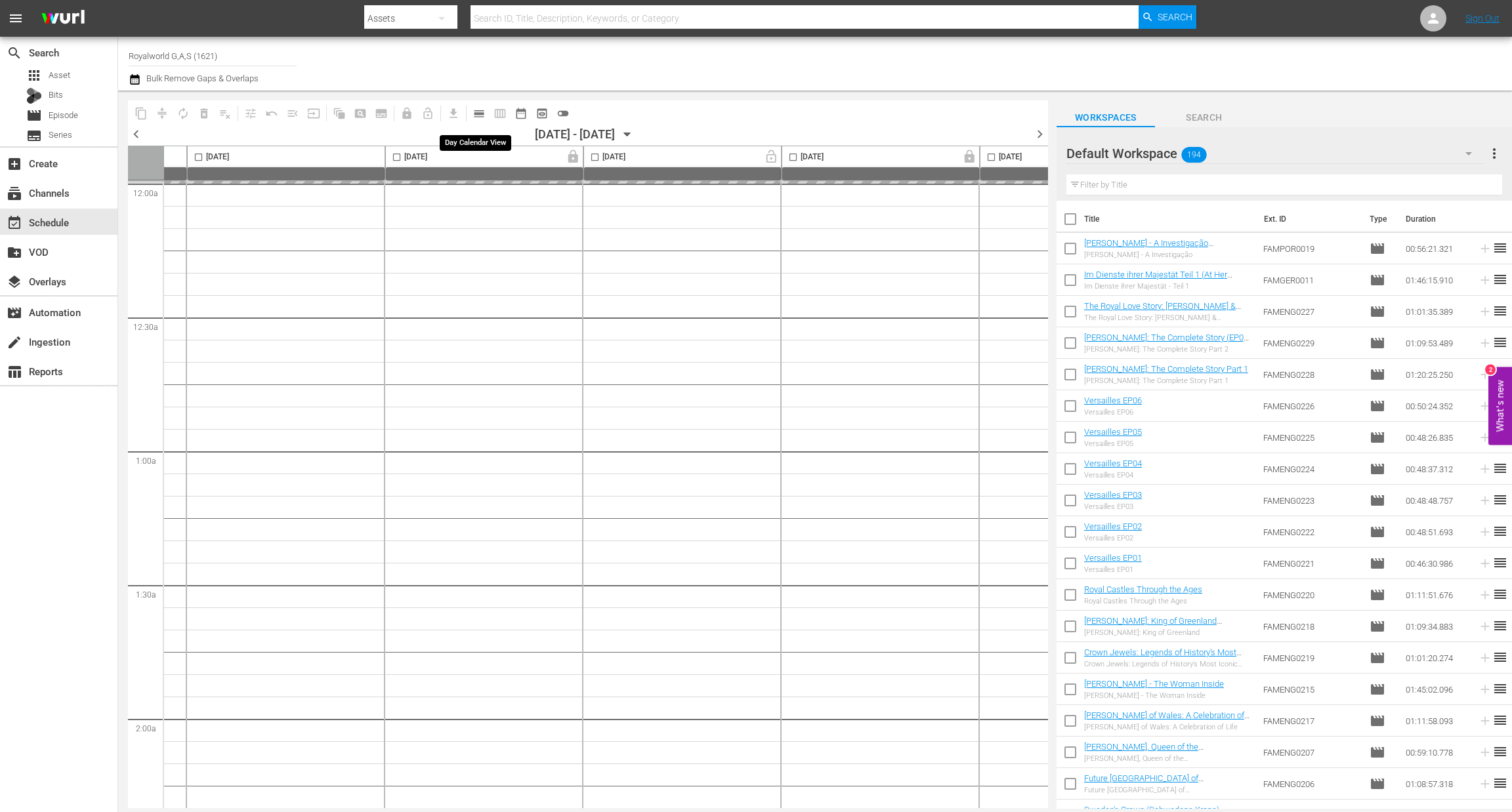
click at [475, 110] on span "calendar_view_day_outlined" at bounding box center [479, 114] width 13 height 13
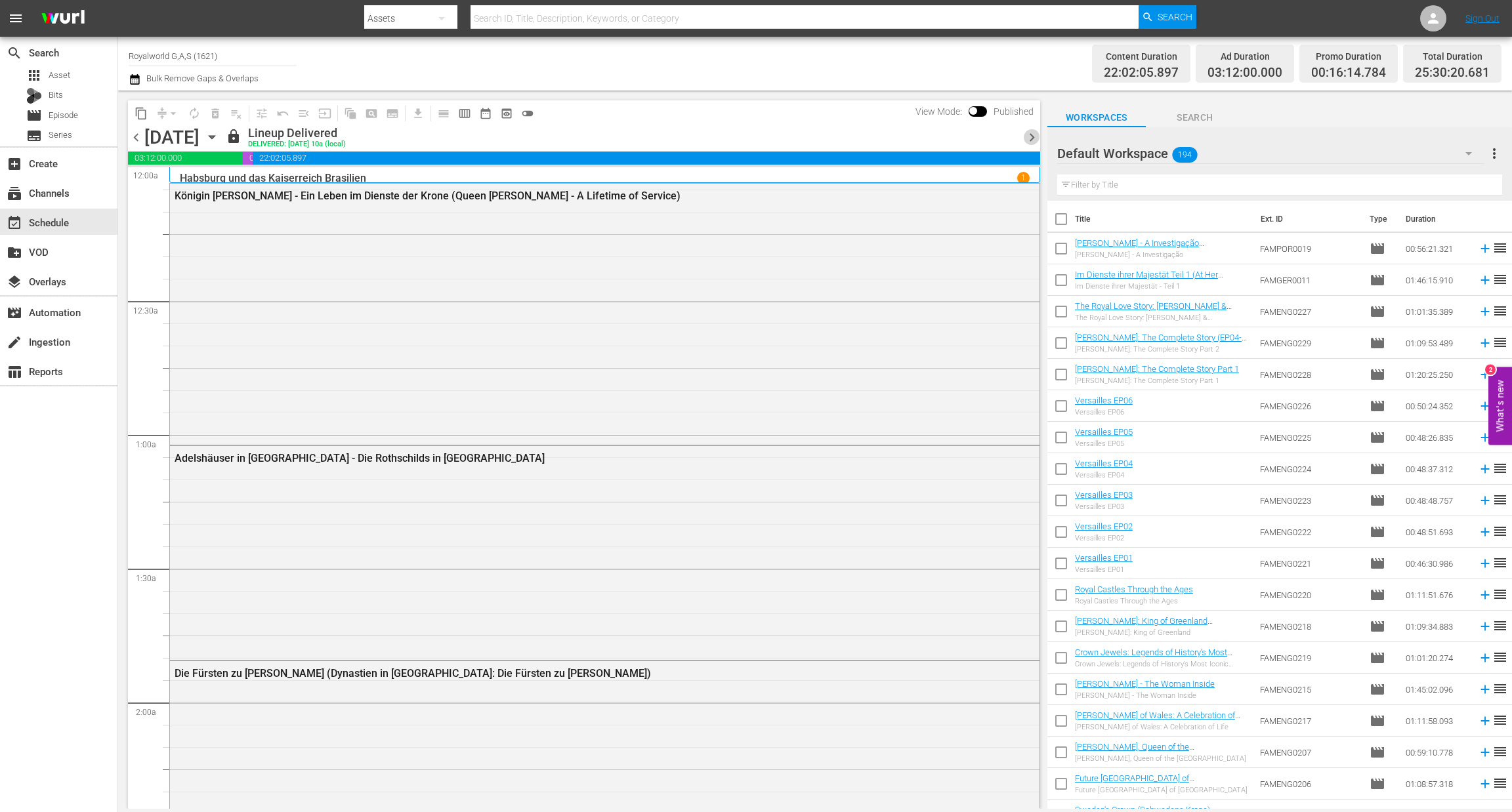
click at [1031, 134] on span "chevron_right" at bounding box center [1032, 137] width 17 height 17
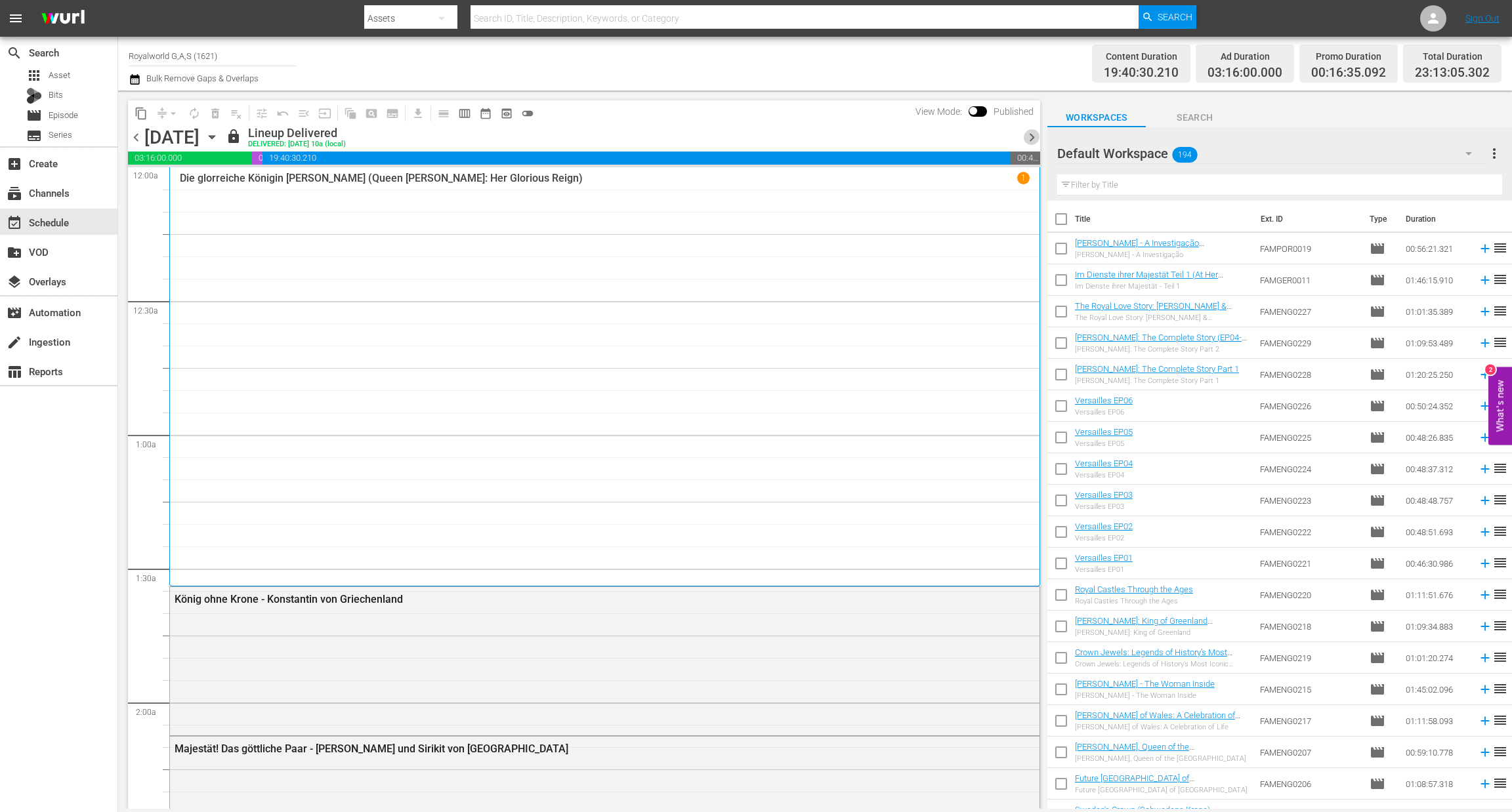
click at [1031, 134] on span "chevron_right" at bounding box center [1032, 137] width 17 height 17
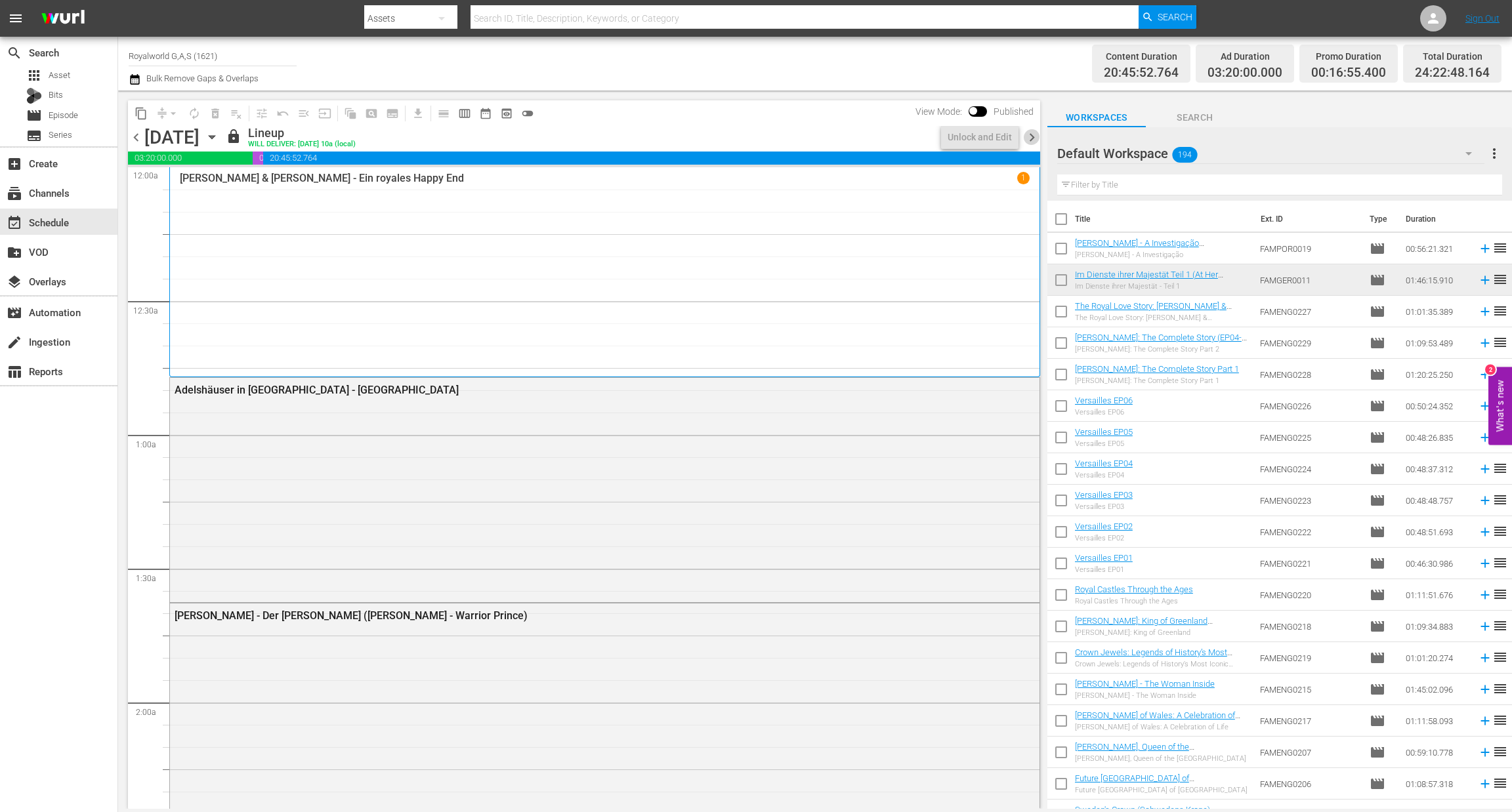
click at [1031, 134] on span "chevron_right" at bounding box center [1032, 137] width 17 height 17
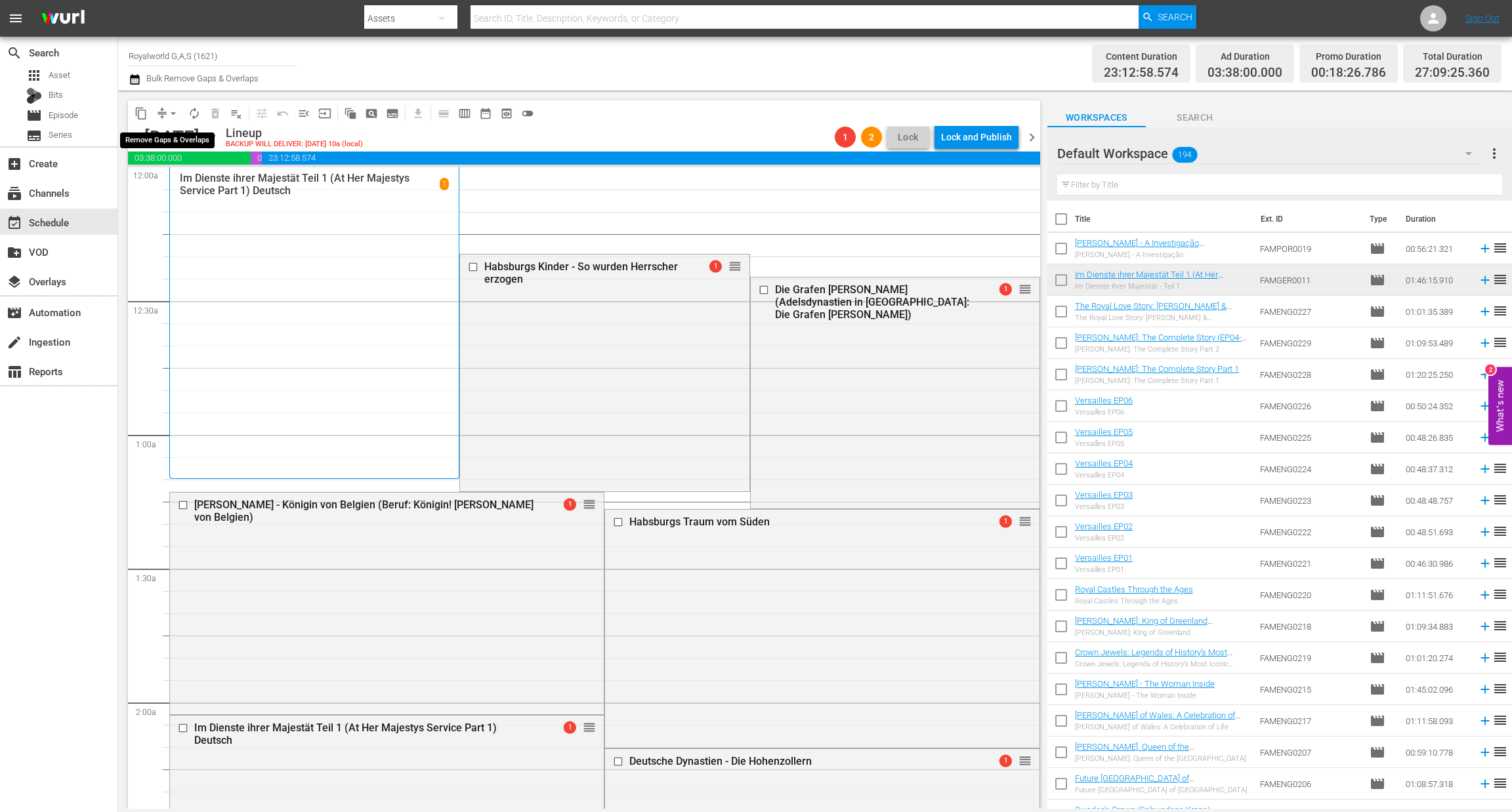
click at [168, 114] on span "arrow_drop_down" at bounding box center [173, 114] width 13 height 13
click at [202, 182] on li "Align to End of Previous Day" at bounding box center [173, 182] width 138 height 22
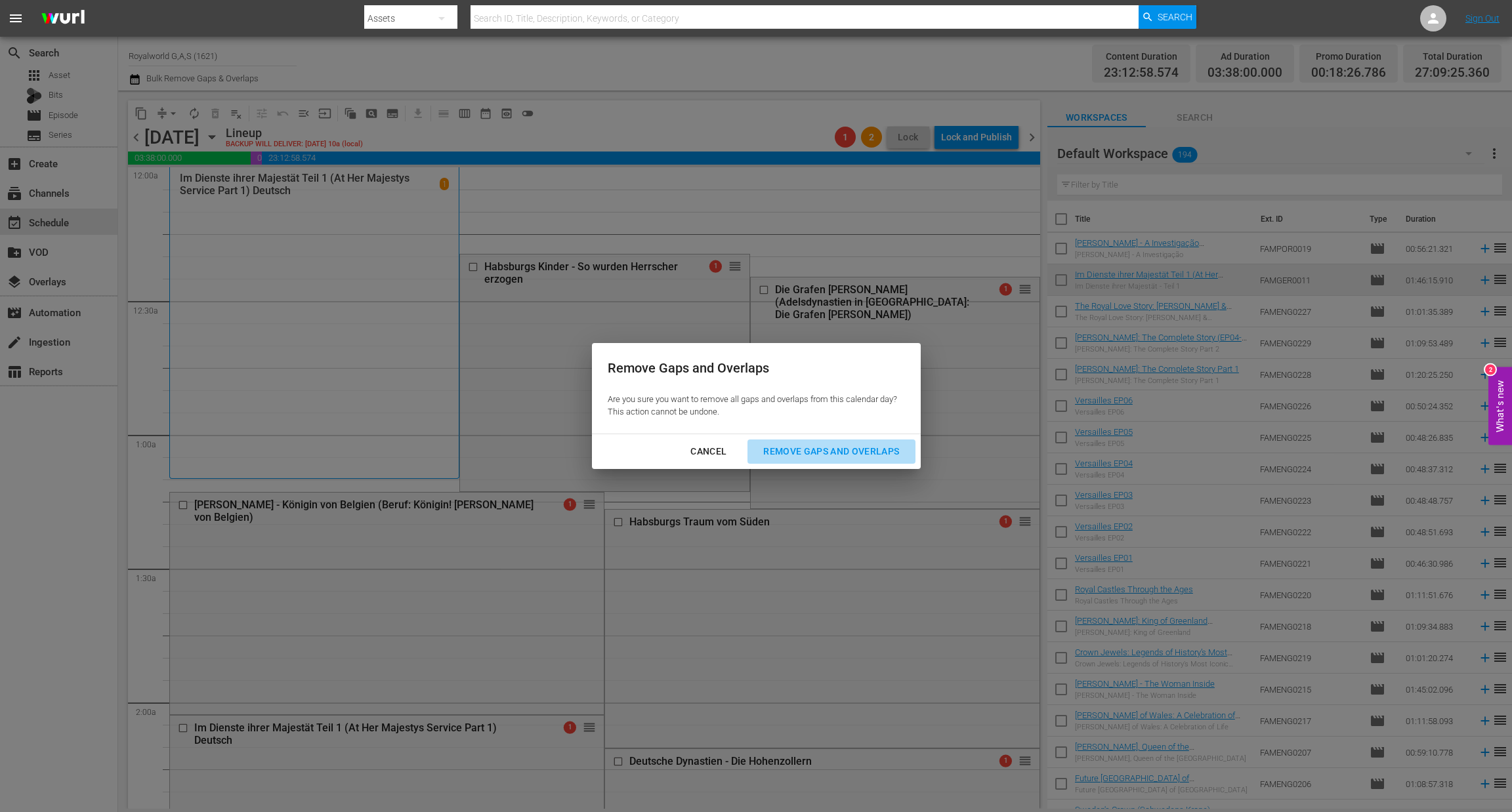
click at [824, 460] on button "Remove Gaps and Overlaps" at bounding box center [831, 451] width 167 height 24
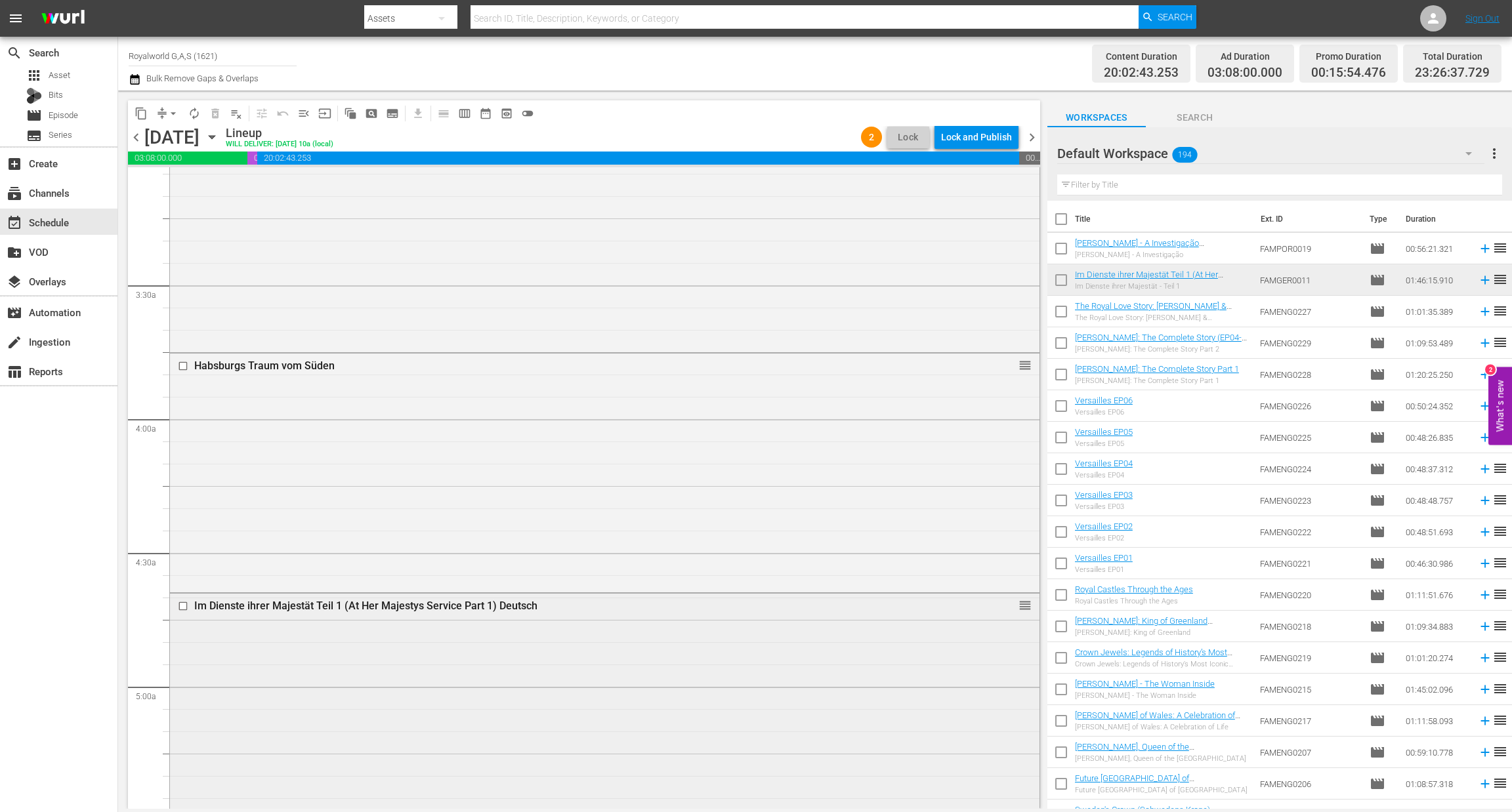
scroll to position [835, 0]
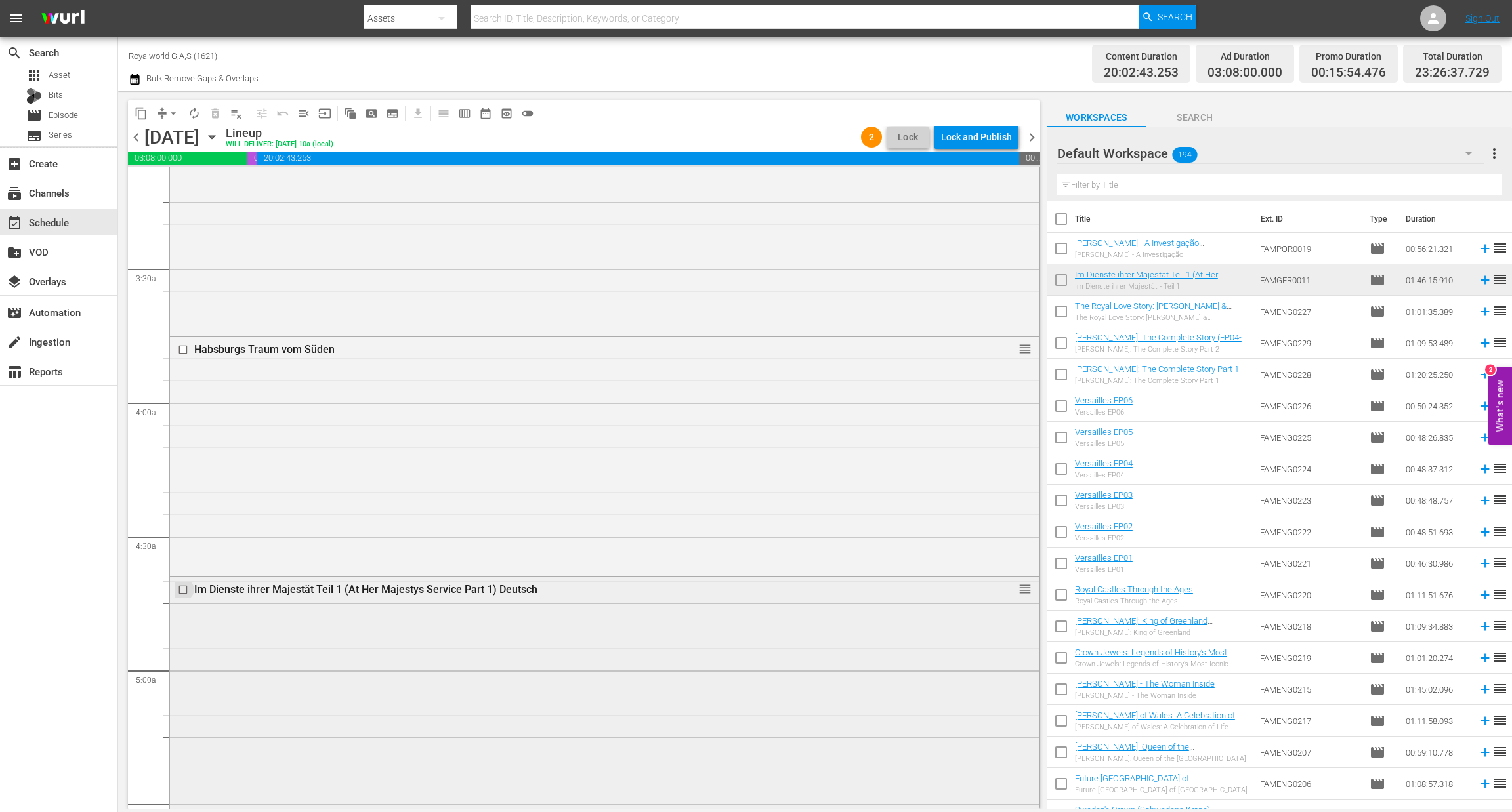
click at [182, 593] on input "checkbox" at bounding box center [184, 589] width 13 height 11
click at [217, 115] on span "delete_forever_outlined" at bounding box center [215, 114] width 13 height 13
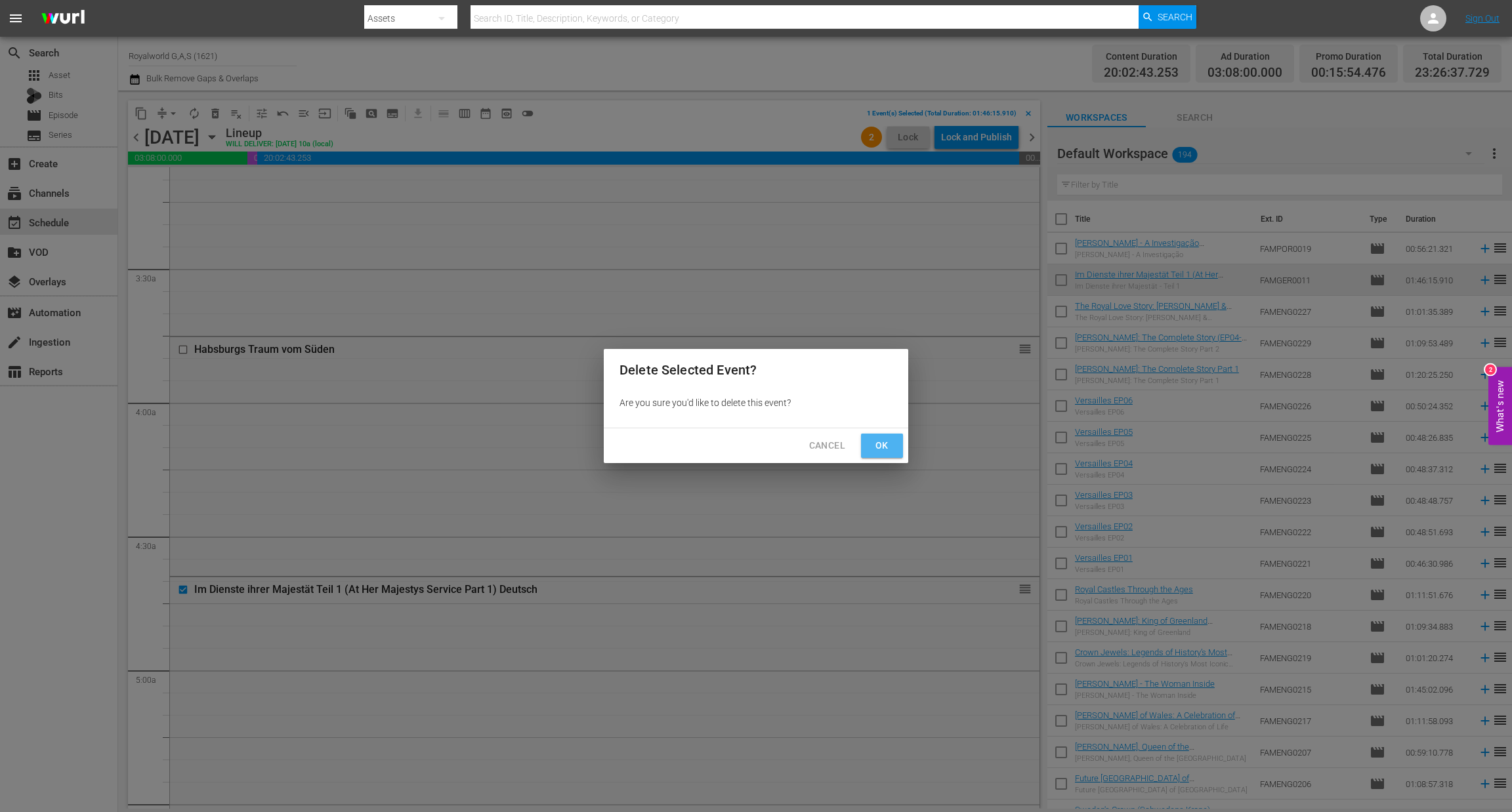
click at [884, 442] on span "Ok" at bounding box center [882, 446] width 21 height 17
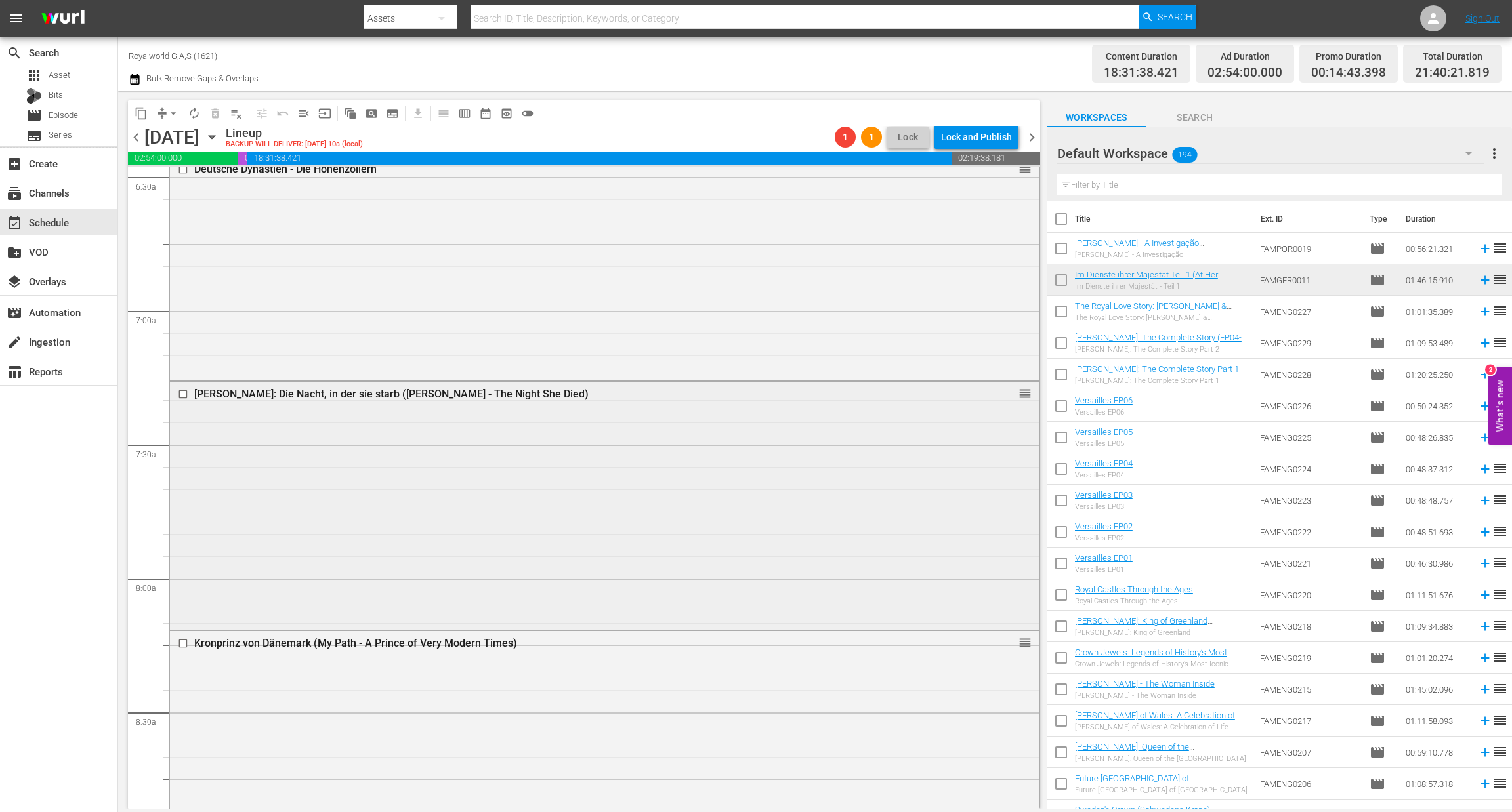
scroll to position [1892, 0]
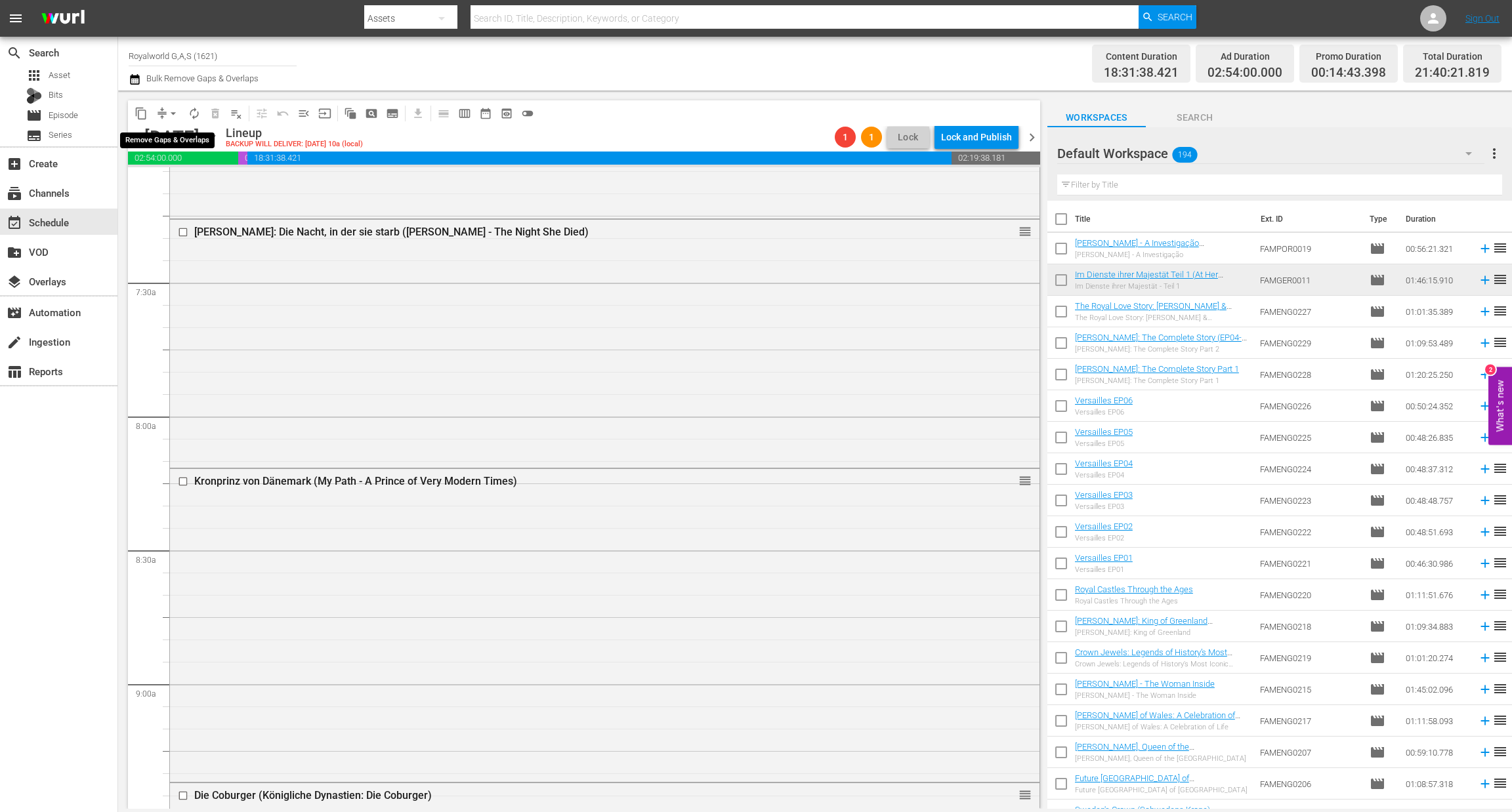
click at [174, 110] on span "arrow_drop_down" at bounding box center [173, 114] width 13 height 13
click at [179, 182] on li "Align to End of Previous Day" at bounding box center [173, 182] width 138 height 22
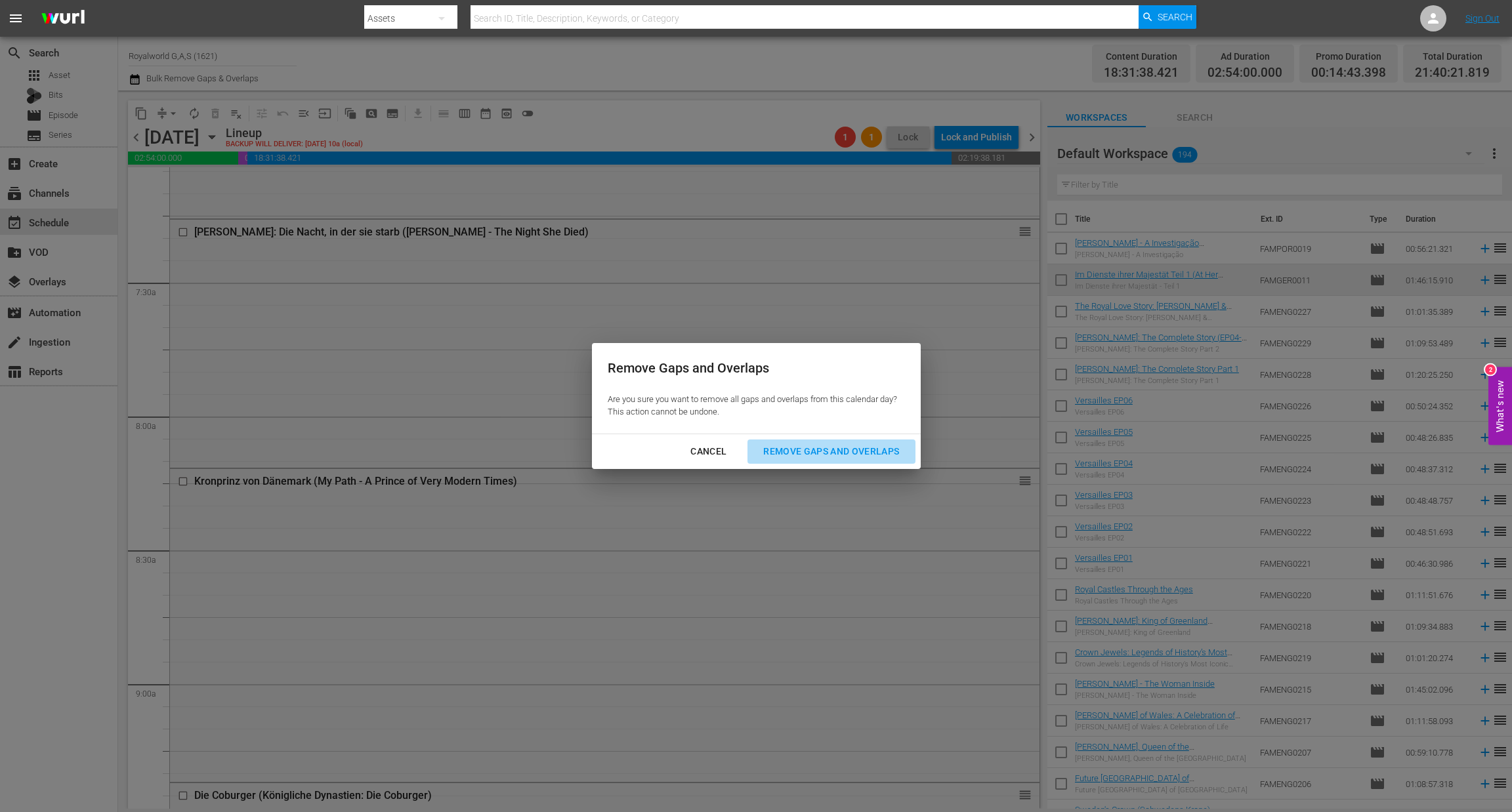
click at [802, 452] on div "Remove Gaps and Overlaps" at bounding box center [831, 452] width 157 height 17
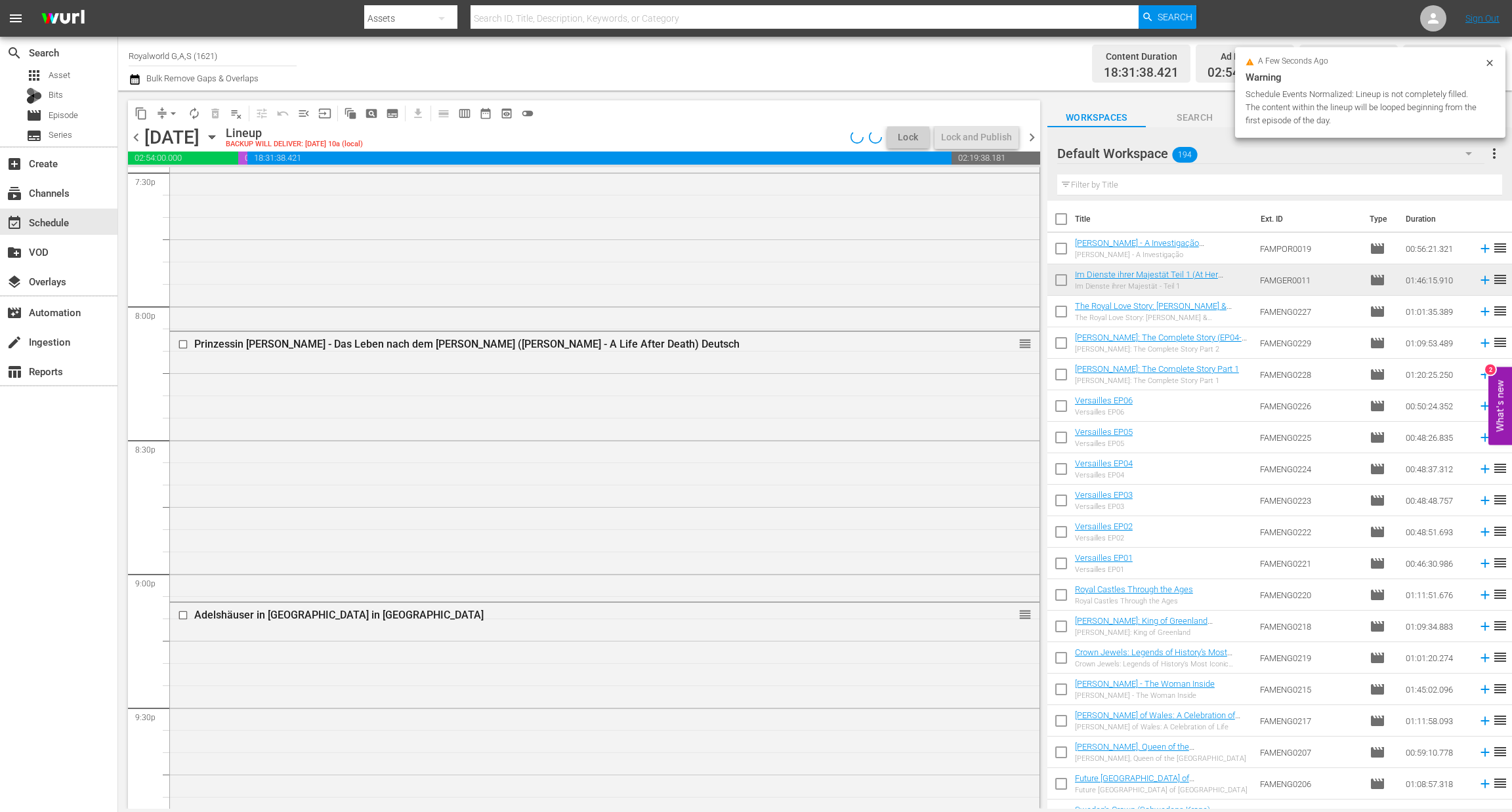
scroll to position [5781, 0]
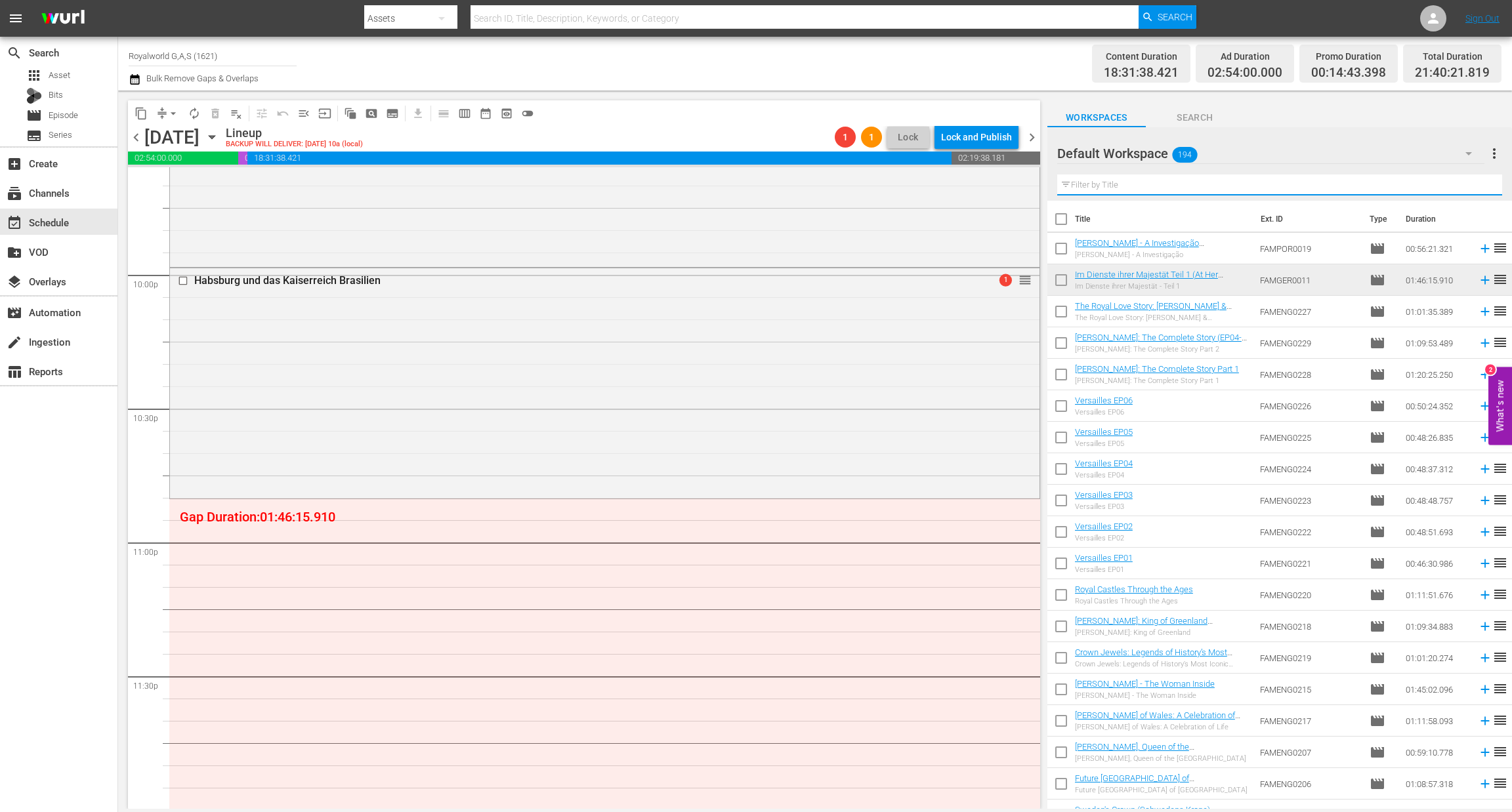
click at [1127, 183] on input "text" at bounding box center [1279, 184] width 445 height 21
paste input "[PERSON_NAME]: In Reserve ([PERSON_NAME] - Being the Spare)"
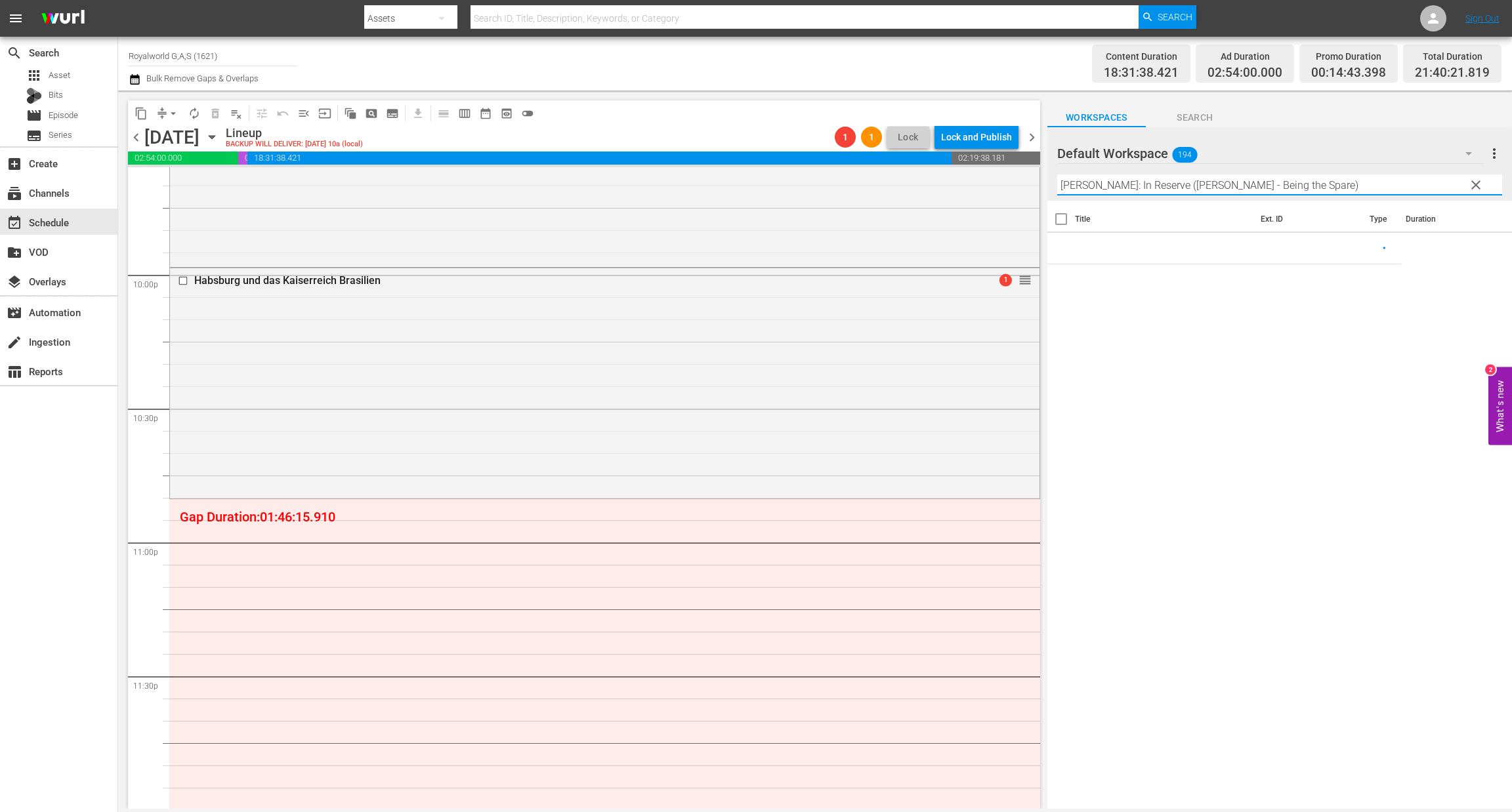
type input "[PERSON_NAME]: In Reserve ([PERSON_NAME] - Being the Spare)"
click at [1473, 187] on span "clear" at bounding box center [1475, 185] width 16 height 16
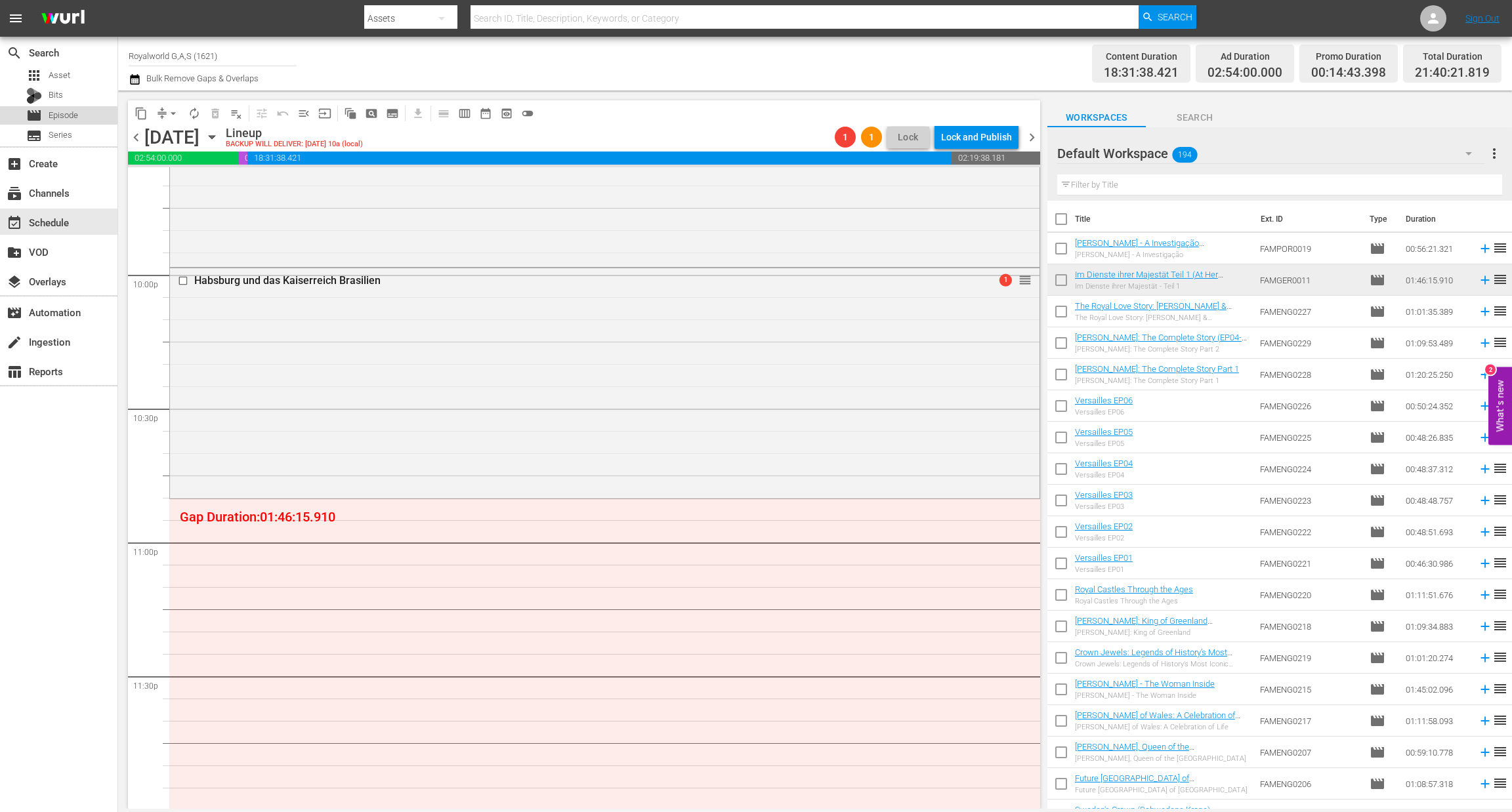
click at [46, 117] on div "movie Episode" at bounding box center [52, 116] width 52 height 18
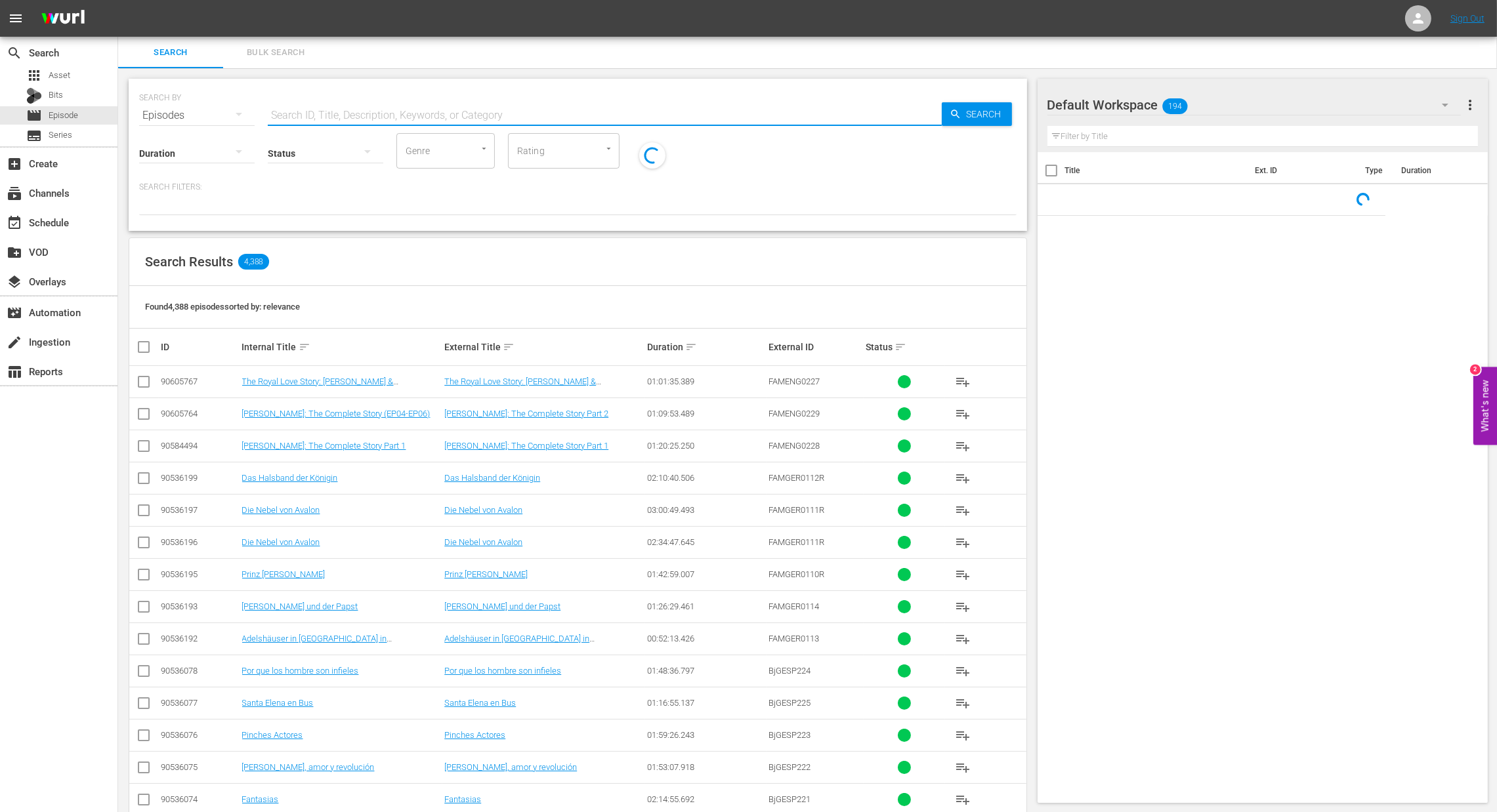
click at [296, 108] on input "text" at bounding box center [604, 116] width 674 height 32
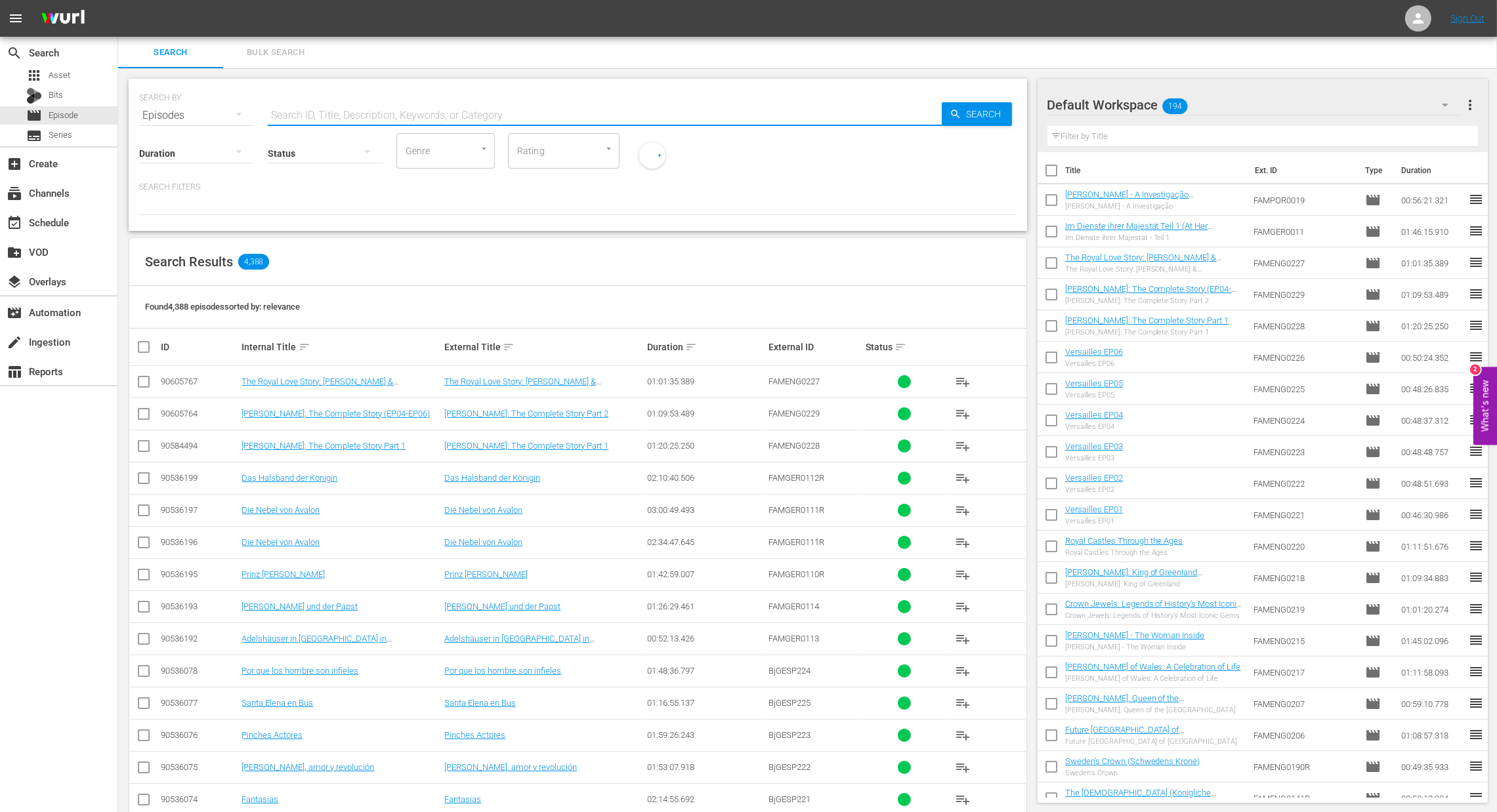
paste input "[PERSON_NAME]: In Reserve ([PERSON_NAME] - Being the Spare)"
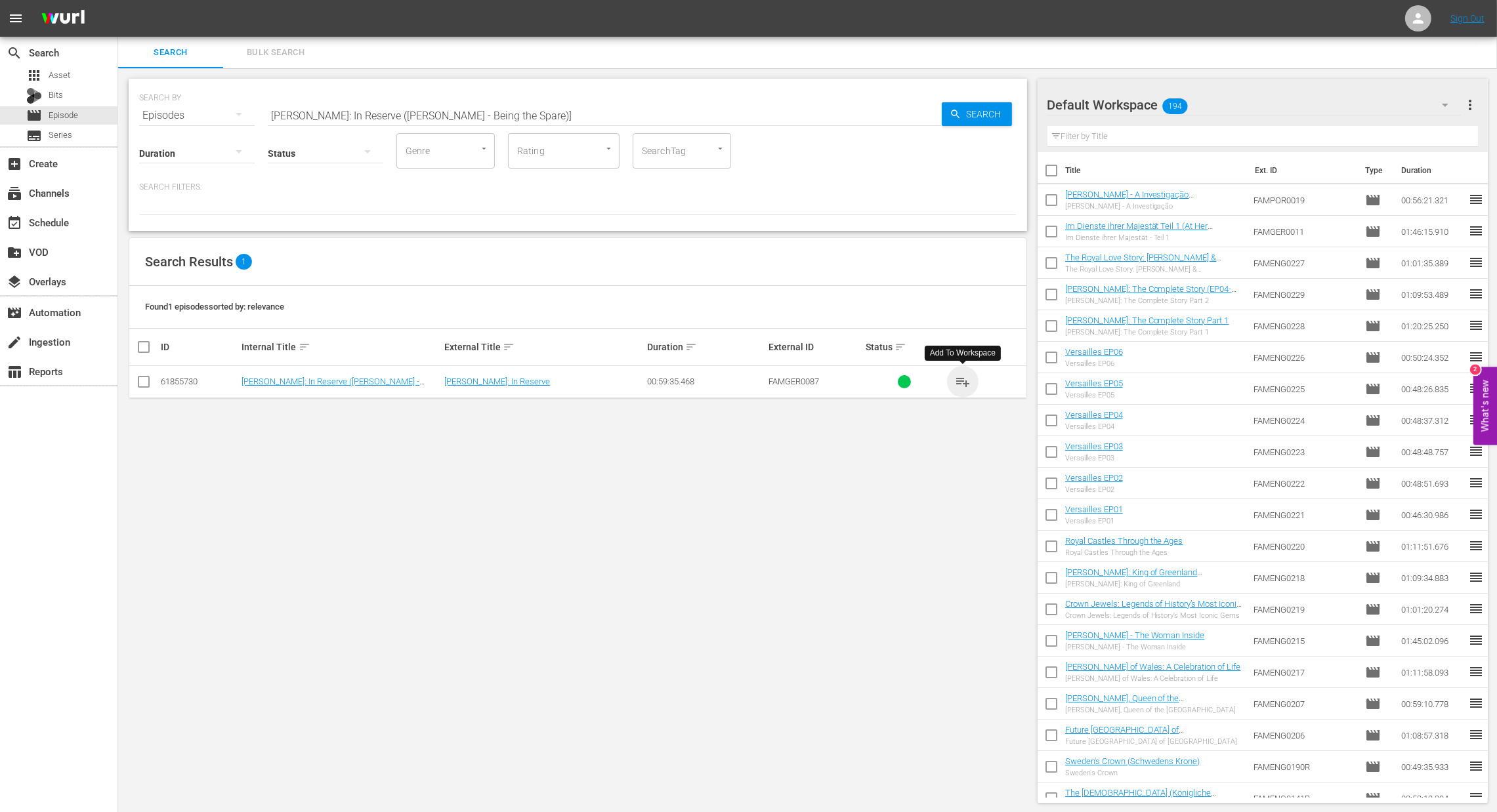
click at [970, 383] on span "playlist_add" at bounding box center [962, 382] width 16 height 16
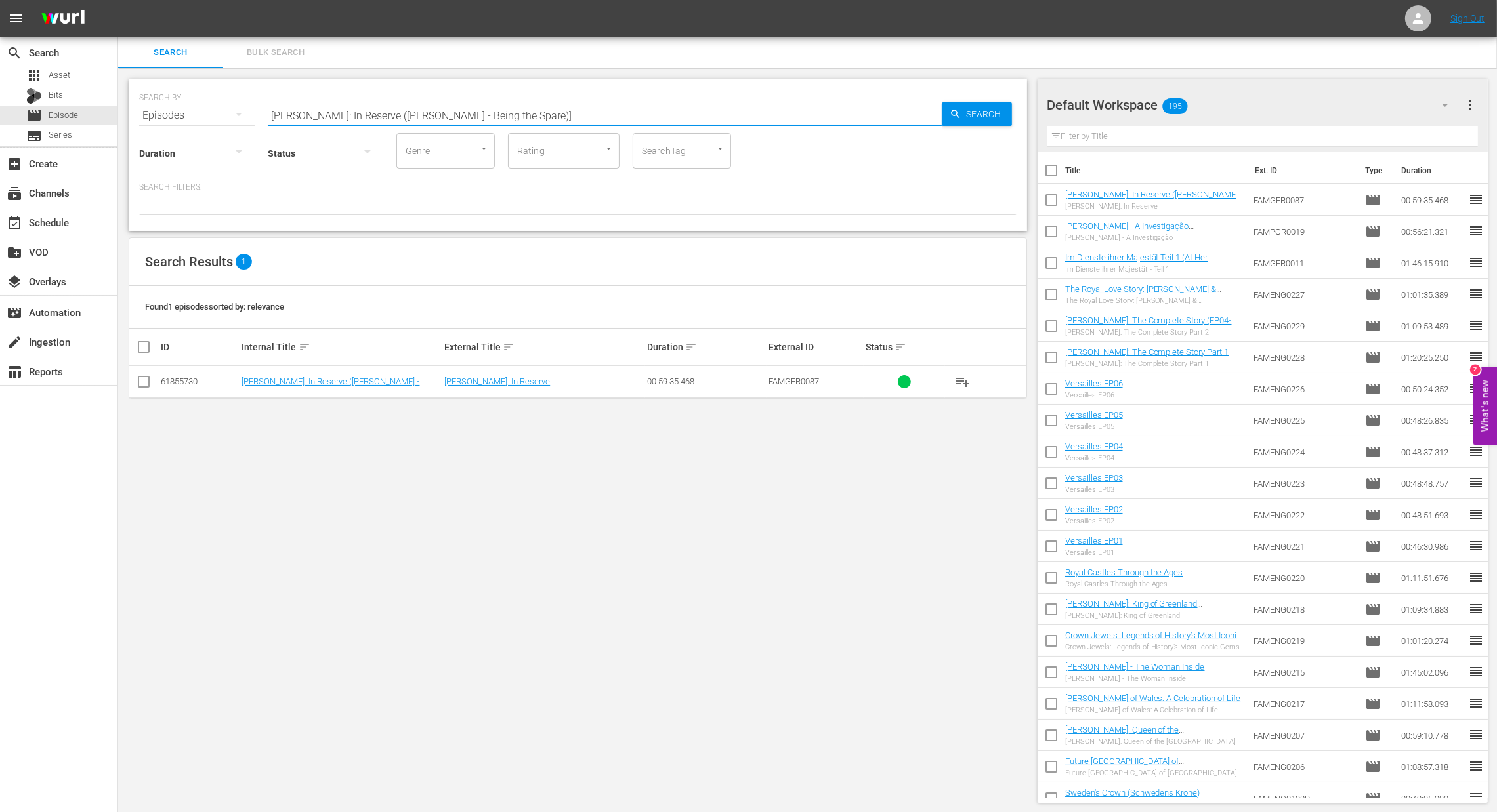
drag, startPoint x: 514, startPoint y: 111, endPoint x: 217, endPoint y: 79, distance: 298.7
click at [217, 79] on div "SEARCH BY Search By Episodes Search ID, Title, Description, Keywords, or Catego…" at bounding box center [578, 155] width 898 height 152
paste input "[PERSON_NAME]: Die Ermittlungen"
type input "[PERSON_NAME]: Die Ermittlungen"
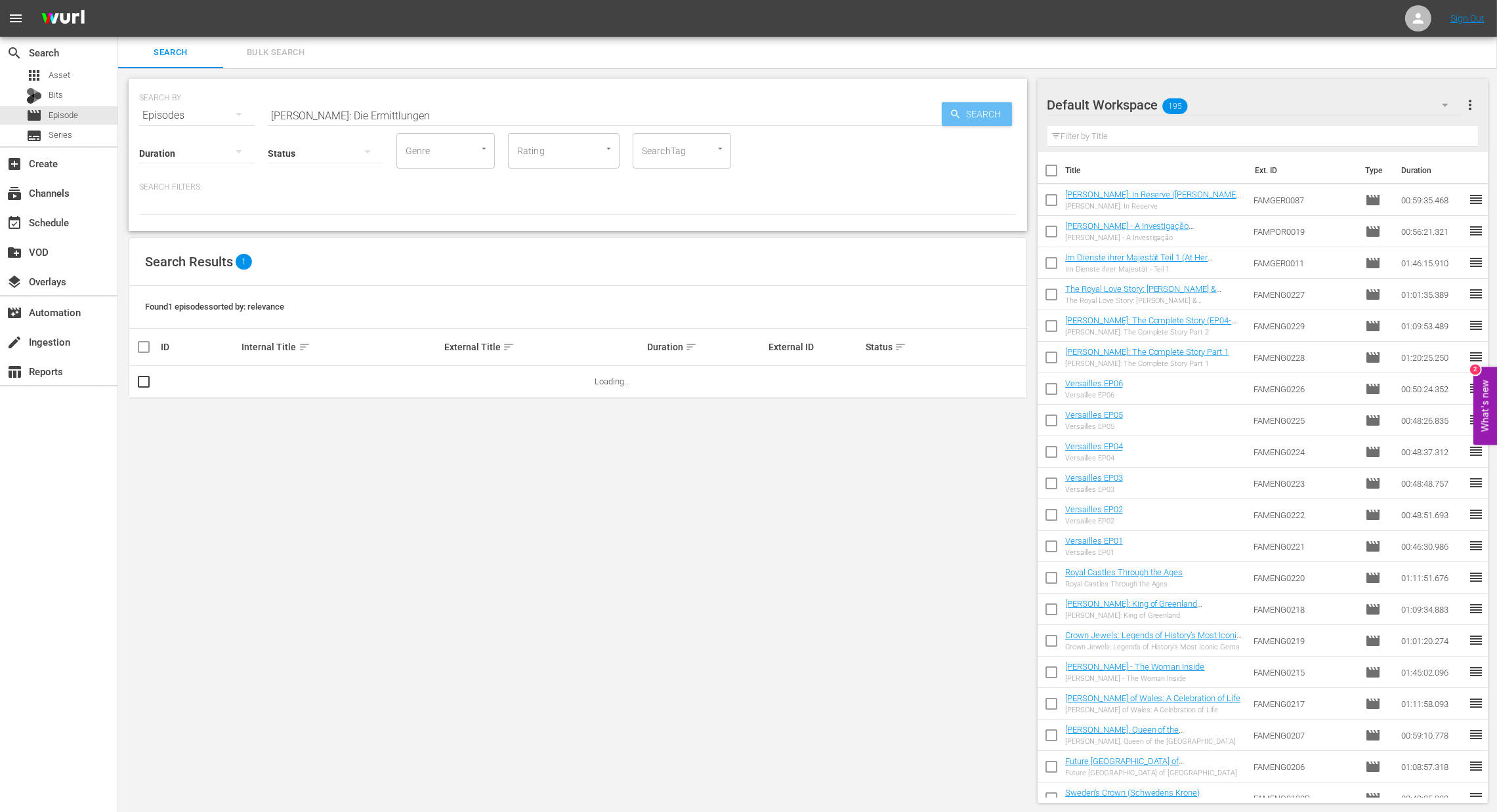
drag, startPoint x: 985, startPoint y: 100, endPoint x: 981, endPoint y: 110, distance: 10.8
click at [981, 110] on div "SEARCH BY Search By Episodes Search ID, Title, Description, Keywords, or Catego…" at bounding box center [578, 107] width 877 height 47
click at [981, 110] on span "Search" at bounding box center [986, 114] width 50 height 23
click at [963, 383] on span "playlist_add" at bounding box center [962, 382] width 16 height 16
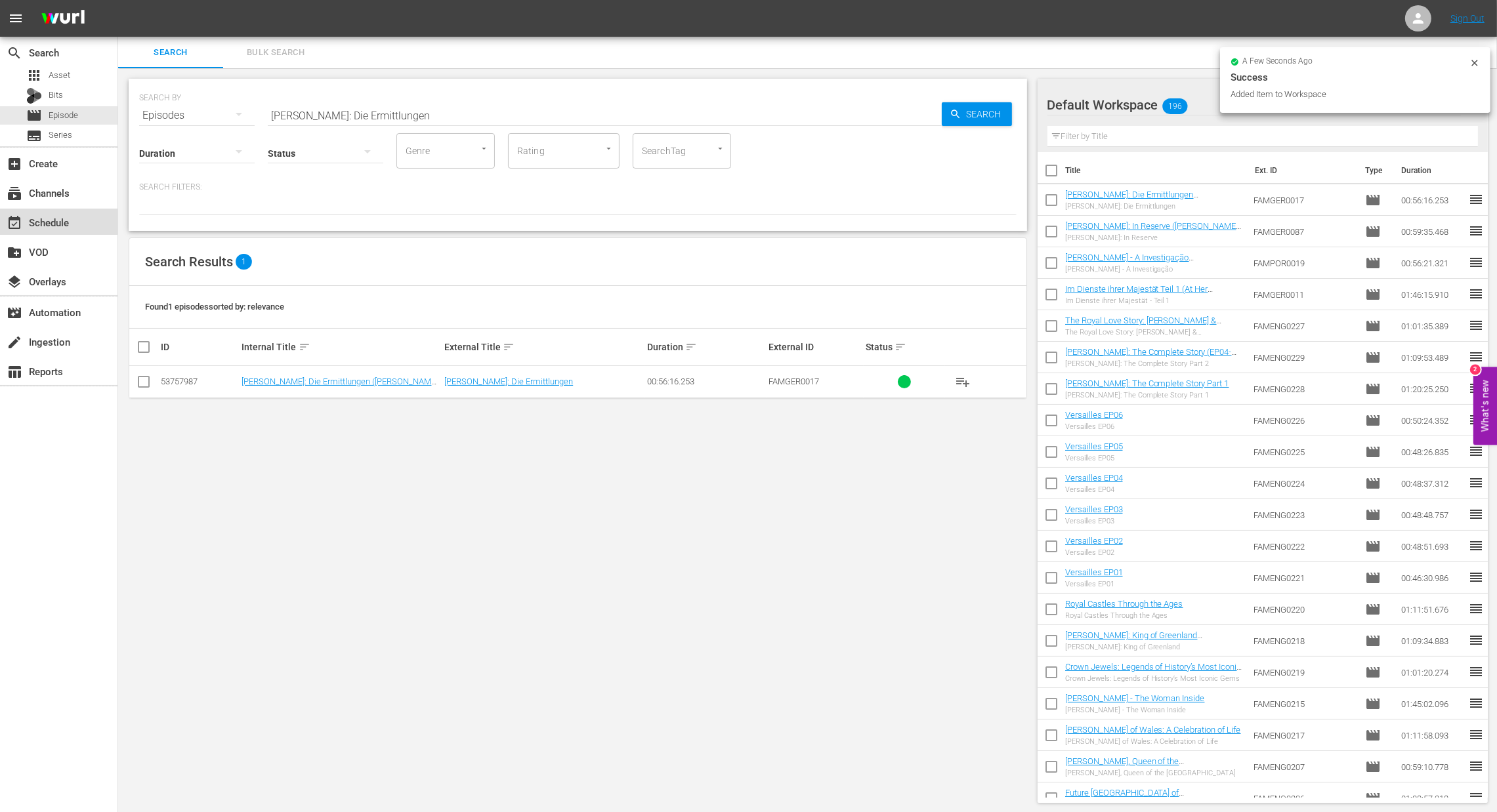
click at [26, 218] on div "event_available Schedule" at bounding box center [37, 220] width 74 height 12
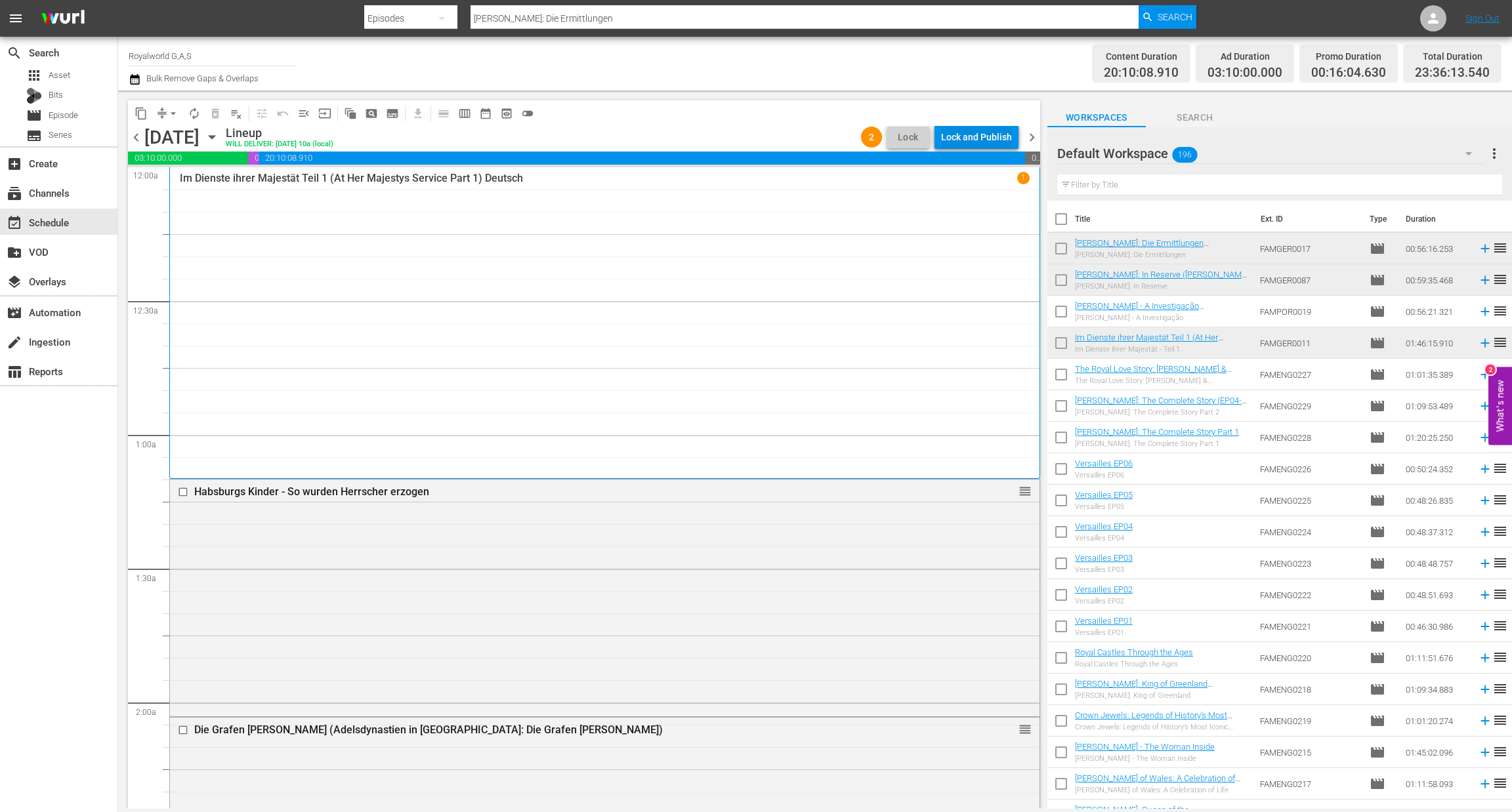
click at [956, 140] on div "Lock and Publish" at bounding box center [976, 137] width 71 height 23
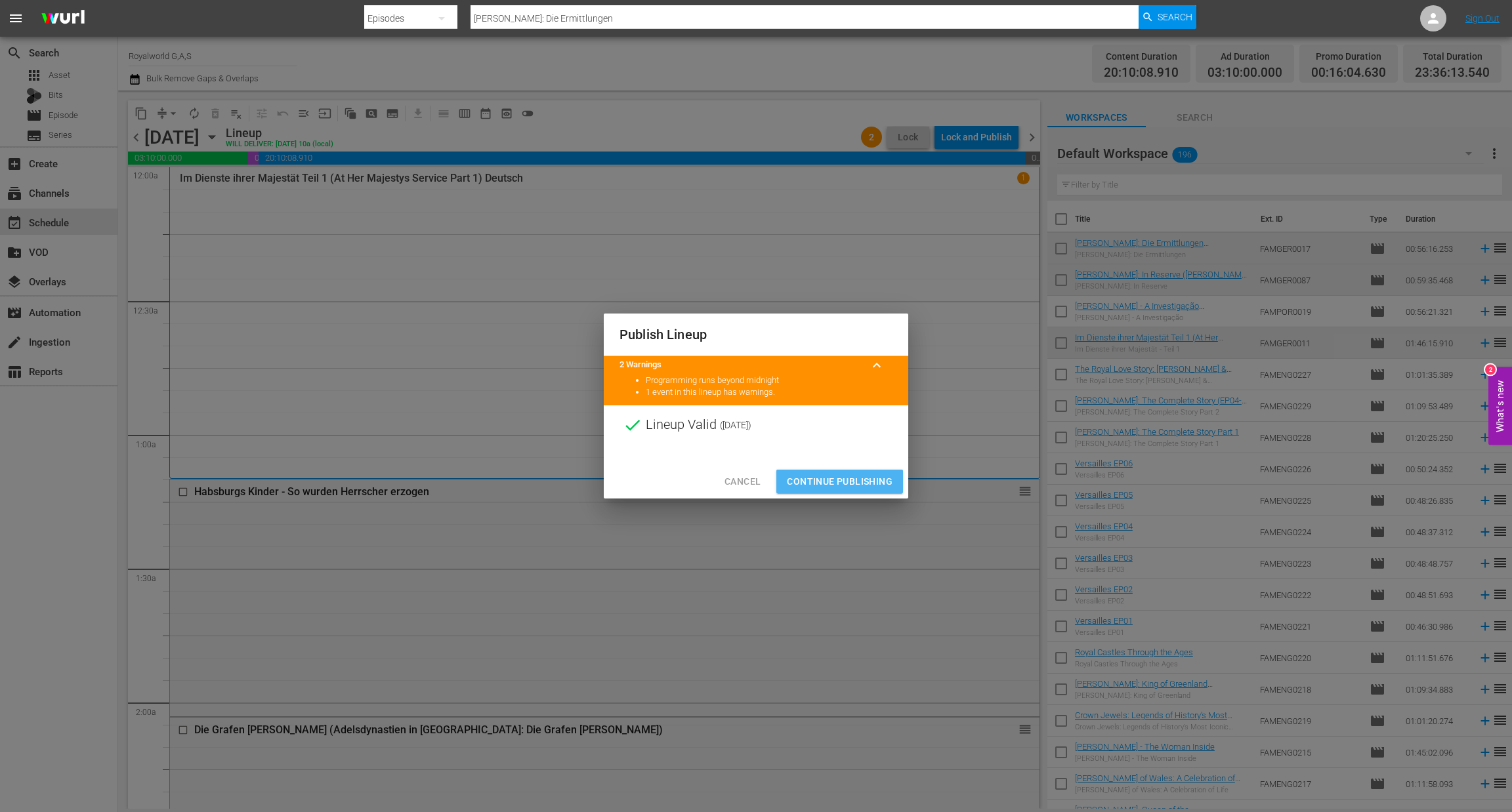
click at [850, 484] on span "Continue Publishing" at bounding box center [840, 482] width 105 height 17
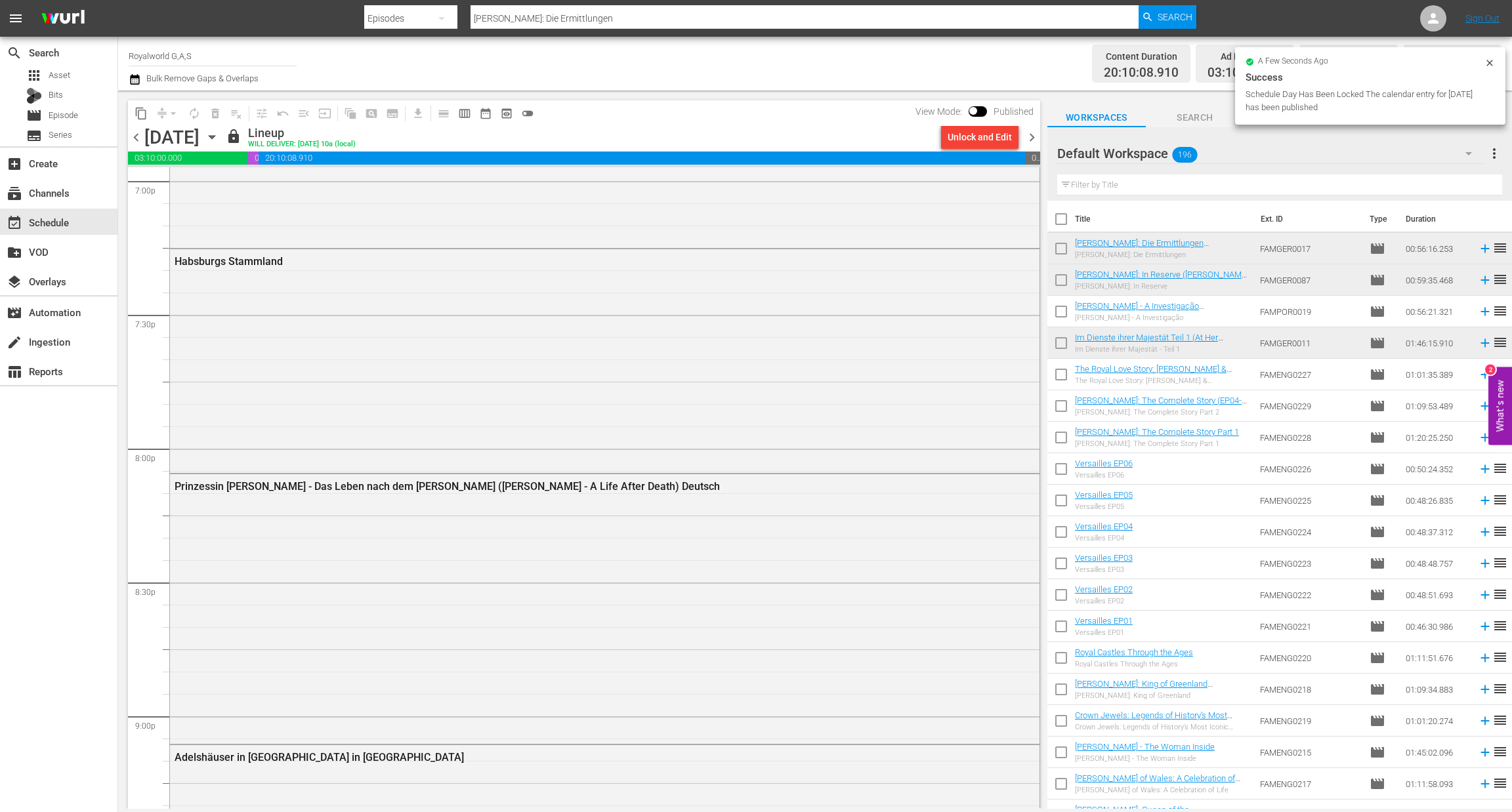
scroll to position [5065, 0]
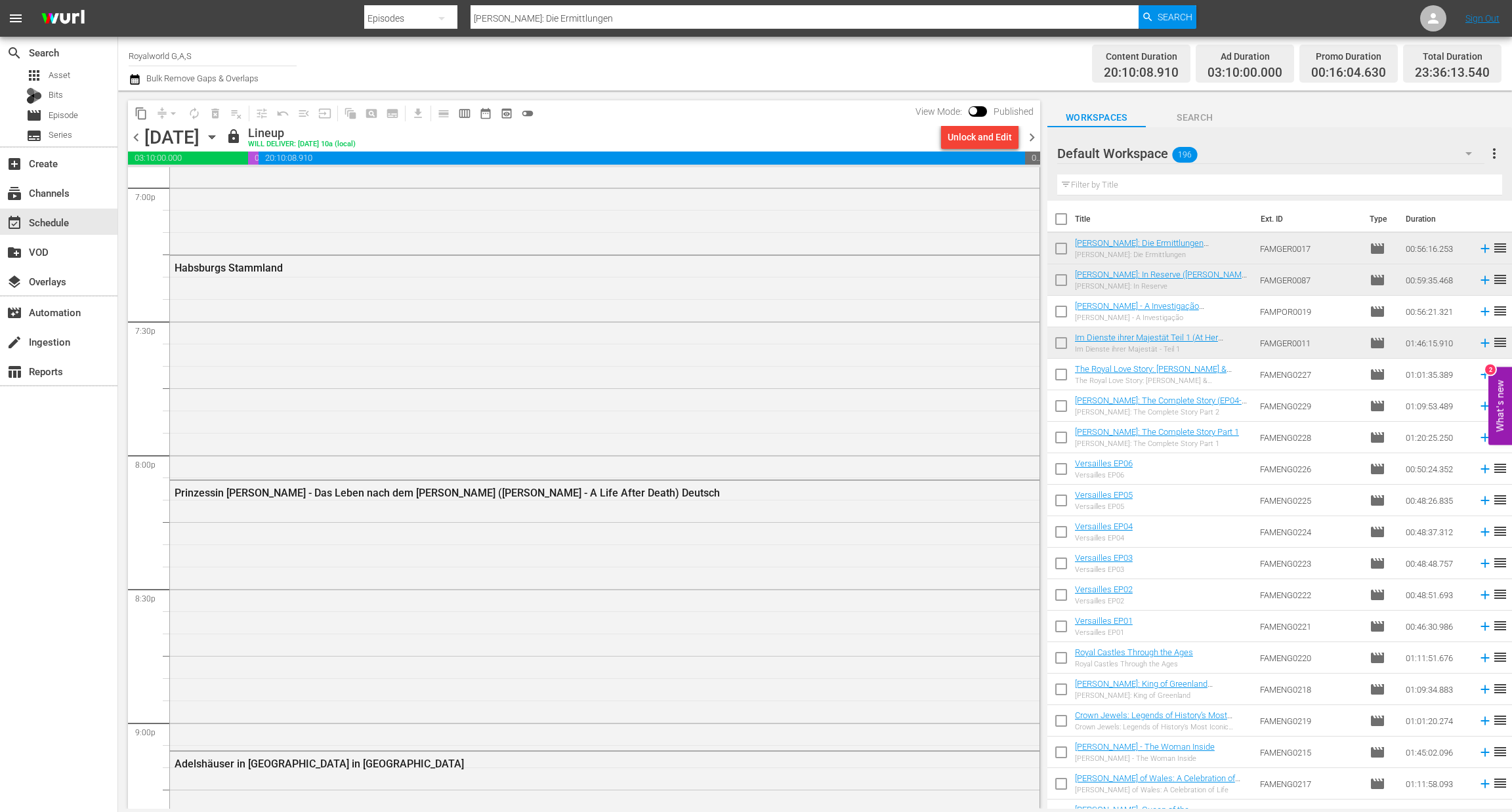
click at [136, 77] on icon "button" at bounding box center [134, 80] width 9 height 11
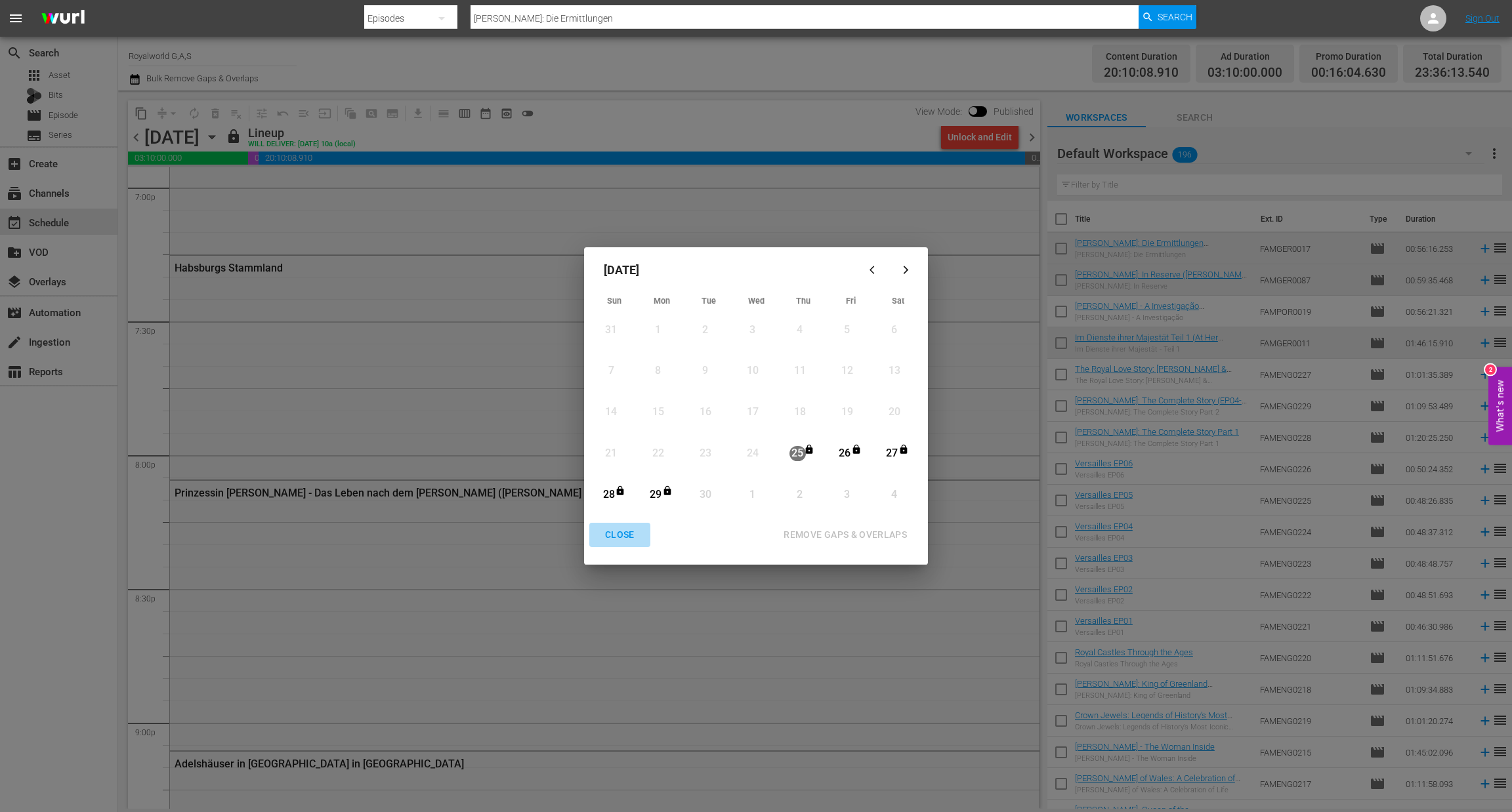
click at [615, 531] on div "CLOSE" at bounding box center [620, 535] width 50 height 17
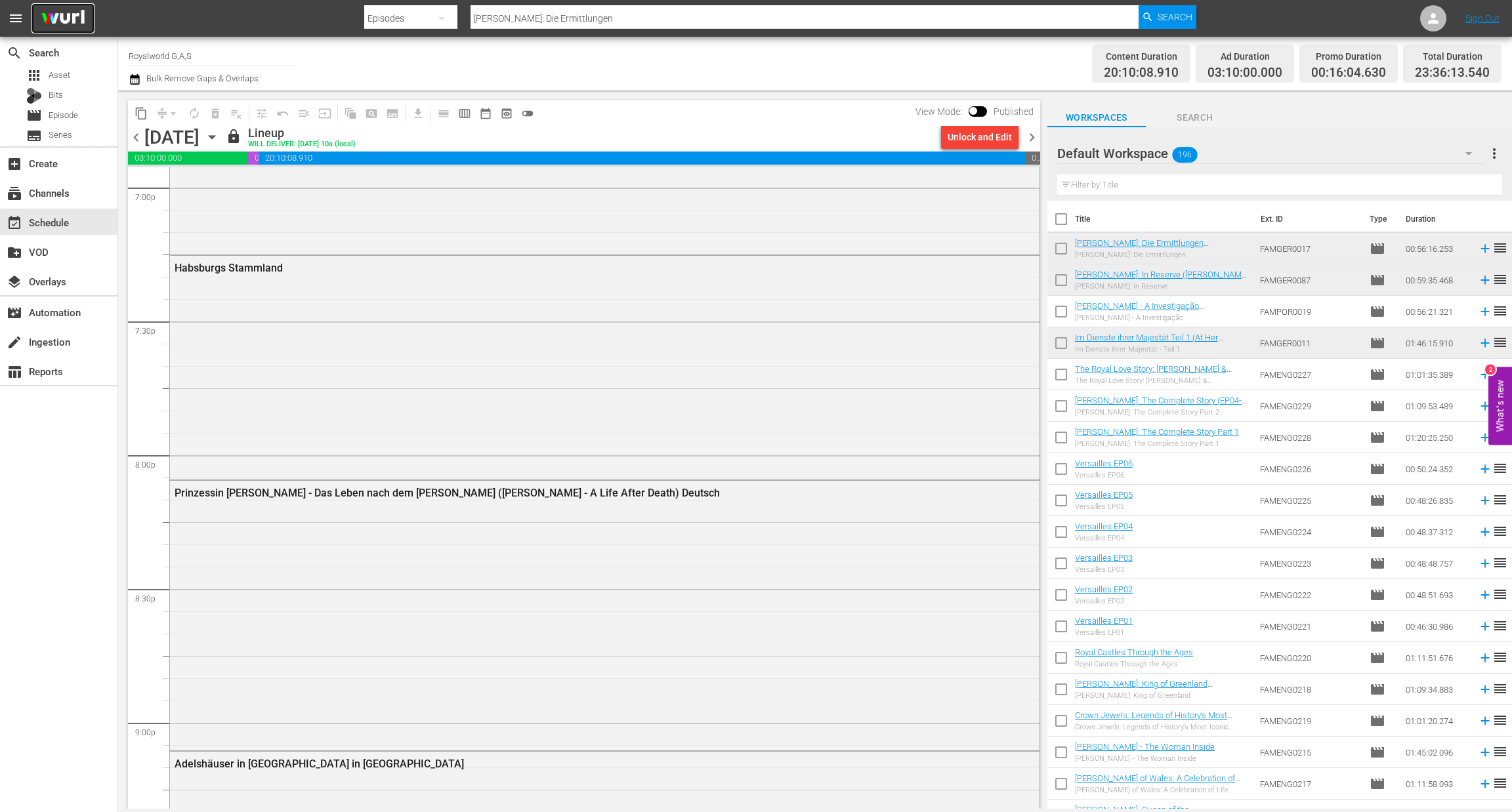
click at [74, 24] on img at bounding box center [63, 18] width 63 height 31
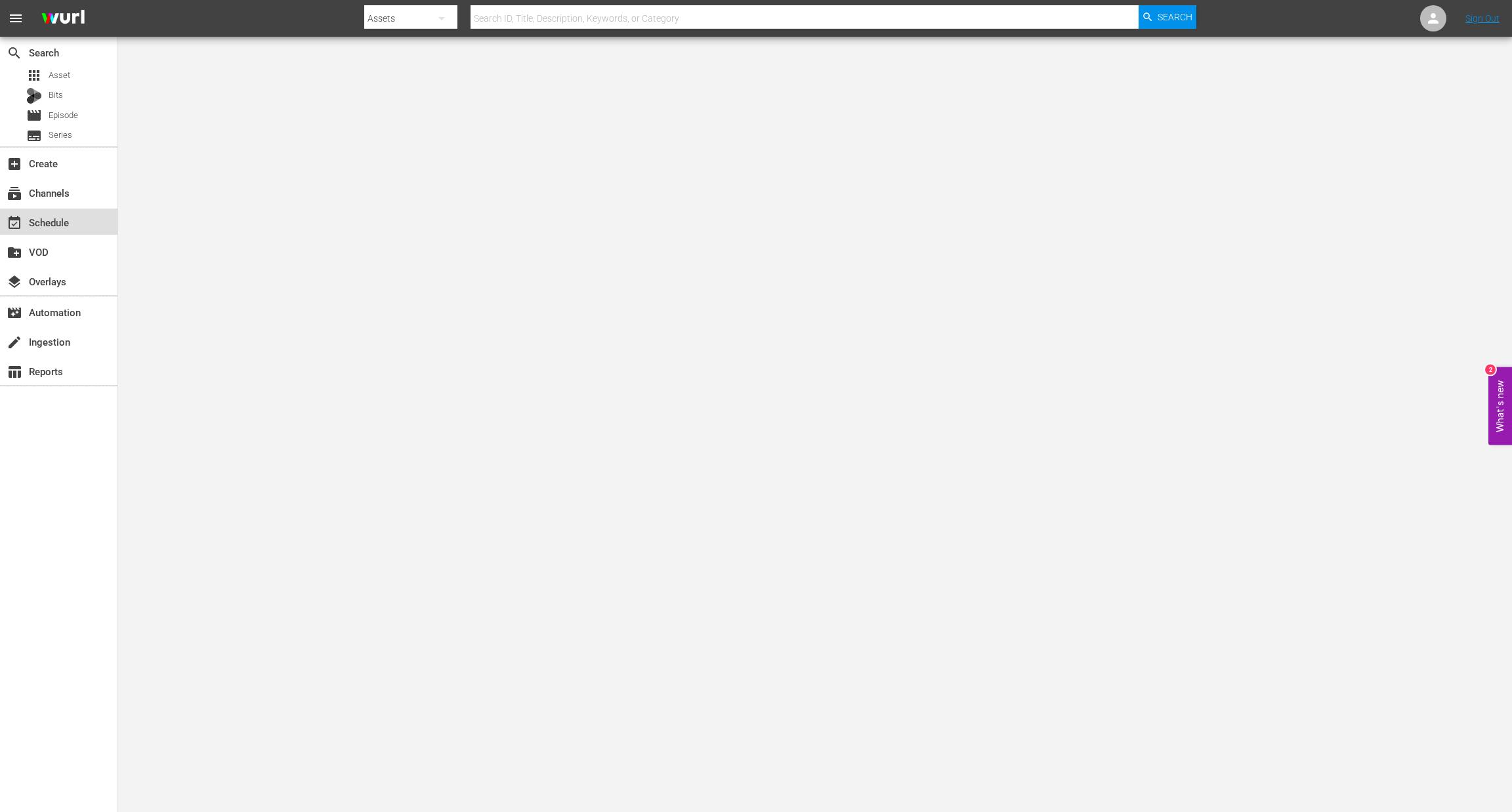
click at [53, 226] on div "event_available Schedule" at bounding box center [37, 220] width 74 height 12
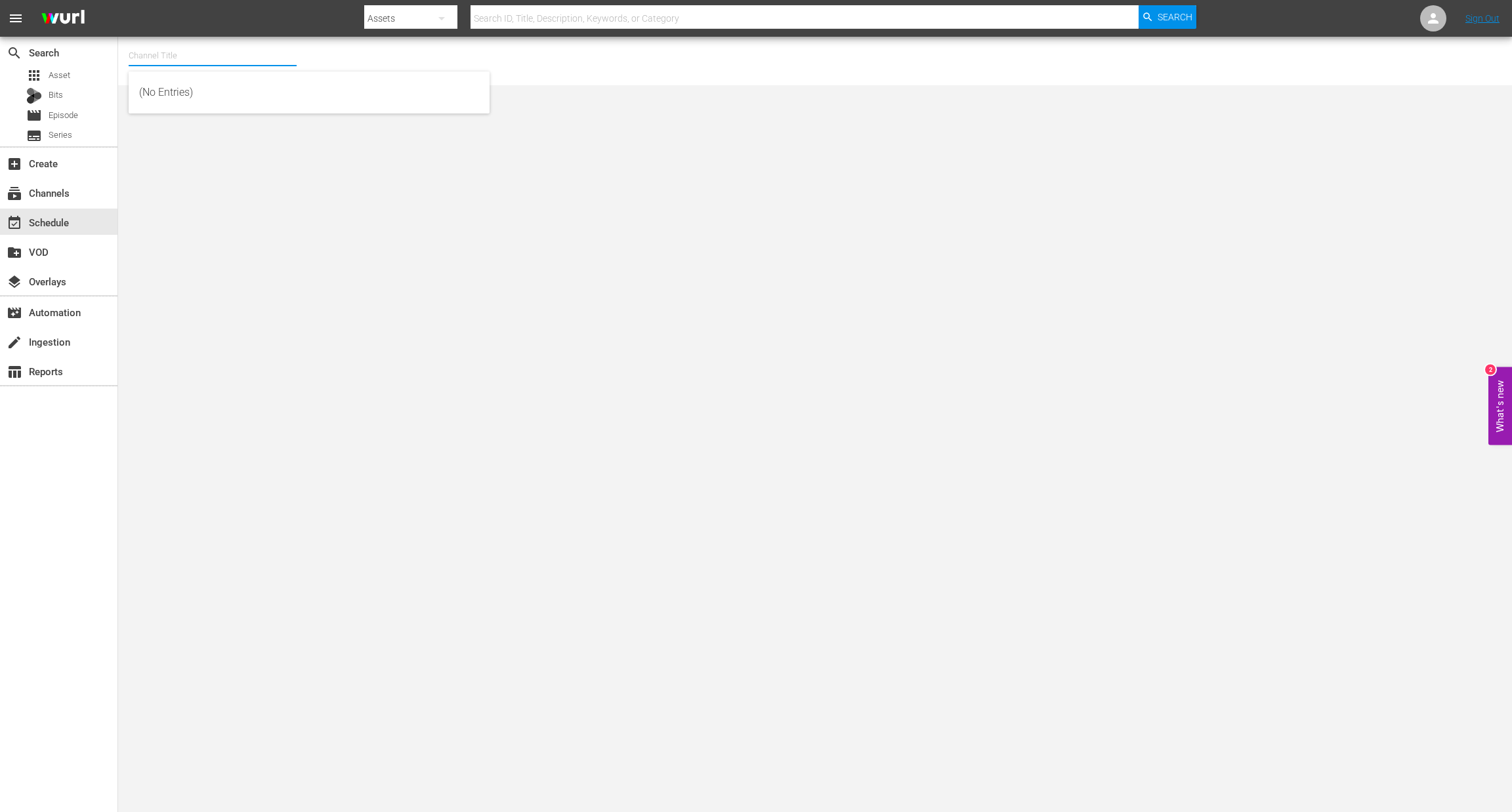
click at [229, 57] on input "text" at bounding box center [213, 56] width 168 height 32
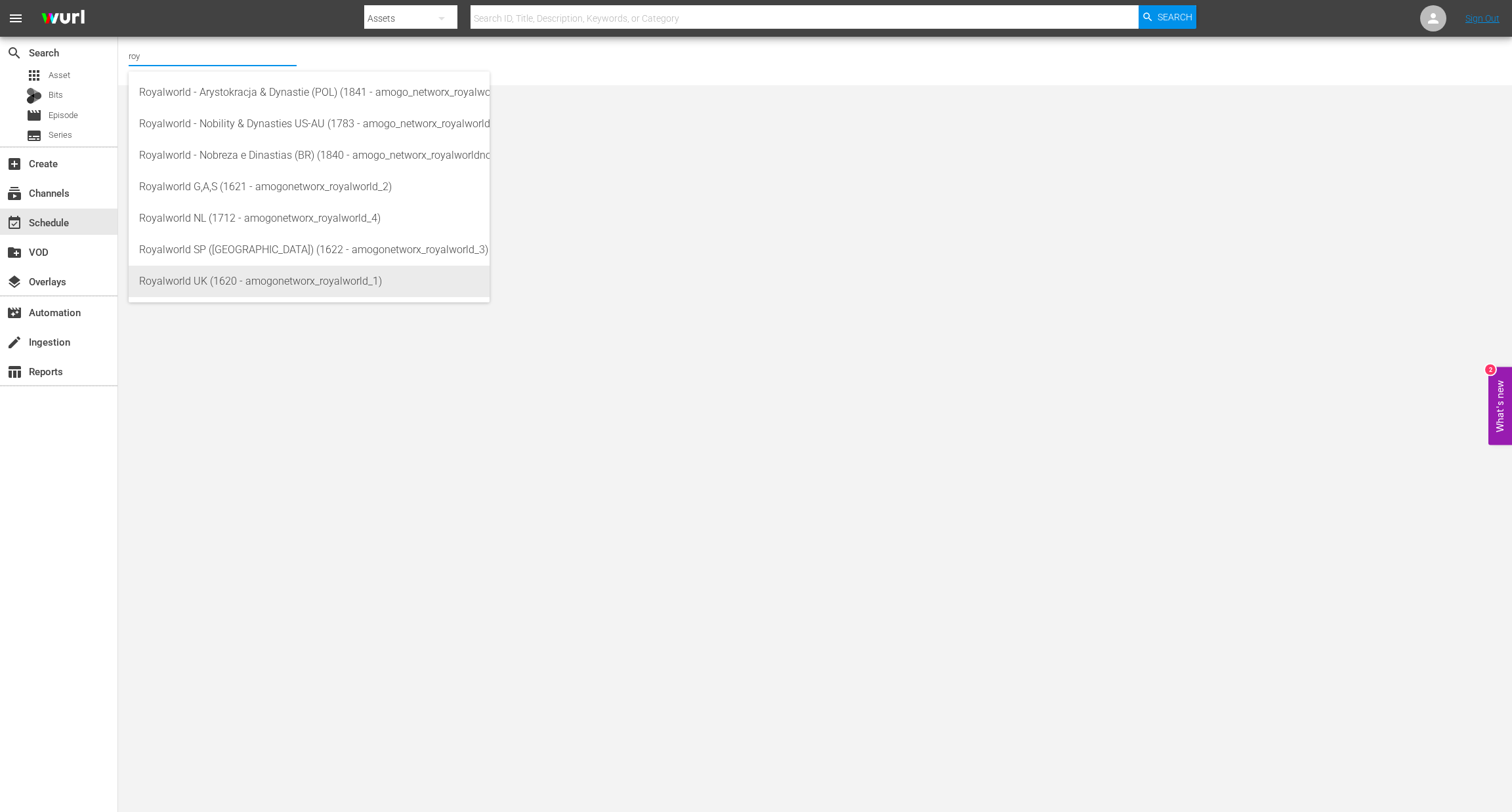
click at [304, 278] on div "Royalworld UK (1620 - amogonetworx_royalworld_1)" at bounding box center [309, 281] width 340 height 32
type input "Royalworld UK (1620 - amogonetworx_royalworld_1)"
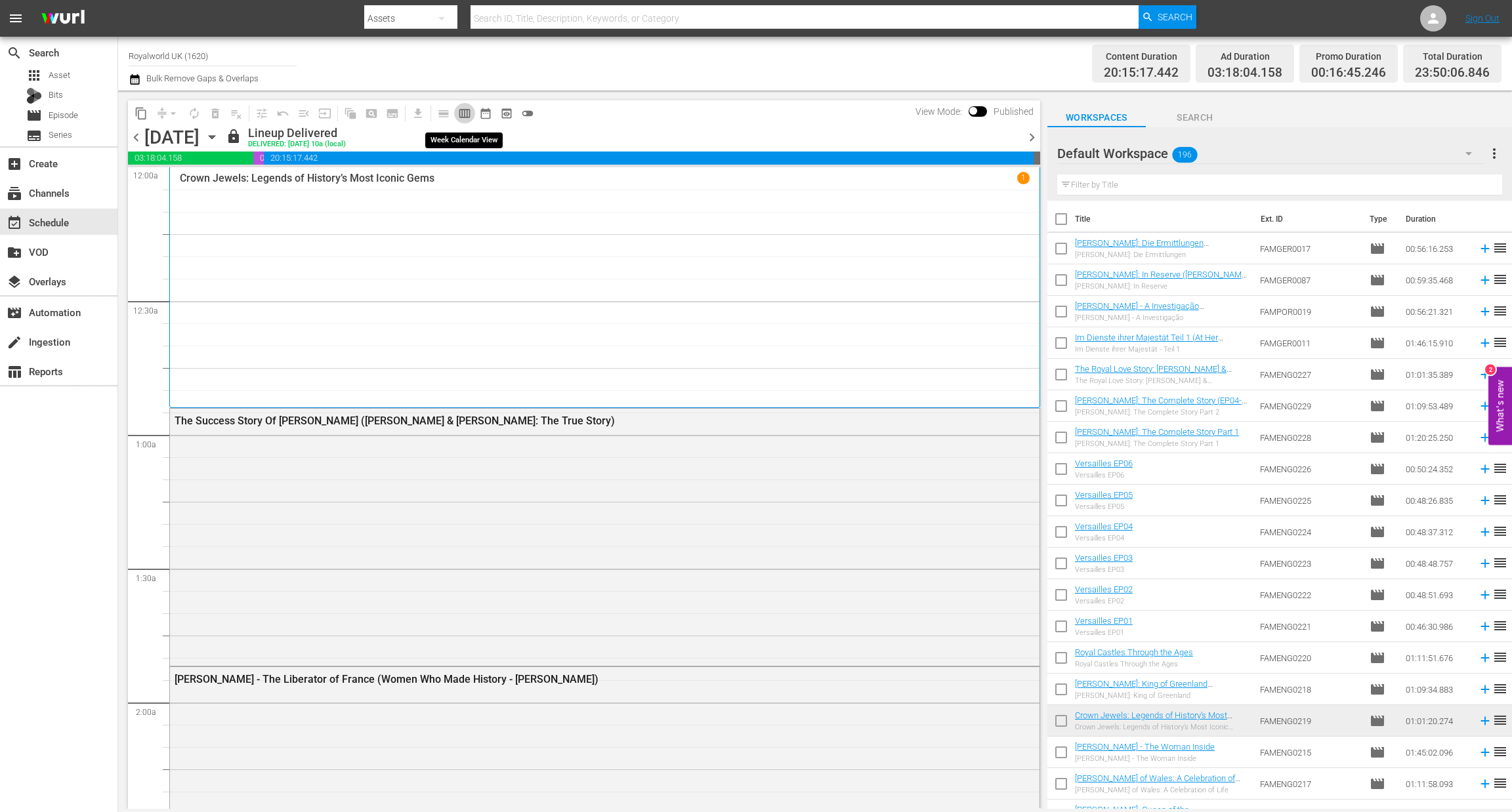
click at [460, 115] on span "calendar_view_week_outlined" at bounding box center [465, 114] width 13 height 13
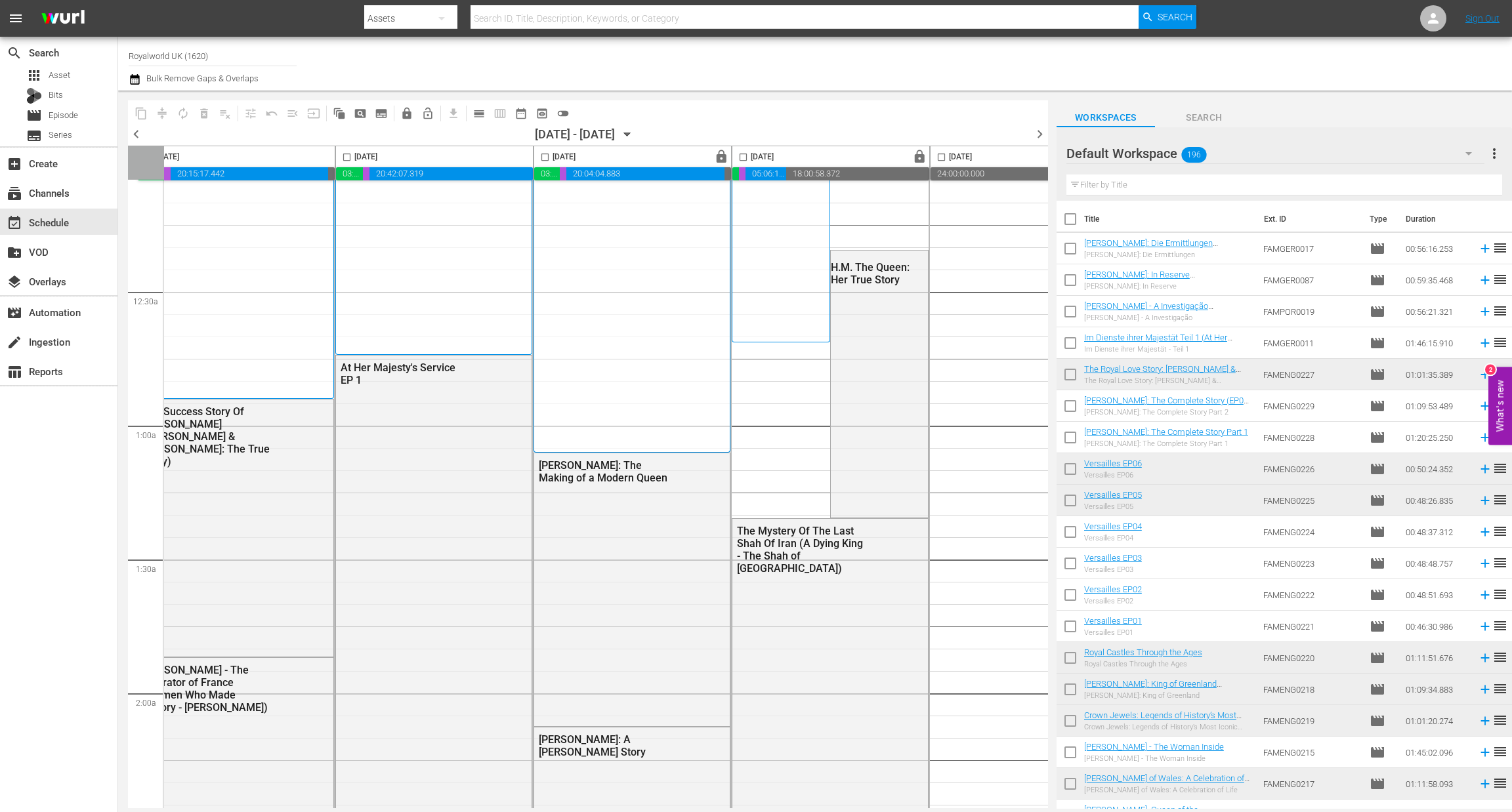
scroll to position [0, 27]
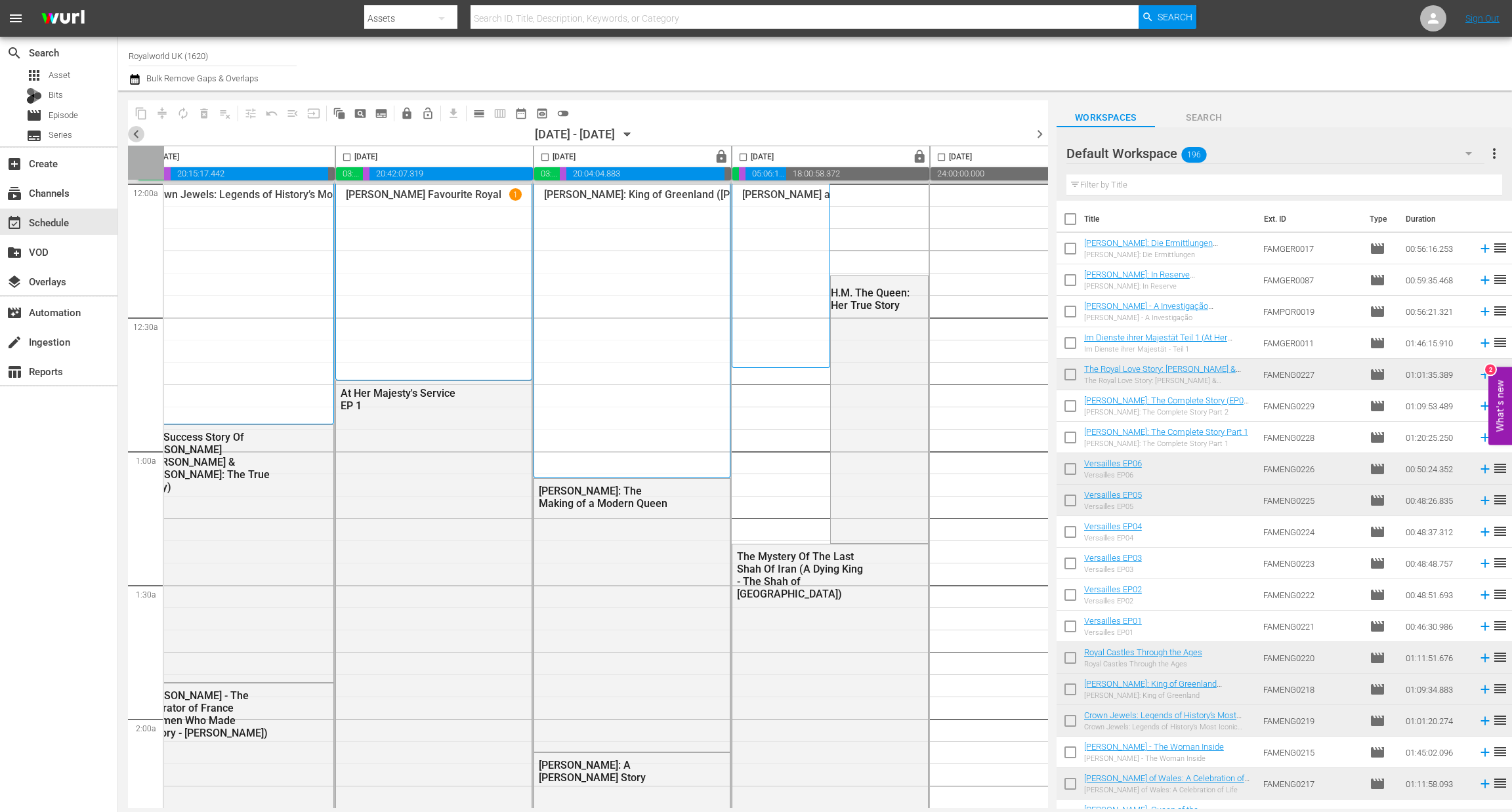
click at [136, 131] on span "chevron_left" at bounding box center [136, 134] width 17 height 17
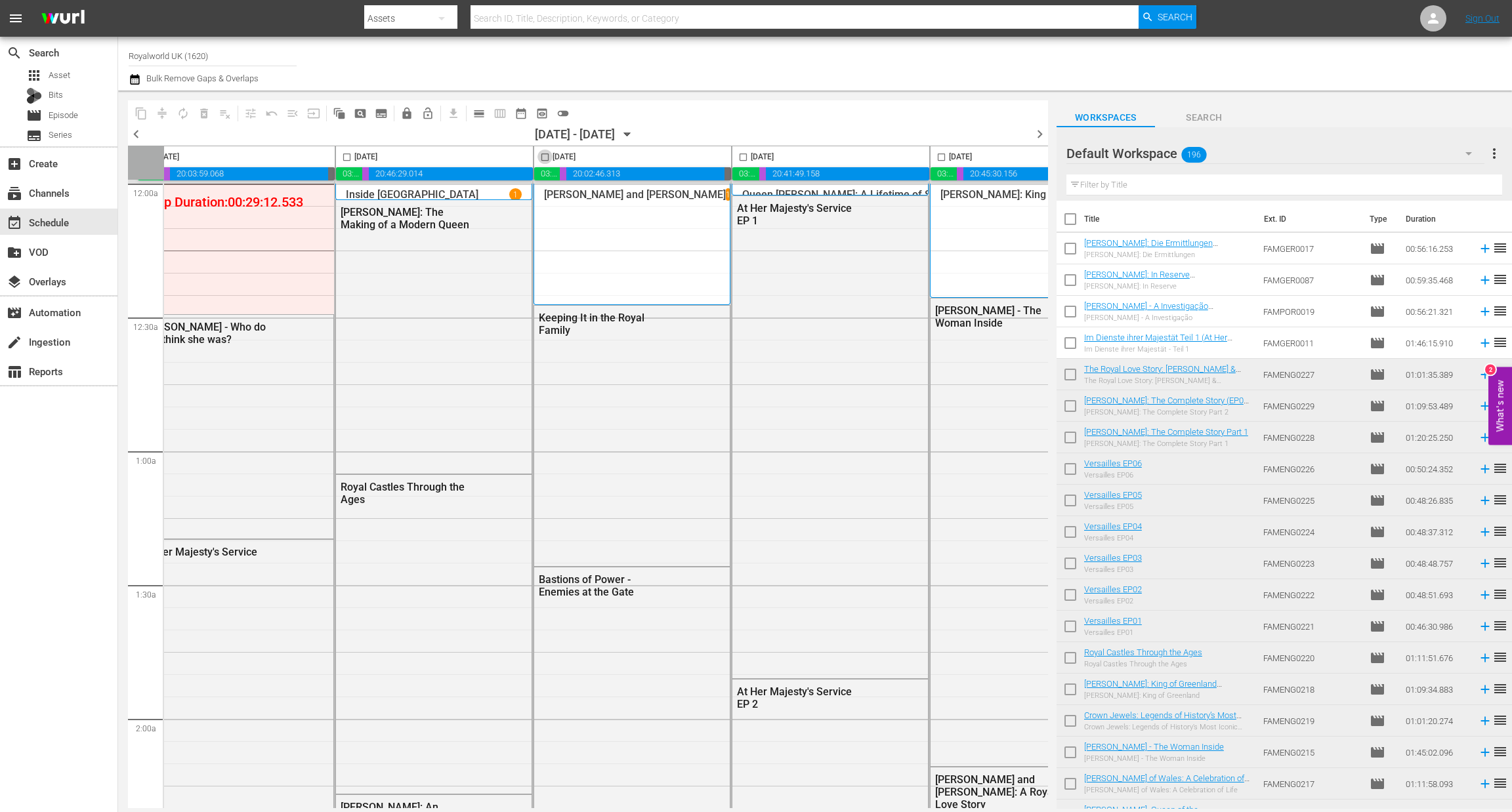
click at [545, 155] on input "checkbox" at bounding box center [545, 160] width 15 height 15
checkbox input "true"
click at [139, 116] on span "content_copy" at bounding box center [141, 114] width 13 height 13
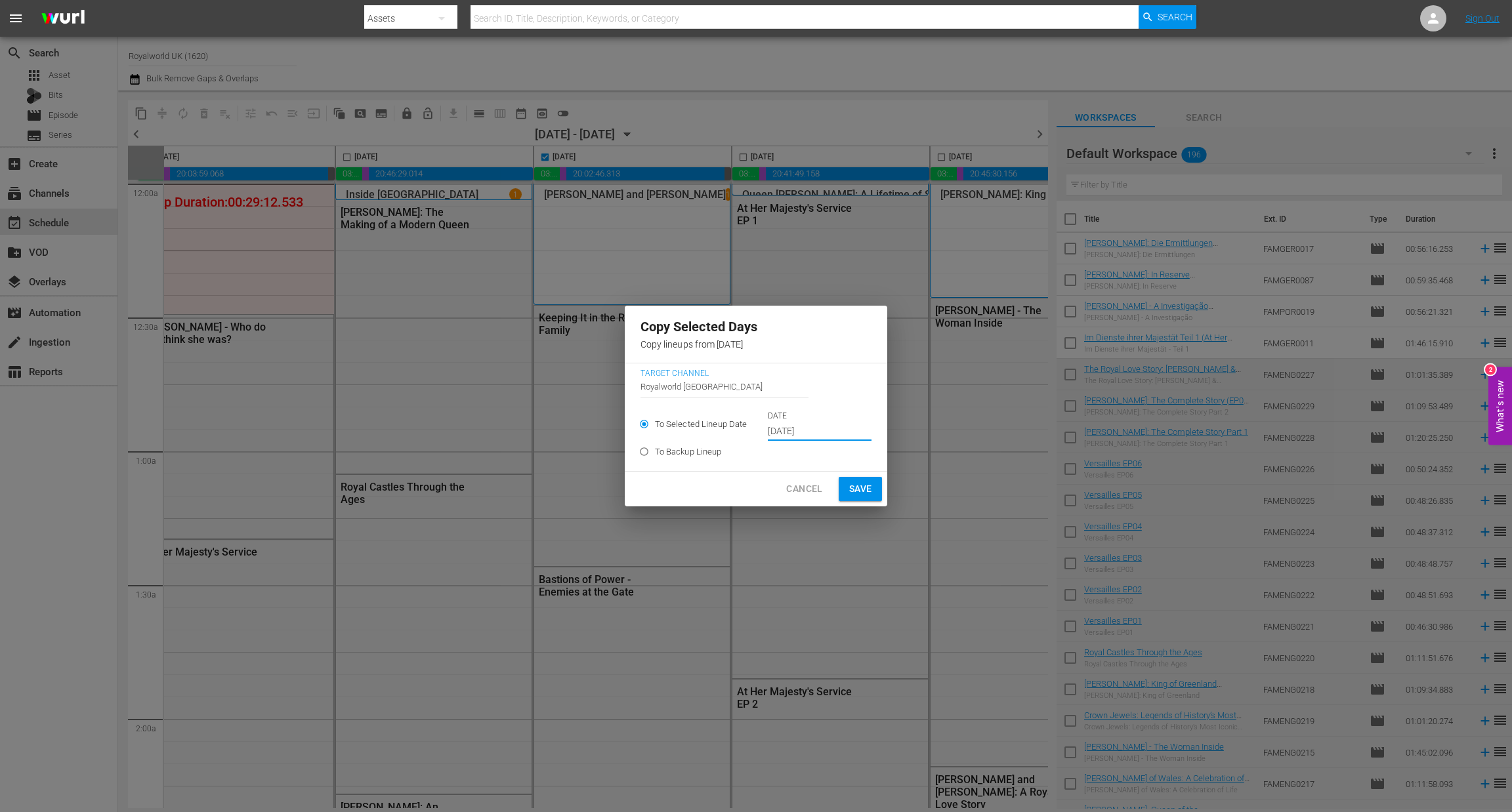
click at [820, 429] on input "[DATE]" at bounding box center [820, 432] width 104 height 20
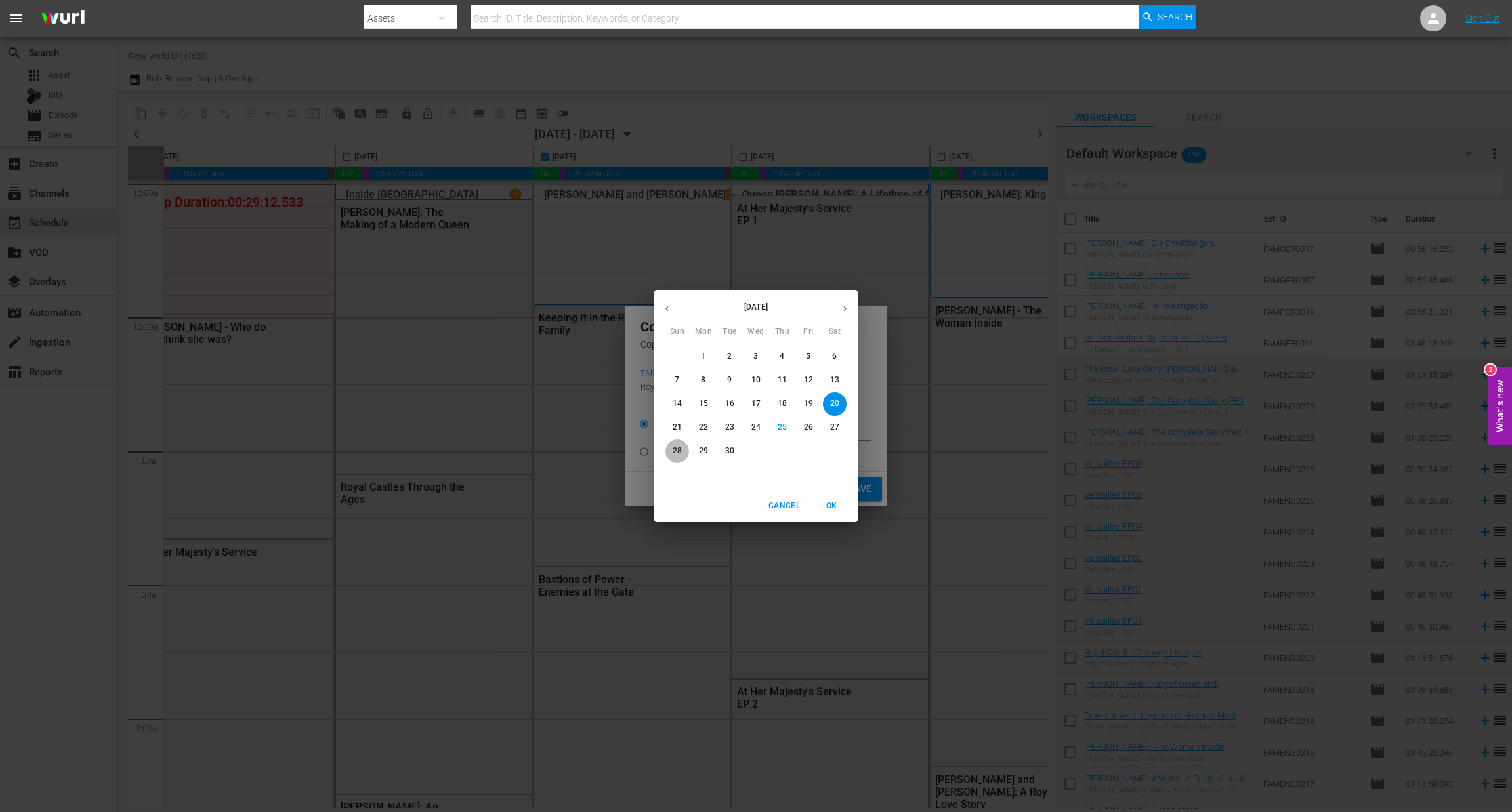
click at [678, 447] on p "28" at bounding box center [676, 450] width 9 height 11
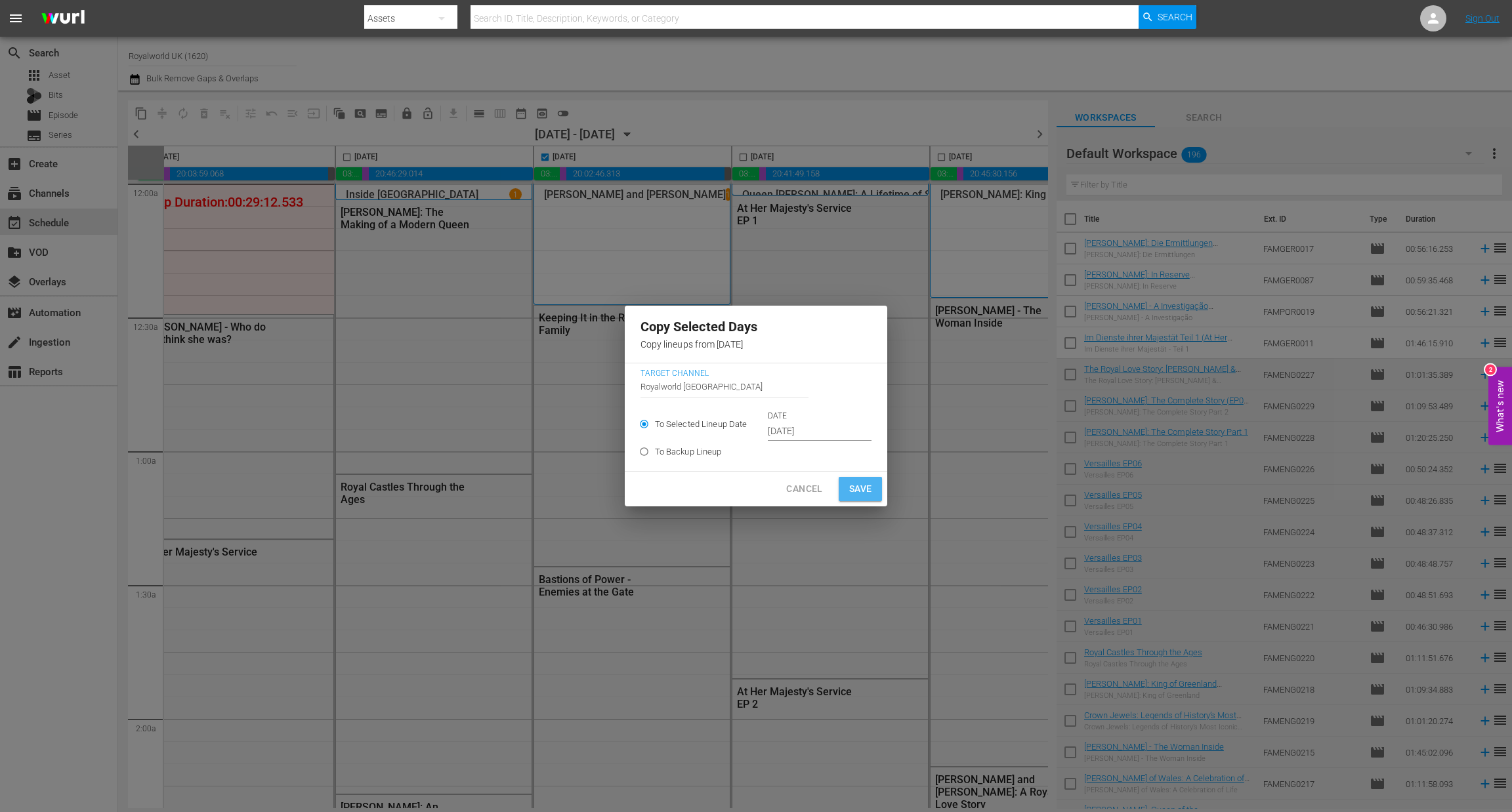
click at [871, 496] on button "Save" at bounding box center [861, 489] width 44 height 24
type input "[DATE]"
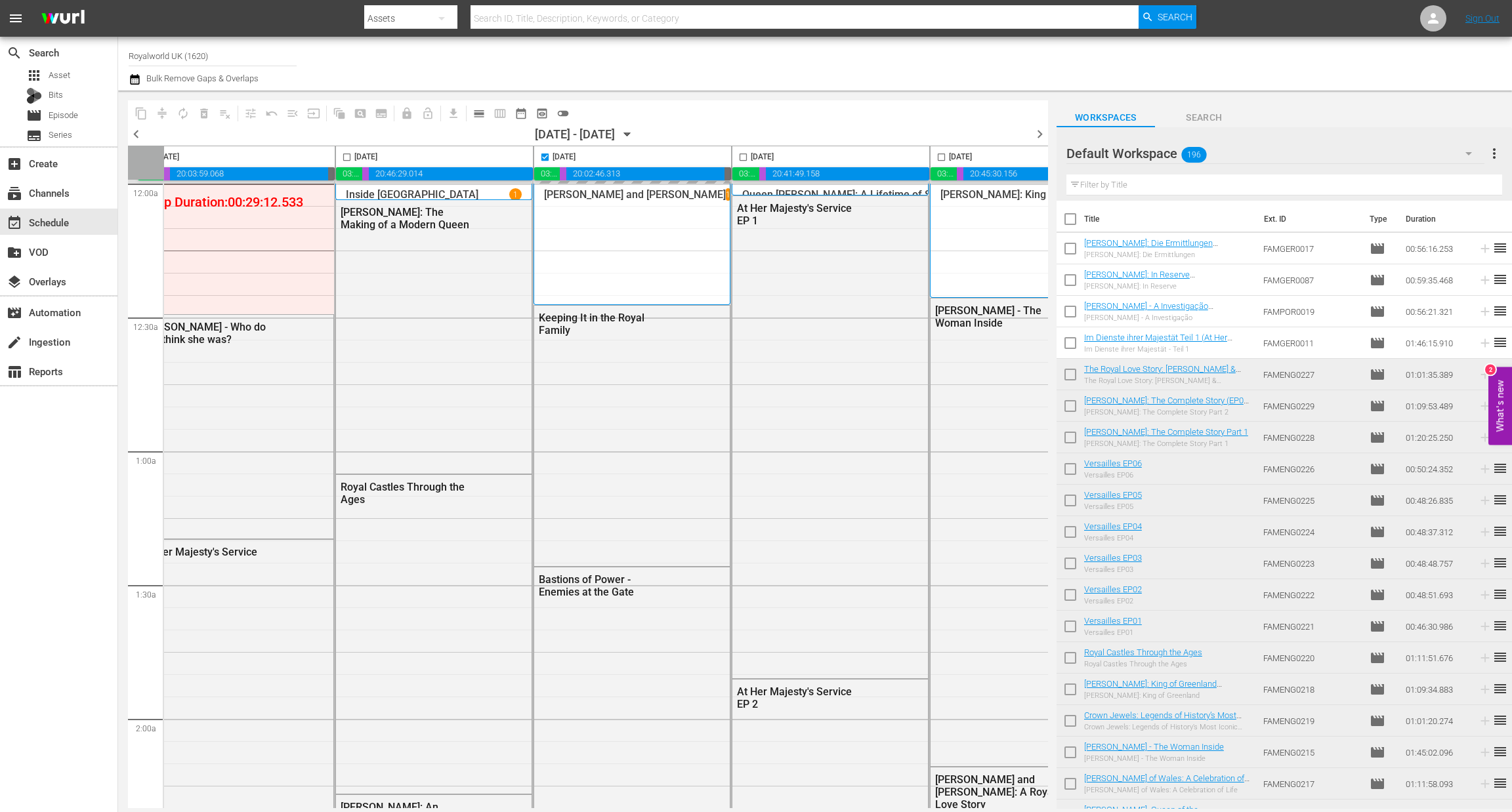
checkbox input "false"
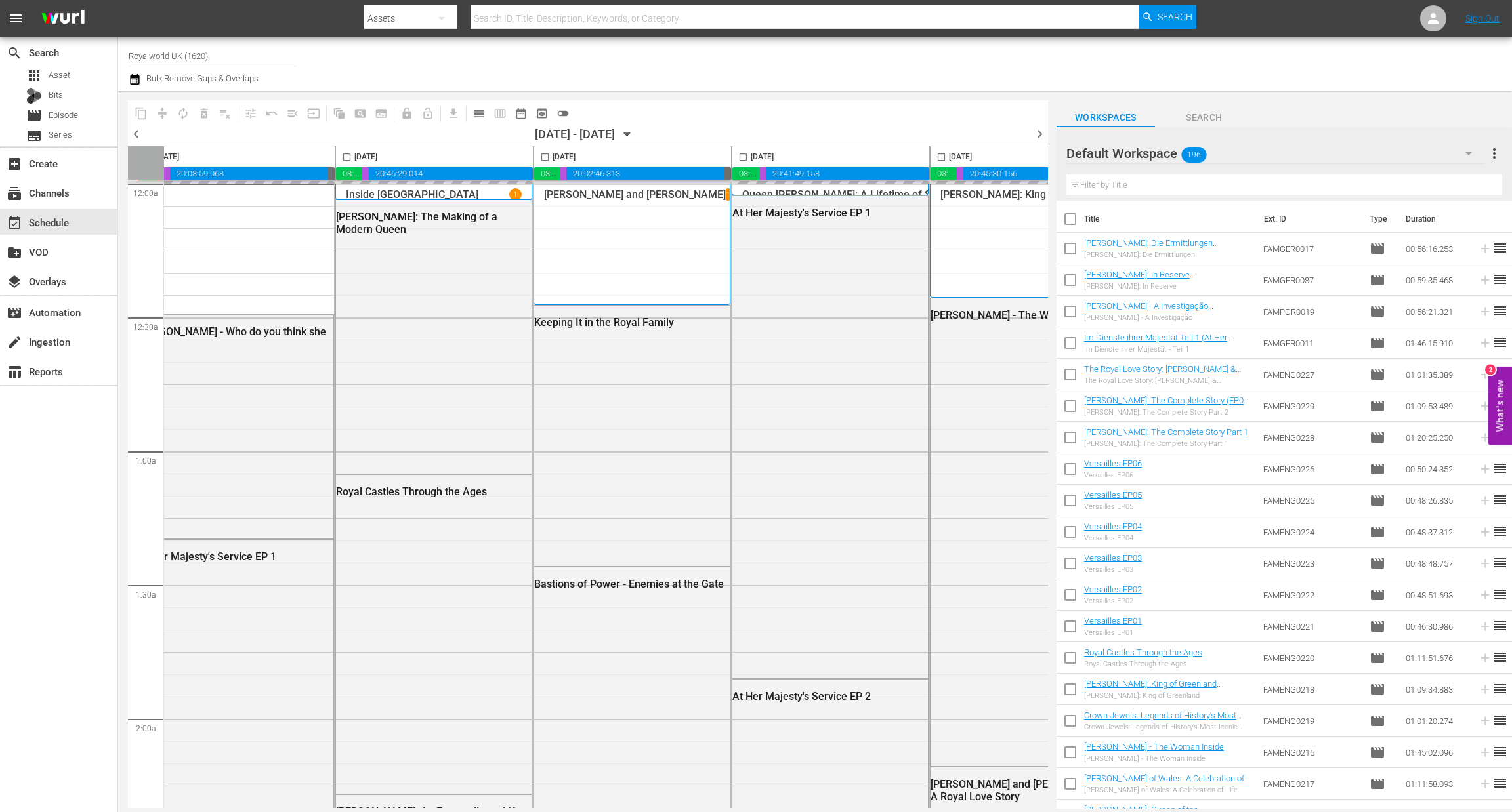
click at [1038, 137] on span "chevron_right" at bounding box center [1040, 134] width 17 height 17
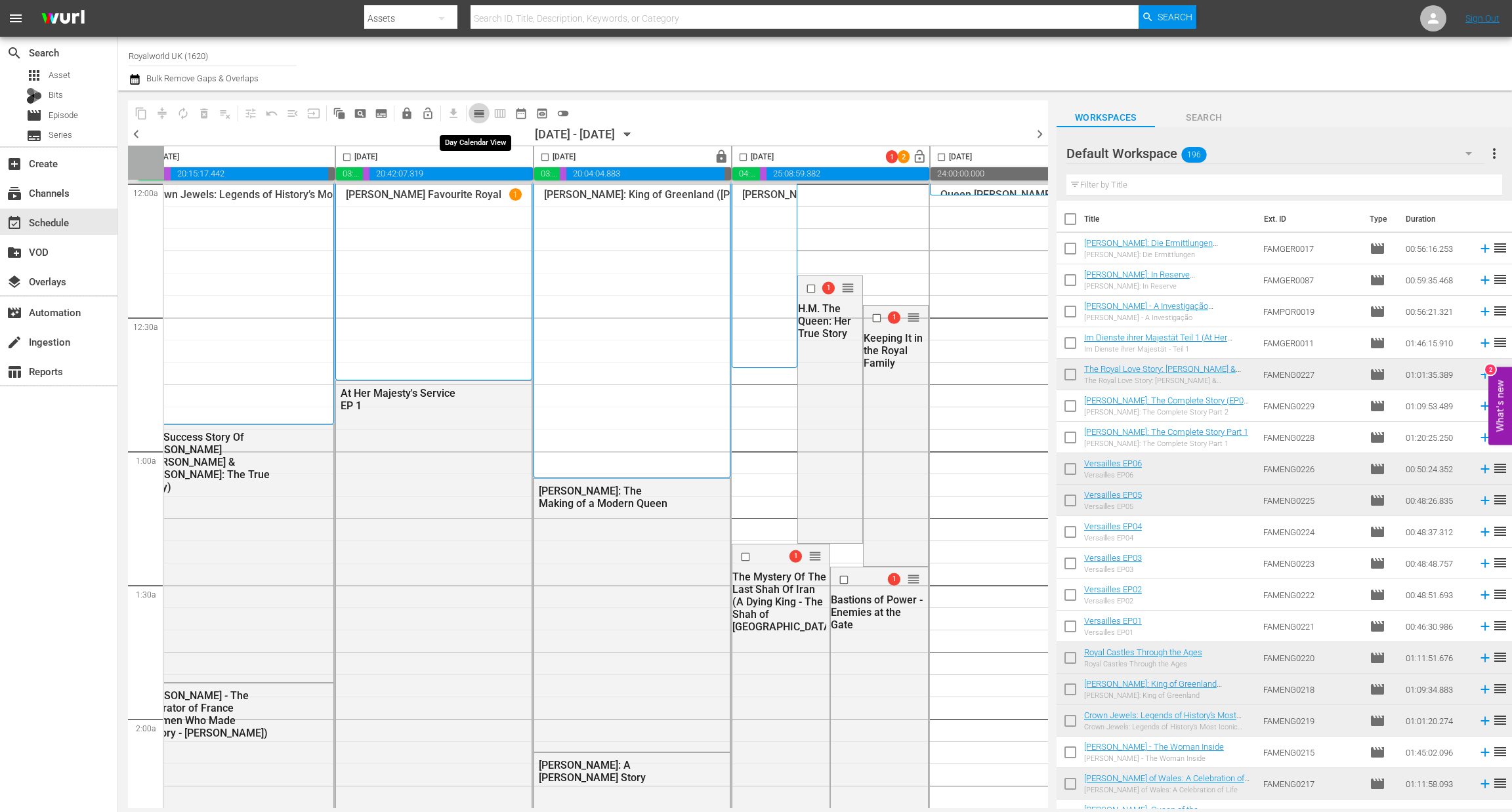
click at [475, 108] on span "calendar_view_day_outlined" at bounding box center [479, 114] width 13 height 13
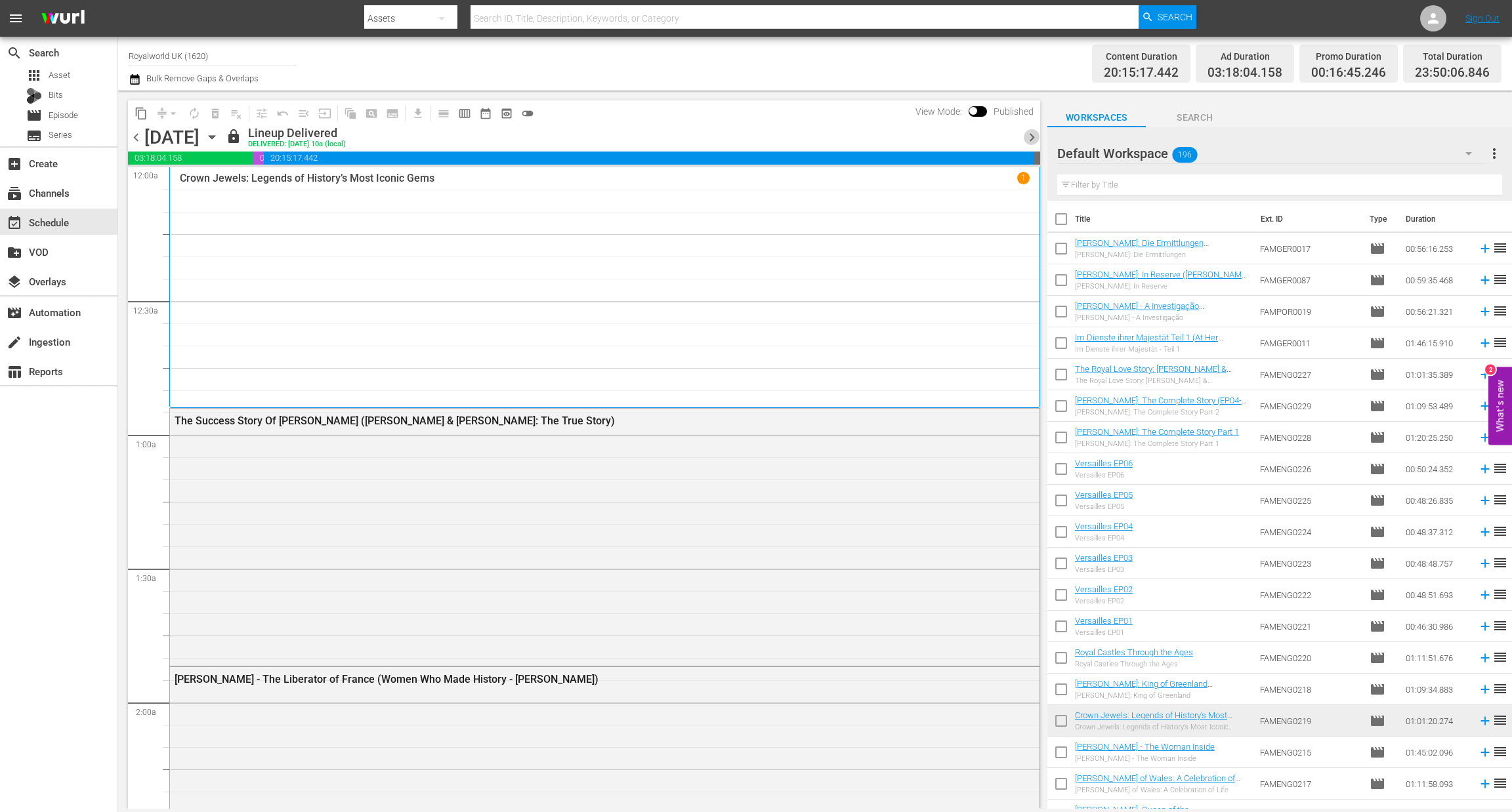
click at [1034, 139] on span "chevron_right" at bounding box center [1032, 137] width 17 height 17
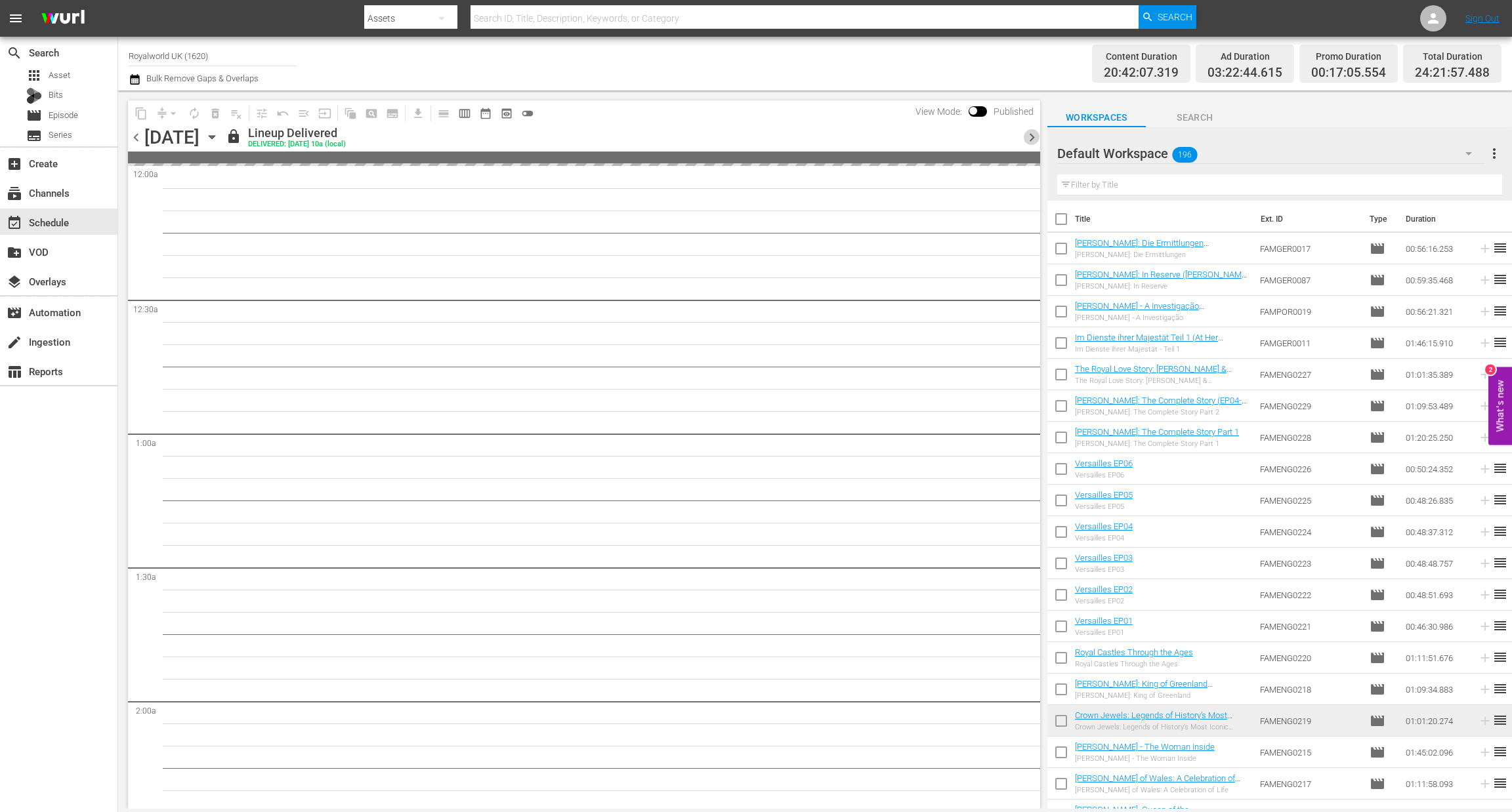
click at [1034, 139] on span "chevron_right" at bounding box center [1032, 137] width 17 height 17
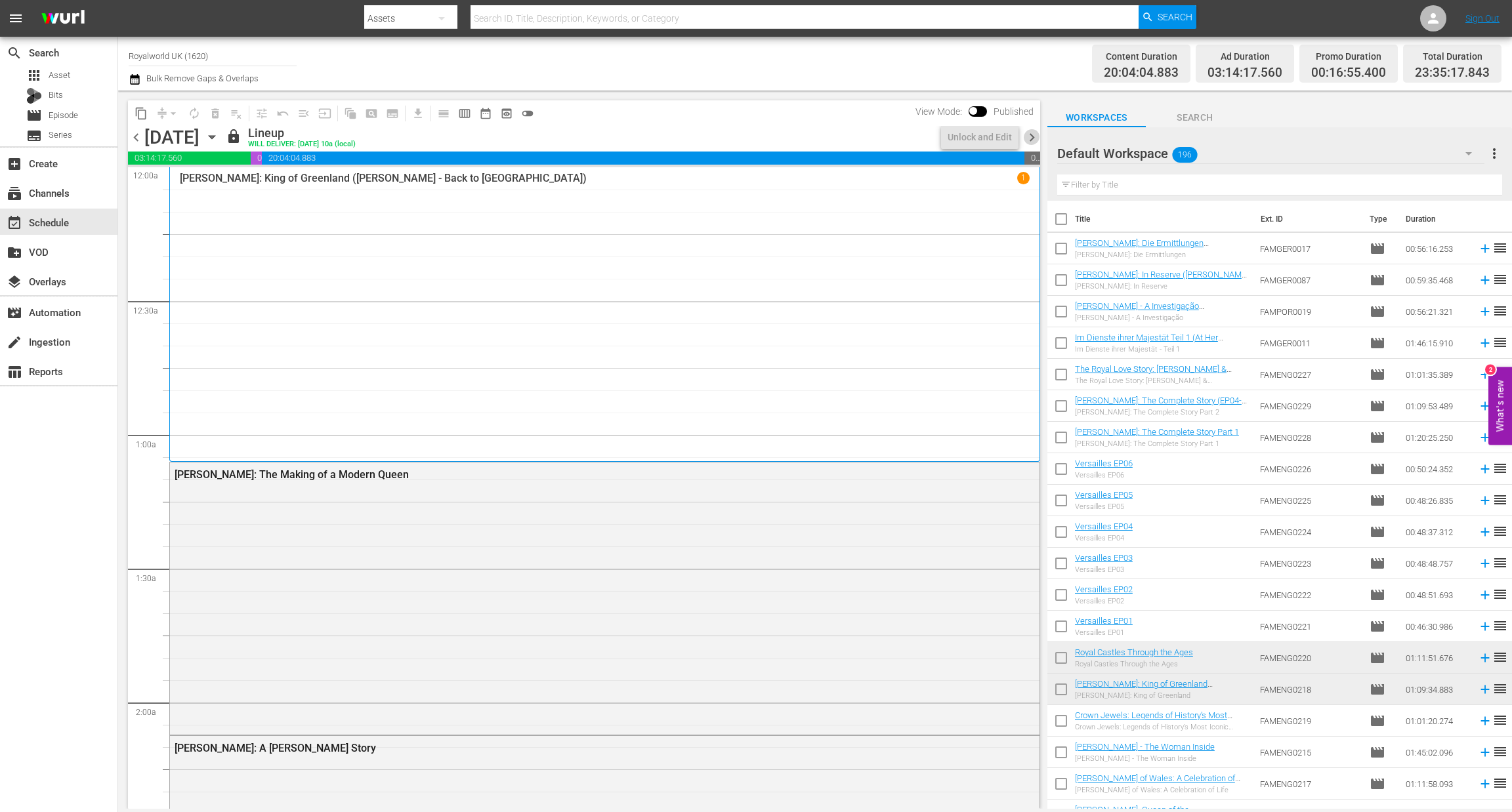
click at [1034, 139] on span "chevron_right" at bounding box center [1032, 137] width 17 height 17
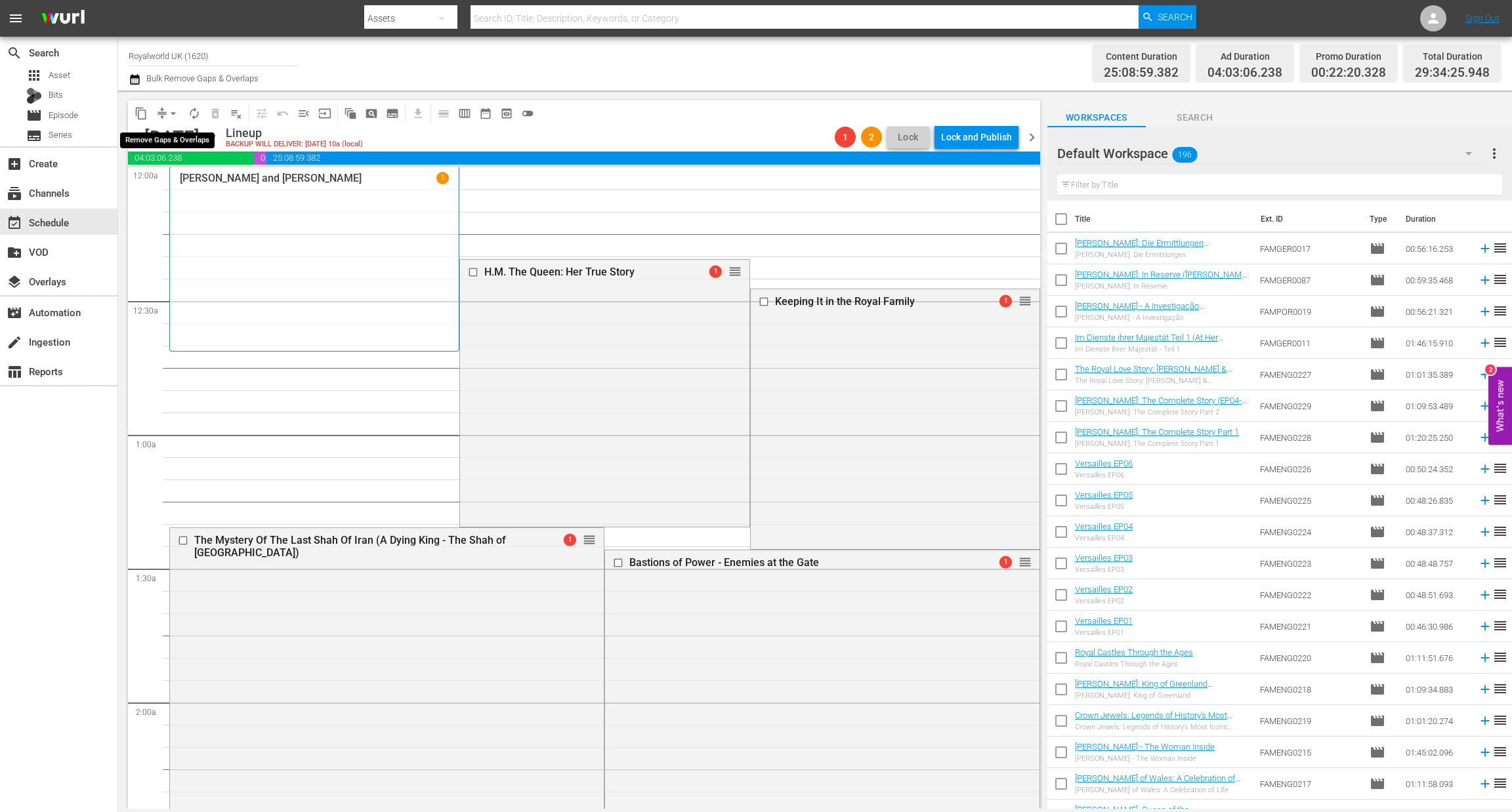
click at [172, 110] on span "arrow_drop_down" at bounding box center [173, 114] width 13 height 13
click at [196, 181] on li "Align to End of Previous Day" at bounding box center [173, 182] width 138 height 22
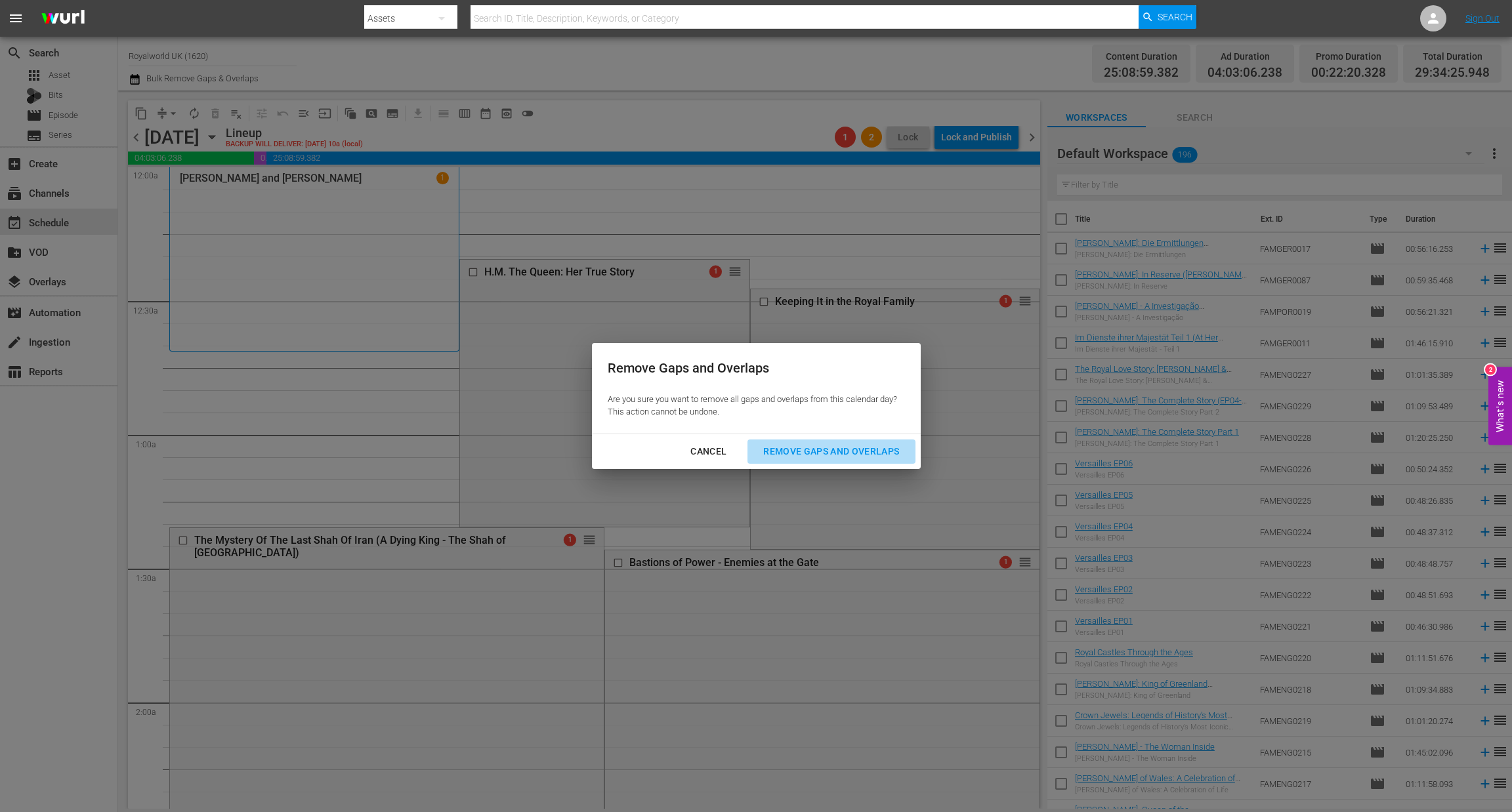
click at [861, 454] on div "Remove Gaps and Overlaps" at bounding box center [831, 452] width 157 height 17
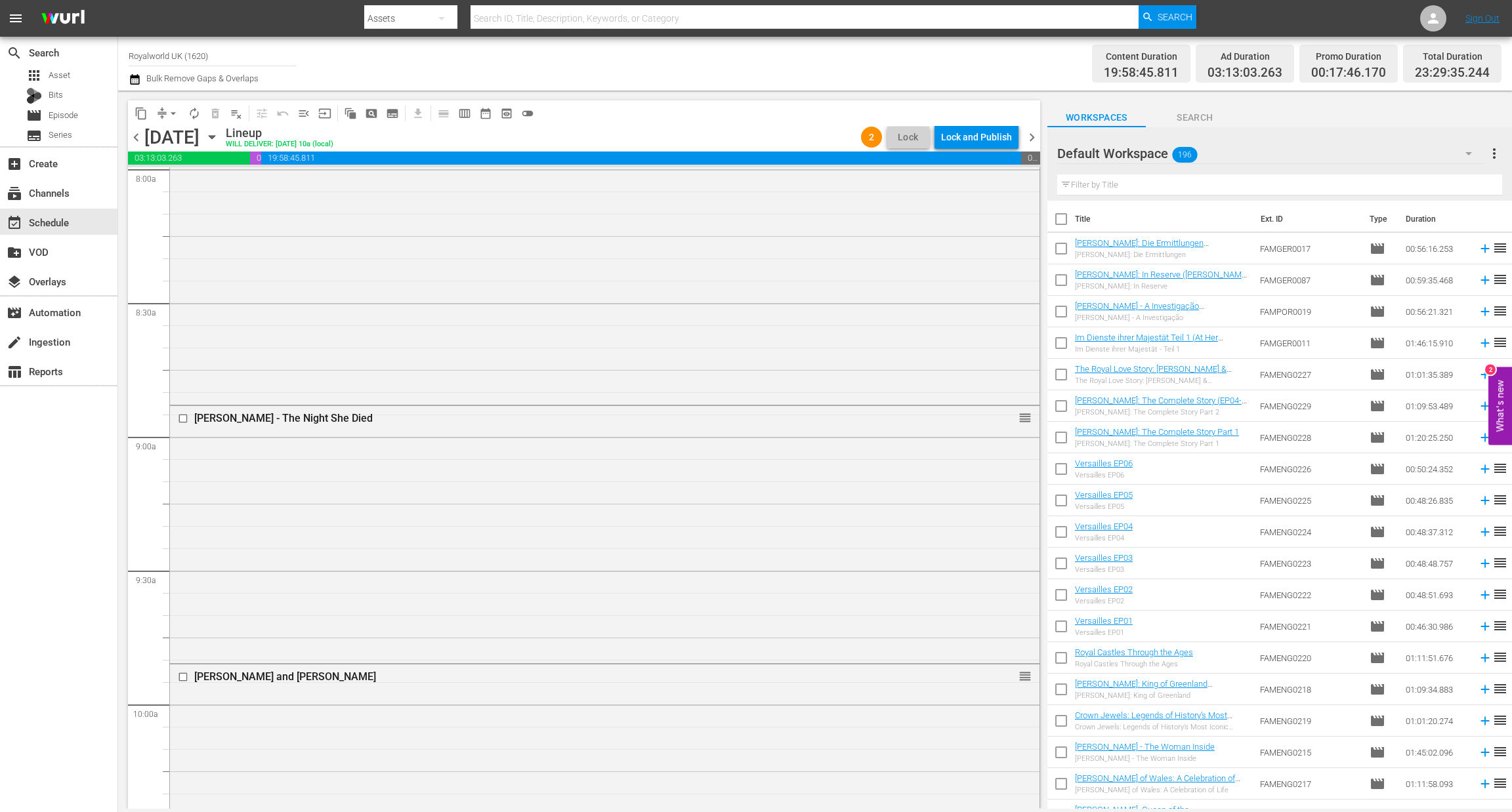
scroll to position [2140, 0]
click at [181, 671] on input "checkbox" at bounding box center [184, 676] width 13 height 11
click at [220, 112] on span "delete_forever_outlined" at bounding box center [215, 114] width 13 height 13
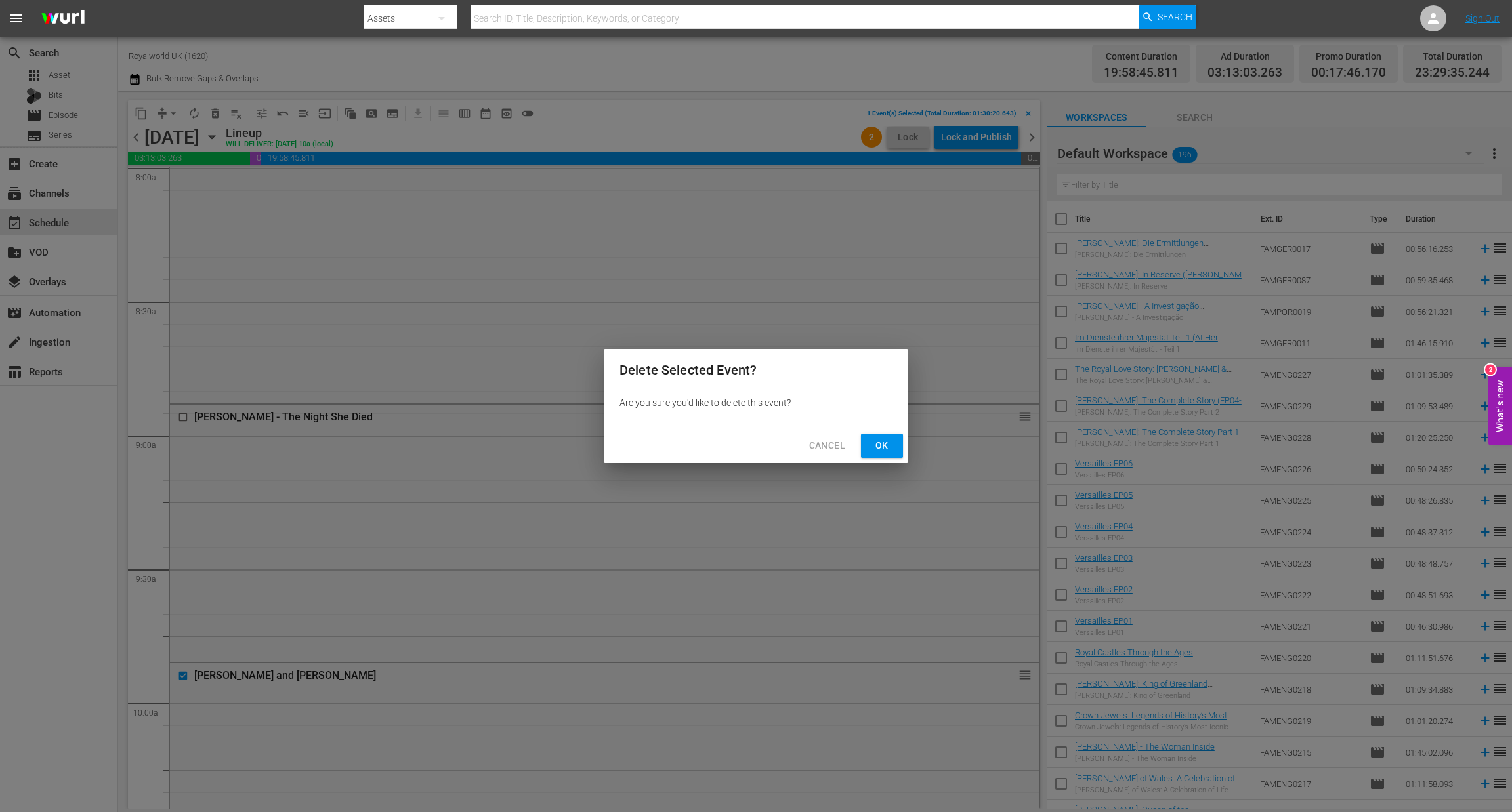
click at [882, 452] on span "Ok" at bounding box center [882, 446] width 21 height 17
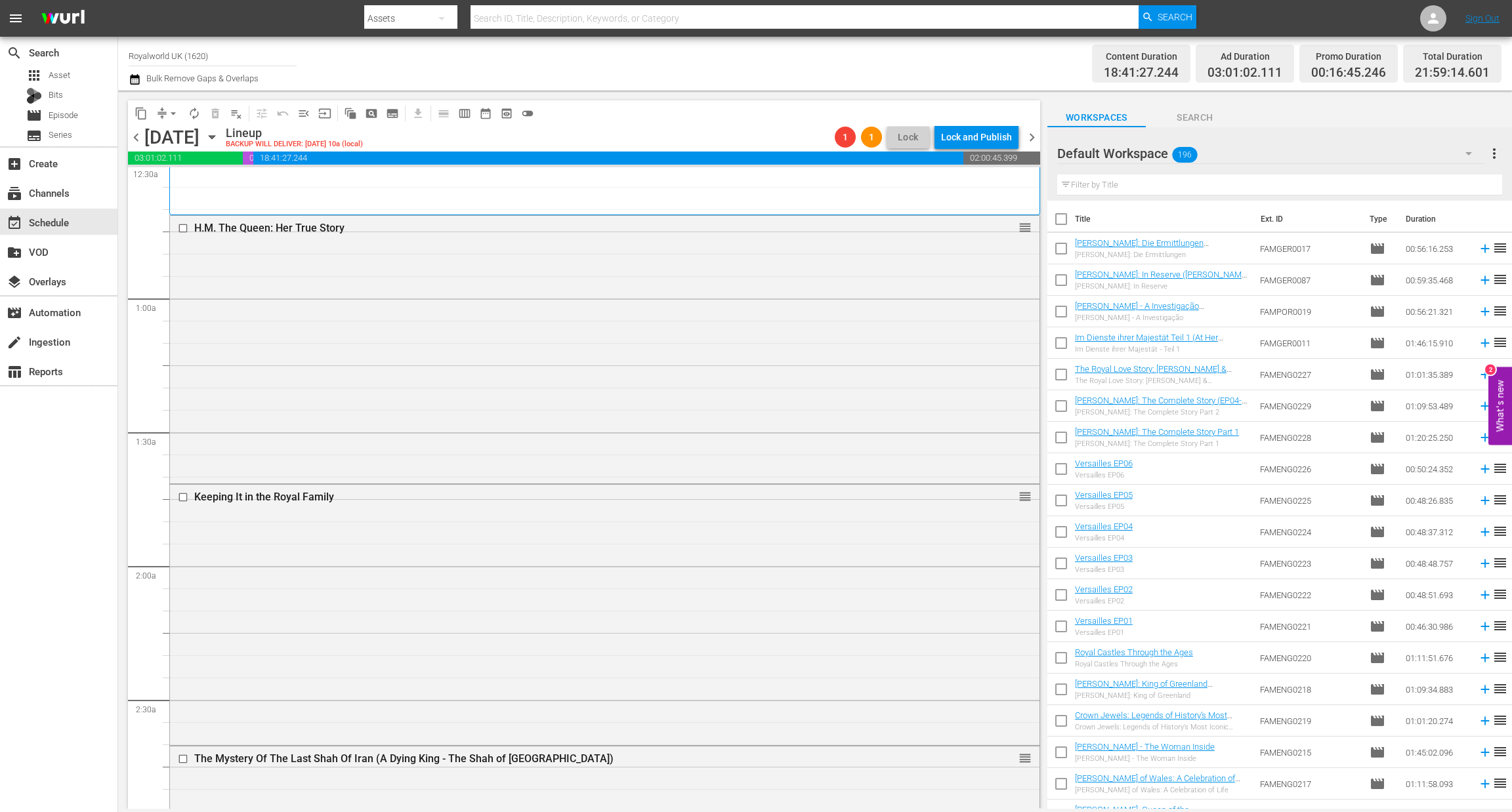
scroll to position [0, 0]
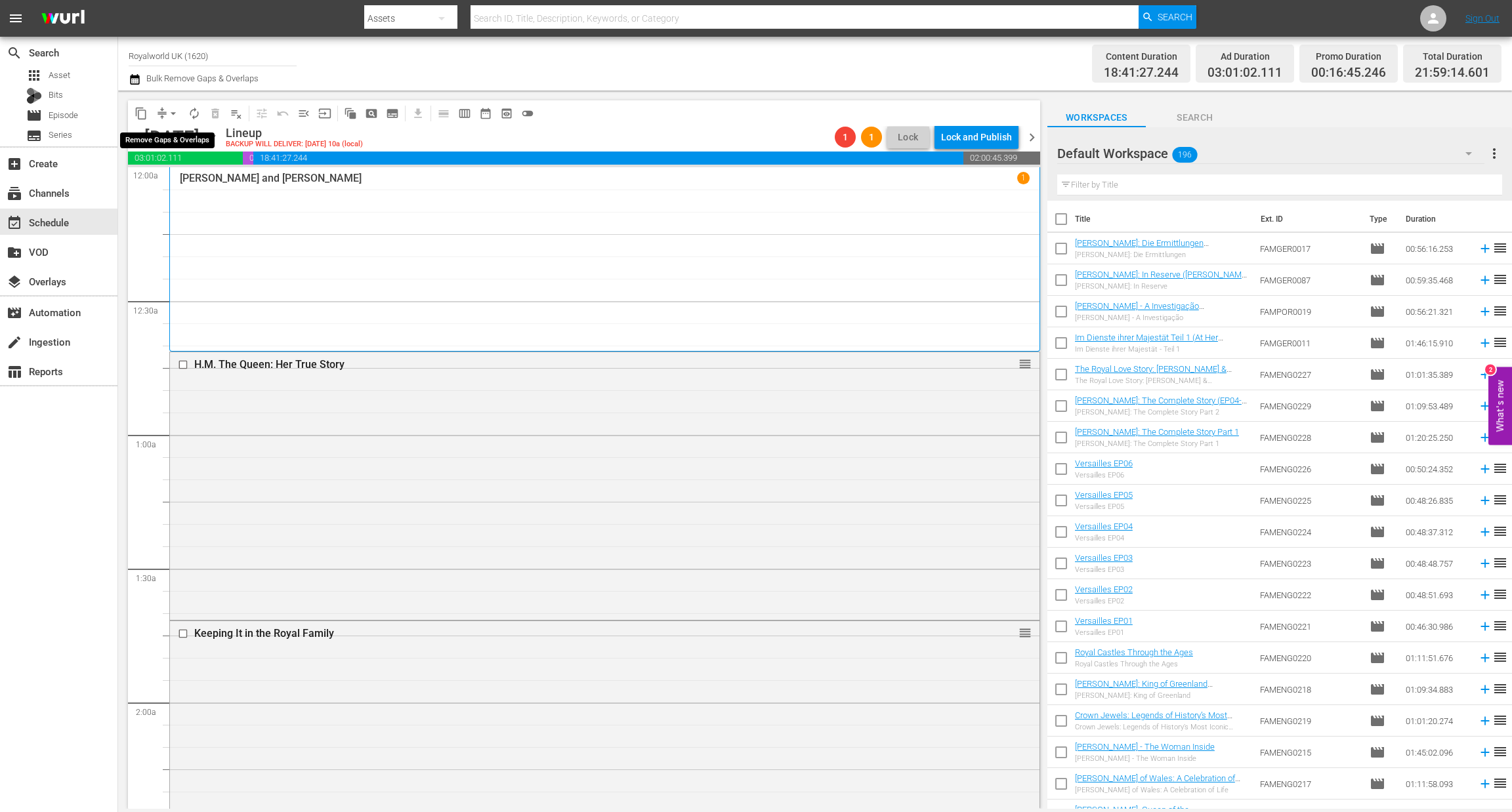
click at [172, 112] on span "arrow_drop_down" at bounding box center [173, 114] width 13 height 13
click at [188, 177] on li "Align to End of Previous Day" at bounding box center [173, 182] width 138 height 22
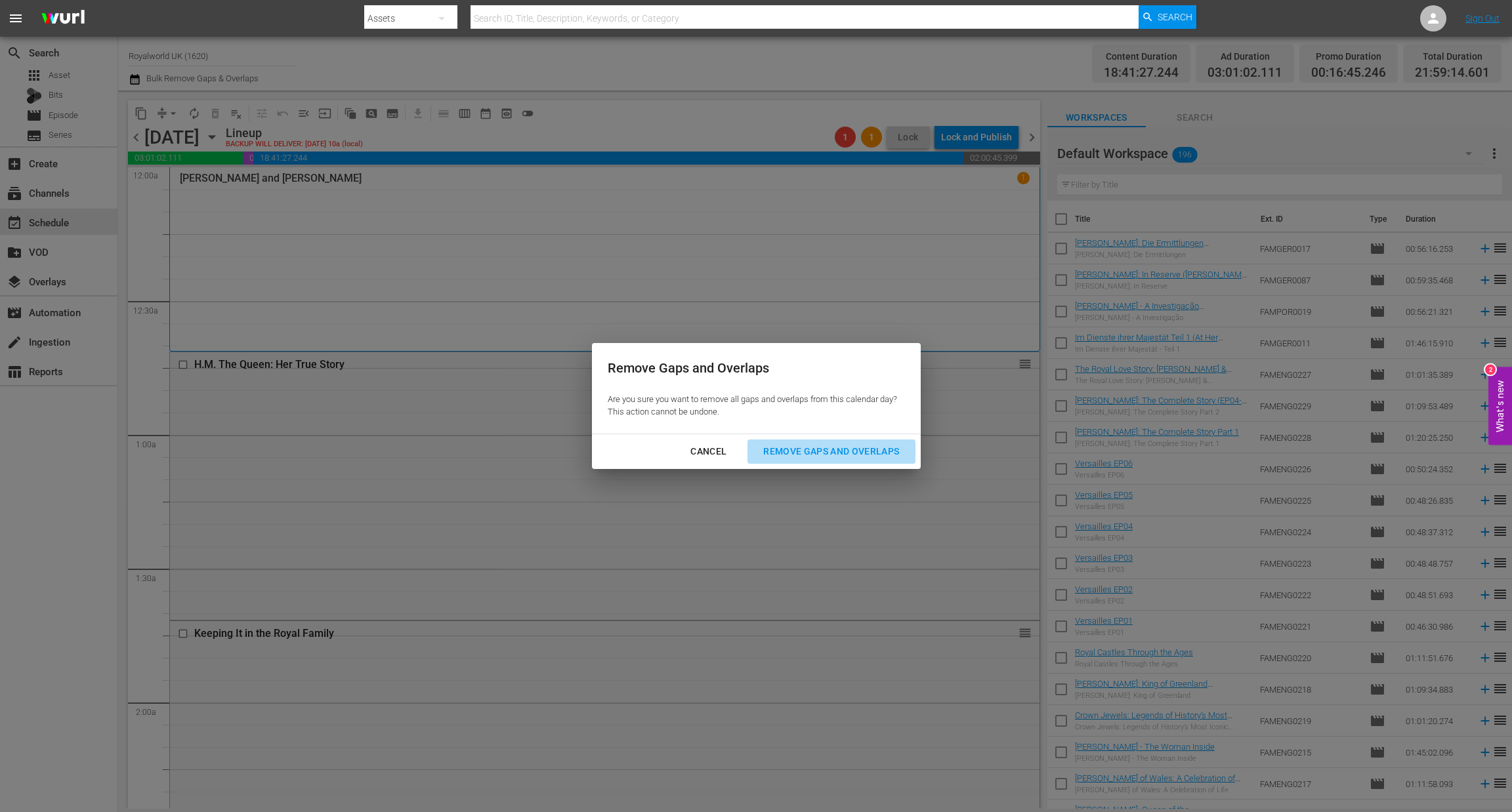
click at [824, 450] on div "Remove Gaps and Overlaps" at bounding box center [831, 452] width 157 height 17
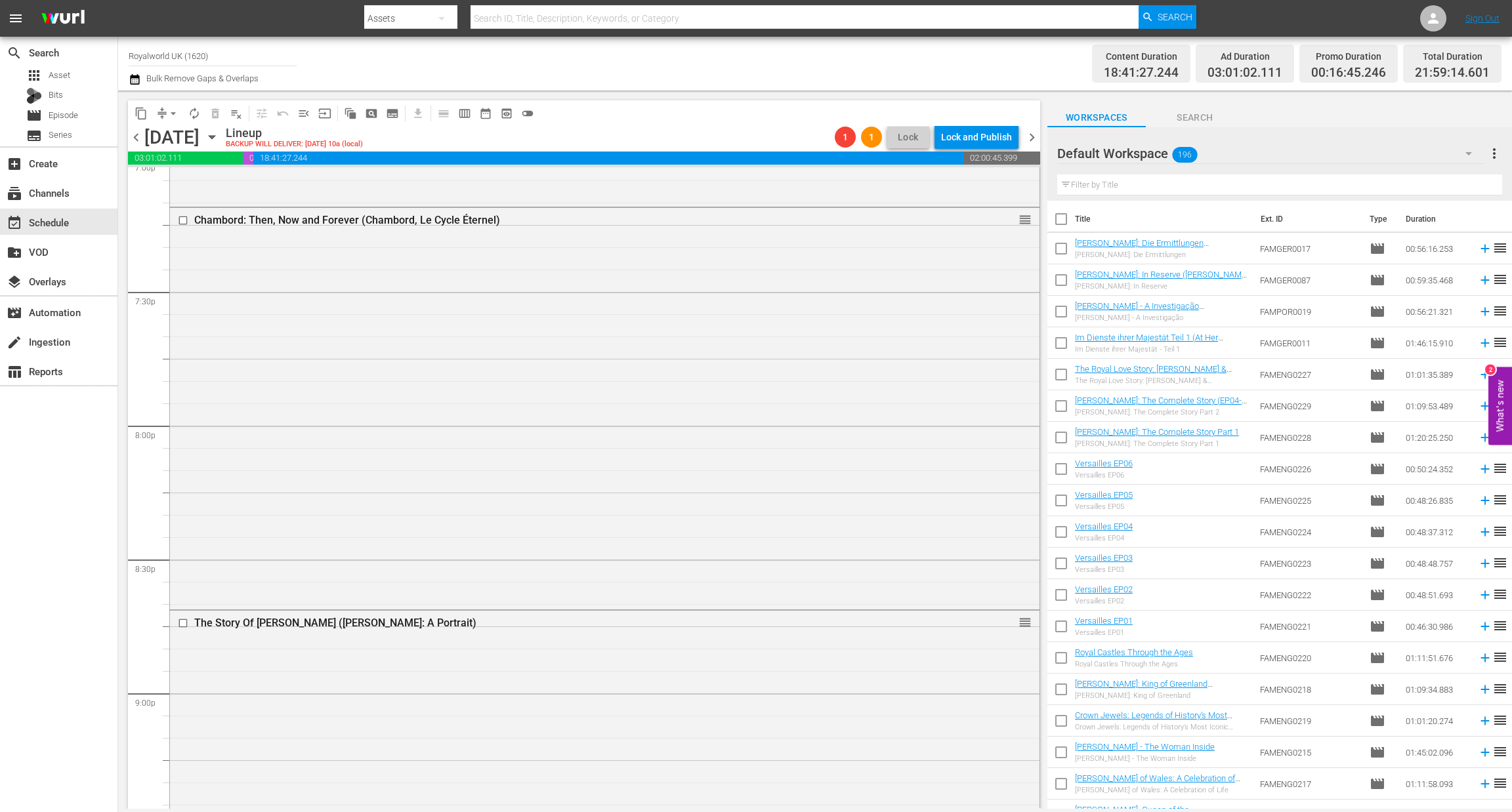
scroll to position [5072, 0]
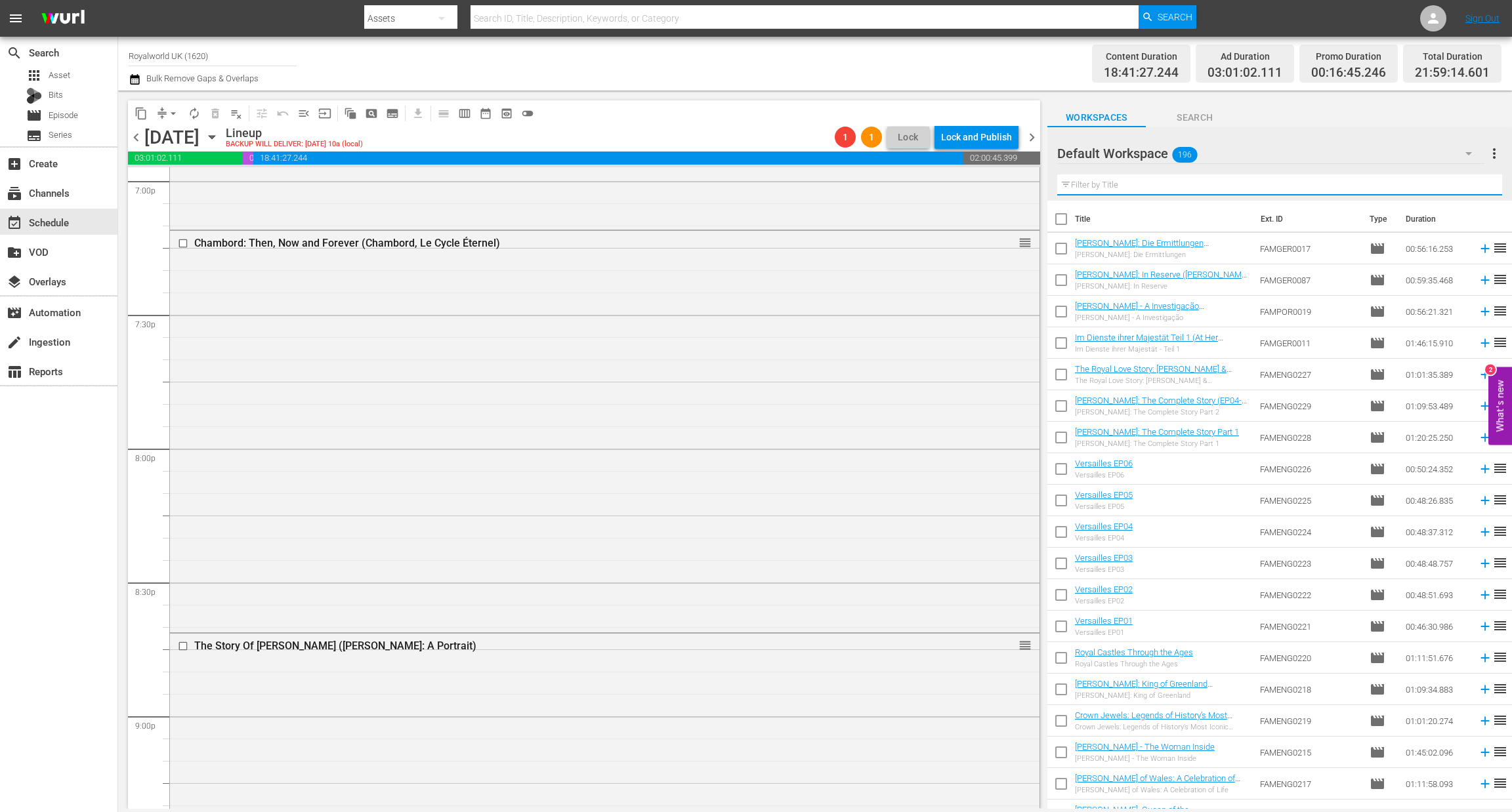
click at [1150, 178] on input "text" at bounding box center [1279, 184] width 445 height 21
paste input "[PERSON_NAME] & [PERSON_NAME]: A New Royal Family"
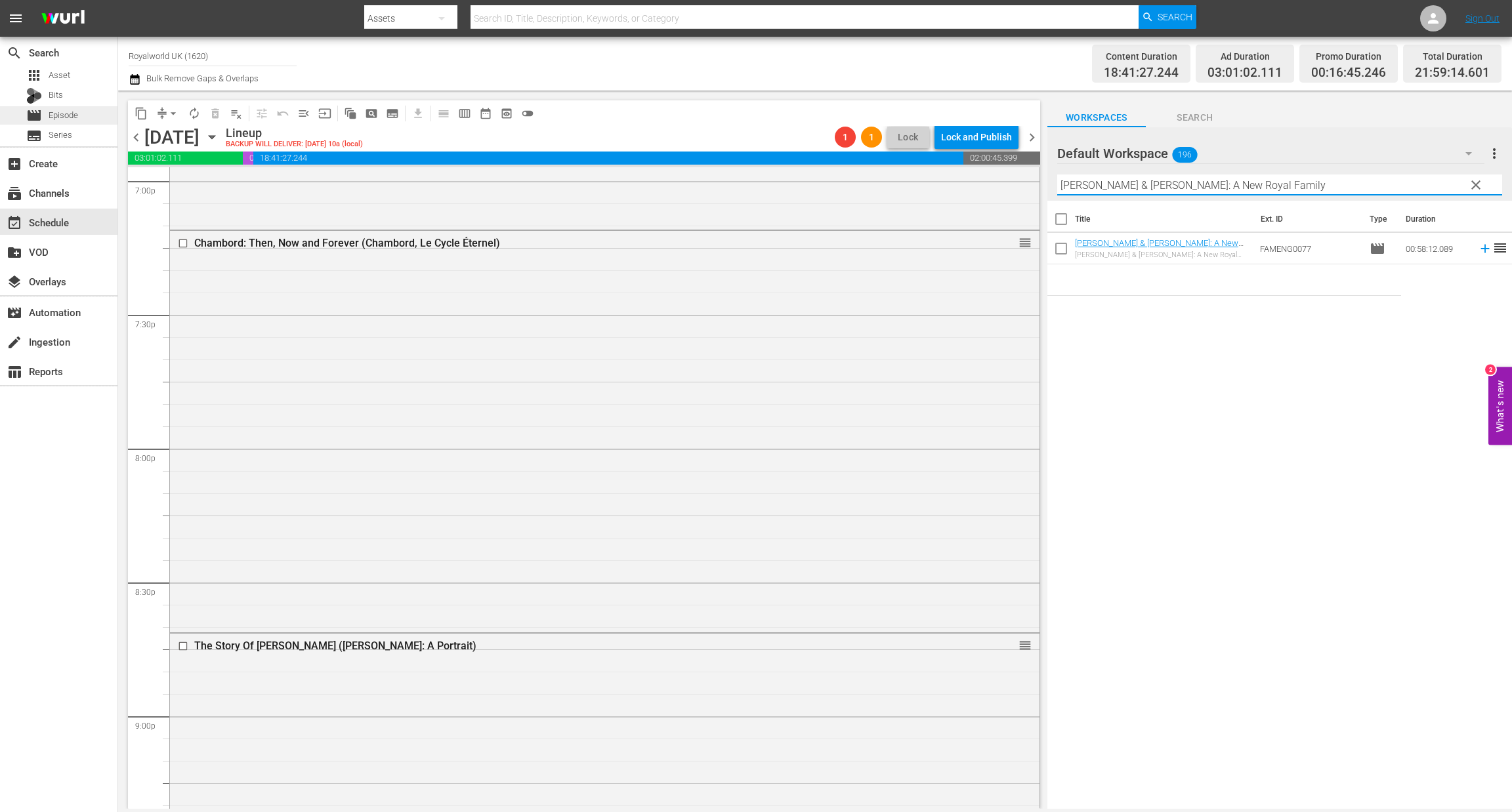
type input "[PERSON_NAME] & [PERSON_NAME]: A New Royal Family"
click at [77, 116] on span "Episode" at bounding box center [63, 116] width 29 height 13
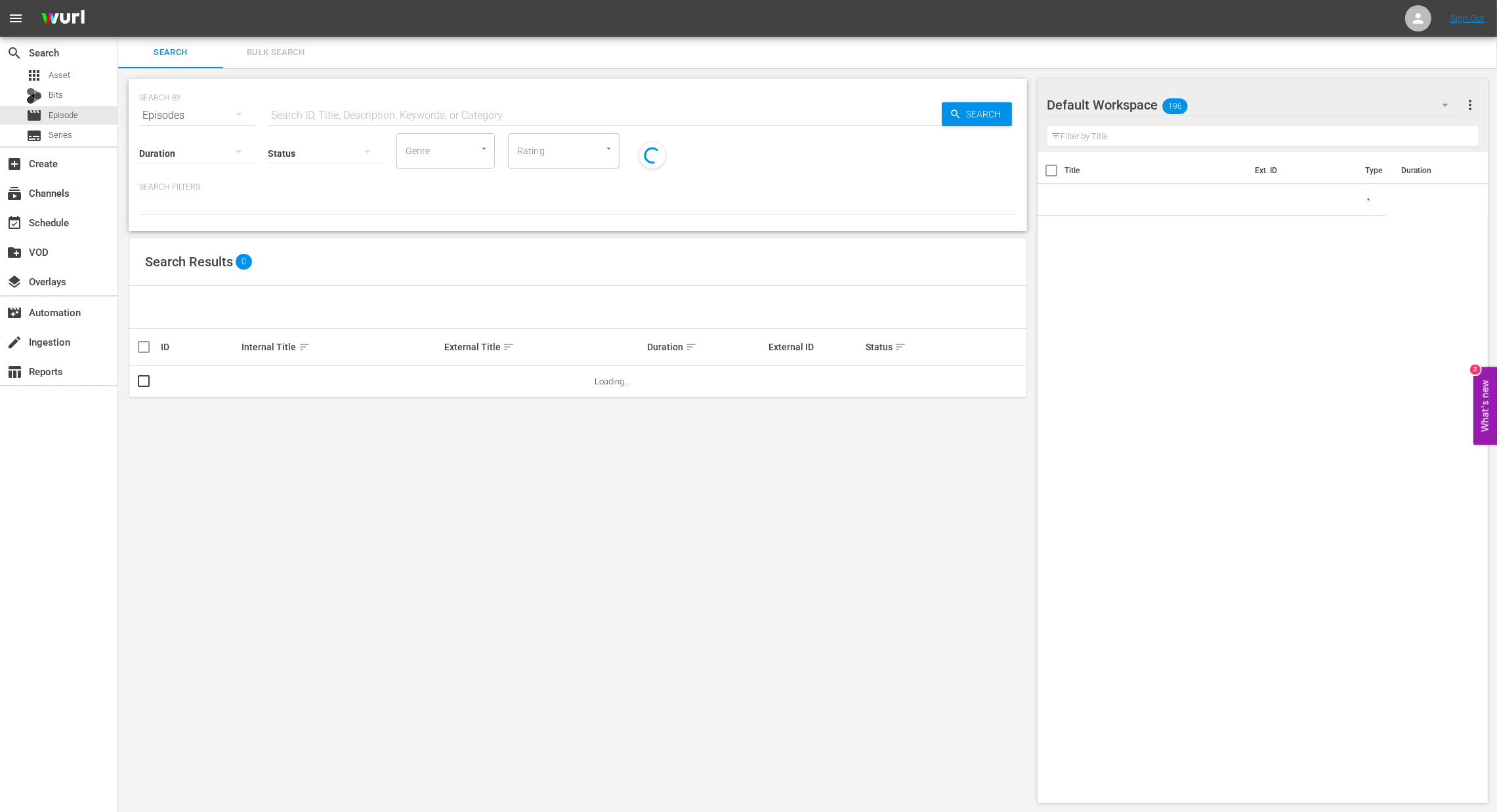
click at [392, 116] on input "text" at bounding box center [604, 116] width 674 height 32
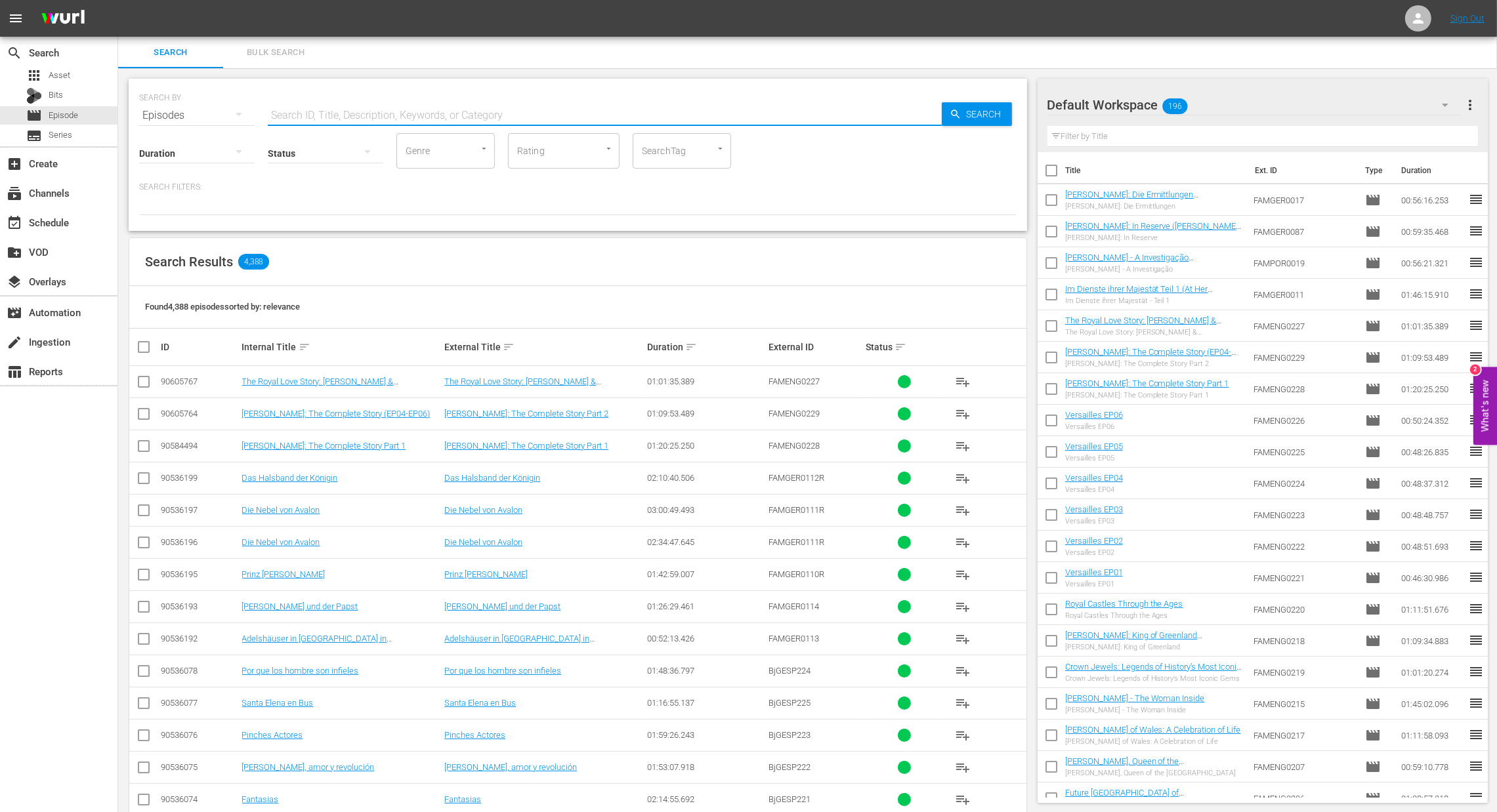
paste input "[PERSON_NAME] & [PERSON_NAME]: A New Royal Family"
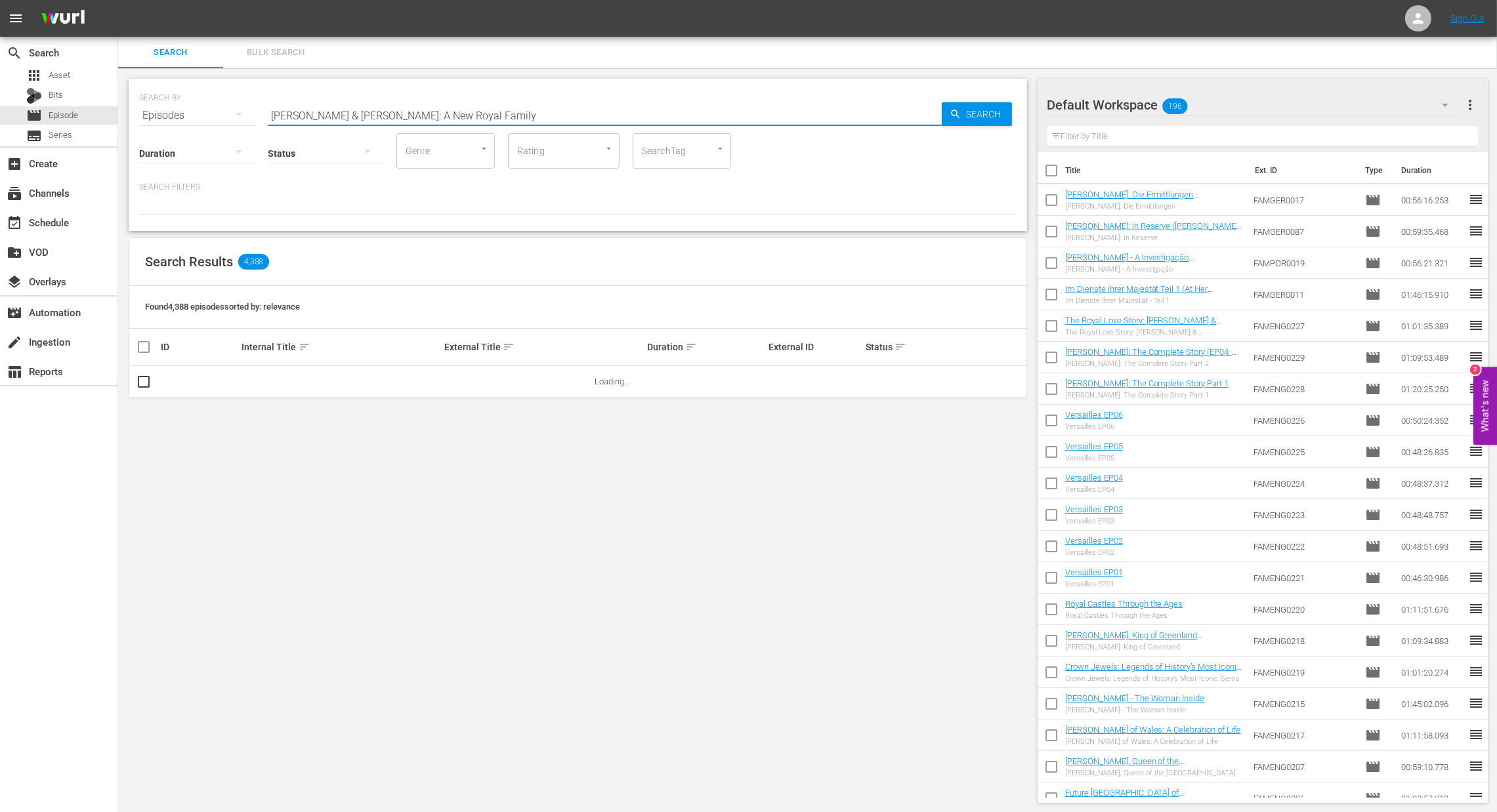
type input "[PERSON_NAME] & [PERSON_NAME]: A New Royal Family"
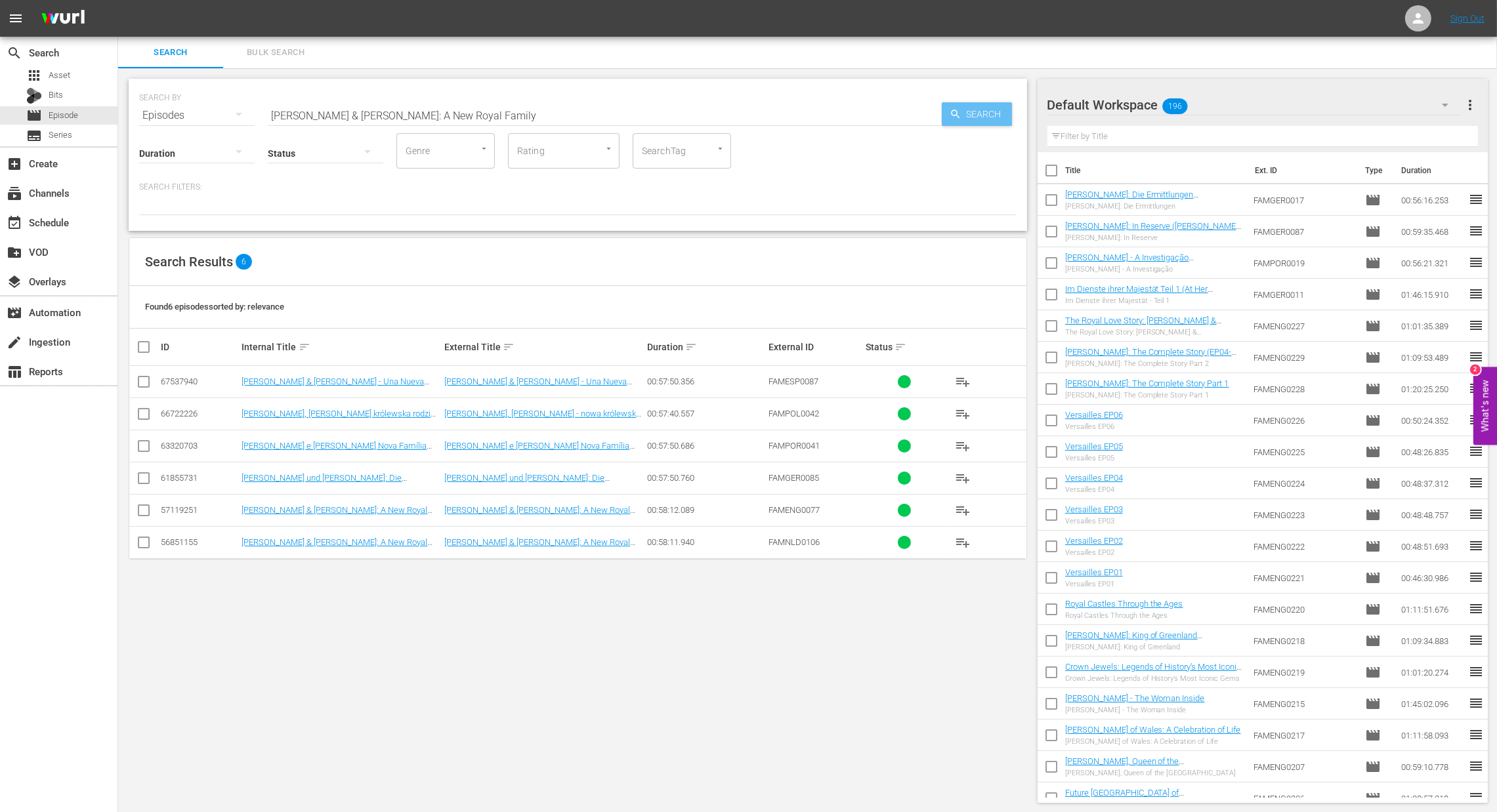
drag, startPoint x: 972, startPoint y: 130, endPoint x: 985, endPoint y: 114, distance: 20.6
click at [985, 114] on div "SEARCH BY Search By Episodes Search ID, Title, Description, Keywords, or Catego…" at bounding box center [578, 107] width 877 height 47
click at [985, 114] on span "Search" at bounding box center [986, 114] width 50 height 23
click at [958, 511] on span "playlist_add" at bounding box center [962, 510] width 16 height 16
click at [64, 226] on div "event_available Schedule" at bounding box center [37, 220] width 74 height 12
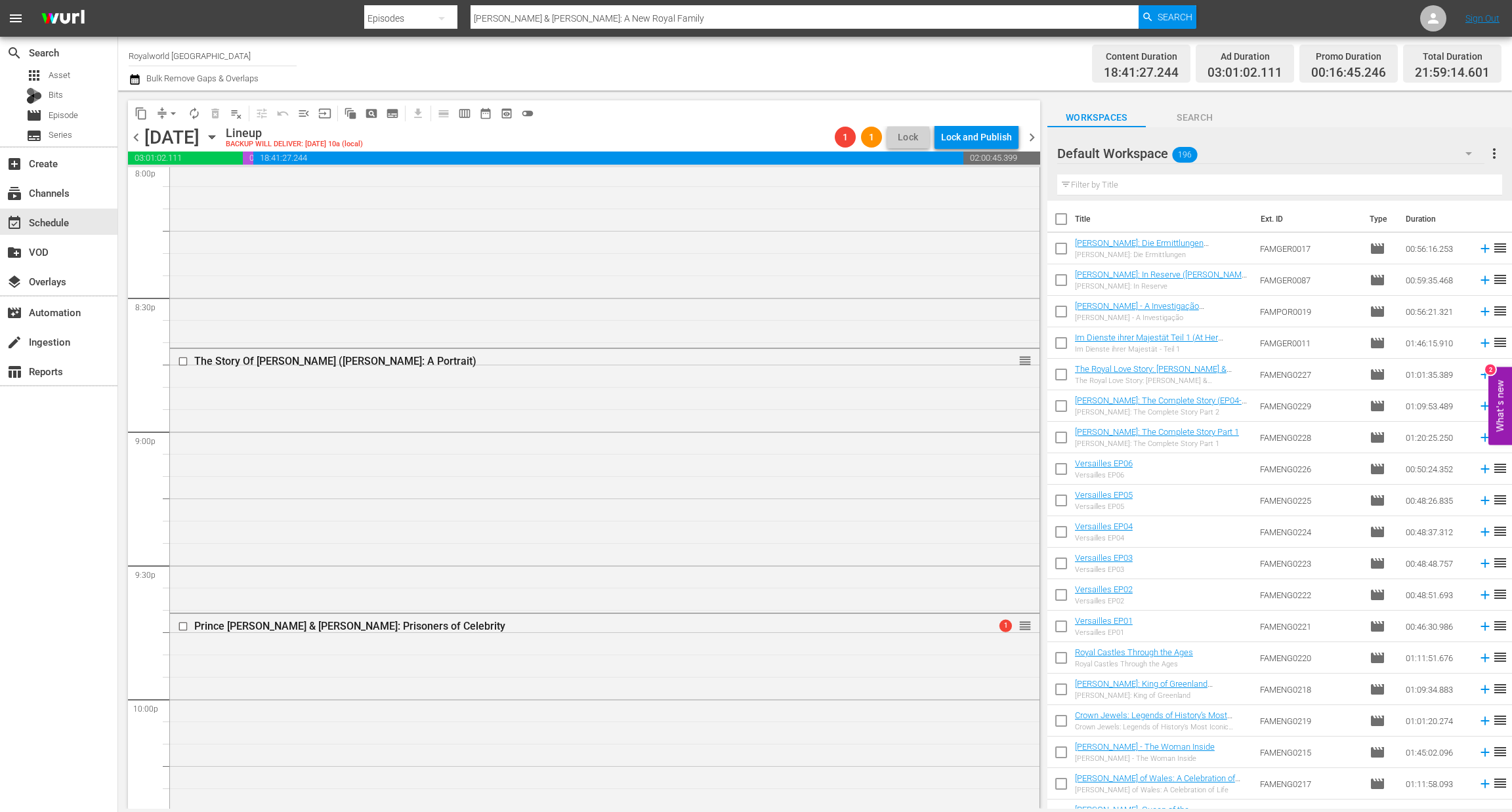
scroll to position [5830, 0]
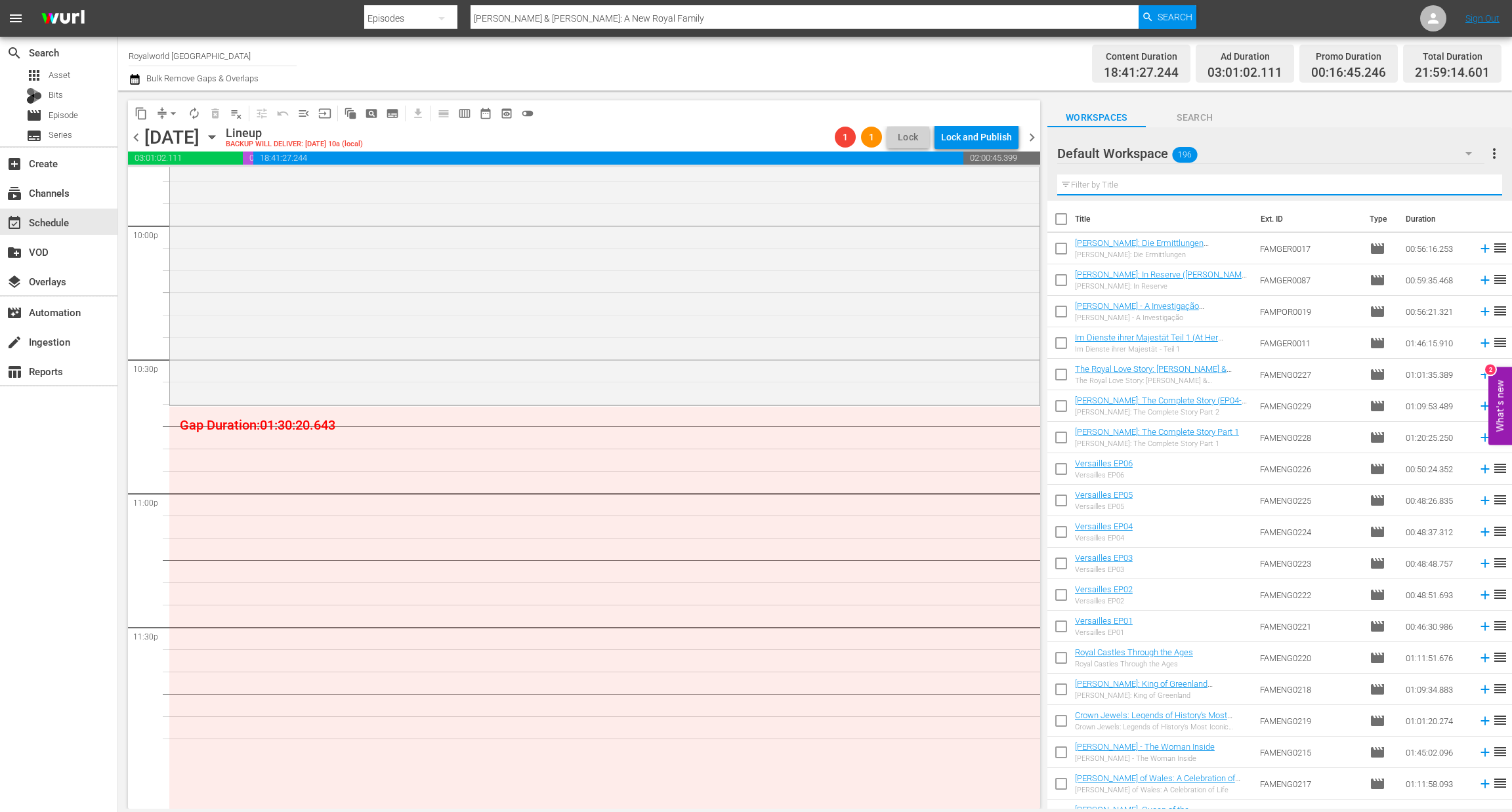
click at [1088, 186] on input "text" at bounding box center [1279, 184] width 445 height 21
paste input "[PERSON_NAME] & [PERSON_NAME]: A New Royal Family"
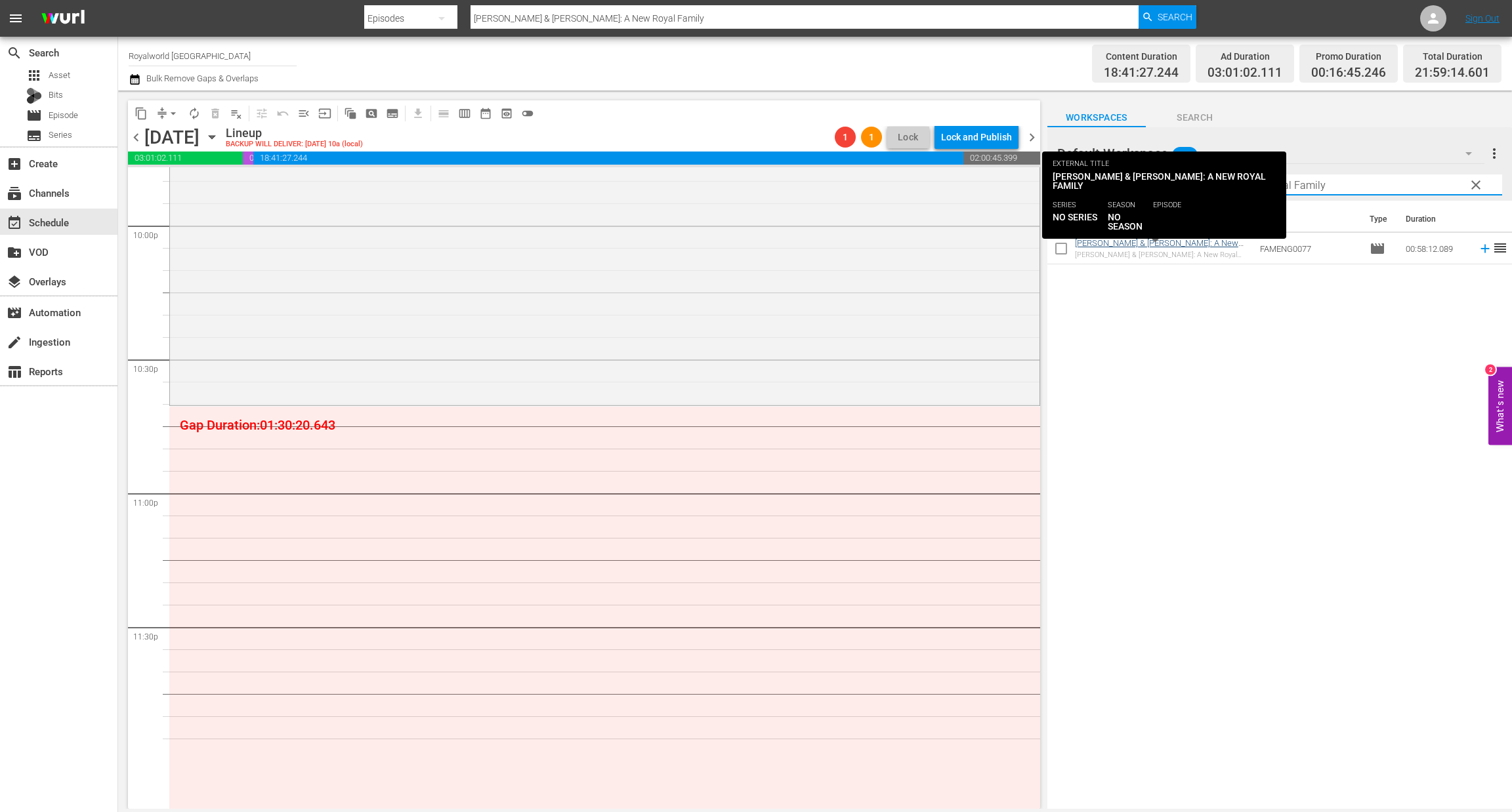
type input "[PERSON_NAME] & [PERSON_NAME]: A New Royal Family"
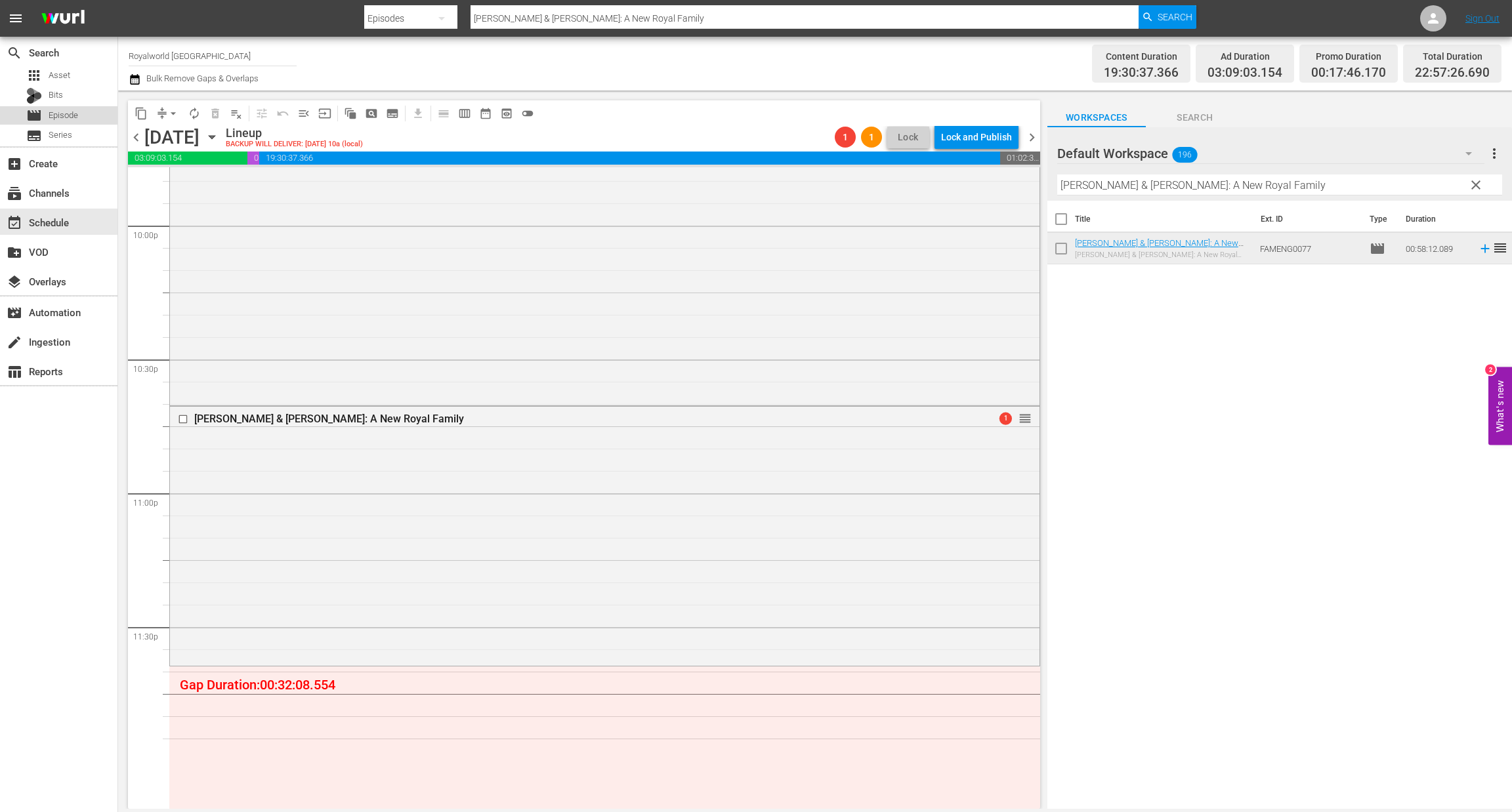
click at [53, 114] on span "Episode" at bounding box center [63, 116] width 29 height 13
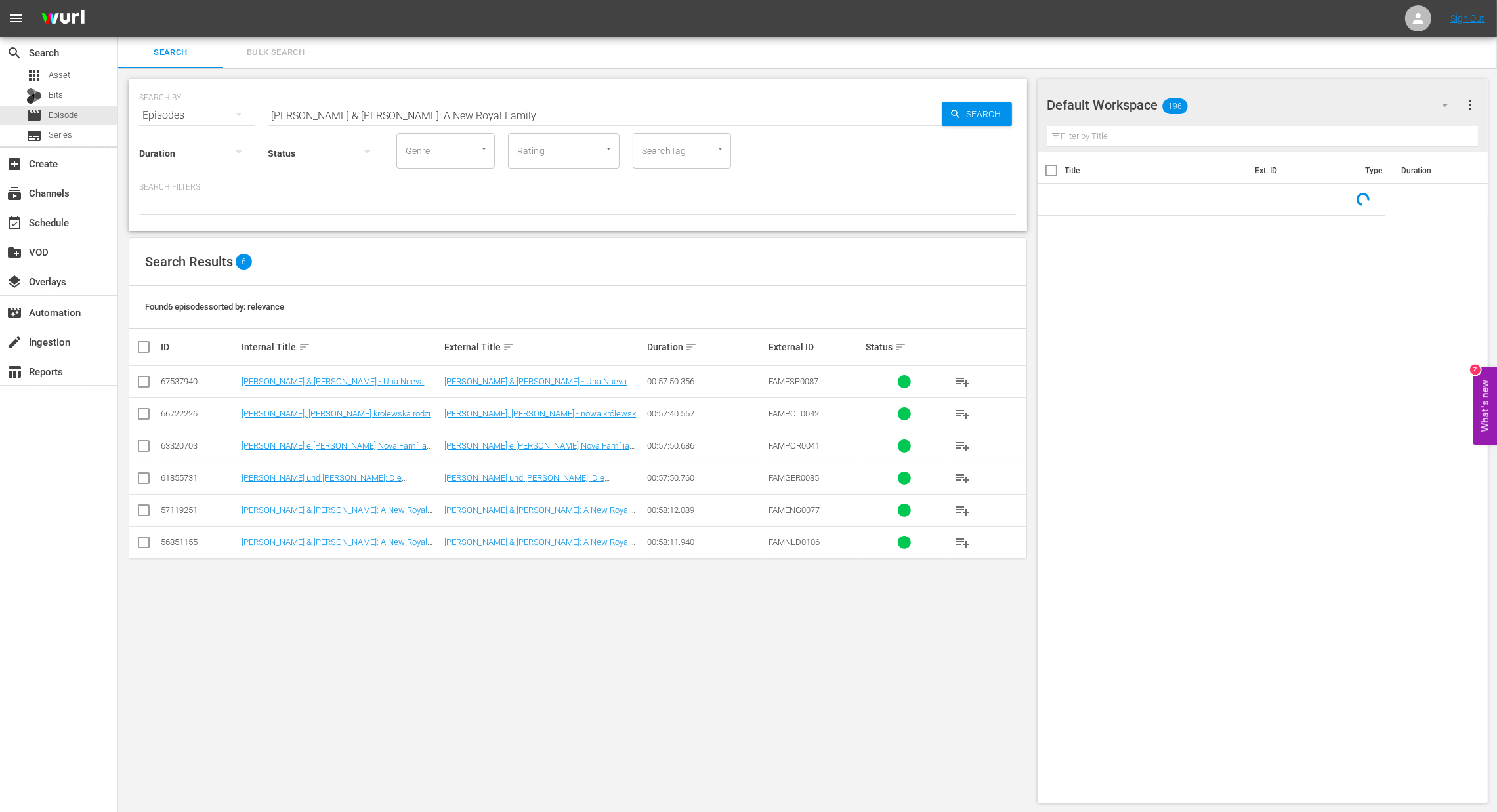
click at [506, 111] on input "[PERSON_NAME] & [PERSON_NAME]: A New Royal Family" at bounding box center [604, 116] width 674 height 32
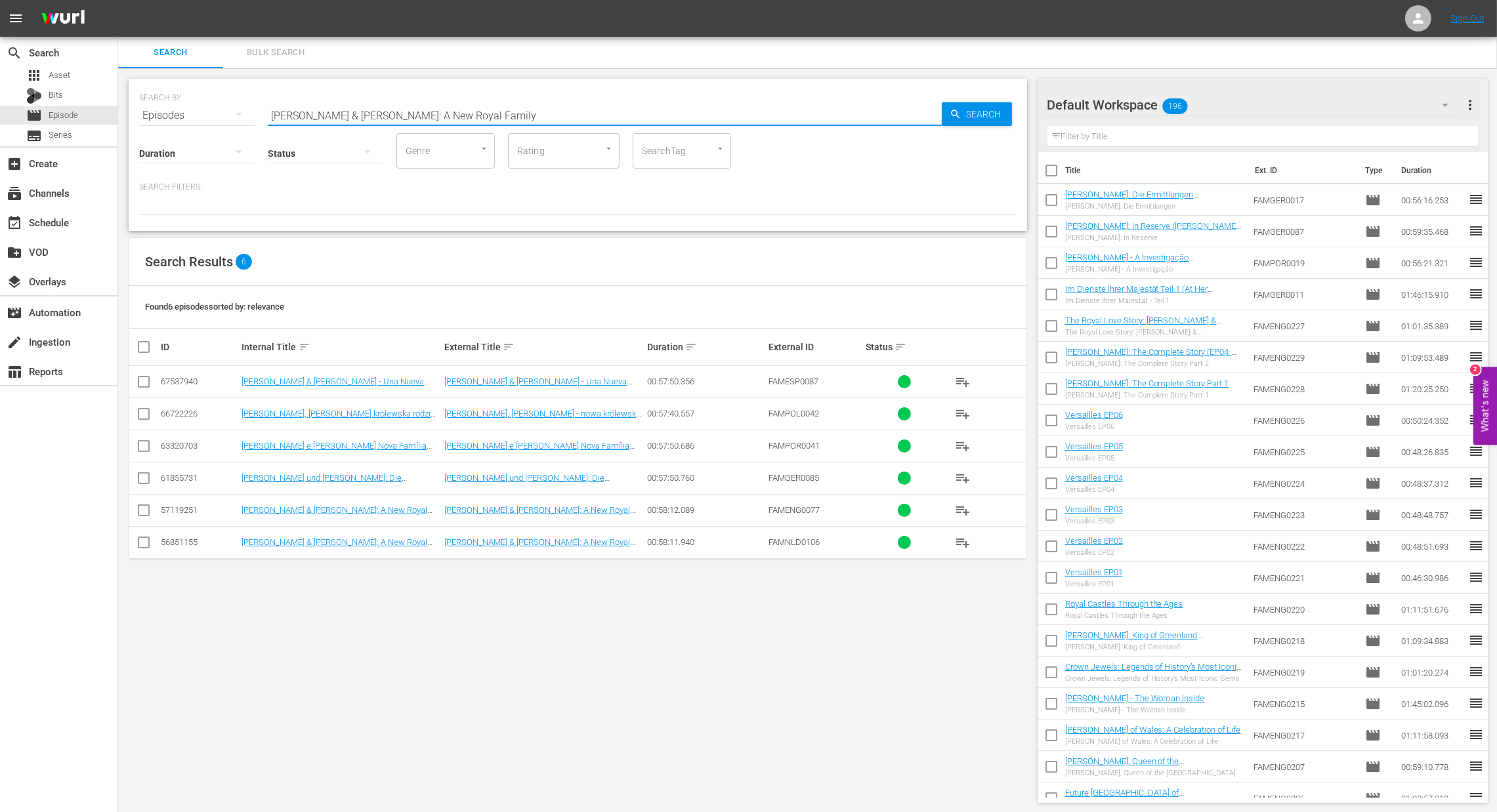
click at [506, 111] on input "[PERSON_NAME] & [PERSON_NAME]: A New Royal Family" at bounding box center [604, 116] width 674 height 32
paste input "Habsburgs' Homeland (Habsburgs Stammland)"
type input "Habsburgs' Homeland (Habsburgs Stammland)"
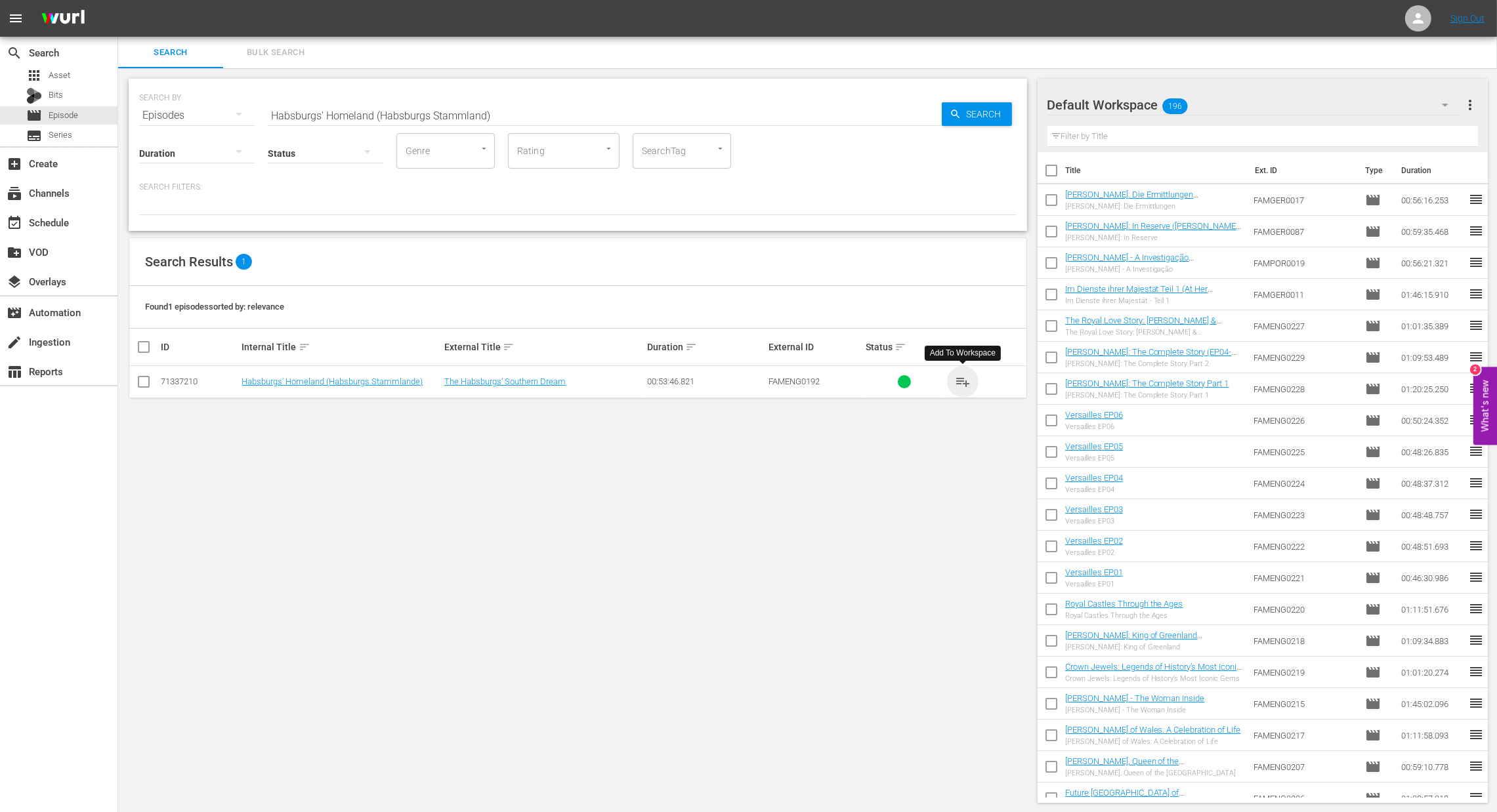
click at [963, 379] on span "playlist_add" at bounding box center [962, 382] width 16 height 16
click at [61, 214] on div "event_available Schedule" at bounding box center [37, 220] width 74 height 12
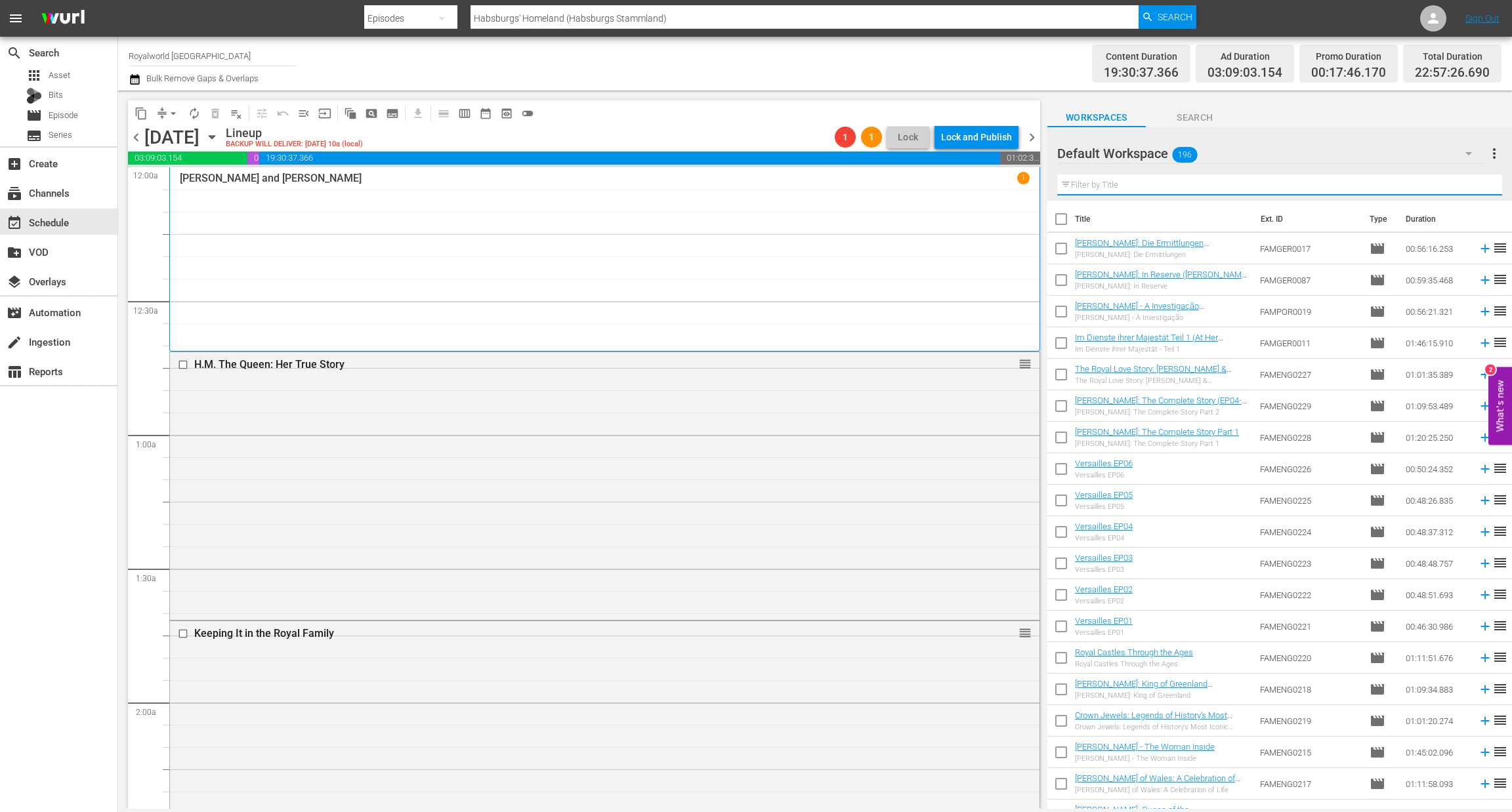
click at [1188, 185] on input "text" at bounding box center [1279, 184] width 445 height 21
paste input "Habsburgs' Homeland (Habsburgs Stammland)"
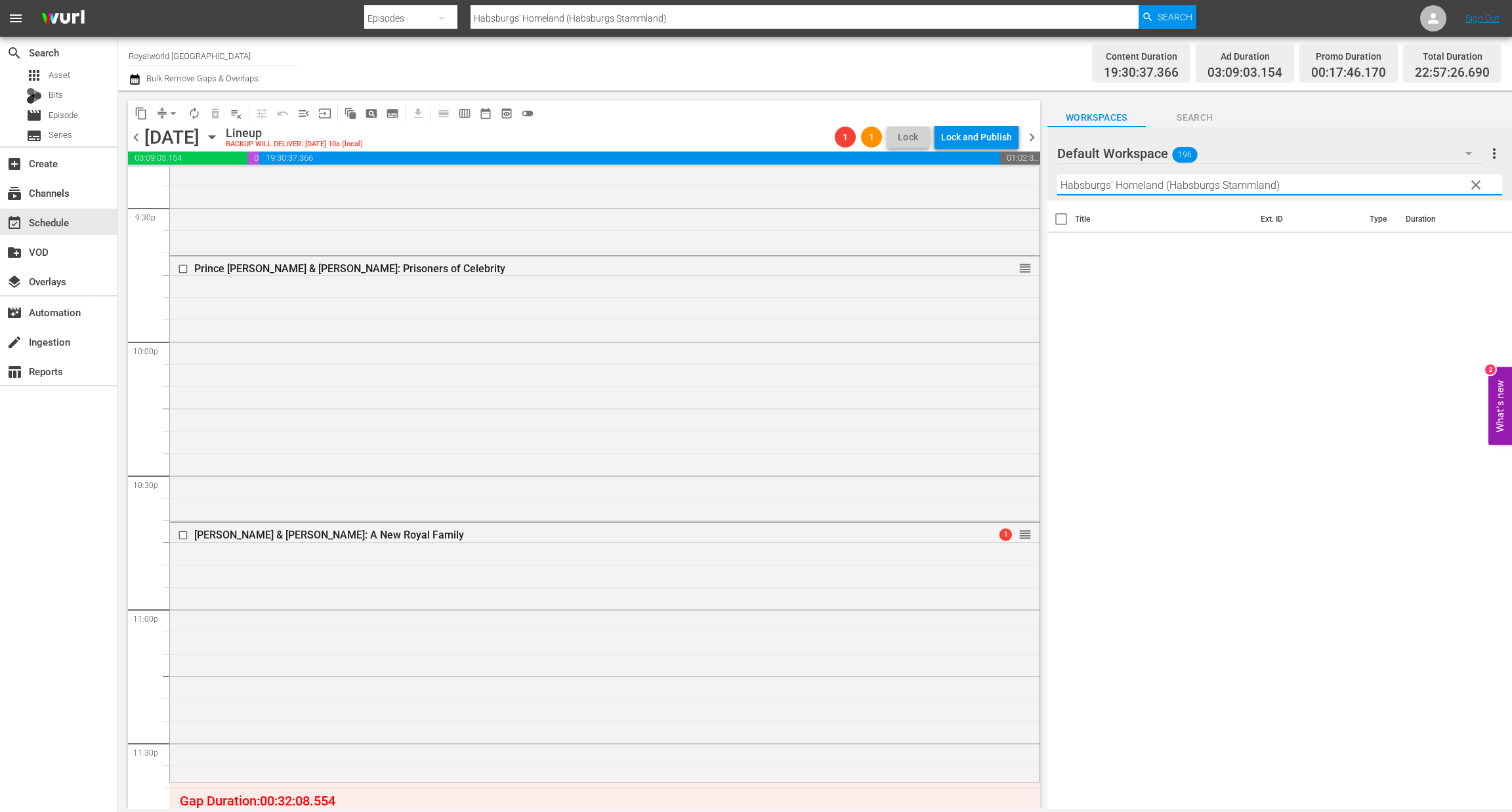
scroll to position [5830, 0]
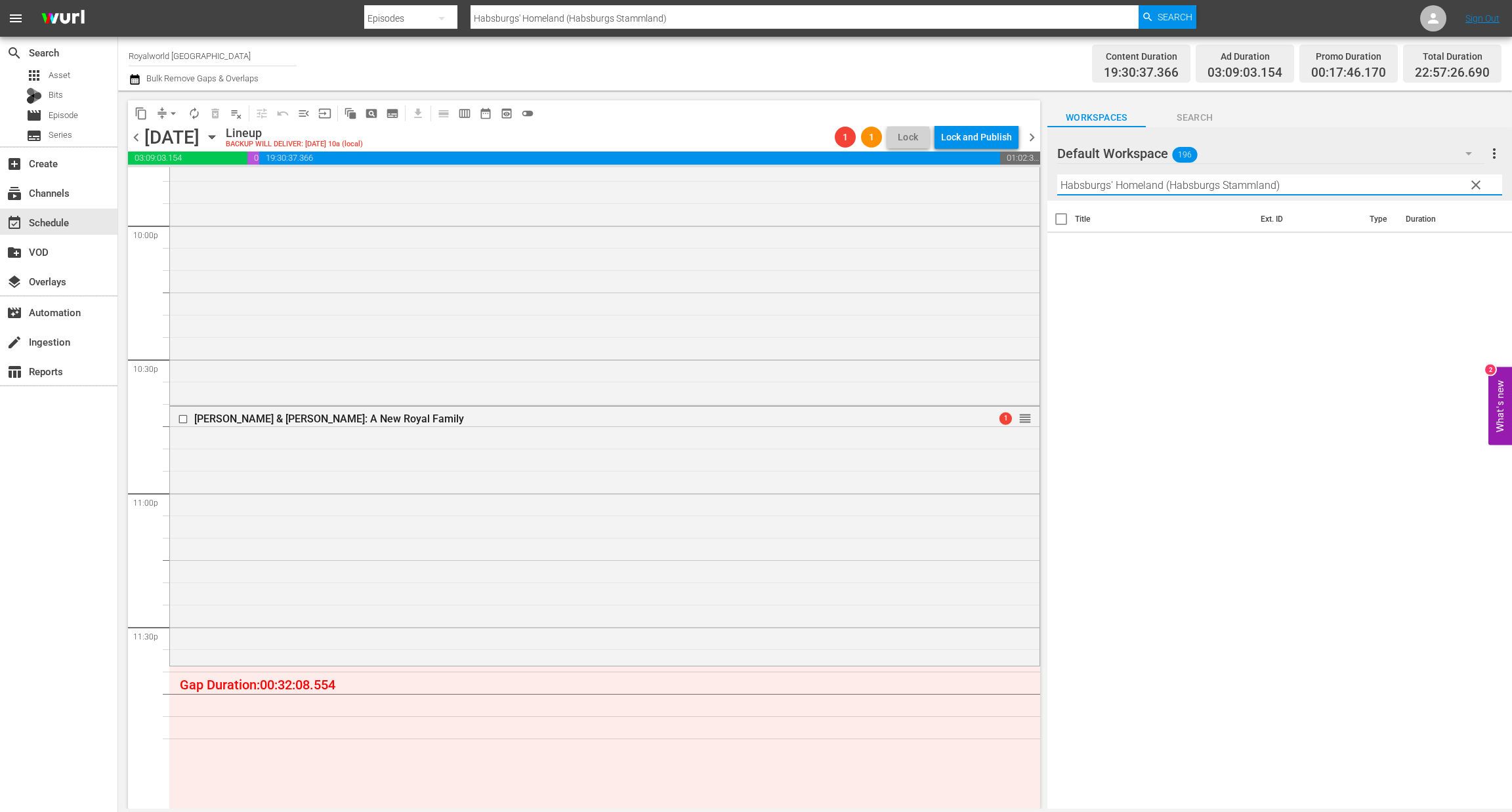
drag, startPoint x: 1160, startPoint y: 184, endPoint x: 1381, endPoint y: 187, distance: 221.0
click at [1381, 187] on input "Habsburgs' Homeland (Habsburgs Stammland)" at bounding box center [1279, 184] width 445 height 21
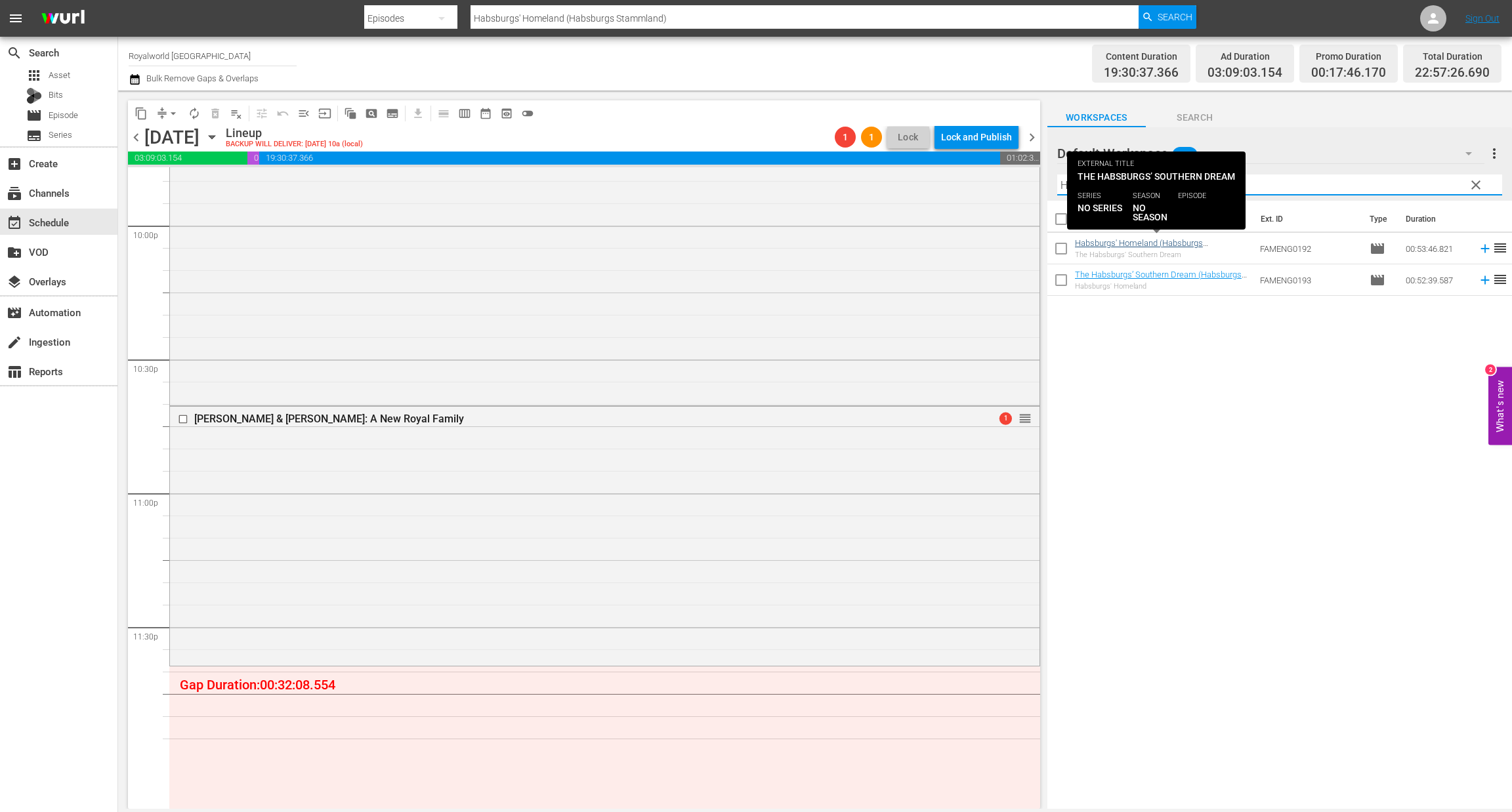
type input "Habsburgs' Homela"
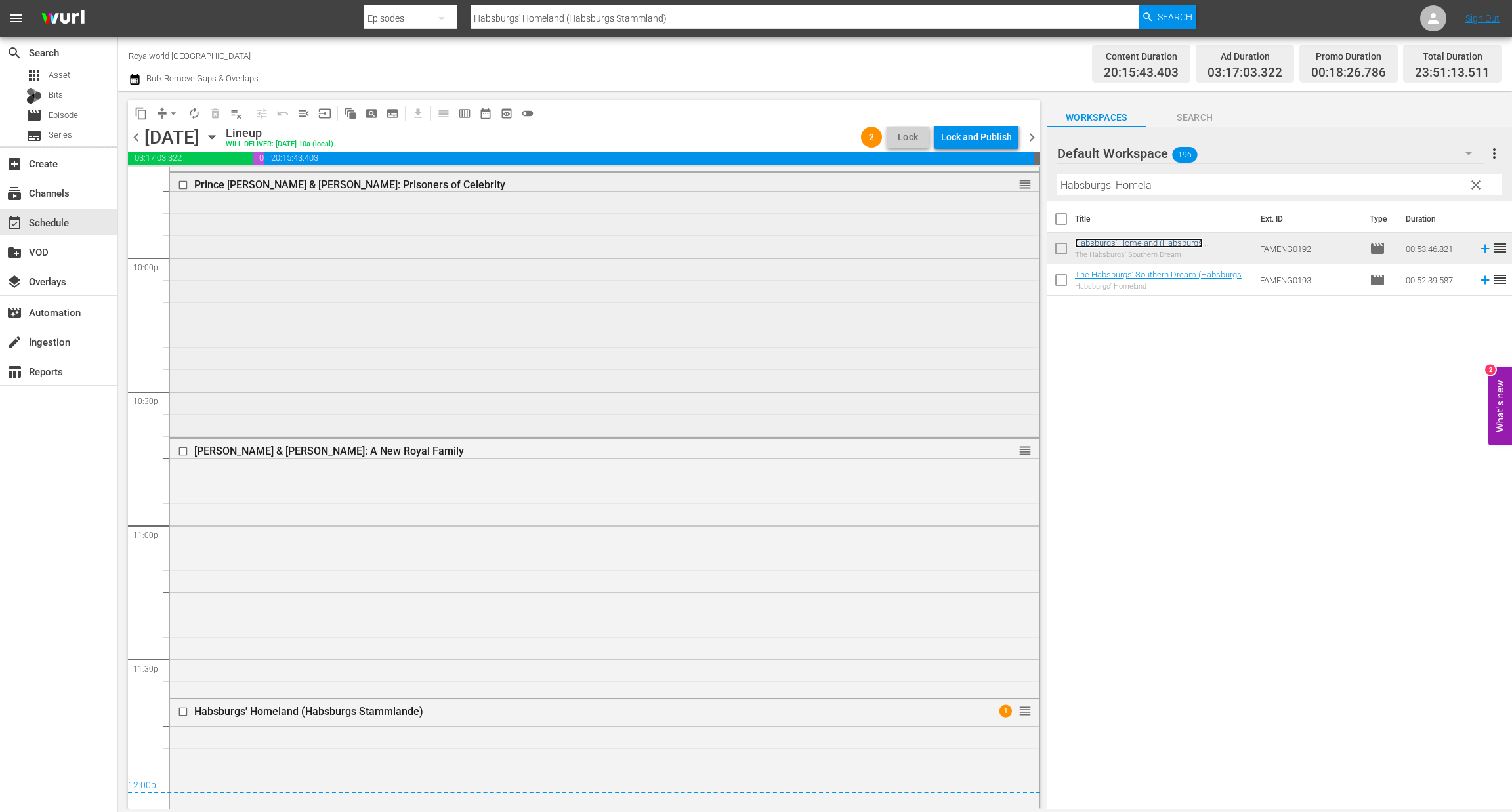
scroll to position [5796, 0]
click at [979, 143] on div "Lock and Publish" at bounding box center [976, 137] width 71 height 23
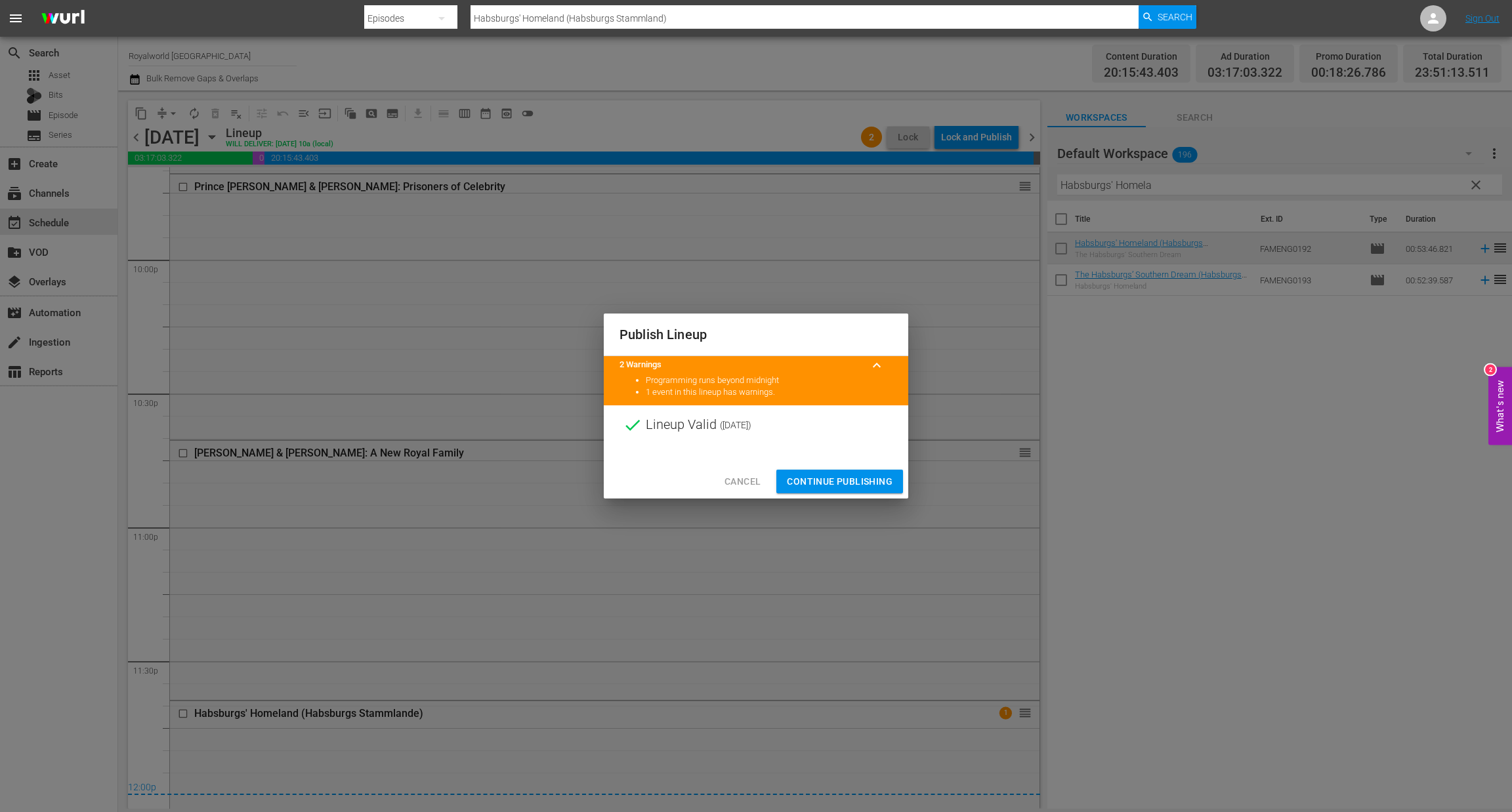
click at [850, 486] on span "Continue Publishing" at bounding box center [840, 482] width 105 height 17
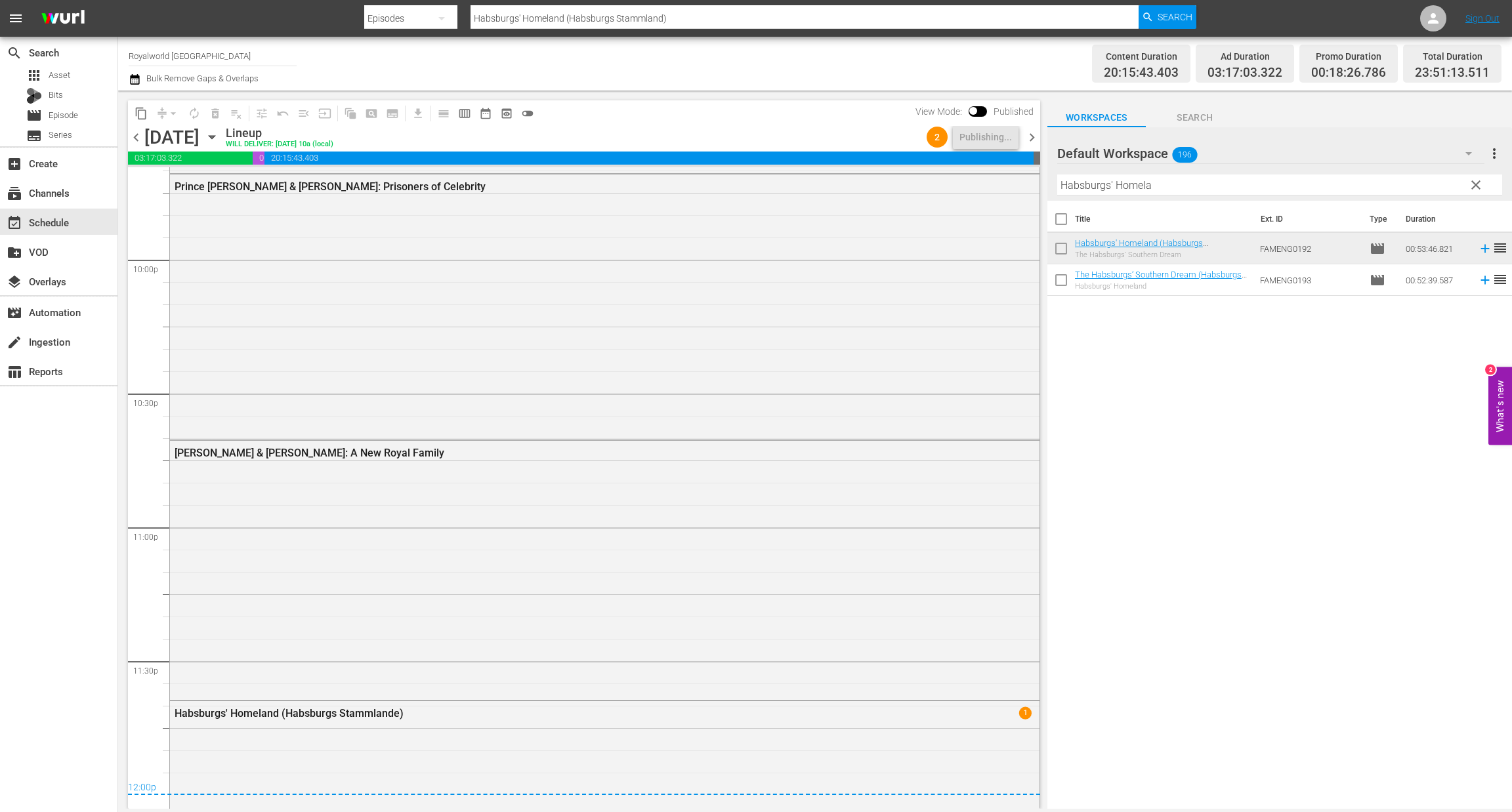
click at [457, 75] on div "Channel Title Royalworld UK Bulk Remove Gaps & Overlaps" at bounding box center [503, 64] width 748 height 47
